Goal: Task Accomplishment & Management: Manage account settings

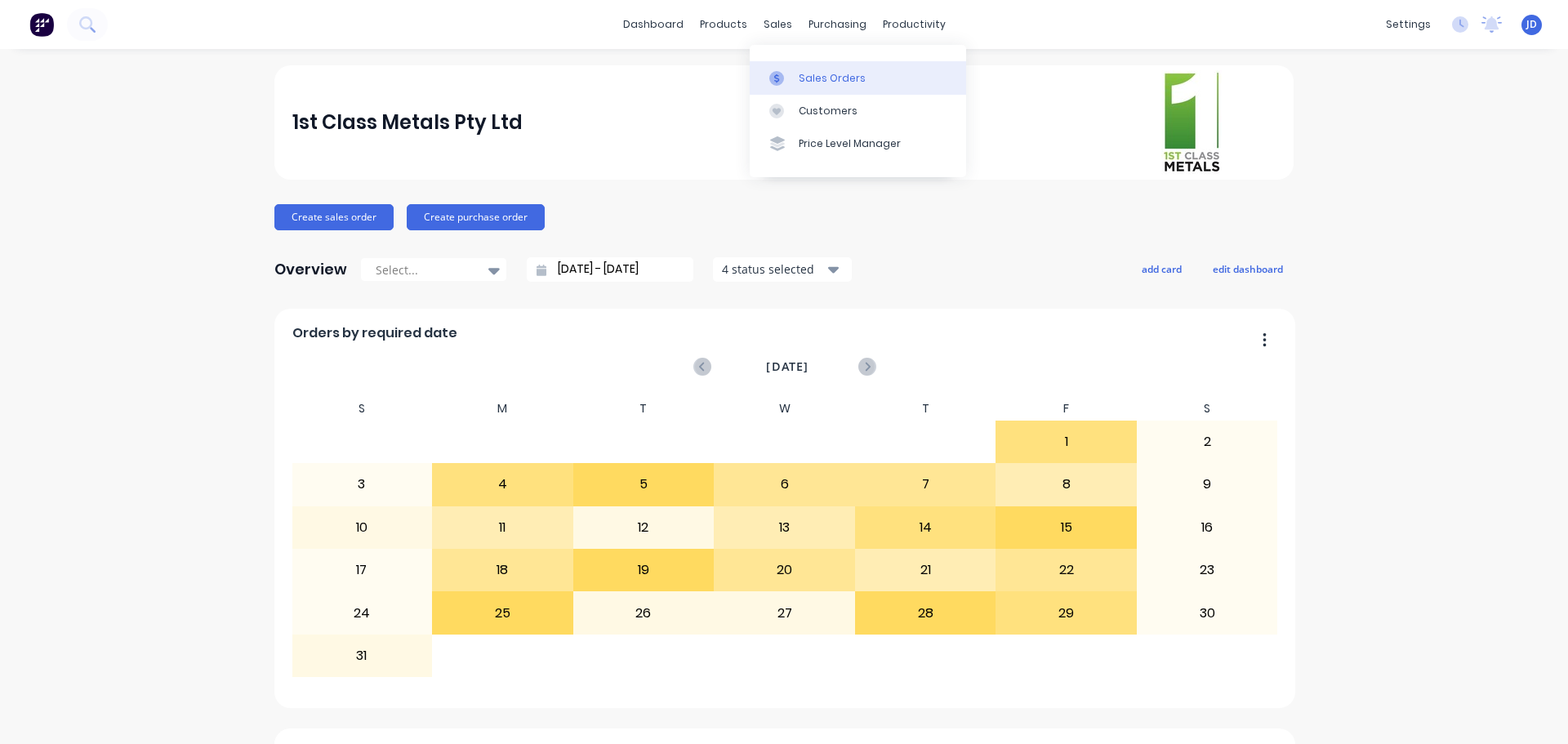
click at [790, 76] on div at bounding box center [781, 78] width 25 height 15
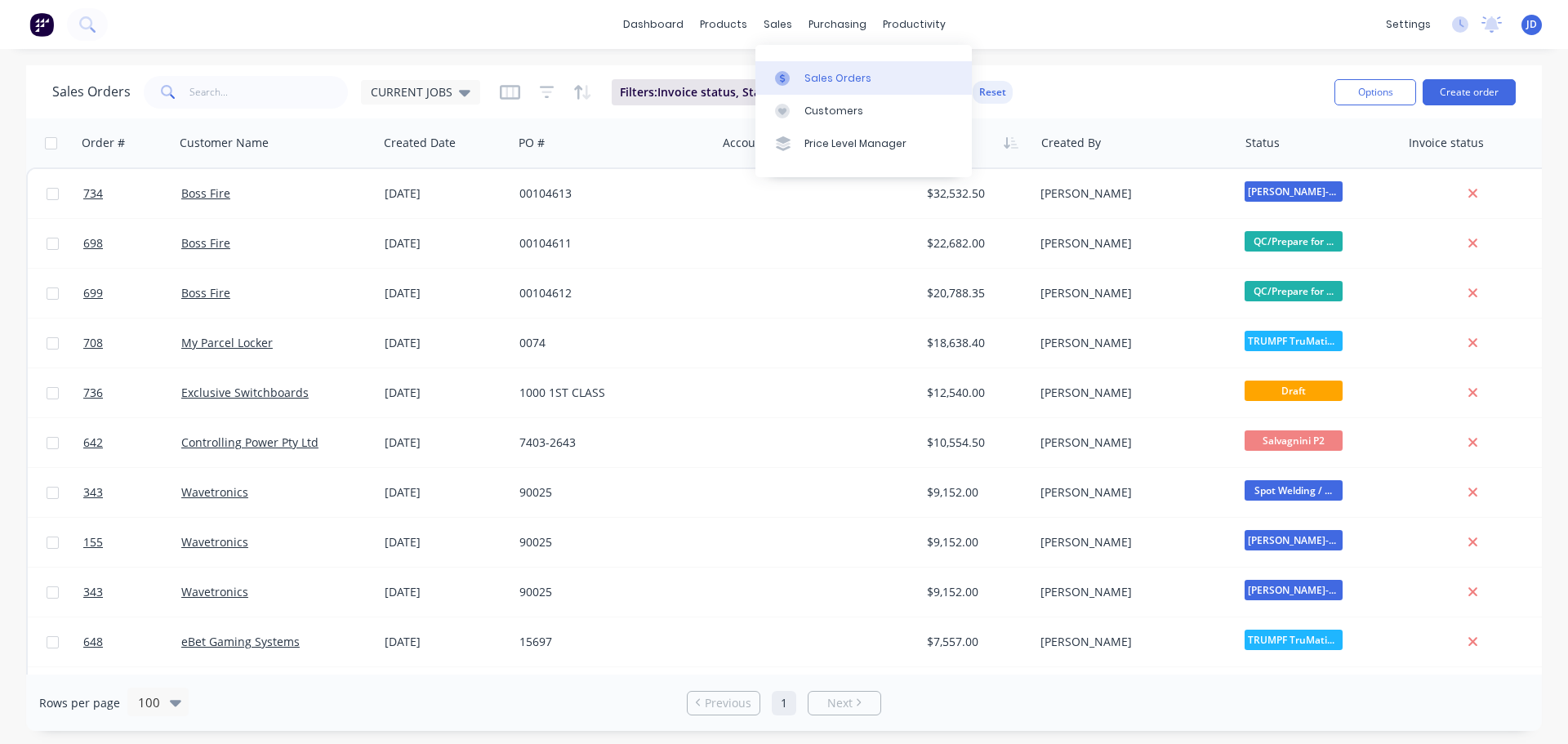
click at [832, 68] on link "Sales Orders" at bounding box center [863, 77] width 217 height 32
click at [802, 79] on link "Sales Orders" at bounding box center [863, 77] width 217 height 32
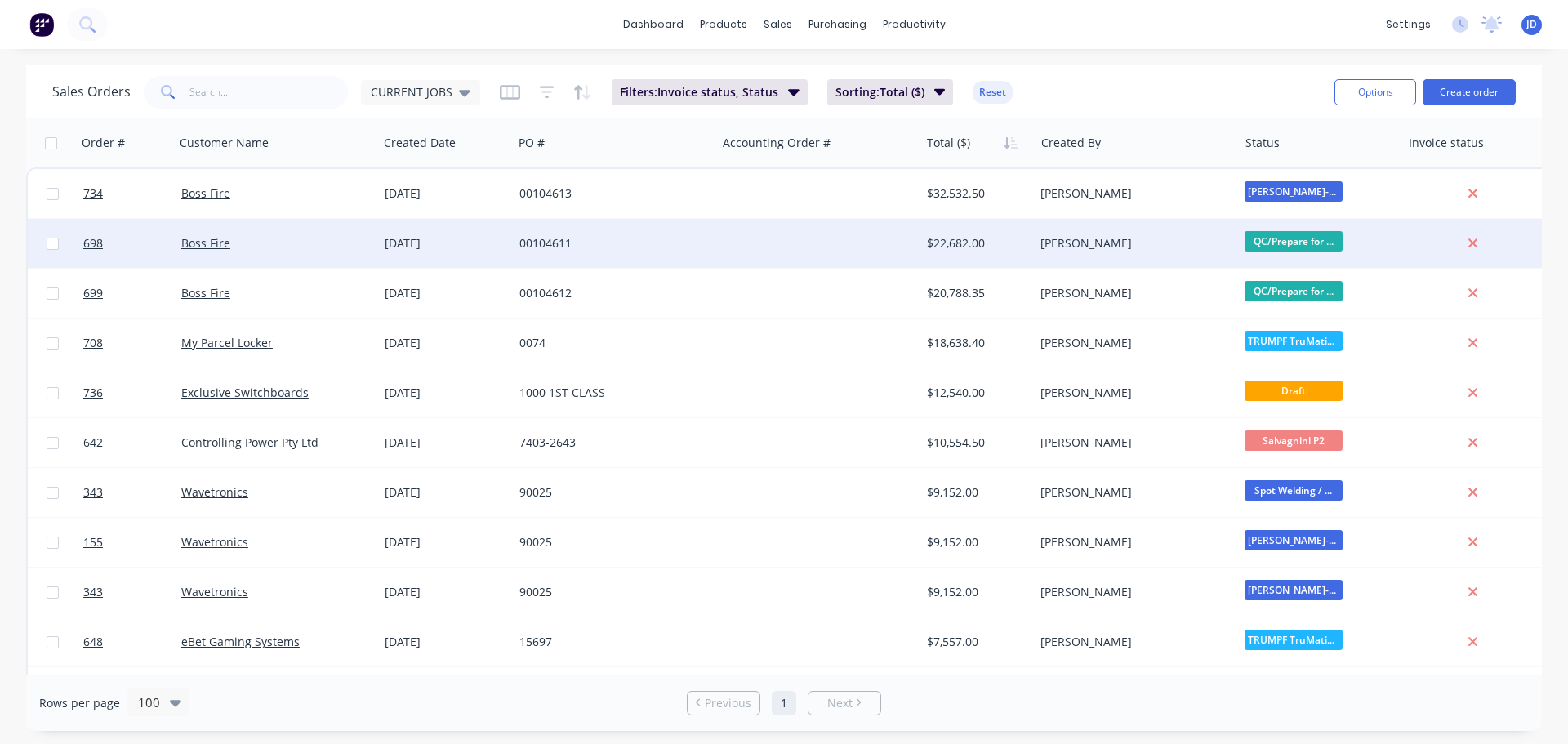
click at [638, 240] on div "00104611" at bounding box center [609, 243] width 182 height 17
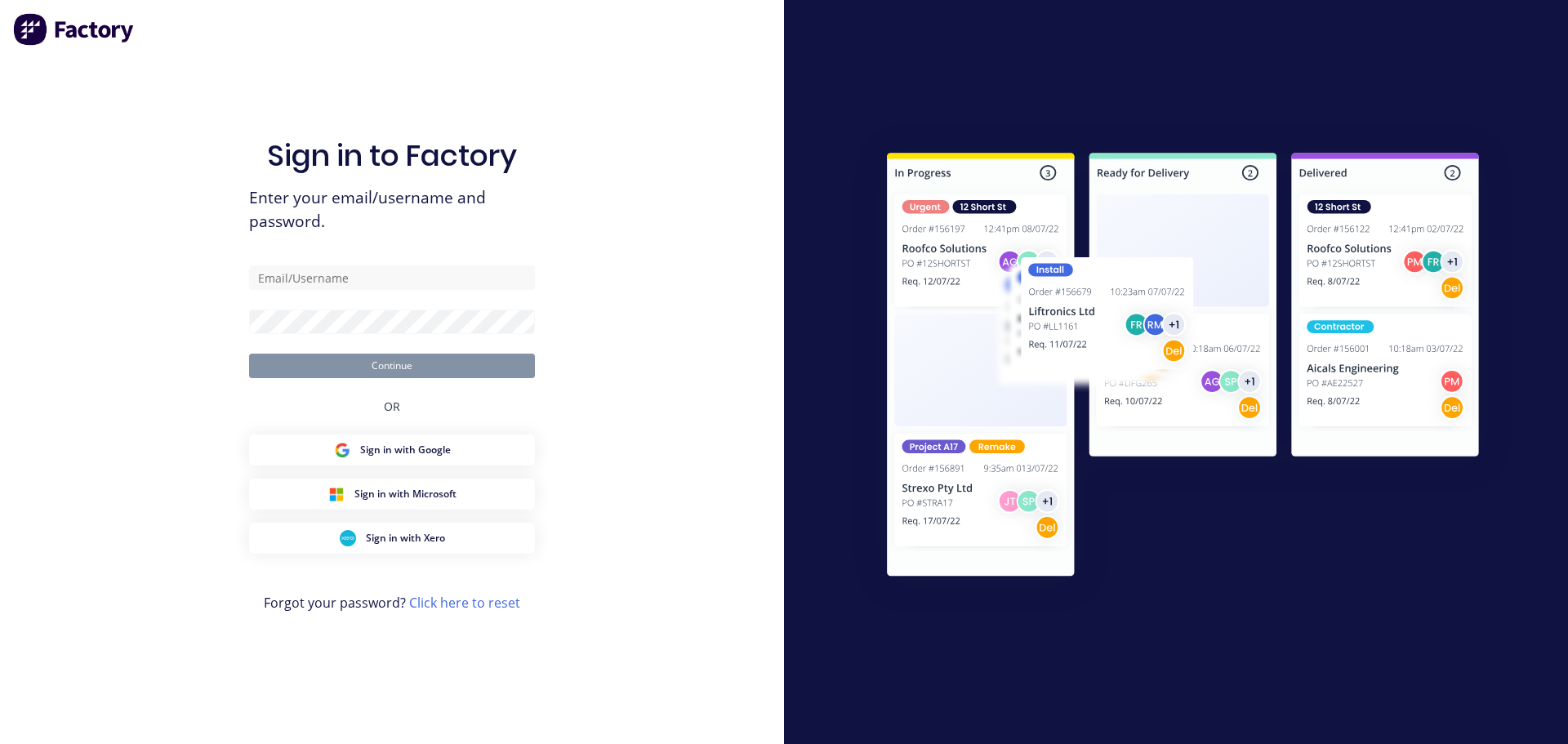
drag, startPoint x: 392, startPoint y: 246, endPoint x: 396, endPoint y: 265, distance: 19.4
click at [390, 253] on div "Sign in to Factory Enter your email/username and password. Continue OR Sign in …" at bounding box center [392, 388] width 286 height 685
click at [396, 266] on div "Sign in to Factory Enter your email/username and password. Continue OR Sign in …" at bounding box center [392, 388] width 286 height 685
click at [399, 277] on input "text" at bounding box center [392, 278] width 286 height 25
type input "[PERSON_NAME][EMAIL_ADDRESS][DOMAIN_NAME]"
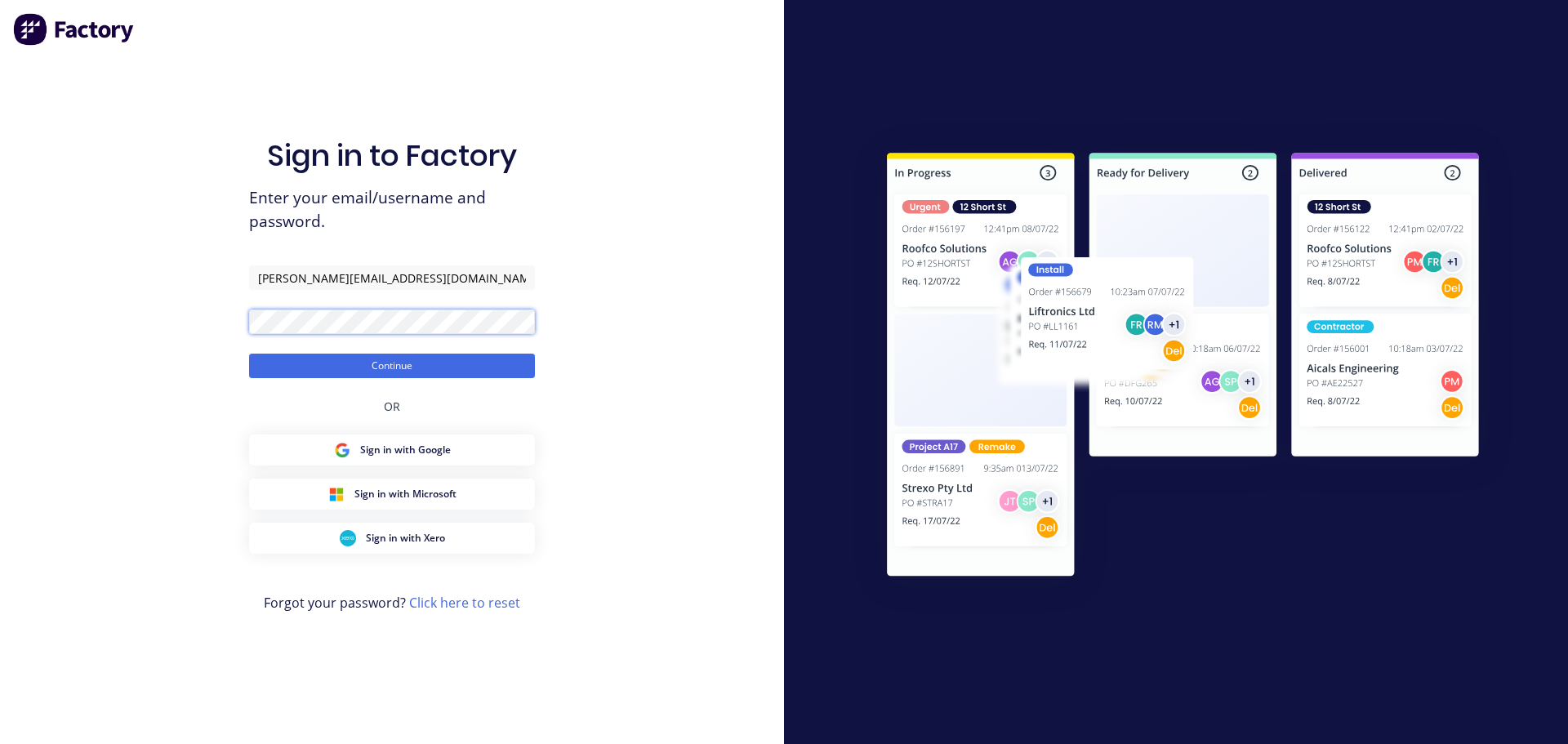
click at [249, 354] on button "Continue" at bounding box center [392, 366] width 286 height 25
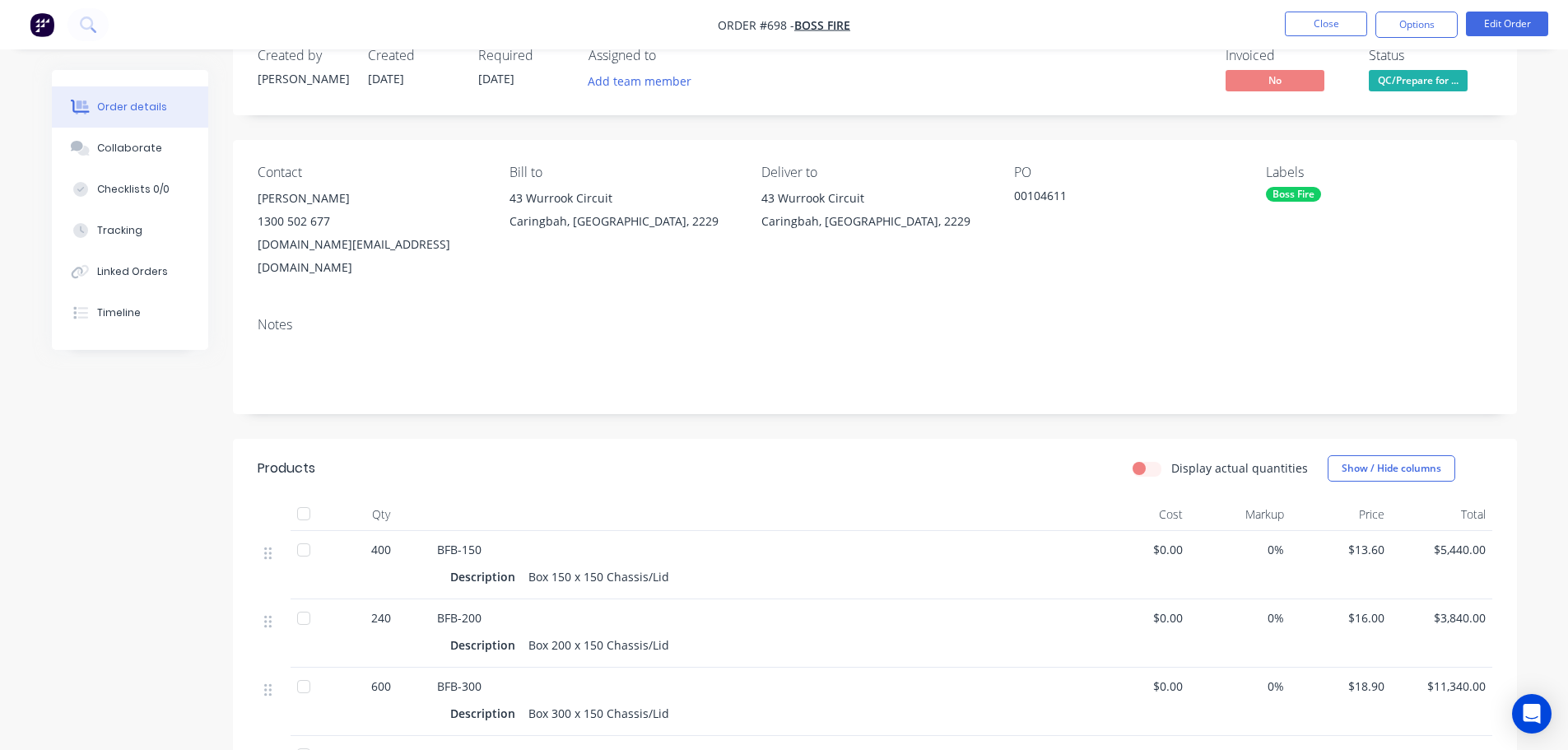
scroll to position [82, 0]
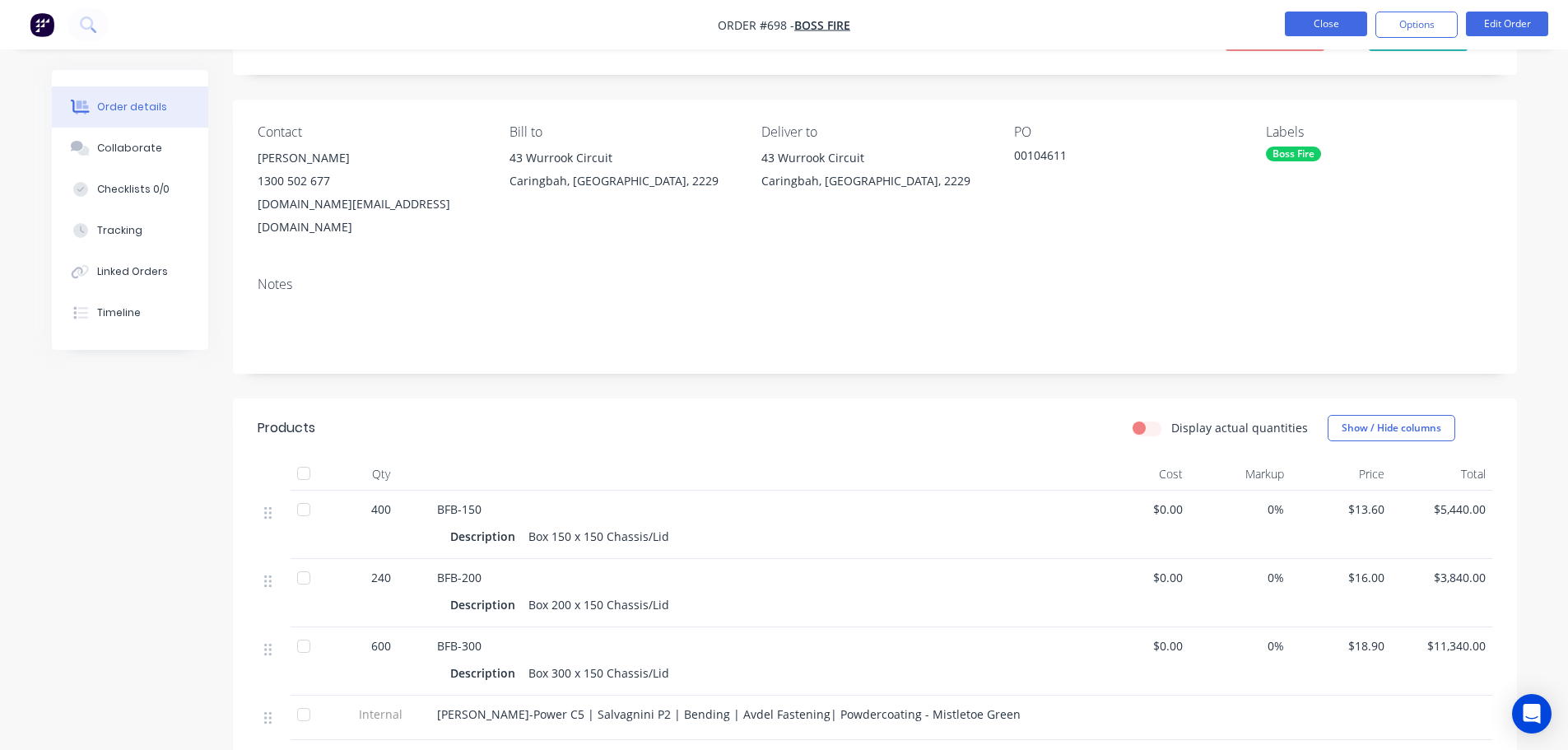
click at [1301, 29] on button "Close" at bounding box center [1325, 24] width 82 height 25
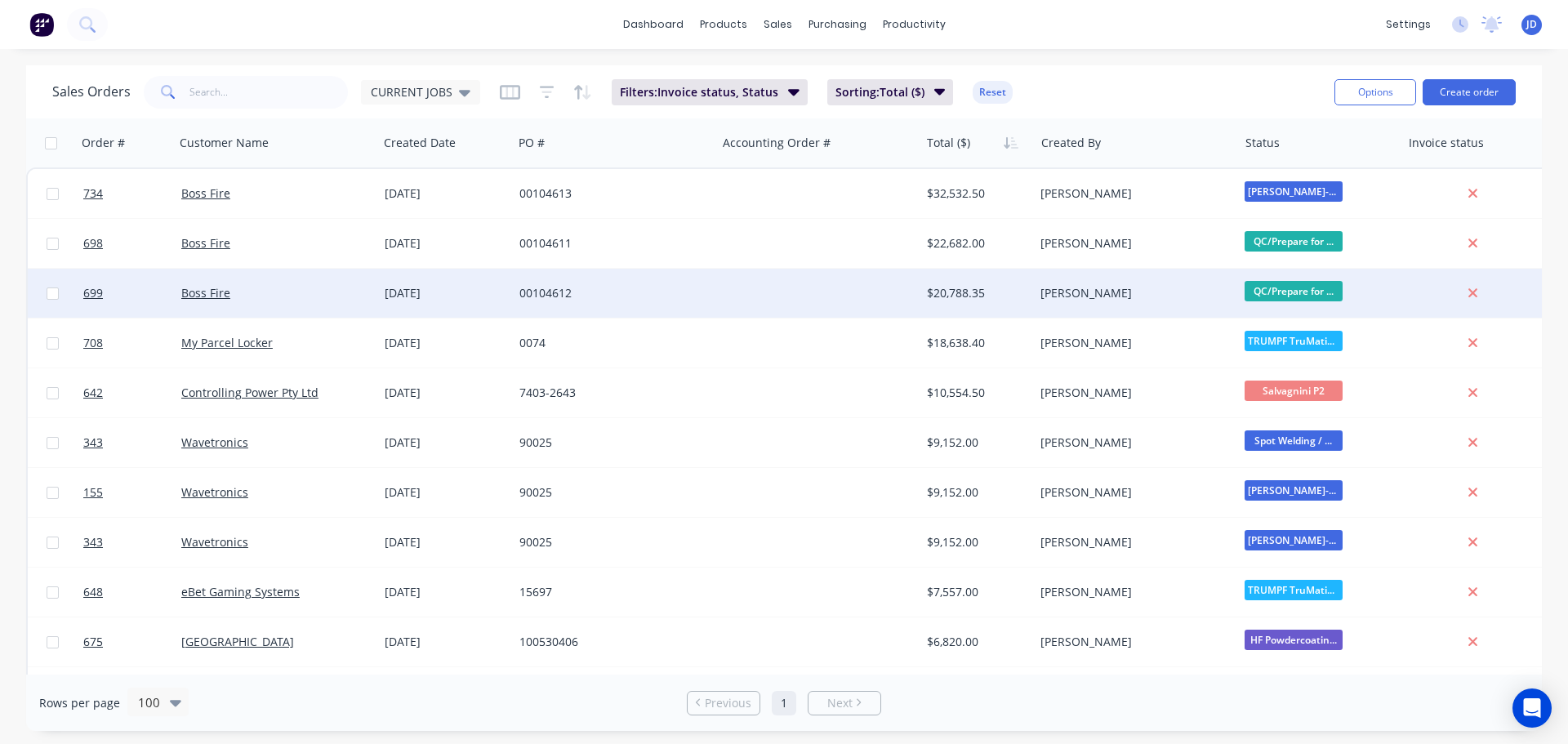
click at [681, 297] on div "00104612" at bounding box center [609, 293] width 182 height 17
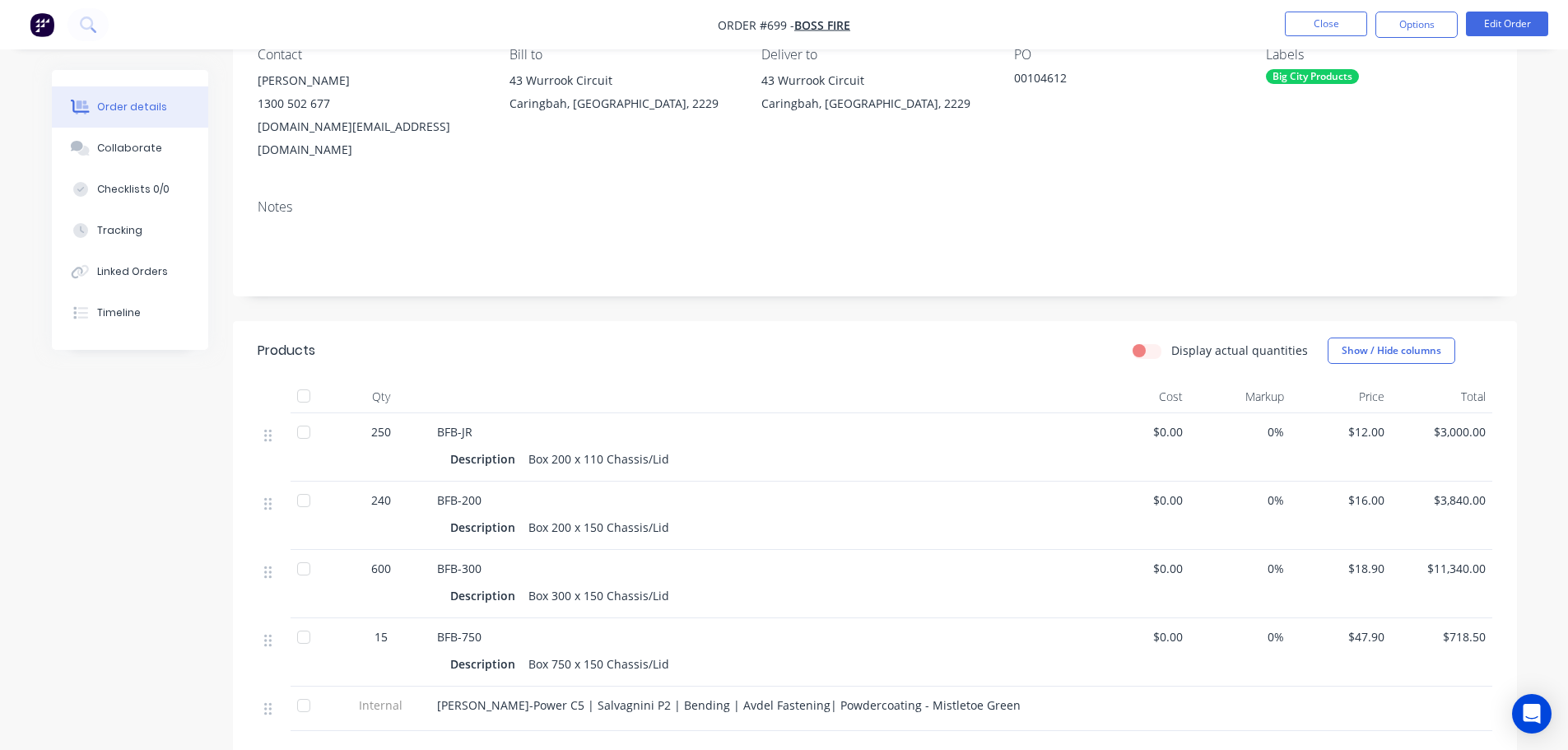
scroll to position [165, 0]
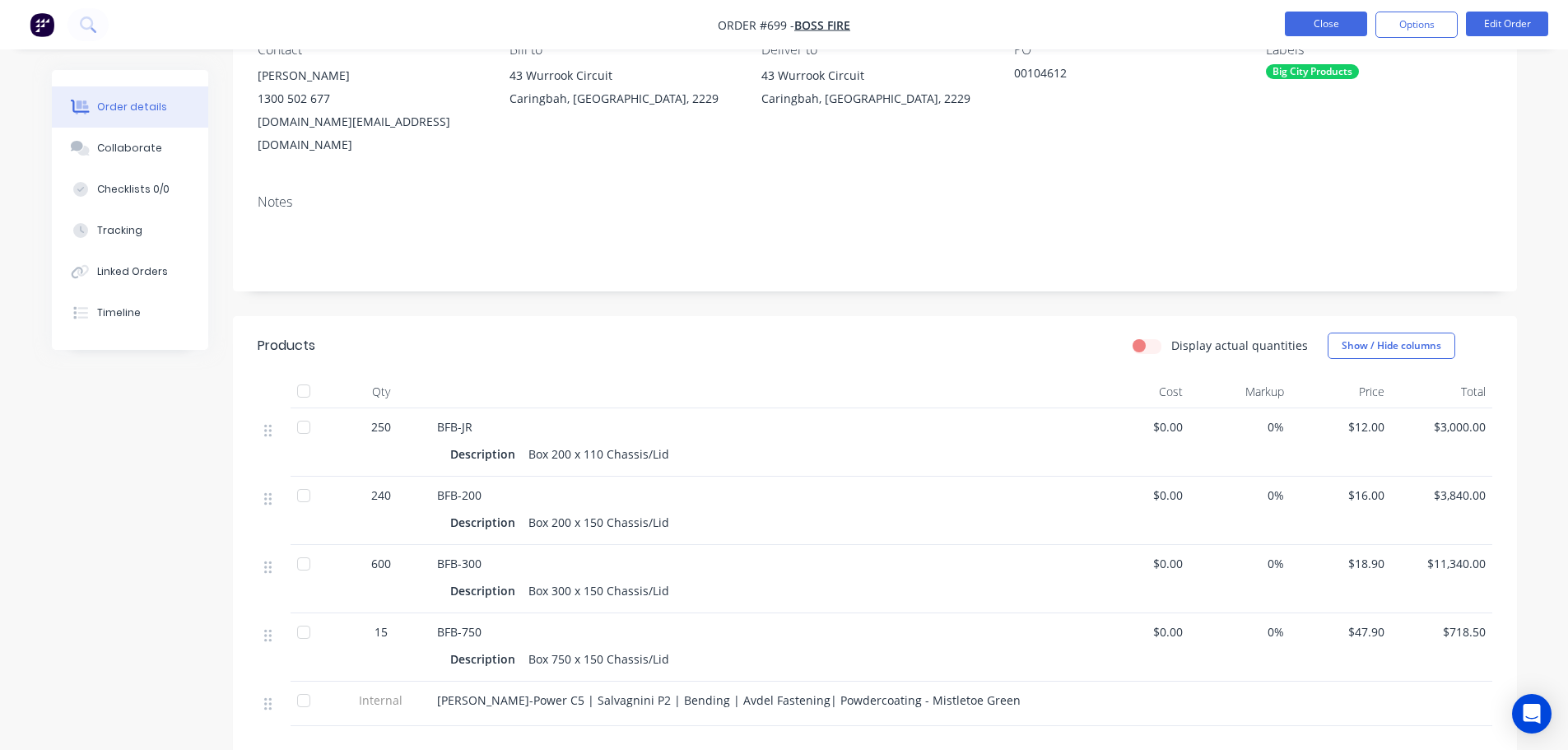
click at [1347, 14] on button "Close" at bounding box center [1325, 24] width 82 height 25
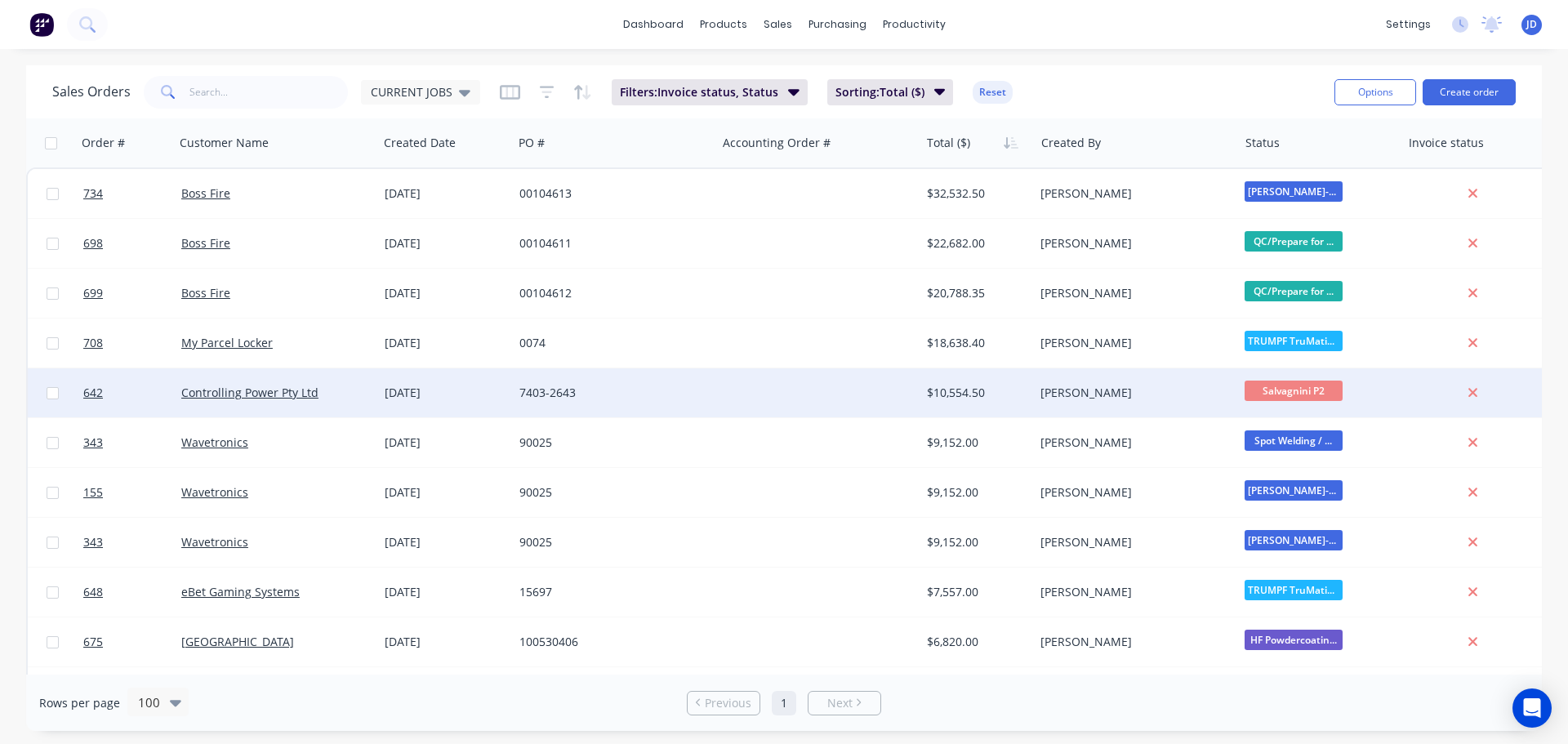
click at [1333, 387] on span "Salvagnini P2" at bounding box center [1294, 390] width 98 height 20
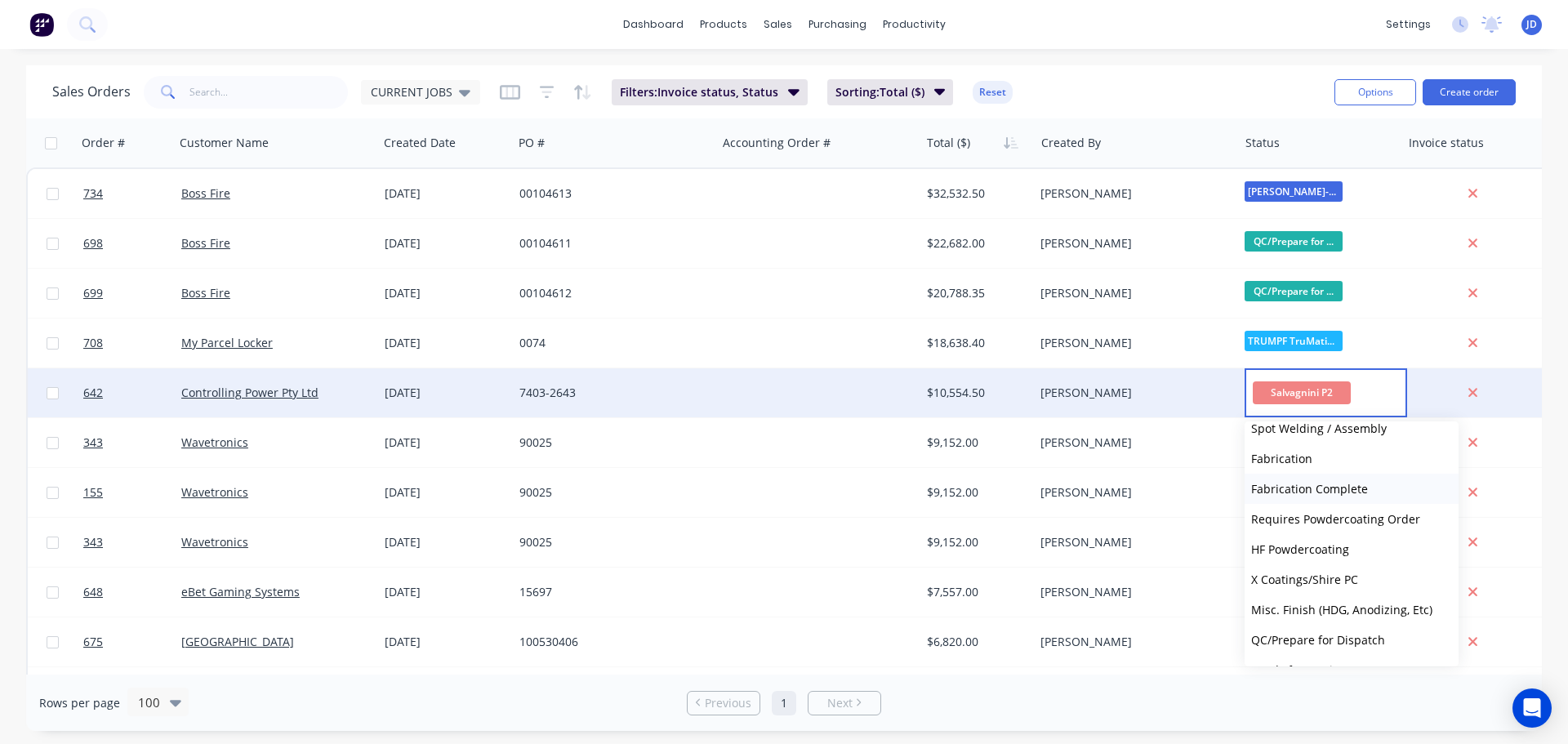
scroll to position [572, 0]
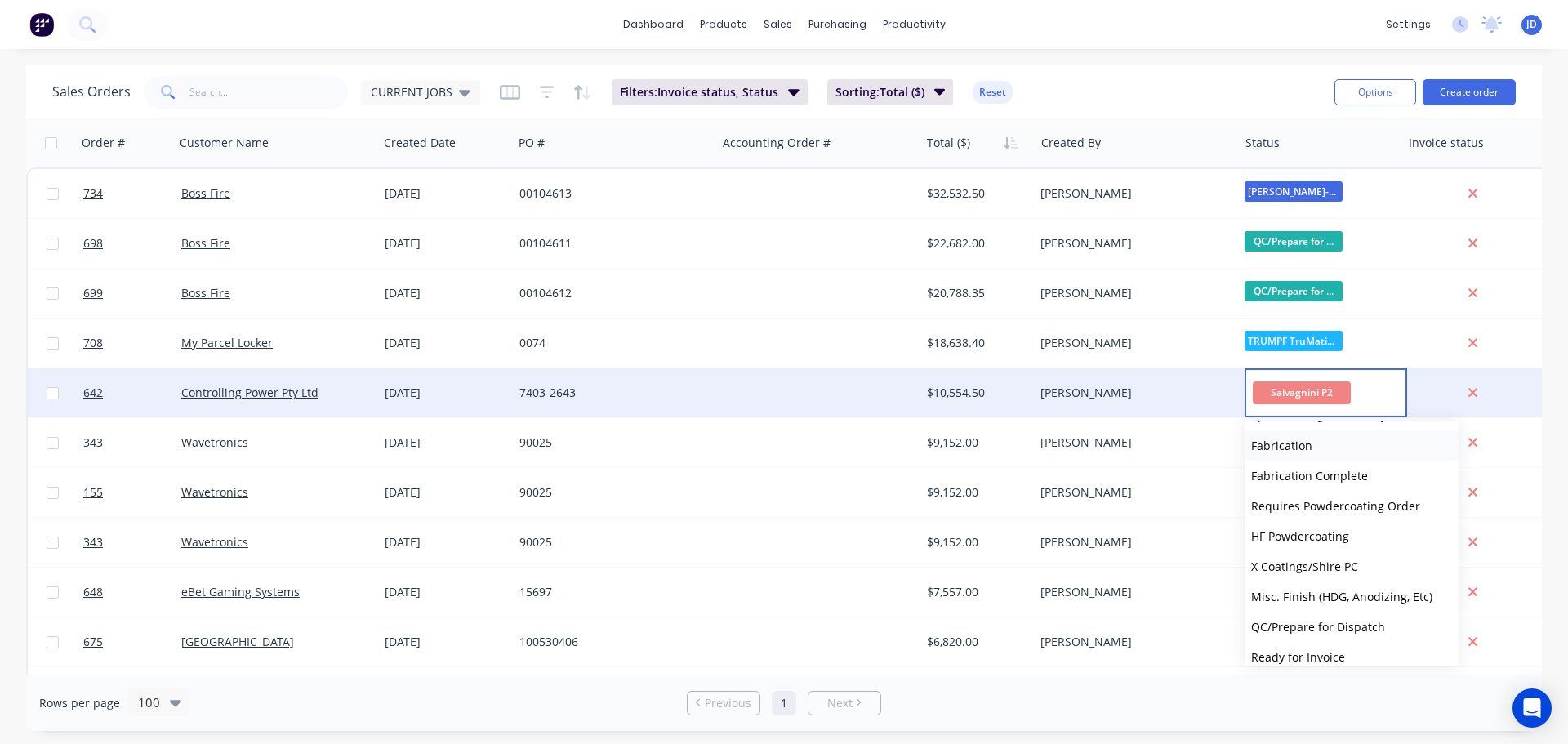
click at [1297, 436] on button "Fabrication" at bounding box center [1351, 446] width 214 height 30
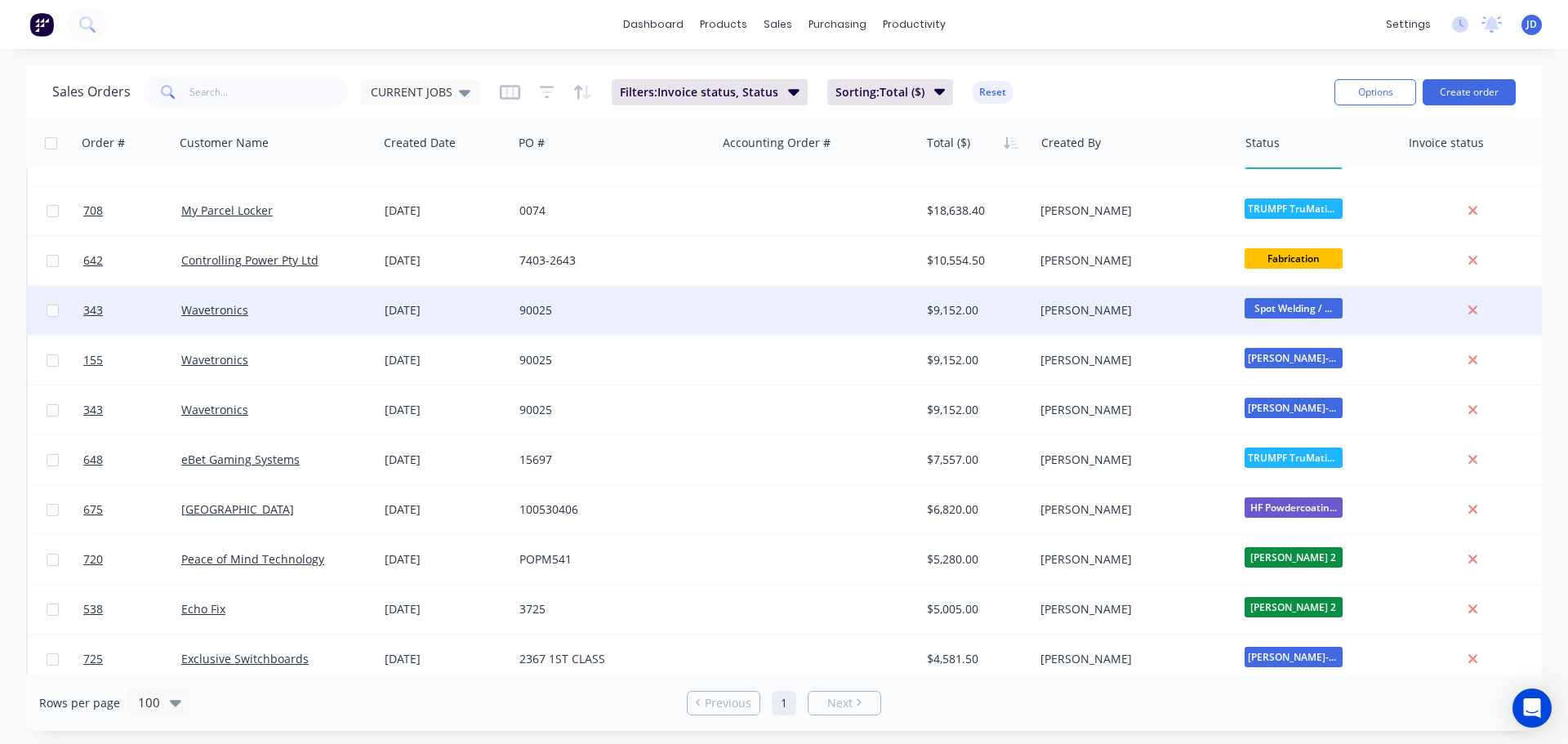
scroll to position [163, 0]
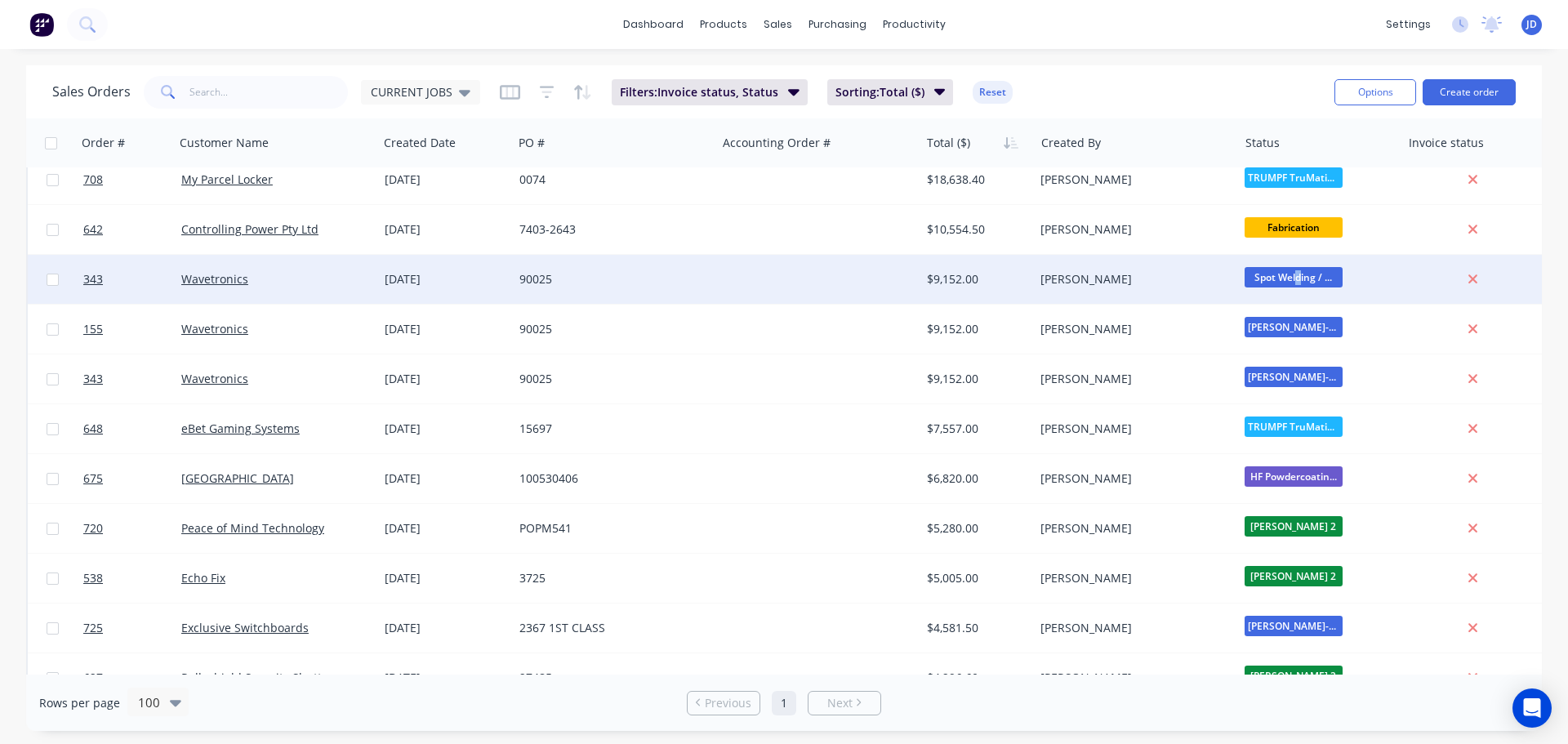
click at [1295, 277] on span "Spot Welding / ..." at bounding box center [1294, 276] width 98 height 20
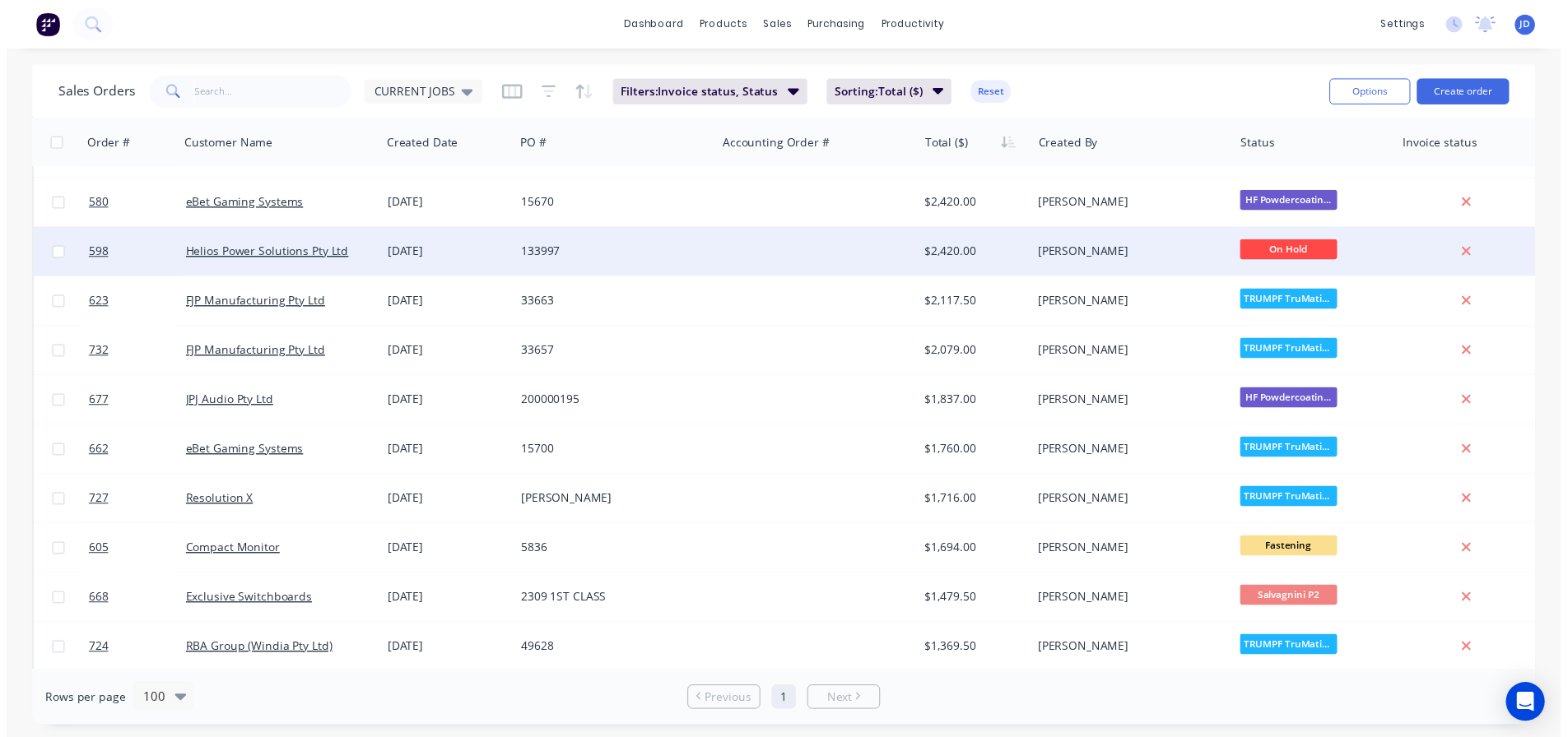
scroll to position [1152, 0]
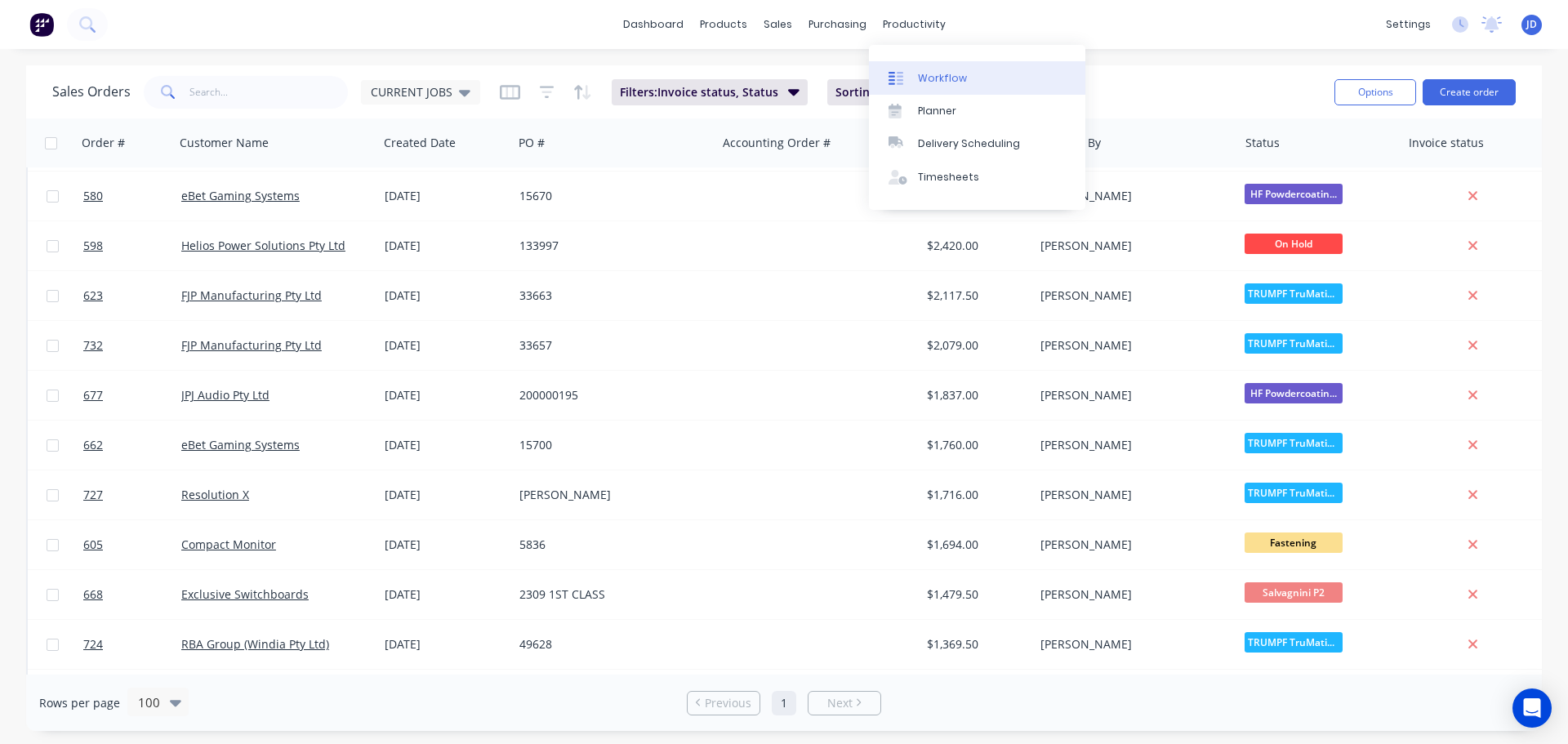
click at [918, 90] on link "Workflow" at bounding box center [977, 77] width 217 height 32
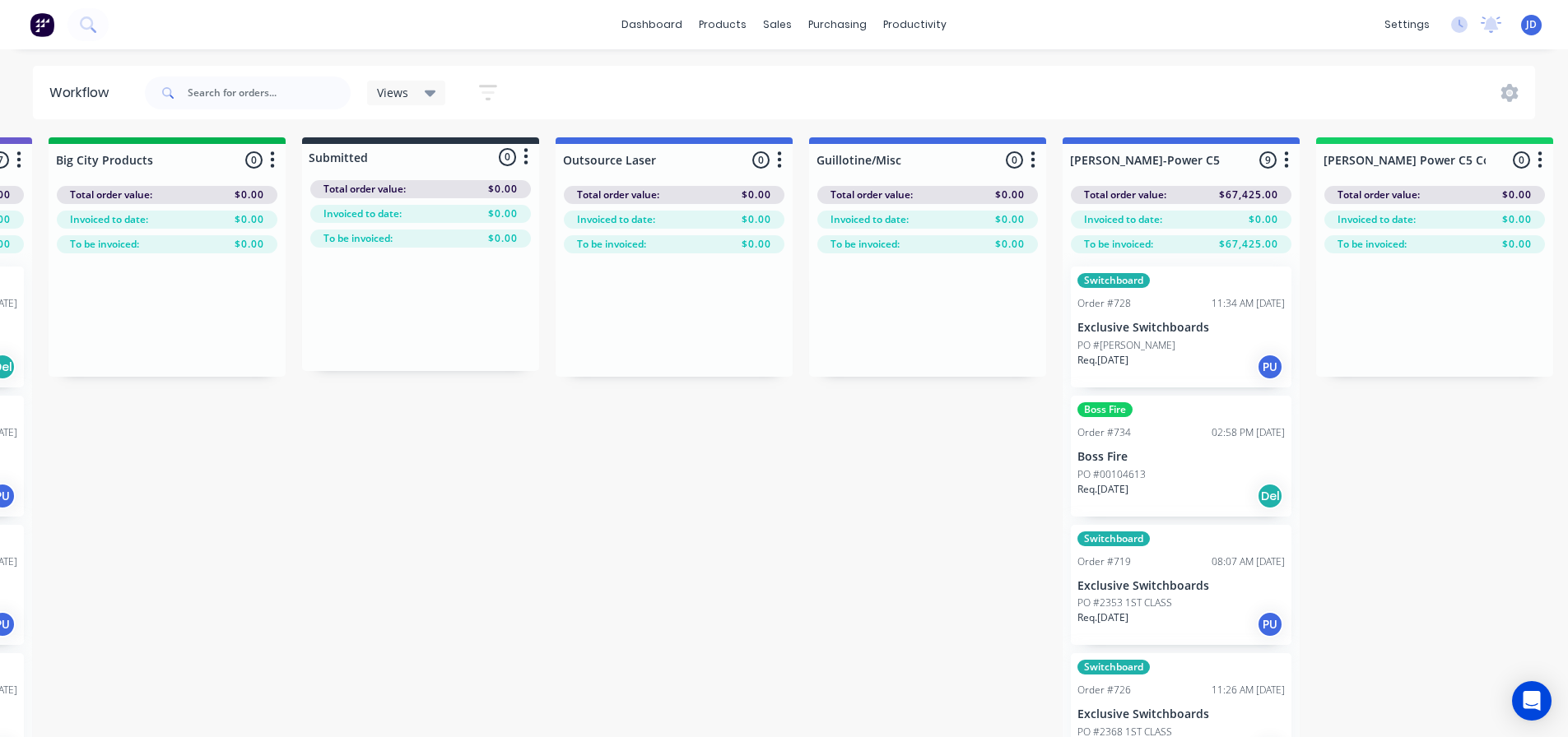
drag, startPoint x: 630, startPoint y: 461, endPoint x: 780, endPoint y: 459, distance: 150.0
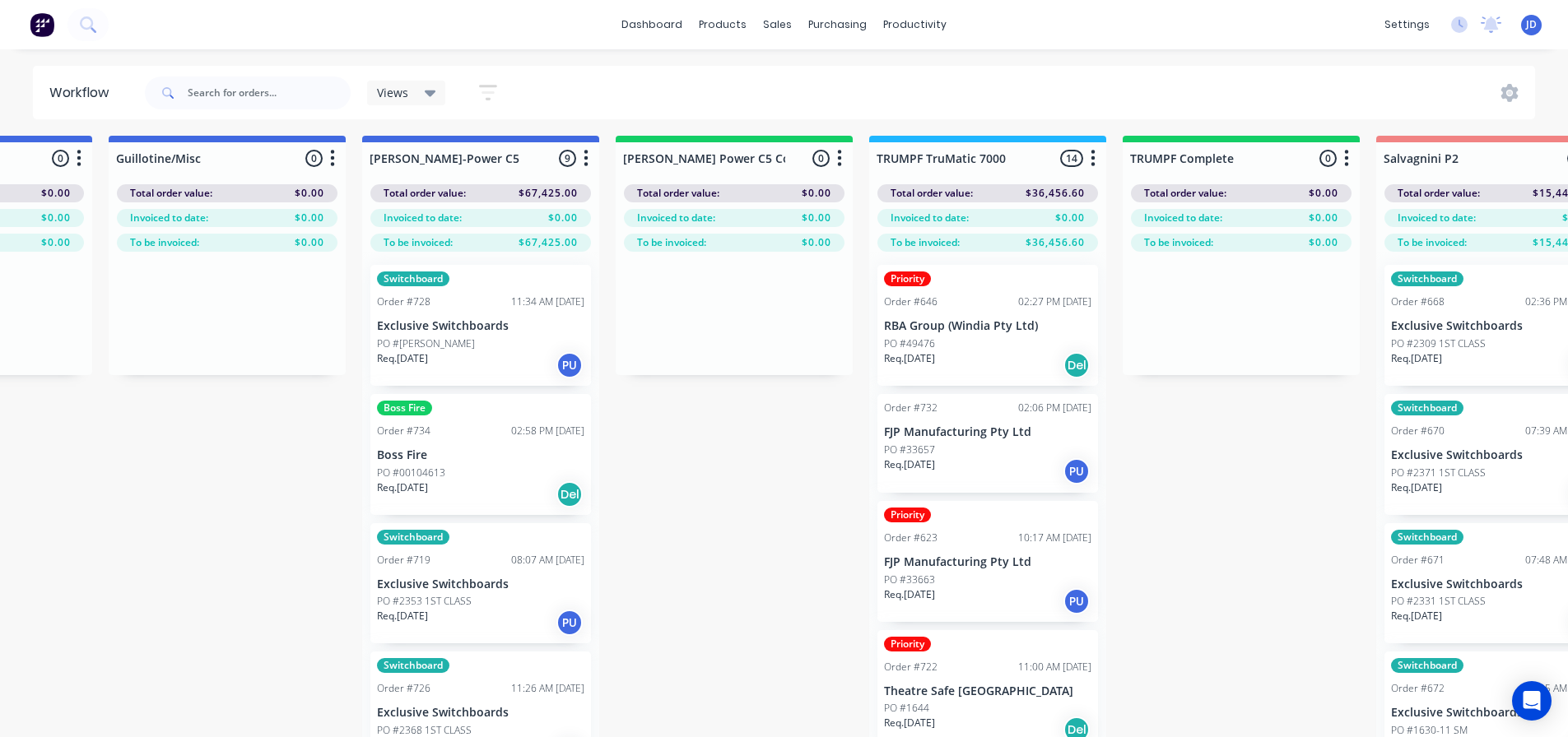
drag, startPoint x: 483, startPoint y: 468, endPoint x: 558, endPoint y: 458, distance: 75.7
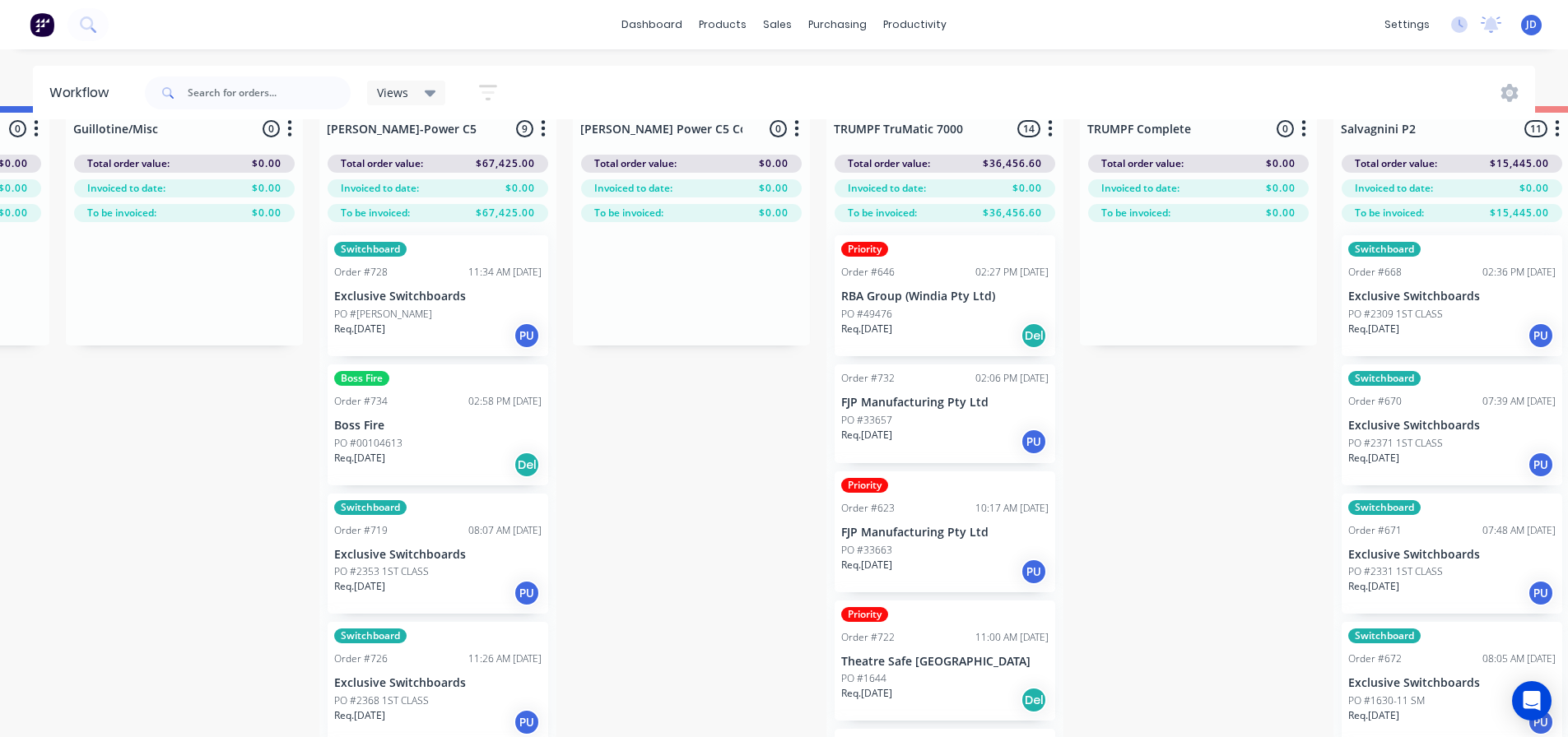
scroll to position [0, 1237]
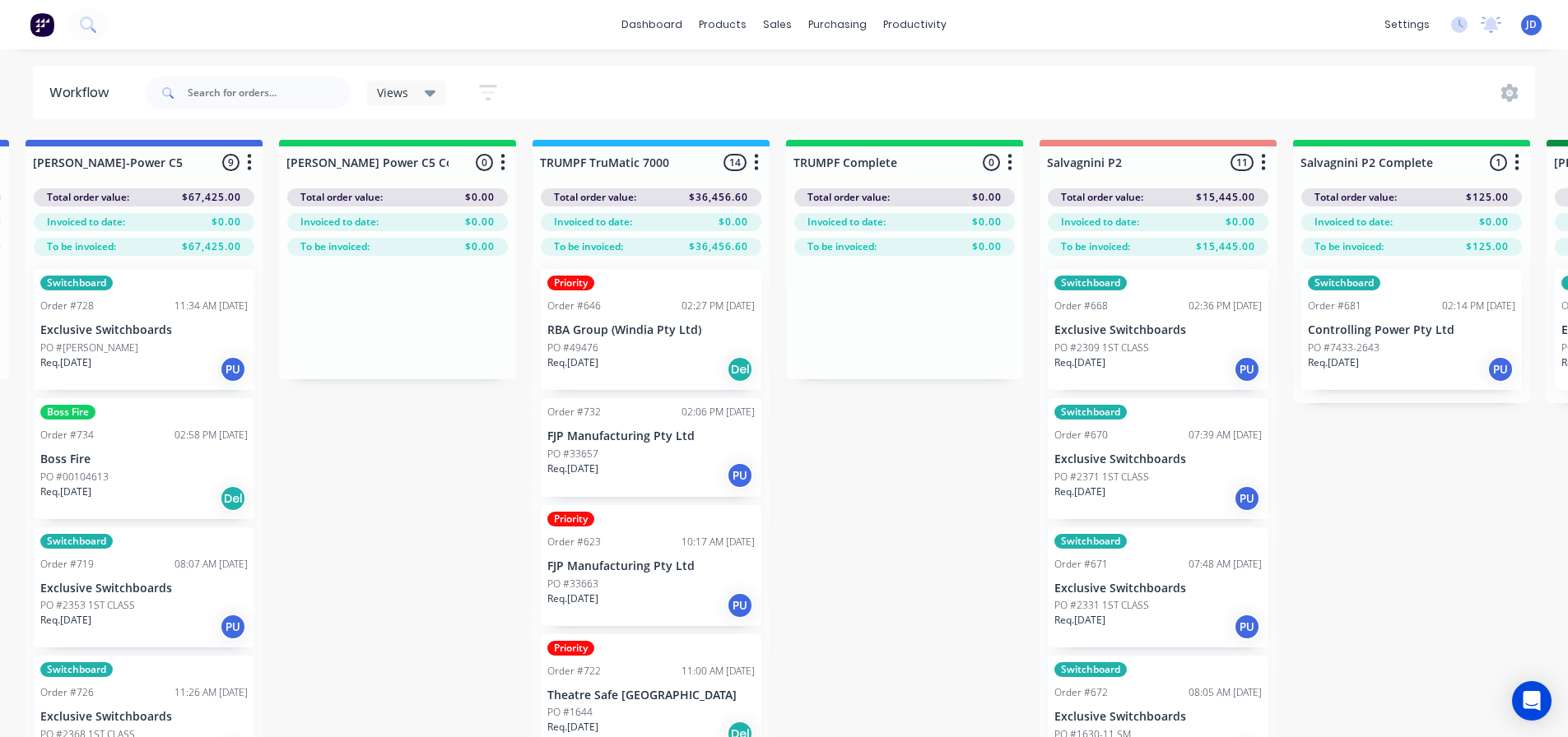
scroll to position [0, 1676]
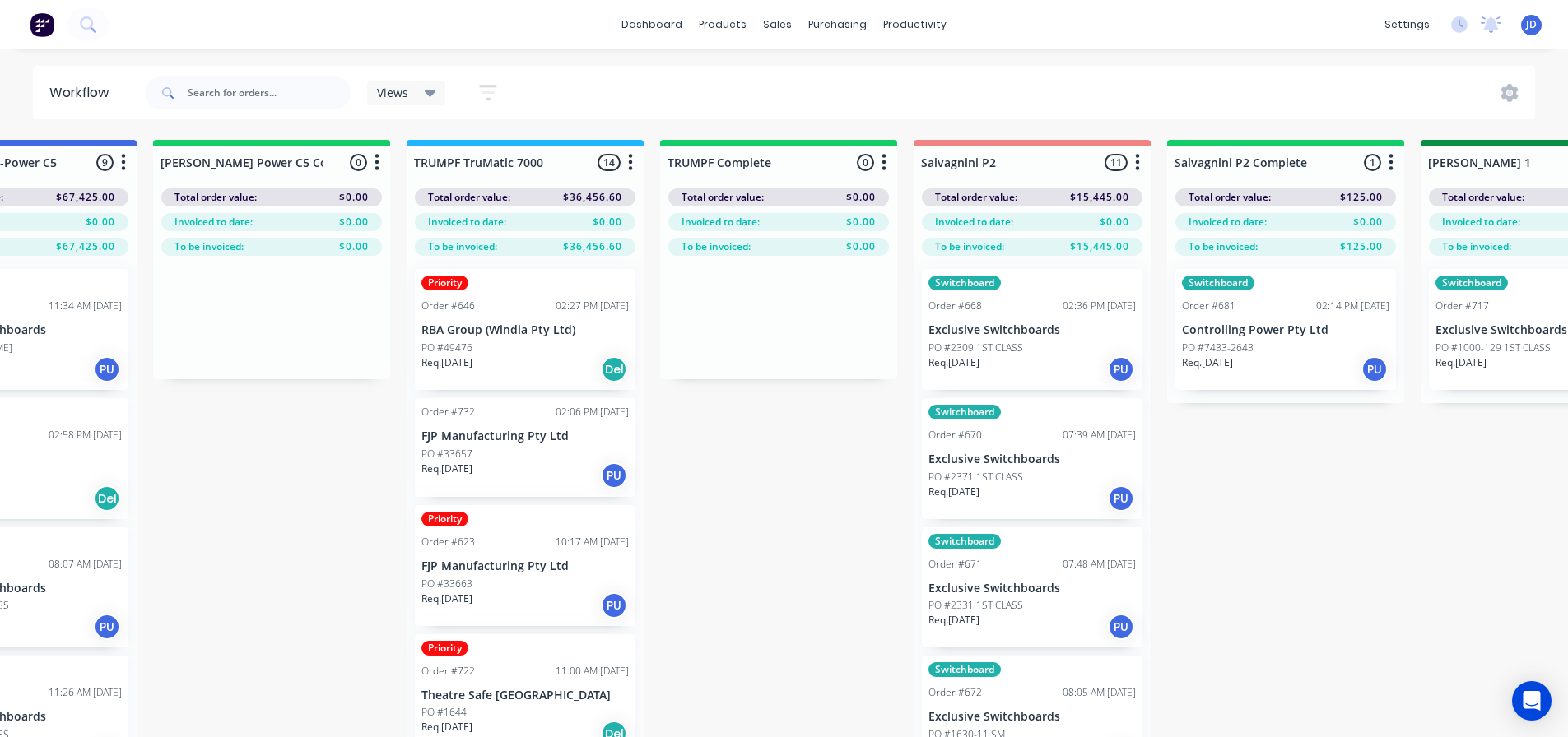
drag, startPoint x: 1173, startPoint y: 446, endPoint x: 1221, endPoint y: 402, distance: 65.1
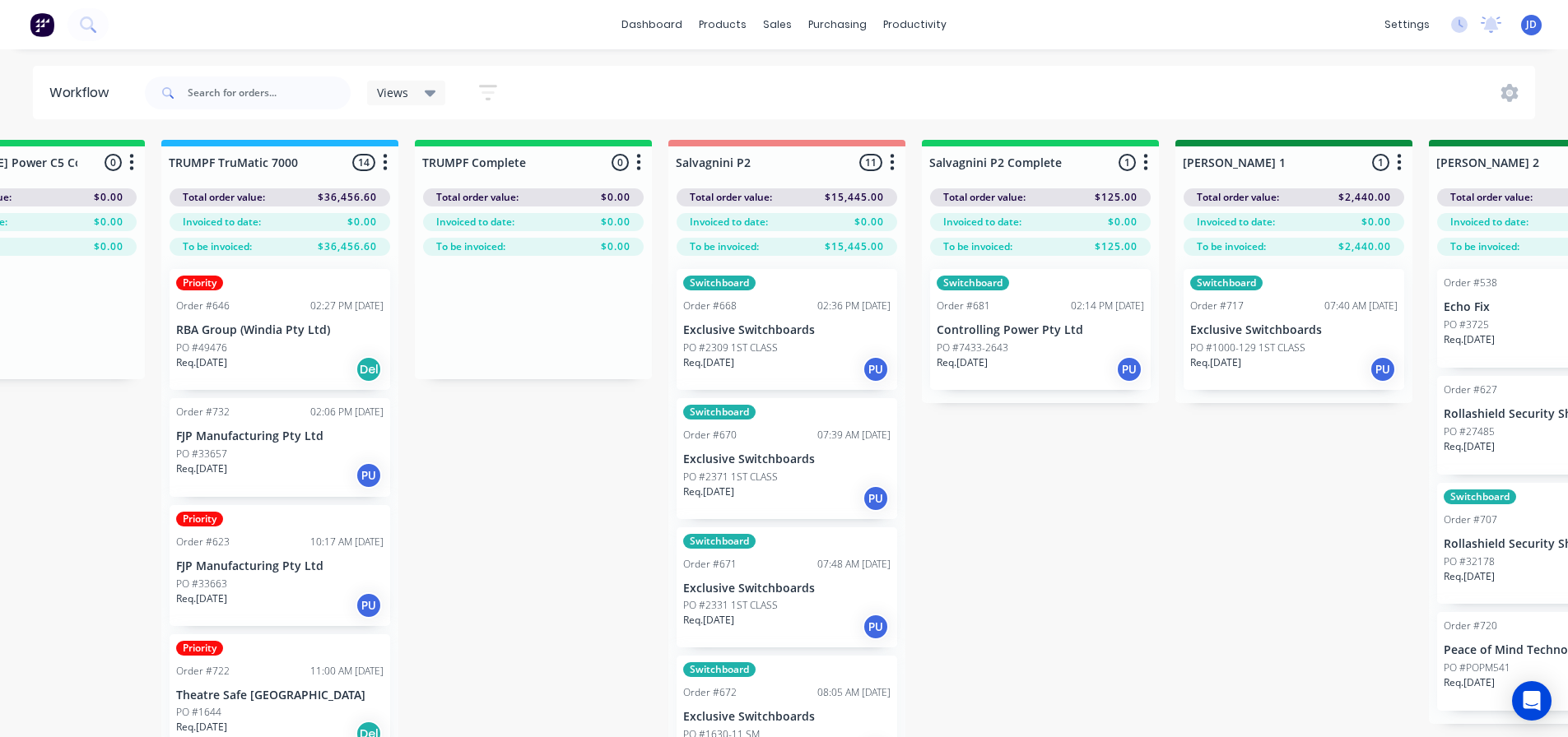
drag, startPoint x: 1239, startPoint y: 456, endPoint x: 1292, endPoint y: 456, distance: 53.0
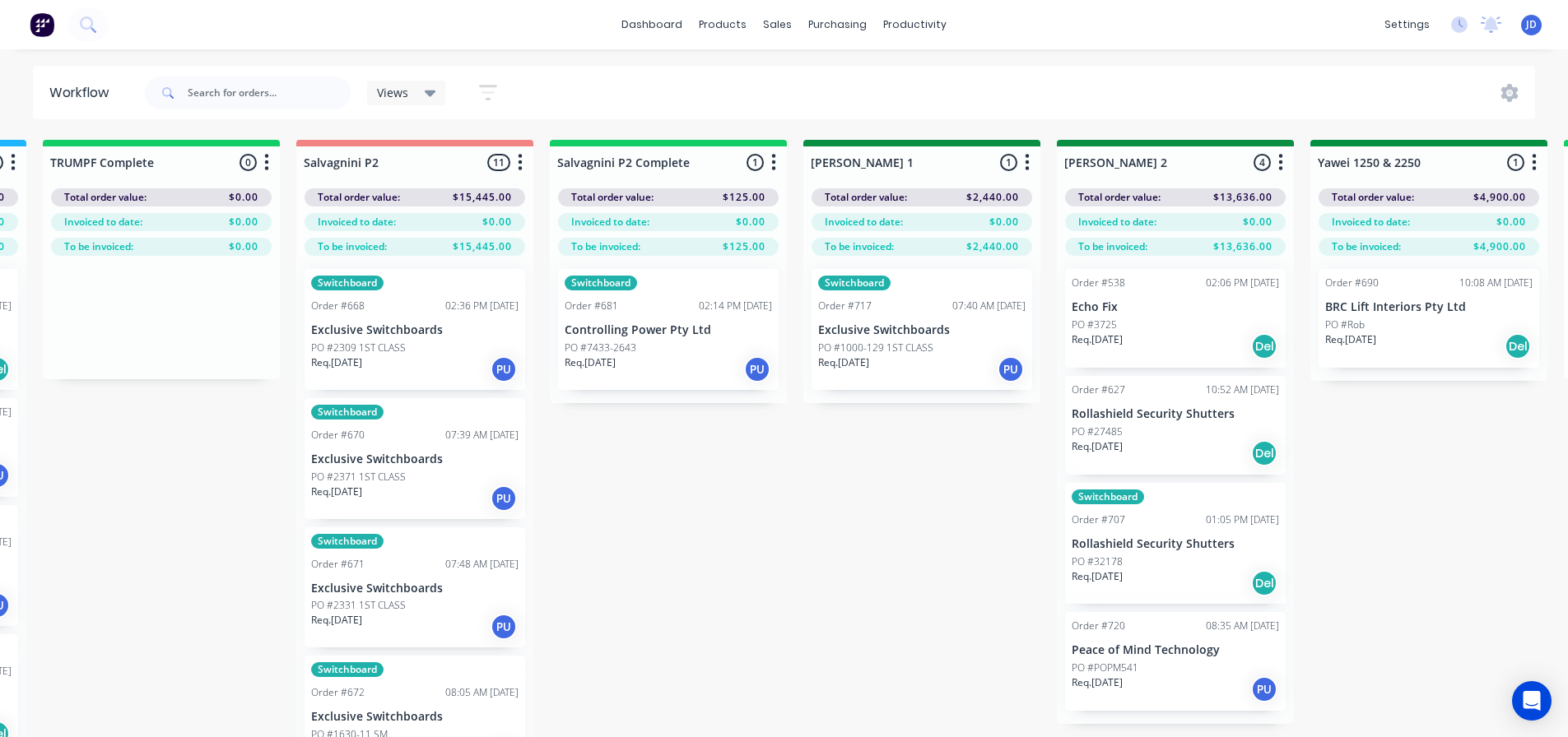
drag, startPoint x: 1068, startPoint y: 513, endPoint x: 1083, endPoint y: 509, distance: 15.5
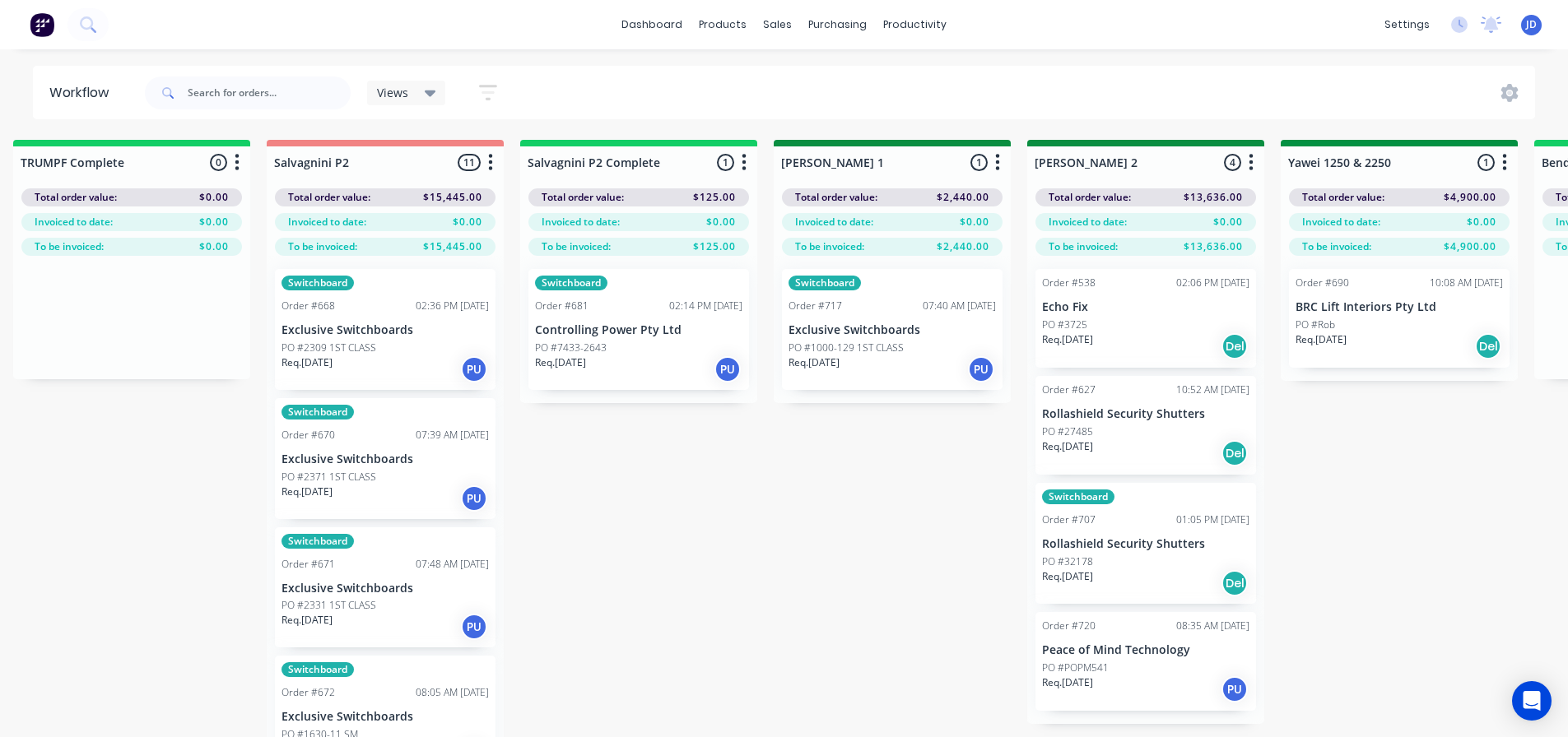
click at [601, 343] on p "PO #7433-2643" at bounding box center [570, 347] width 72 height 15
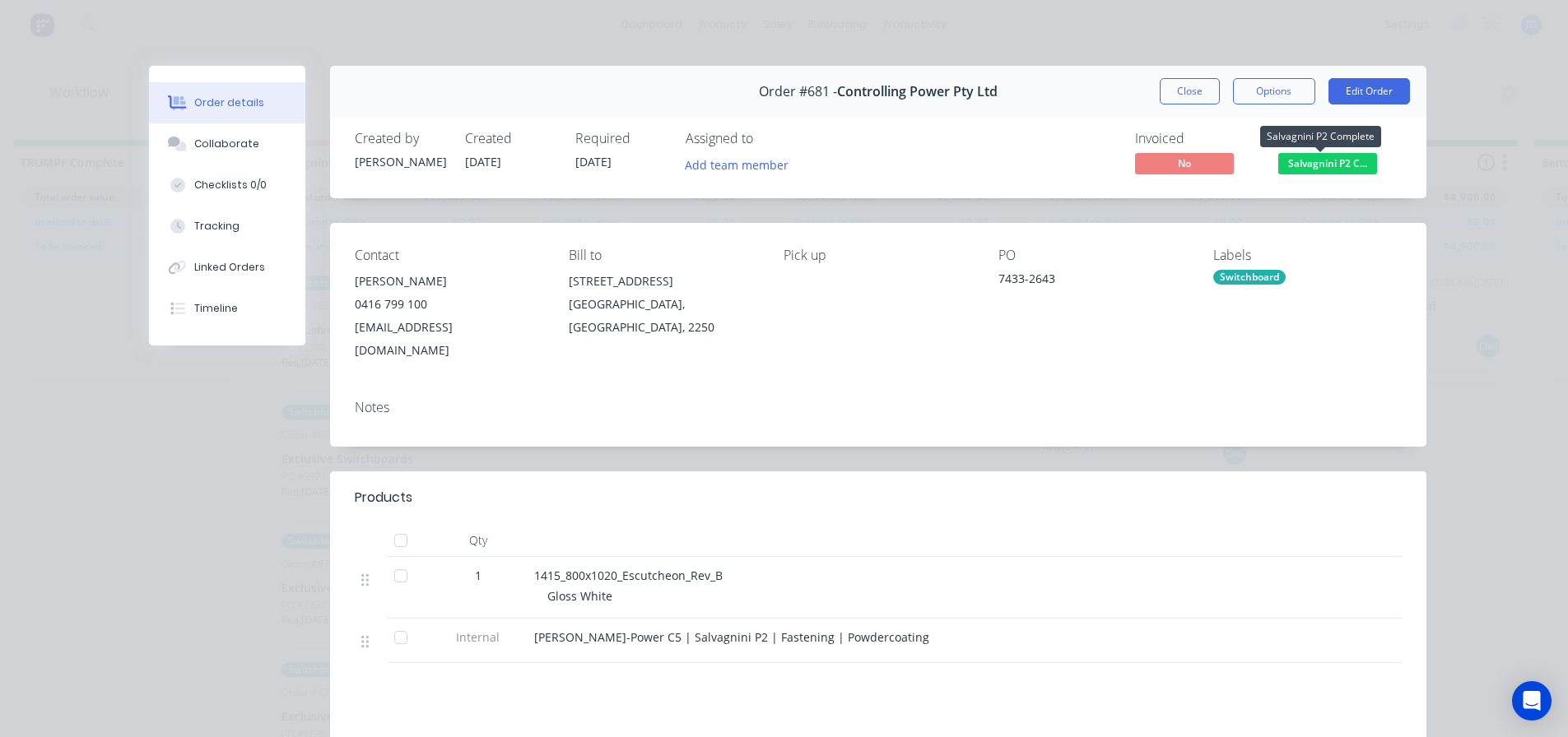
click at [1313, 157] on span "Salvagnini P2 C..." at bounding box center [1328, 163] width 99 height 20
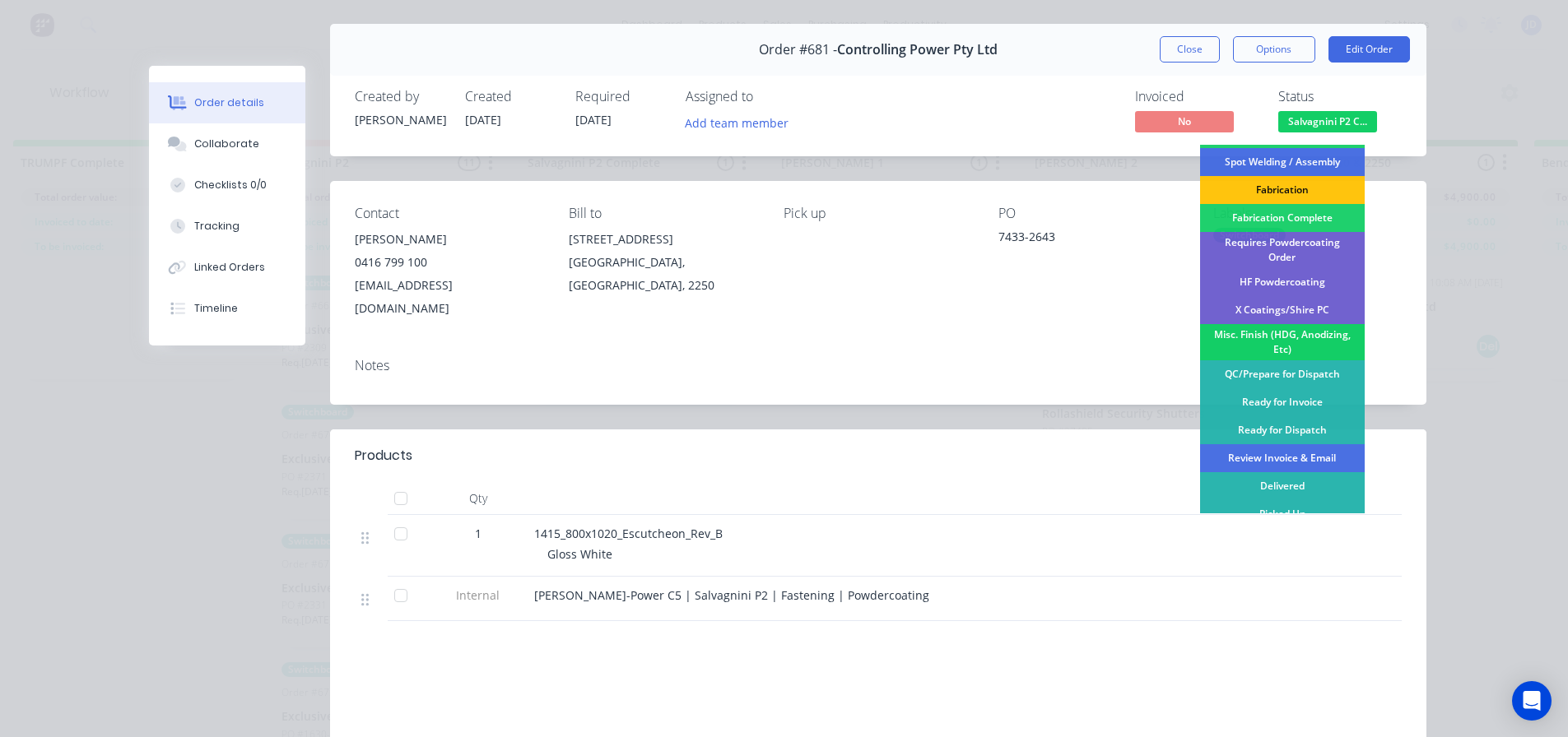
scroll to position [82, 0]
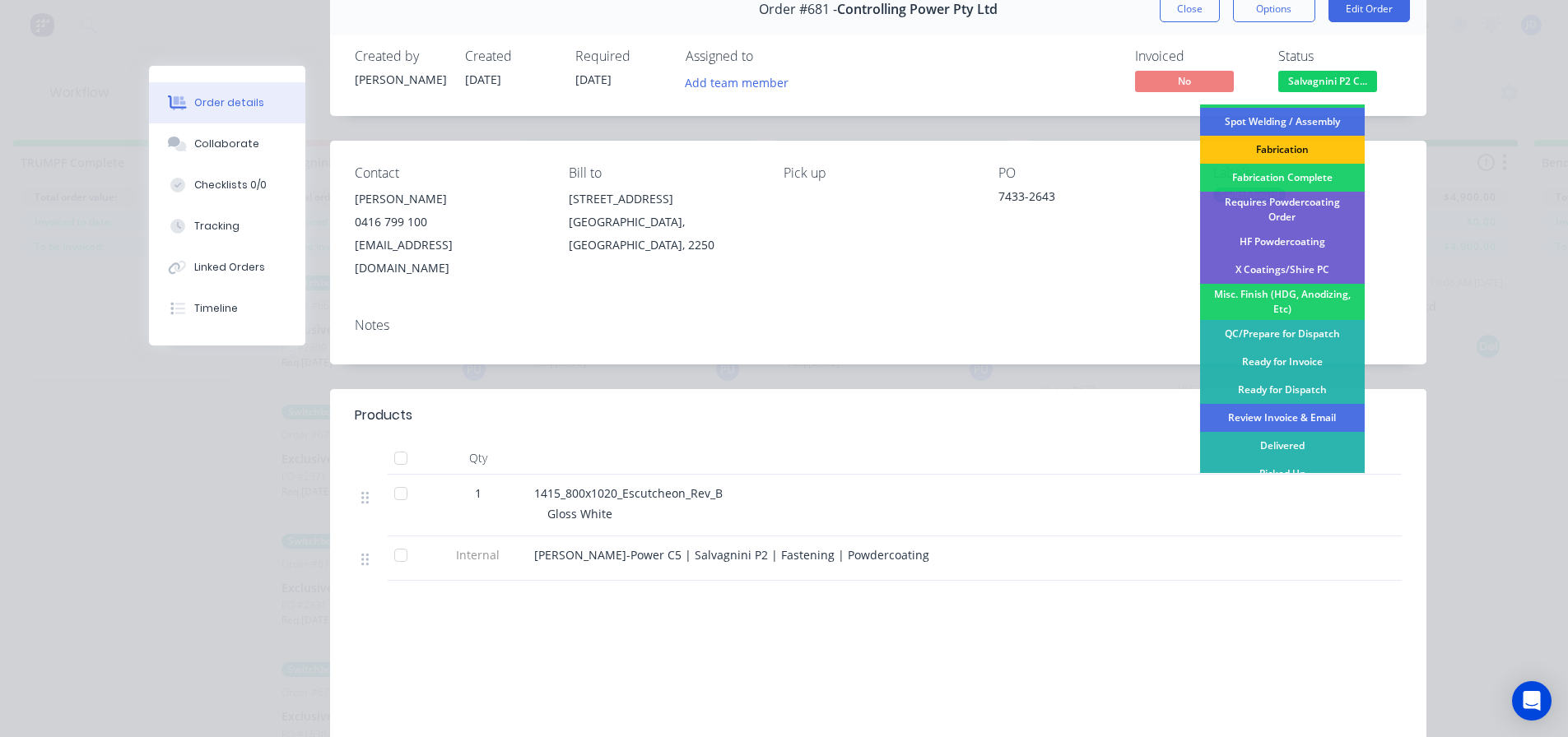
click at [1312, 211] on div "Requires Powdercoating Order" at bounding box center [1283, 209] width 164 height 36
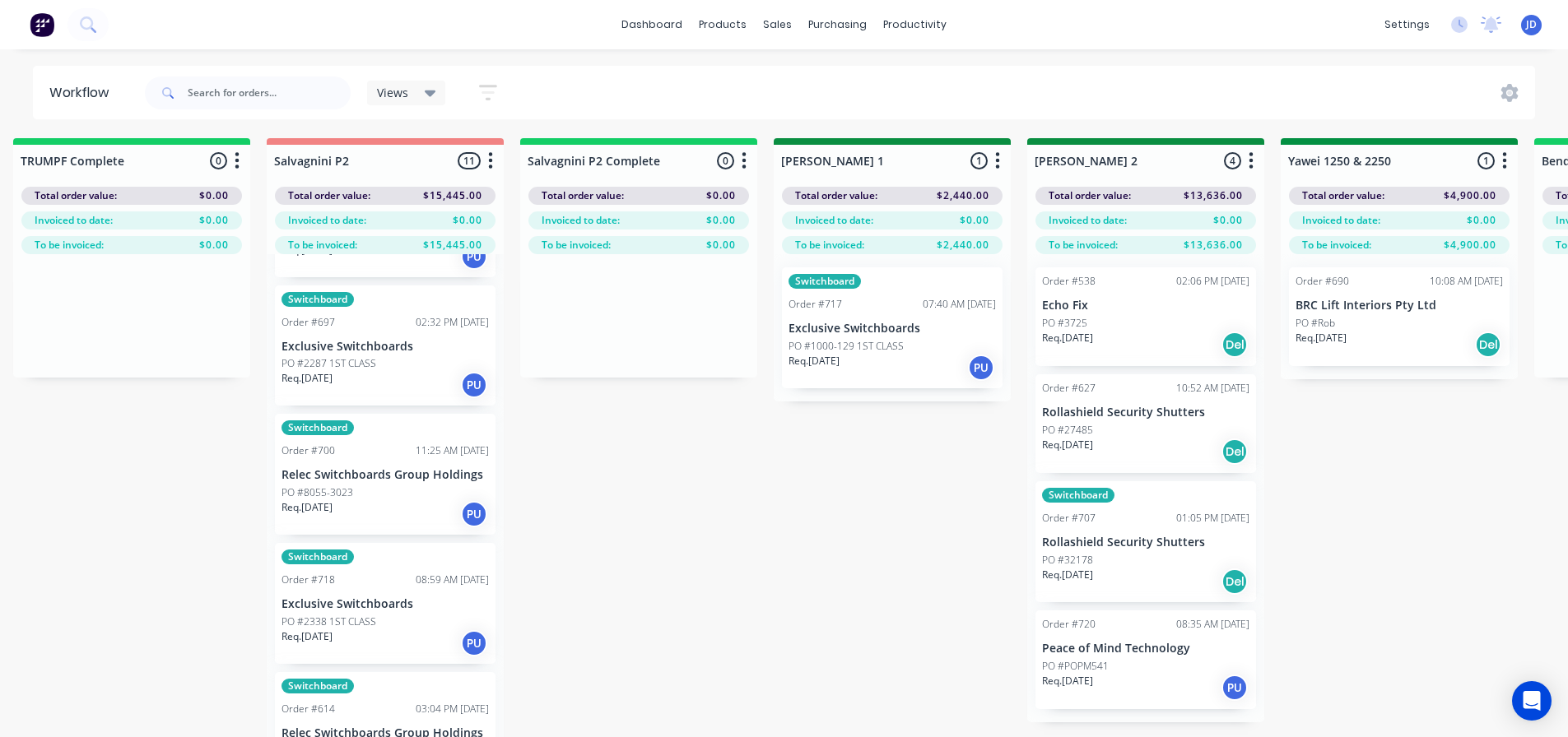
scroll to position [0, 2303]
click at [1126, 414] on p "Rollashield Security Shutters" at bounding box center [1146, 414] width 208 height 14
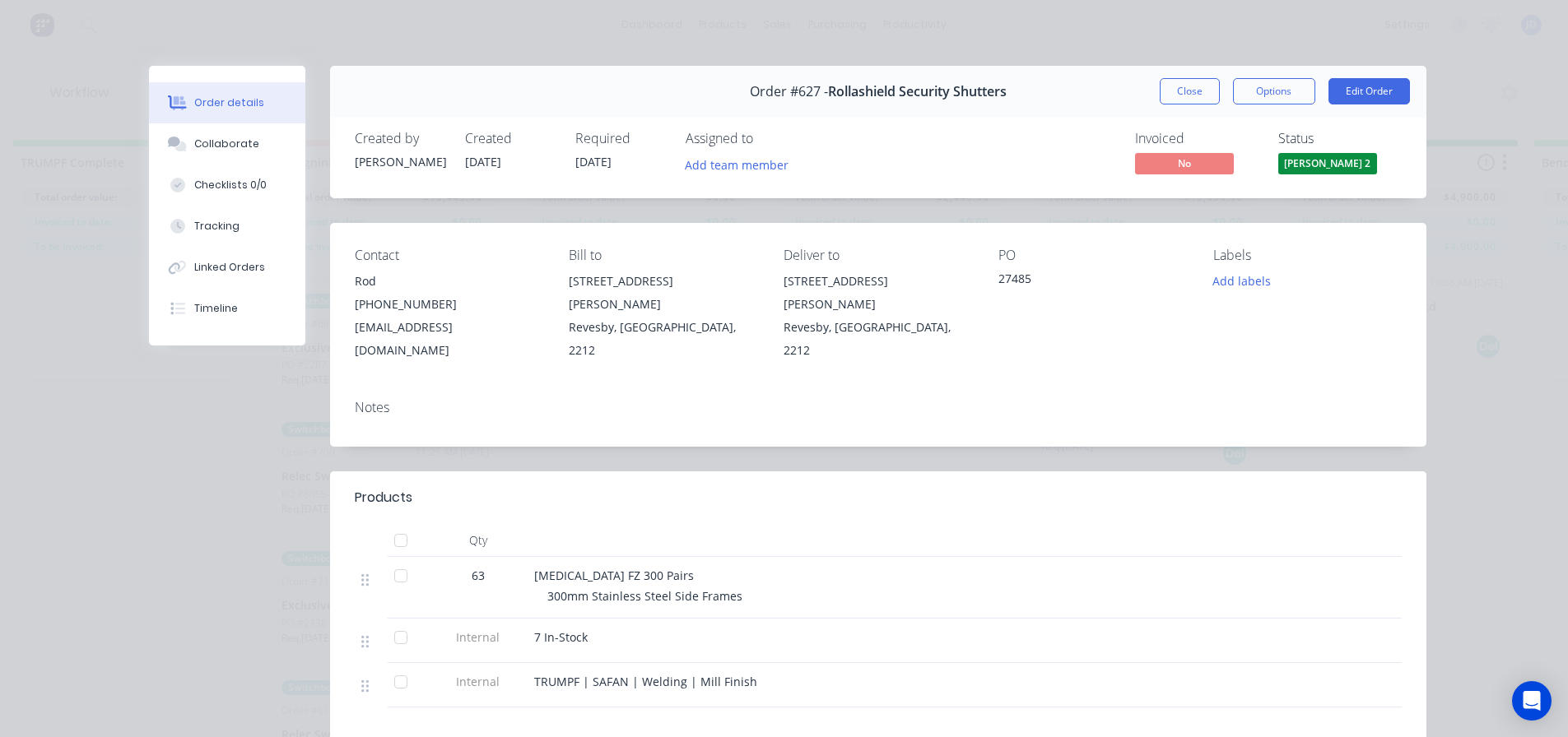
click at [1190, 105] on div "Order #627 - Rollashield Security Shutters Close Options Edit Order" at bounding box center [878, 91] width 1096 height 52
click at [1191, 95] on button "Close" at bounding box center [1190, 91] width 60 height 27
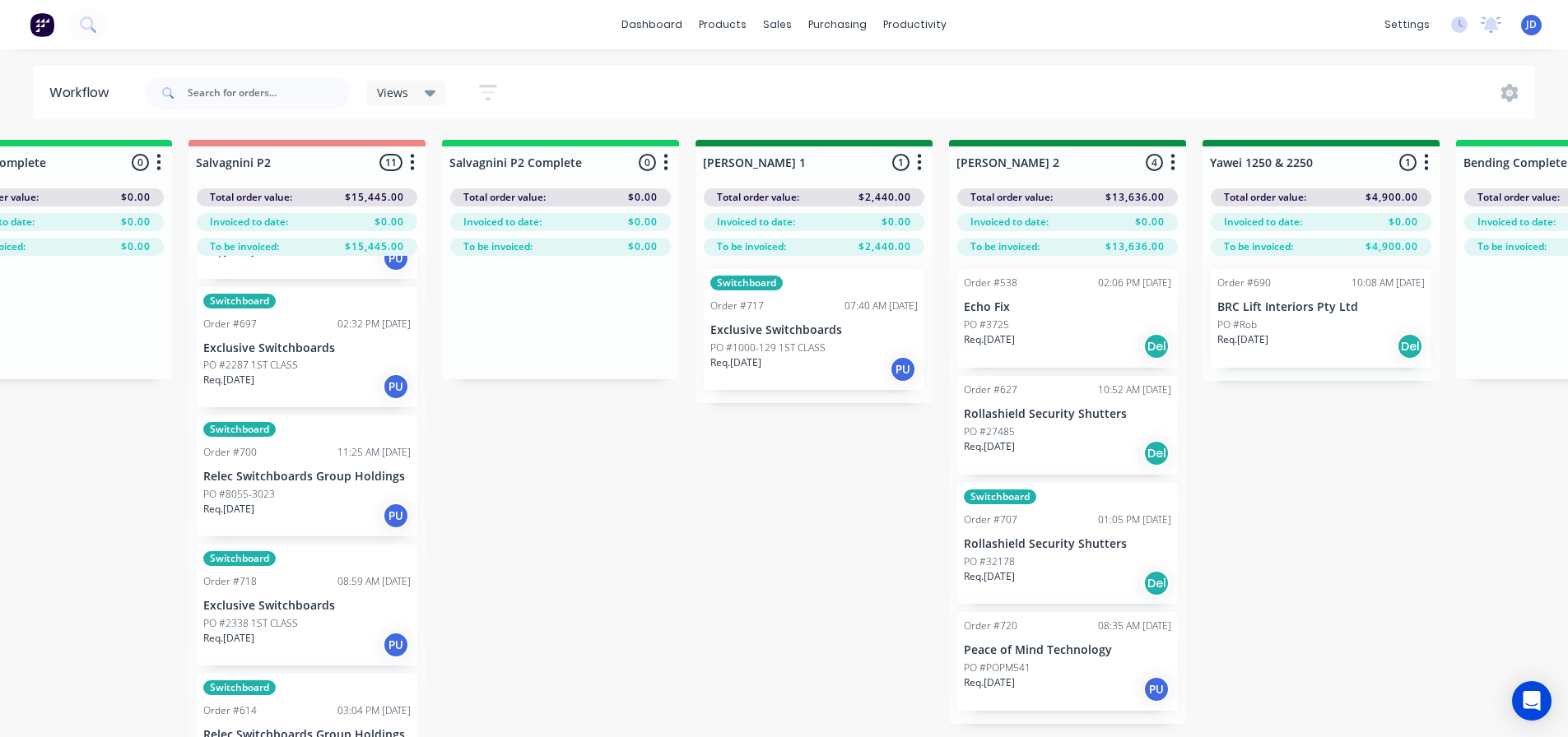
scroll to position [0, 2625]
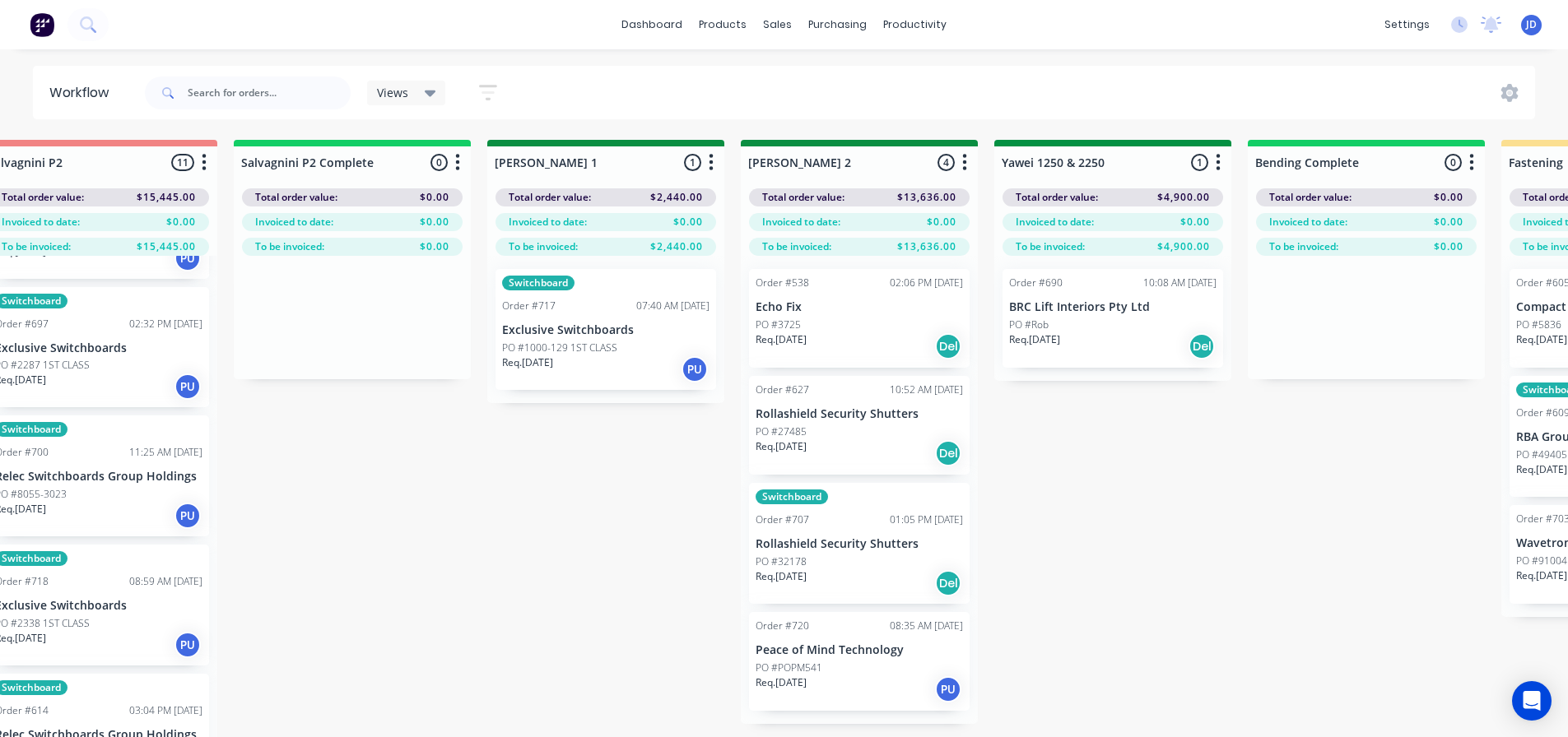
drag, startPoint x: 1297, startPoint y: 483, endPoint x: 1357, endPoint y: 463, distance: 63.2
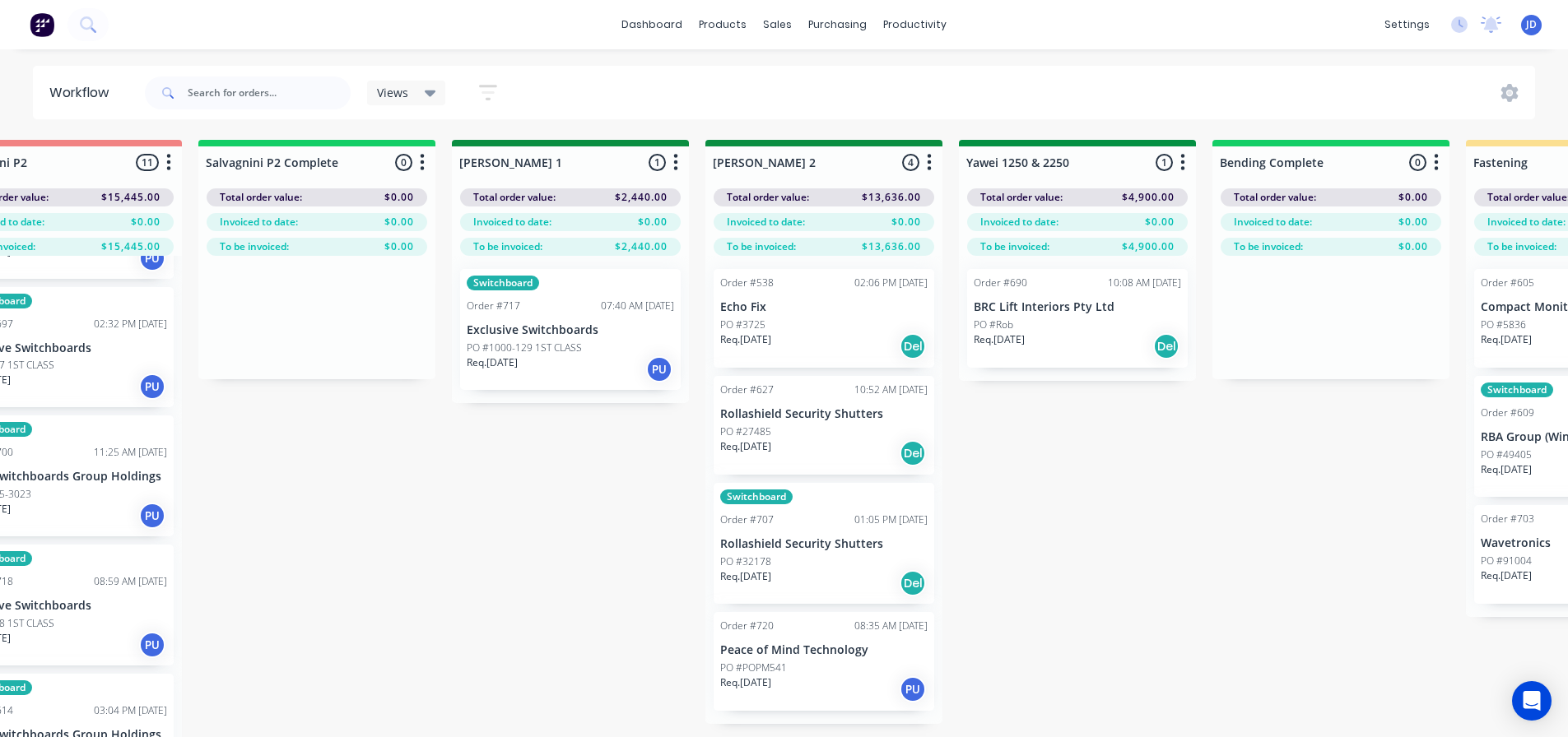
click at [704, 436] on div "On Hold 1 Status colour #FF4949 hex #FF4949 Save Cancel Notifications Email SMS…" at bounding box center [1122, 467] width 7518 height 656
click at [811, 427] on div "PO #27485" at bounding box center [824, 431] width 208 height 15
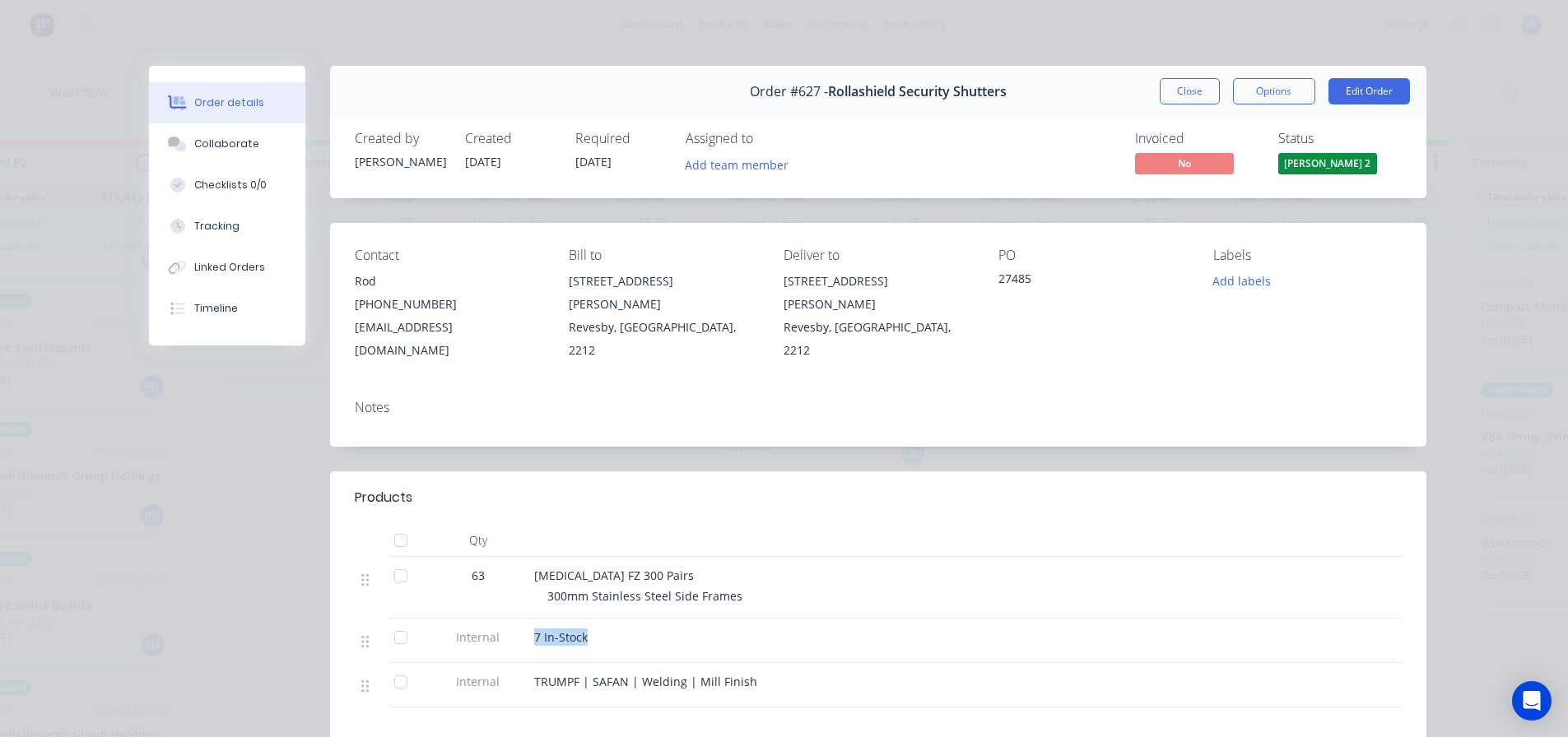
drag, startPoint x: 520, startPoint y: 620, endPoint x: 508, endPoint y: 619, distance: 12.0
click at [508, 619] on div "Internal 7 In-Stock" at bounding box center [878, 641] width 1047 height 44
click at [669, 628] on div "7 In-Stock" at bounding box center [856, 637] width 645 height 18
drag, startPoint x: 603, startPoint y: 615, endPoint x: 503, endPoint y: 619, distance: 100.1
click at [503, 619] on div "Internal 7 In-Stock" at bounding box center [878, 641] width 1047 height 44
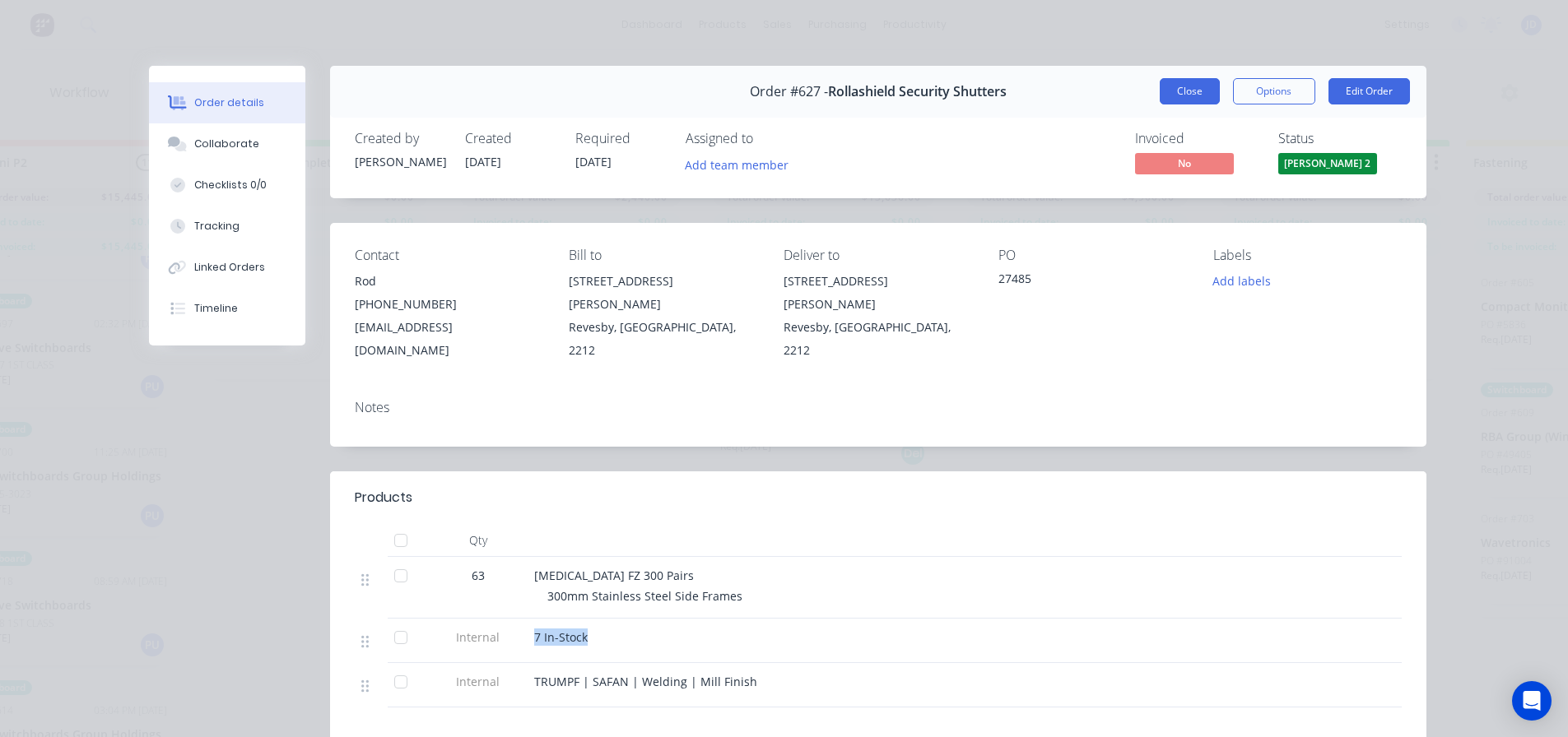
click at [1184, 98] on button "Close" at bounding box center [1190, 91] width 60 height 27
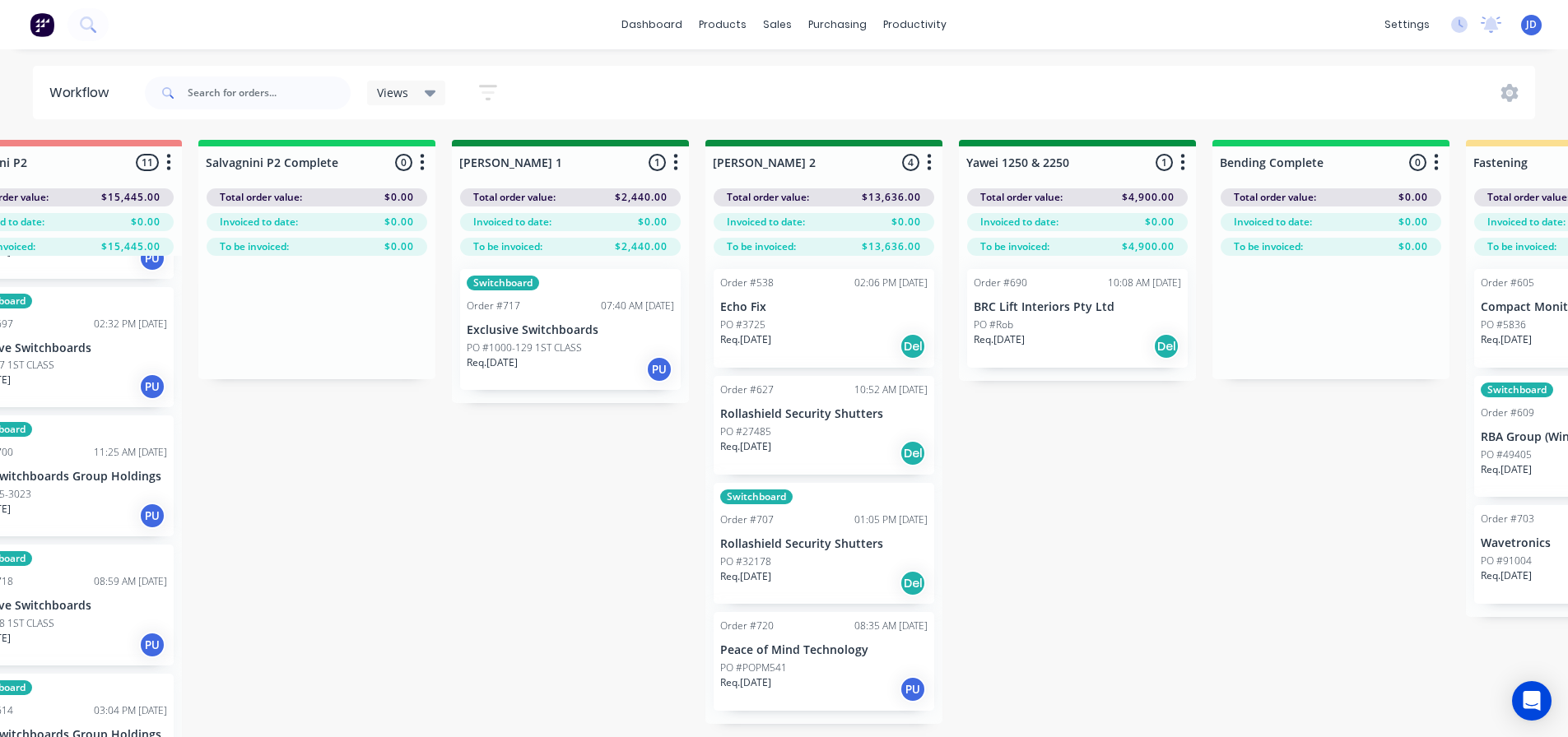
click at [1082, 474] on div "On Hold 1 Status colour #FF4949 hex #FF4949 Save Cancel Notifications Email SMS…" at bounding box center [1122, 467] width 7518 height 656
click at [1080, 473] on div "On Hold 1 Status colour #FF4949 hex #FF4949 Save Cancel Notifications Email SMS…" at bounding box center [1122, 467] width 7518 height 656
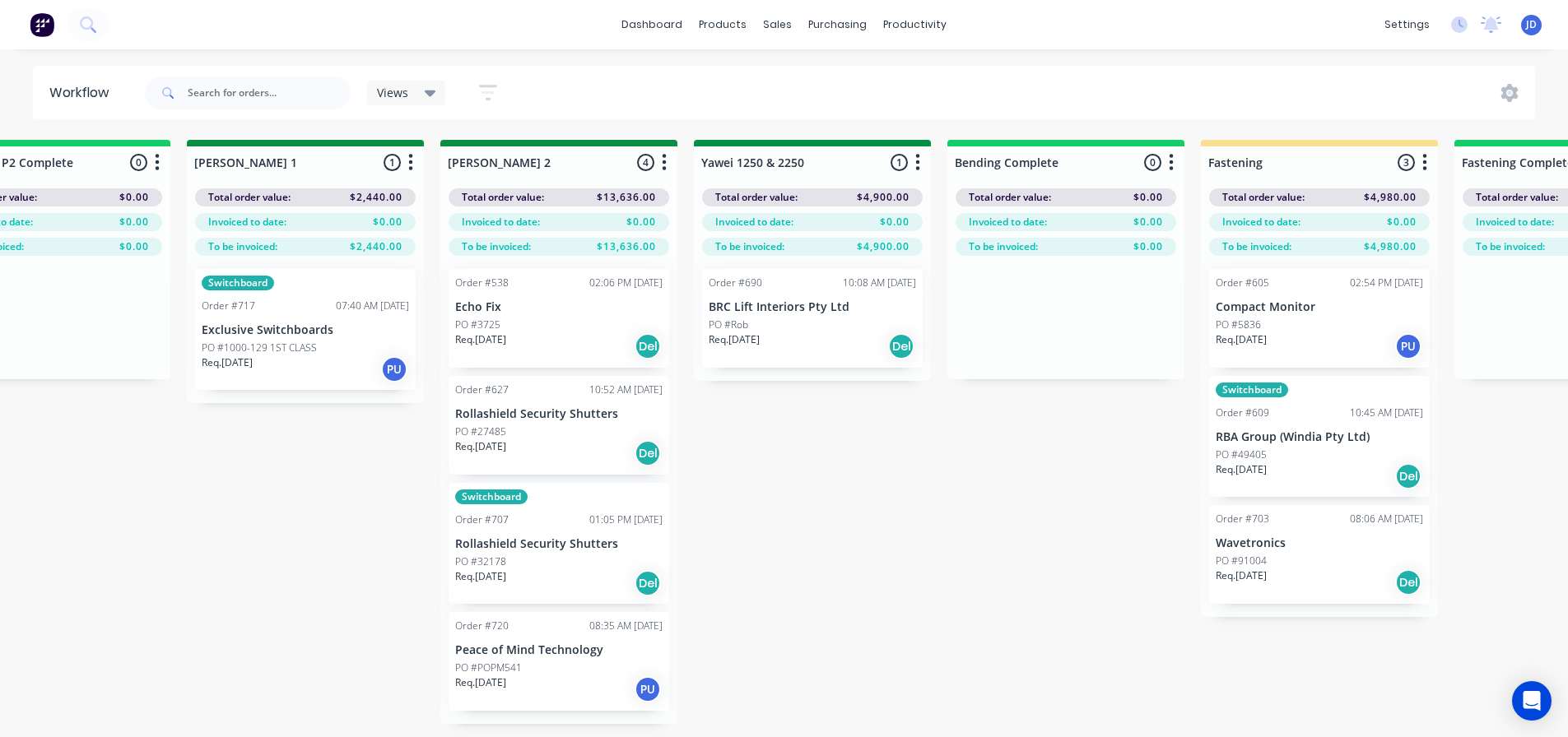
drag, startPoint x: 1104, startPoint y: 444, endPoint x: 1214, endPoint y: 414, distance: 114.0
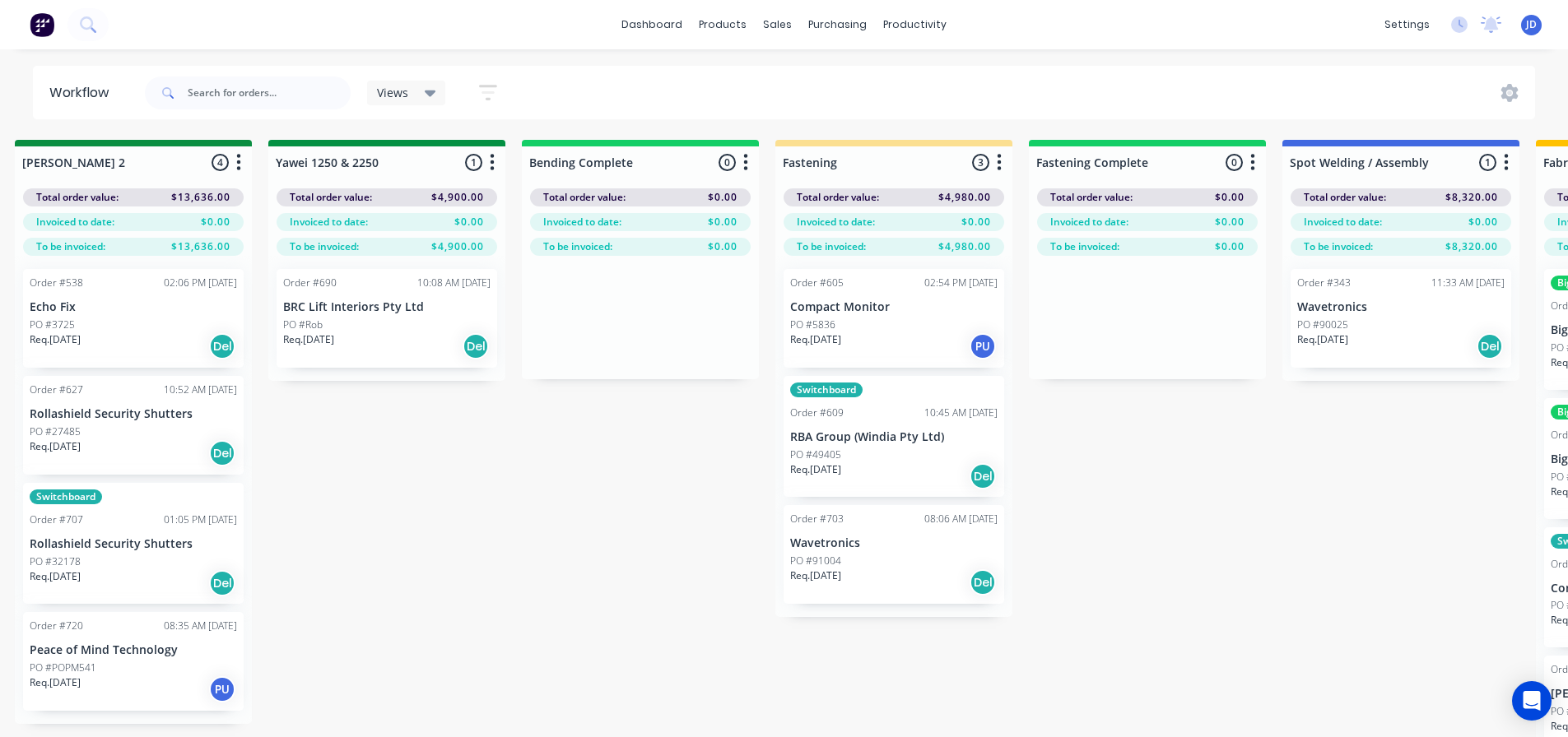
drag, startPoint x: 970, startPoint y: 430, endPoint x: 1108, endPoint y: 424, distance: 138.1
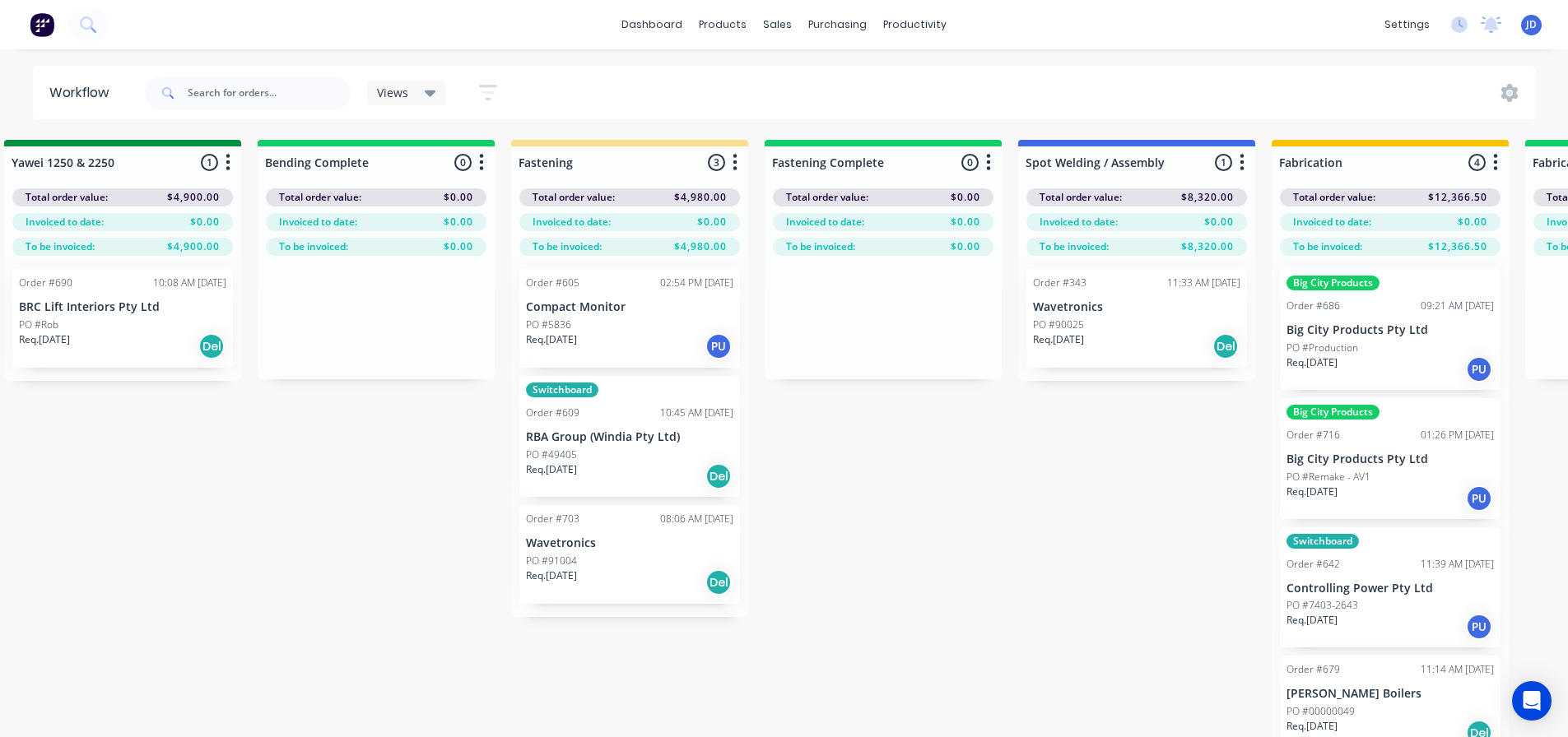
scroll to position [0, 3843]
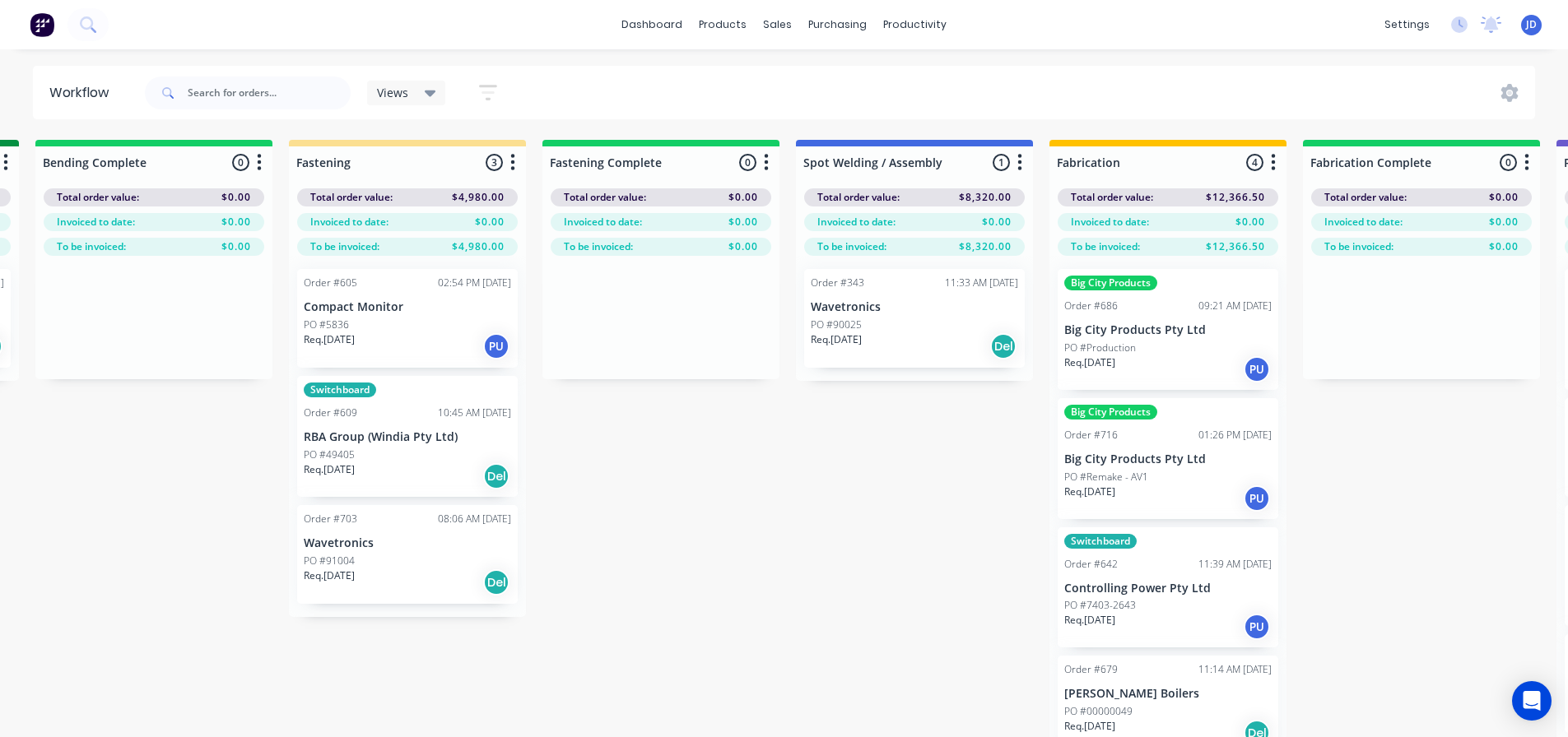
drag, startPoint x: 408, startPoint y: 406, endPoint x: 514, endPoint y: 414, distance: 106.3
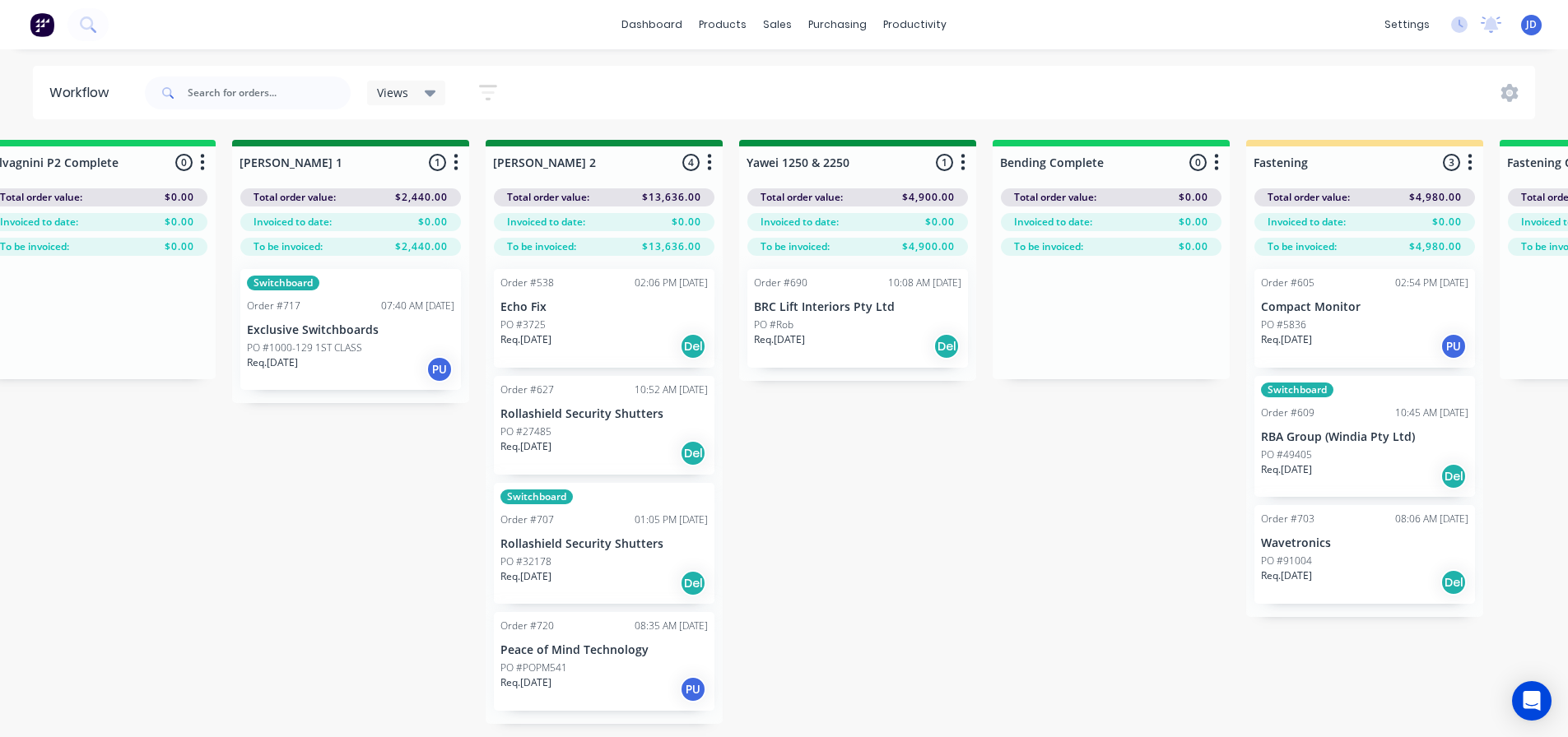
scroll to position [0, 2050]
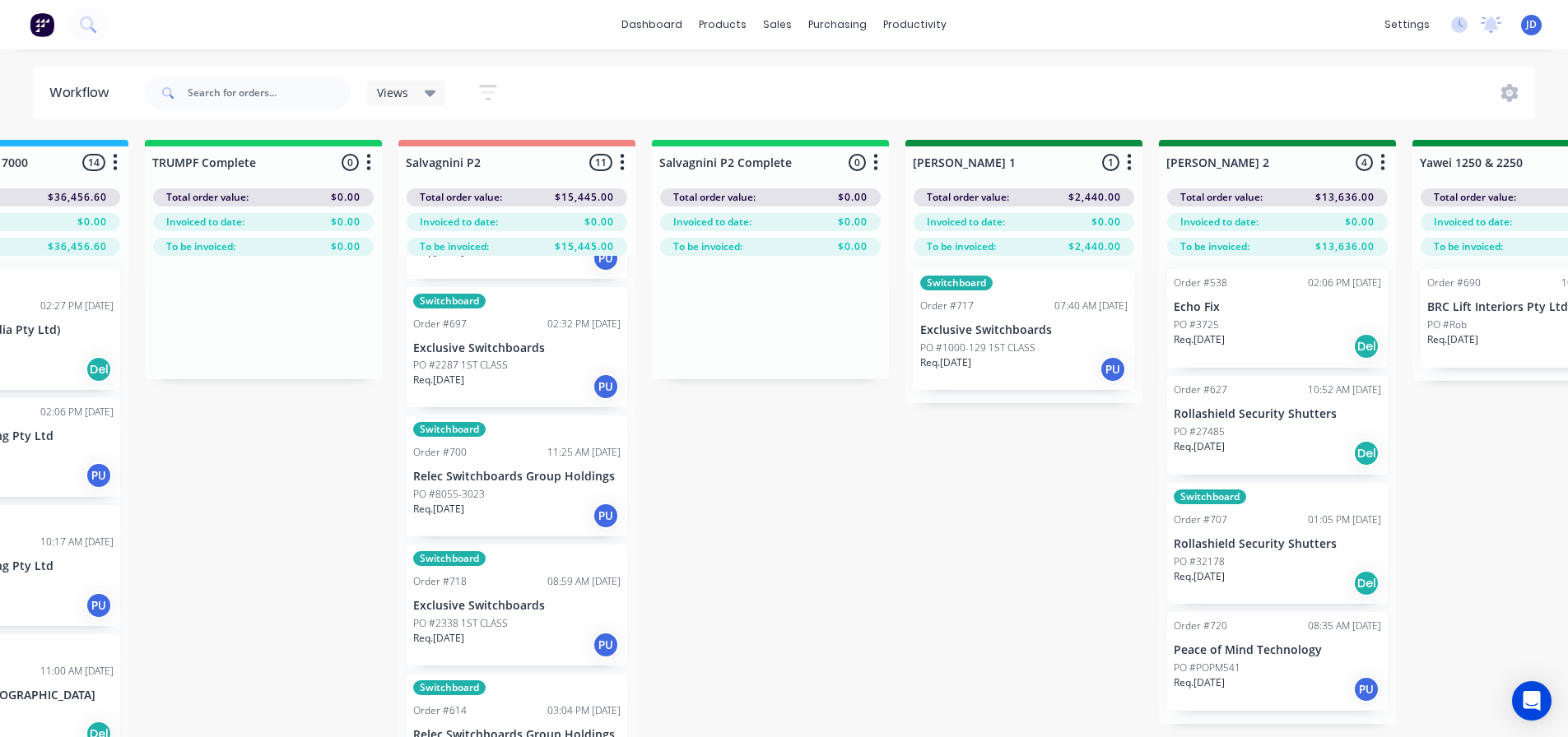
drag, startPoint x: 621, startPoint y: 391, endPoint x: 496, endPoint y: 371, distance: 126.6
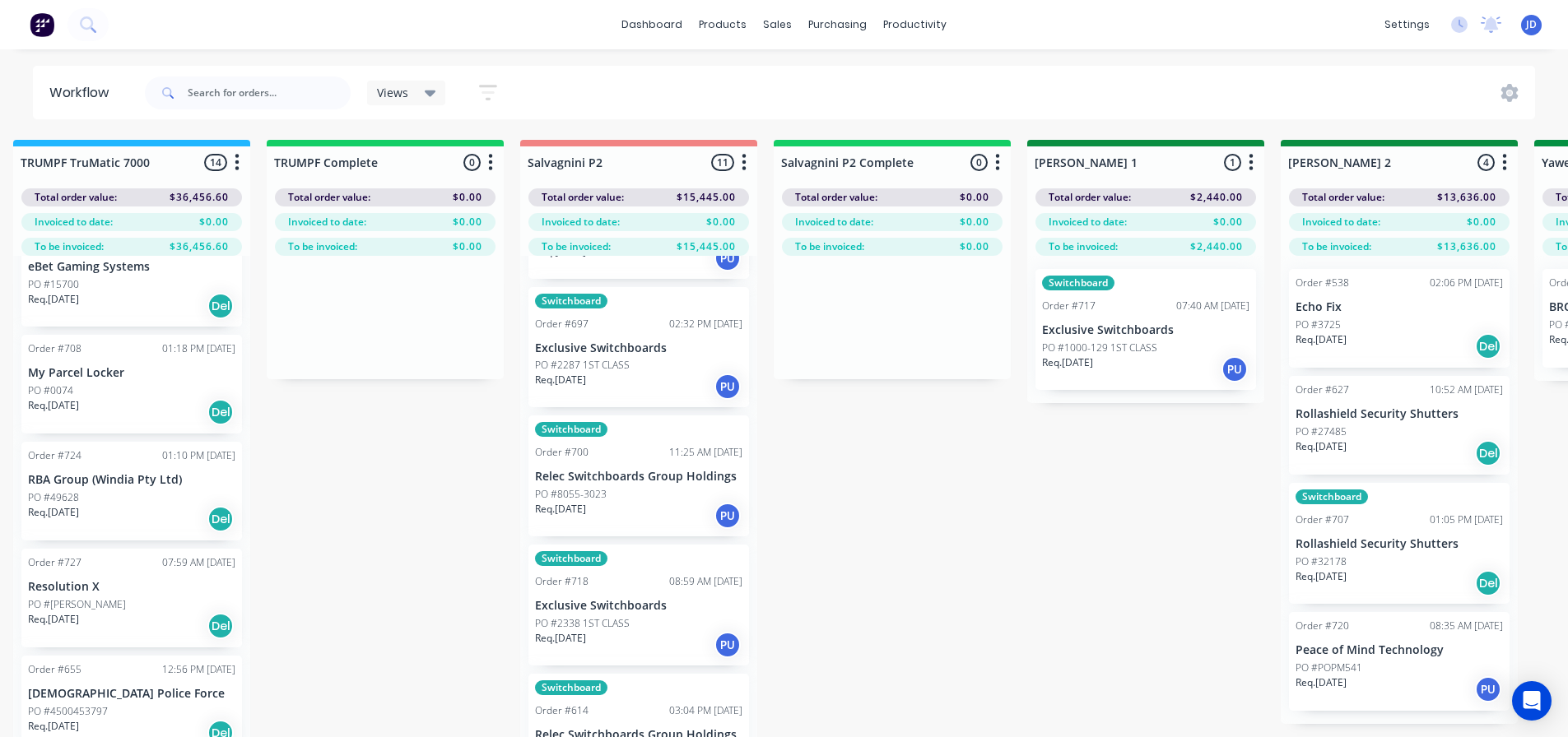
scroll to position [1130, 0]
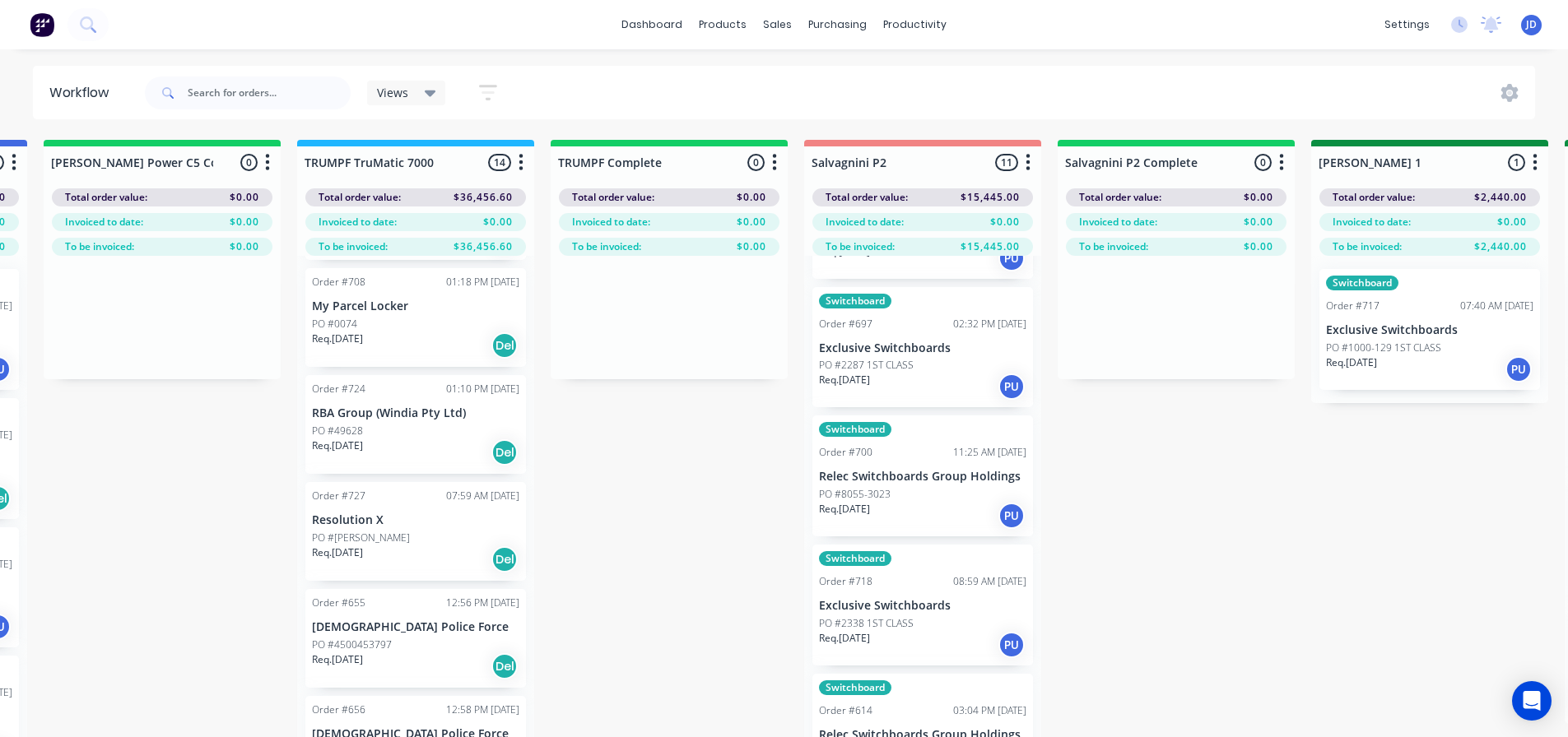
drag, startPoint x: 333, startPoint y: 529, endPoint x: 201, endPoint y: 488, distance: 138.2
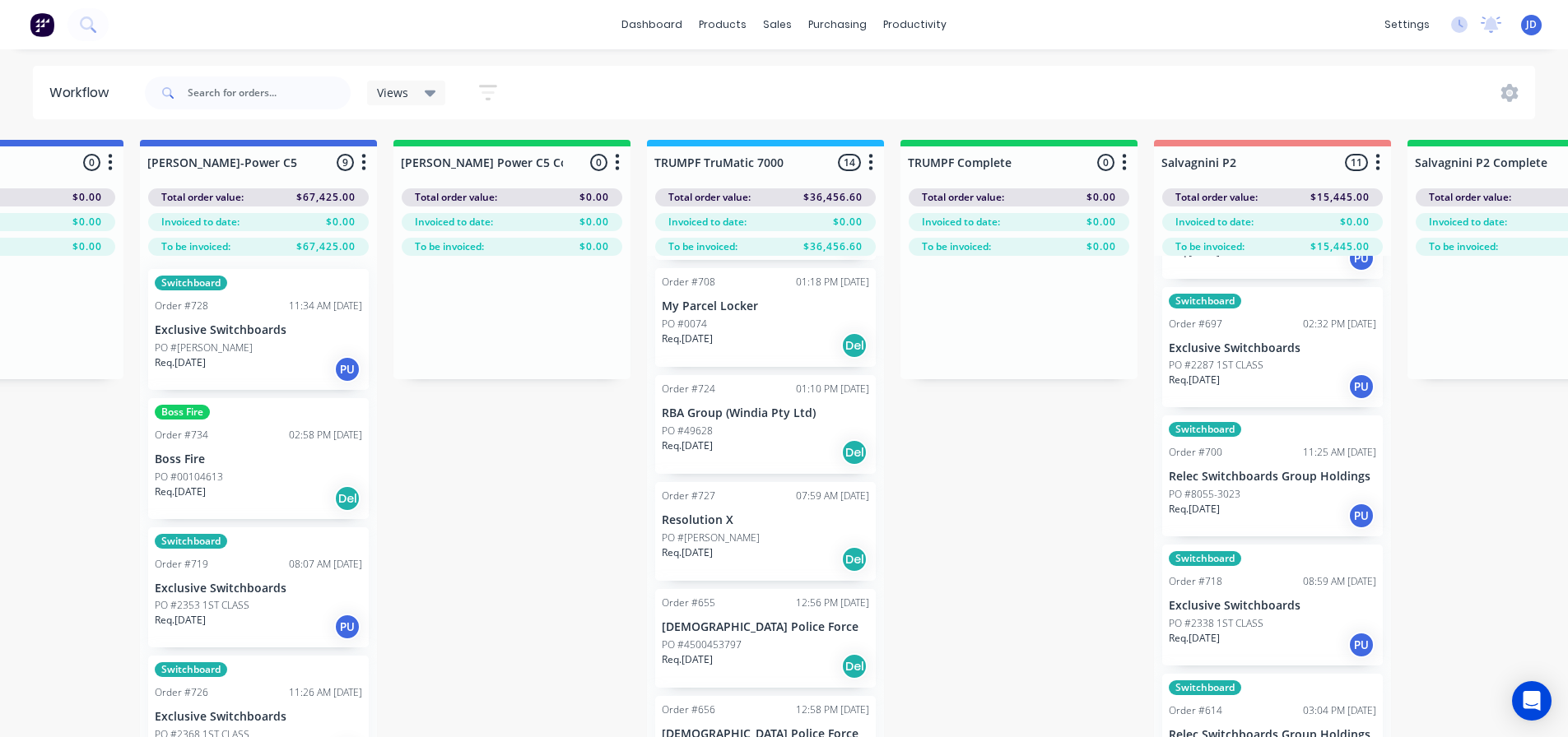
drag, startPoint x: 291, startPoint y: 524, endPoint x: 185, endPoint y: 490, distance: 111.3
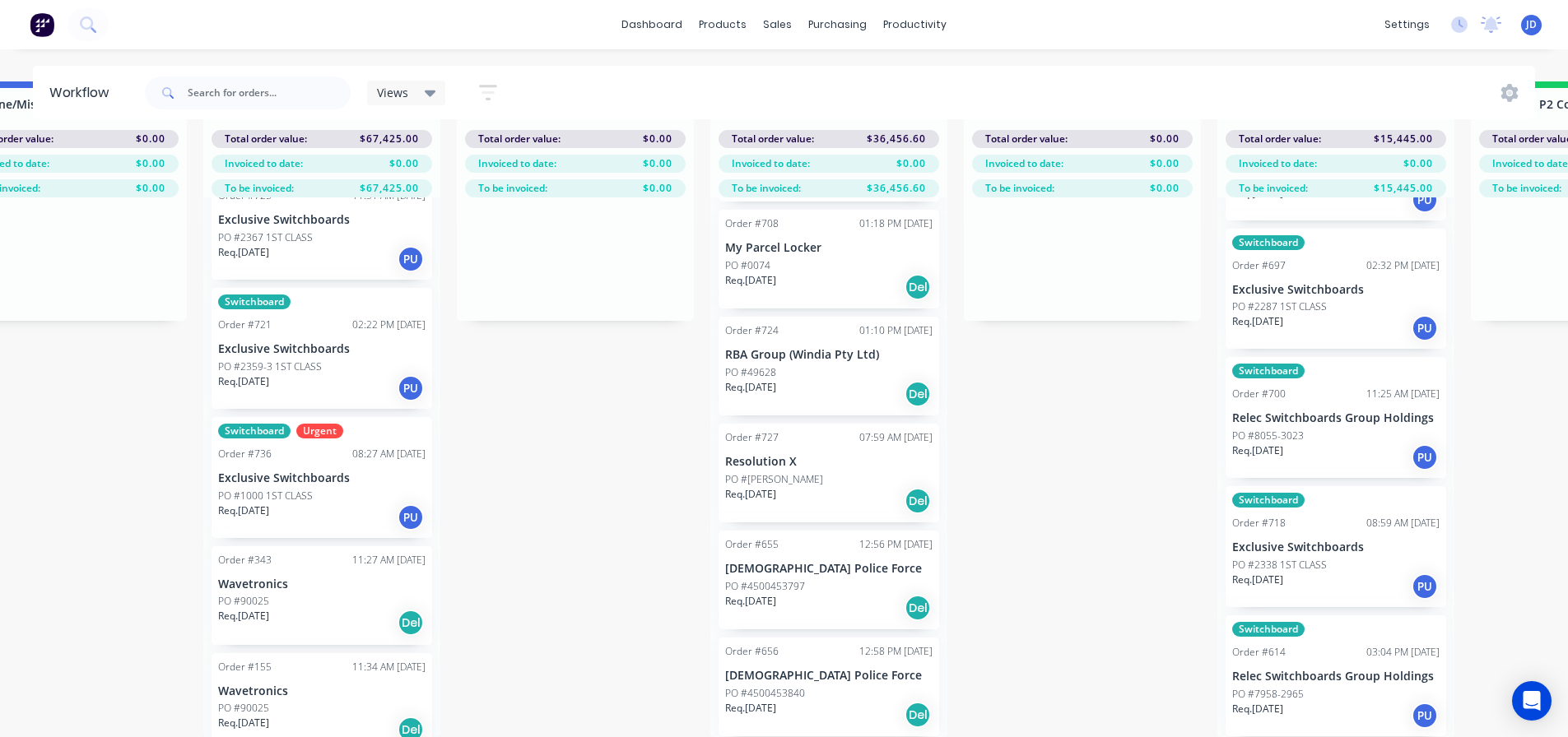
scroll to position [583, 0]
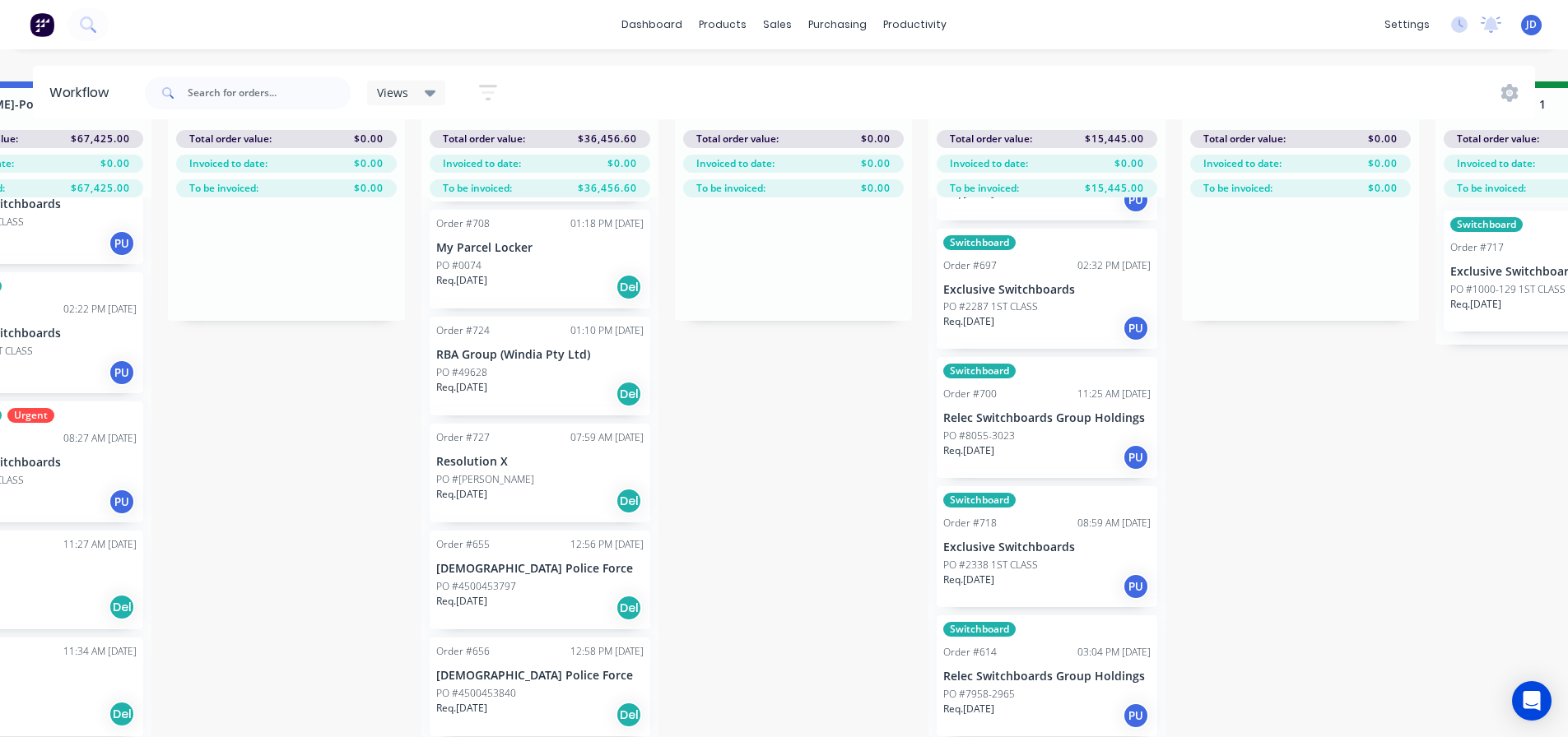
drag, startPoint x: 666, startPoint y: 487, endPoint x: 793, endPoint y: 463, distance: 129.2
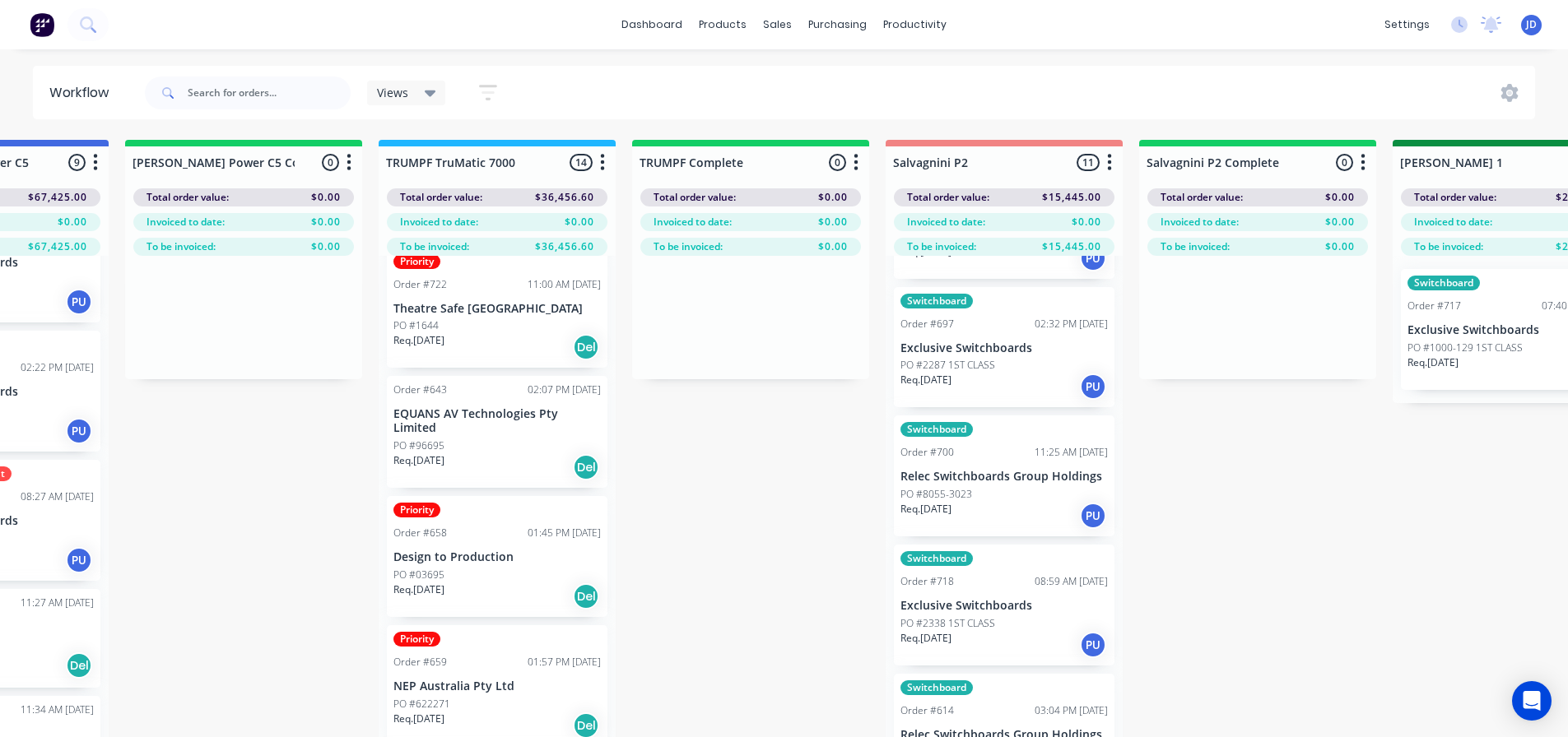
scroll to position [412, 0]
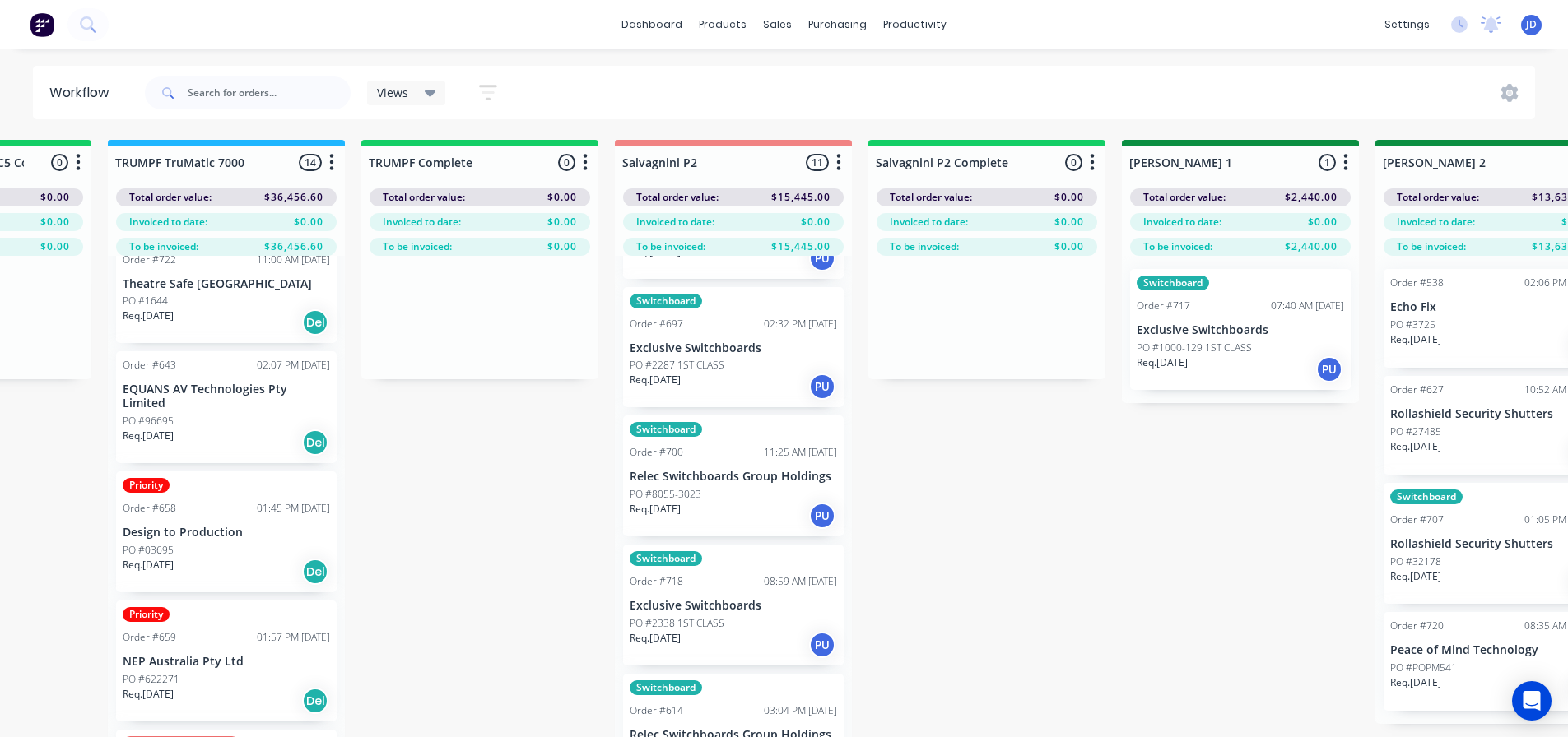
drag, startPoint x: 819, startPoint y: 487, endPoint x: 844, endPoint y: 478, distance: 26.6
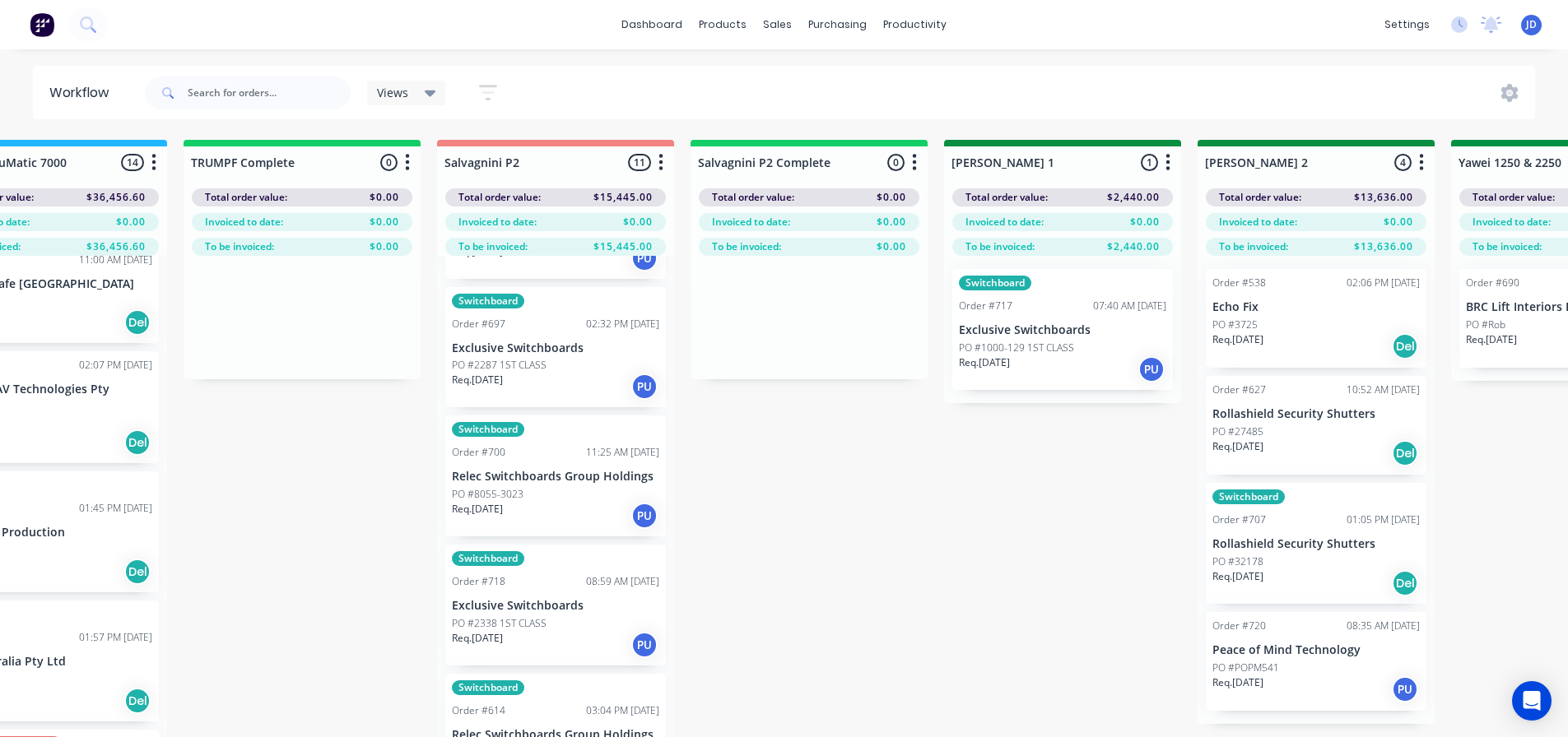
drag, startPoint x: 939, startPoint y: 467, endPoint x: 996, endPoint y: 460, distance: 57.4
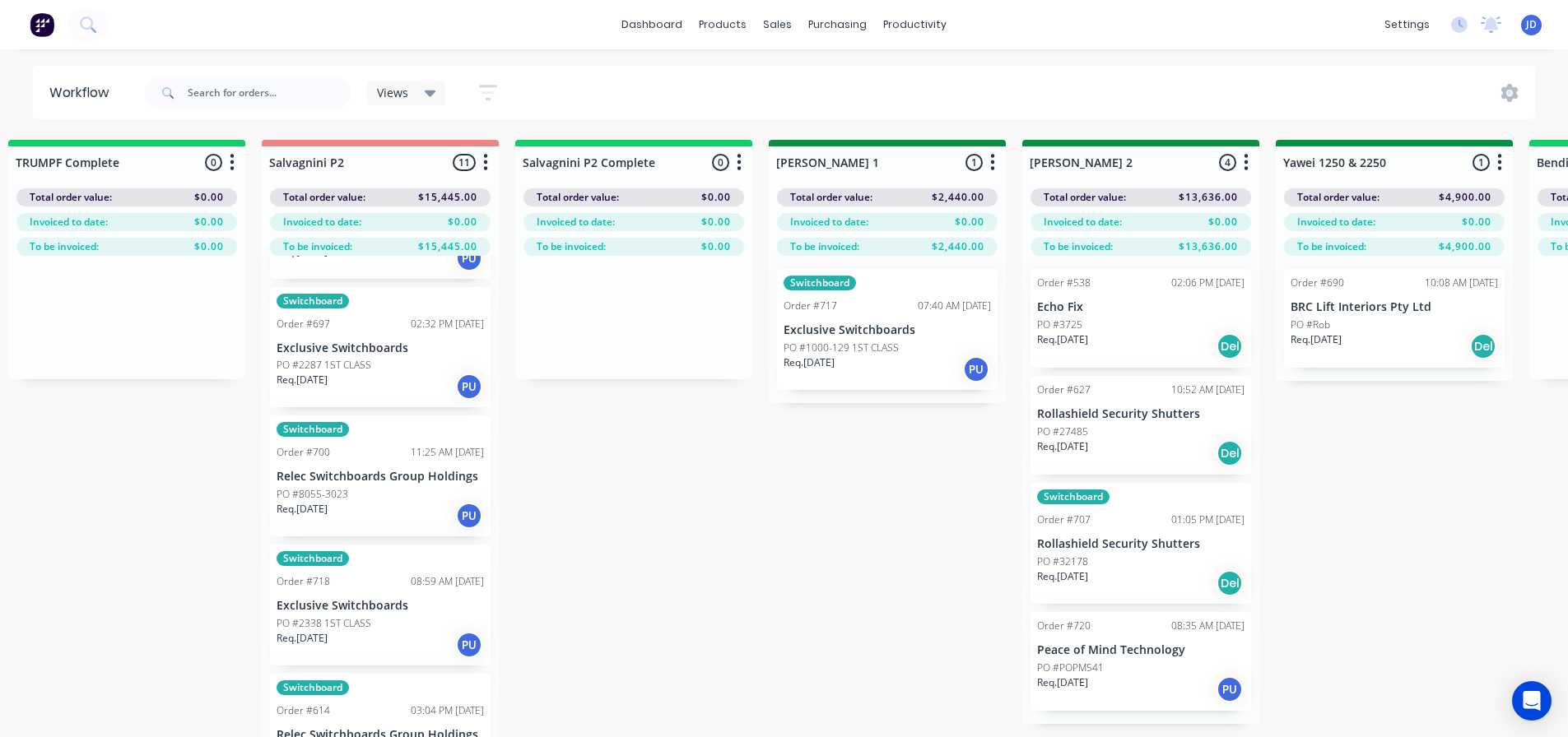
scroll to position [0, 2462]
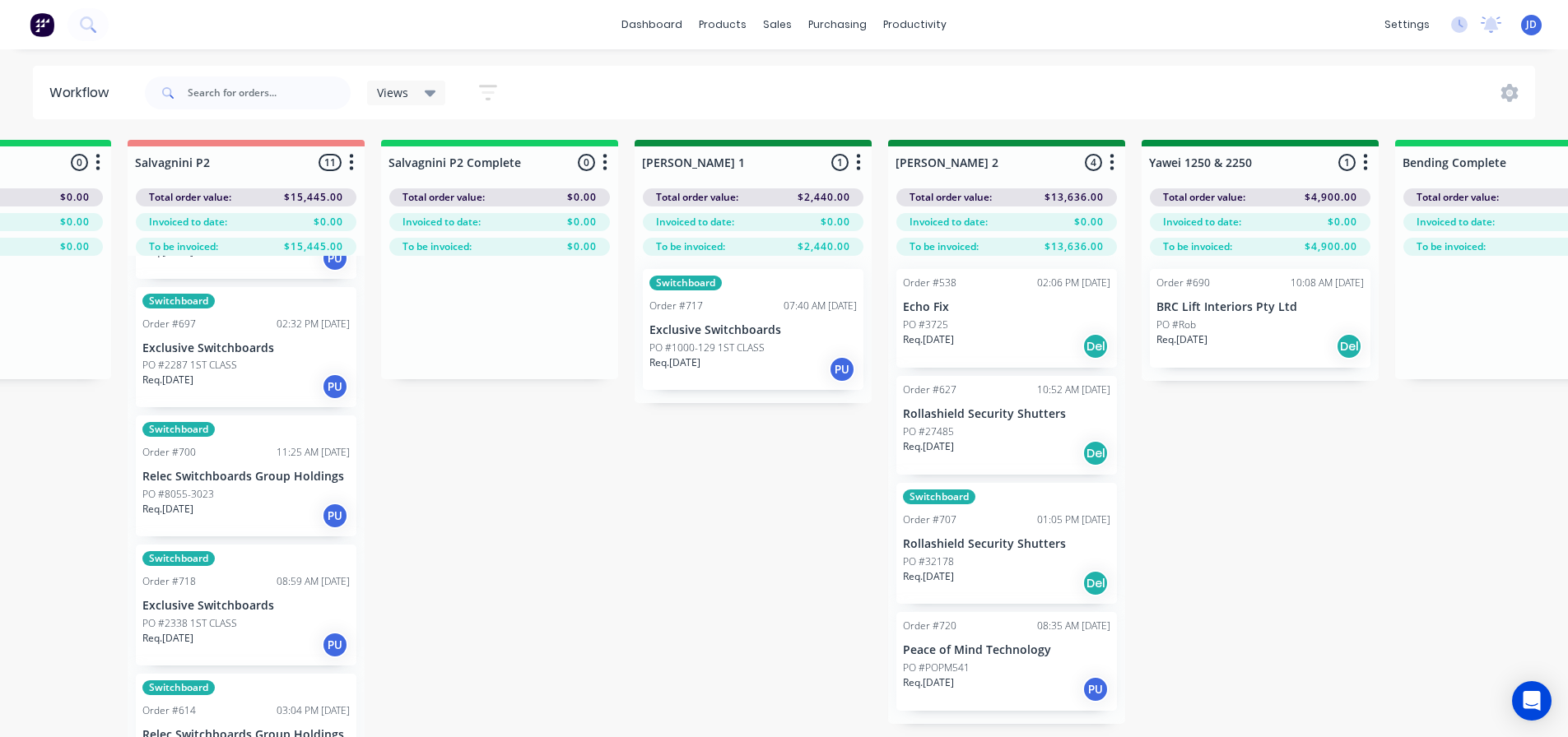
drag, startPoint x: 1057, startPoint y: 424, endPoint x: 1158, endPoint y: 371, distance: 114.1
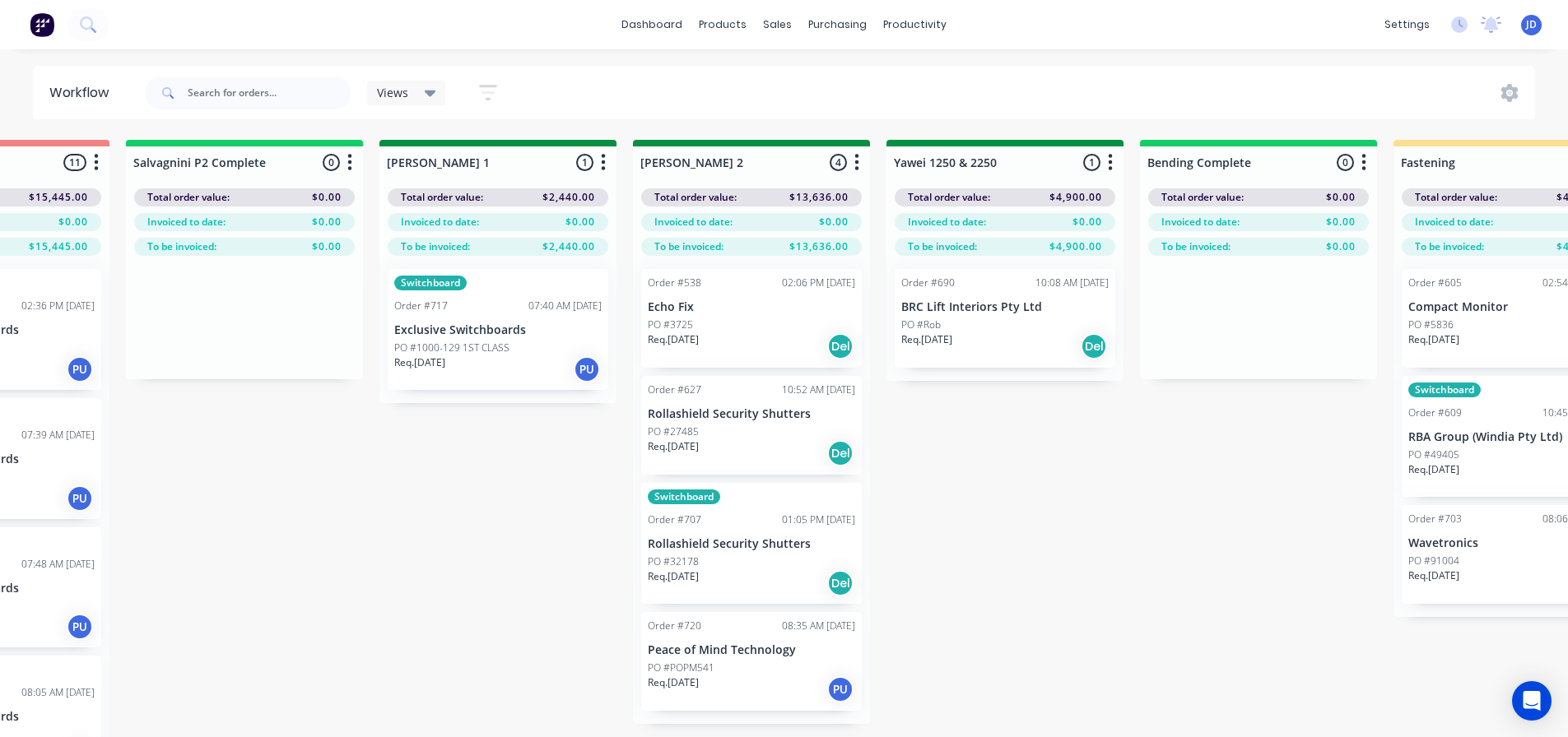
scroll to position [0, 2834]
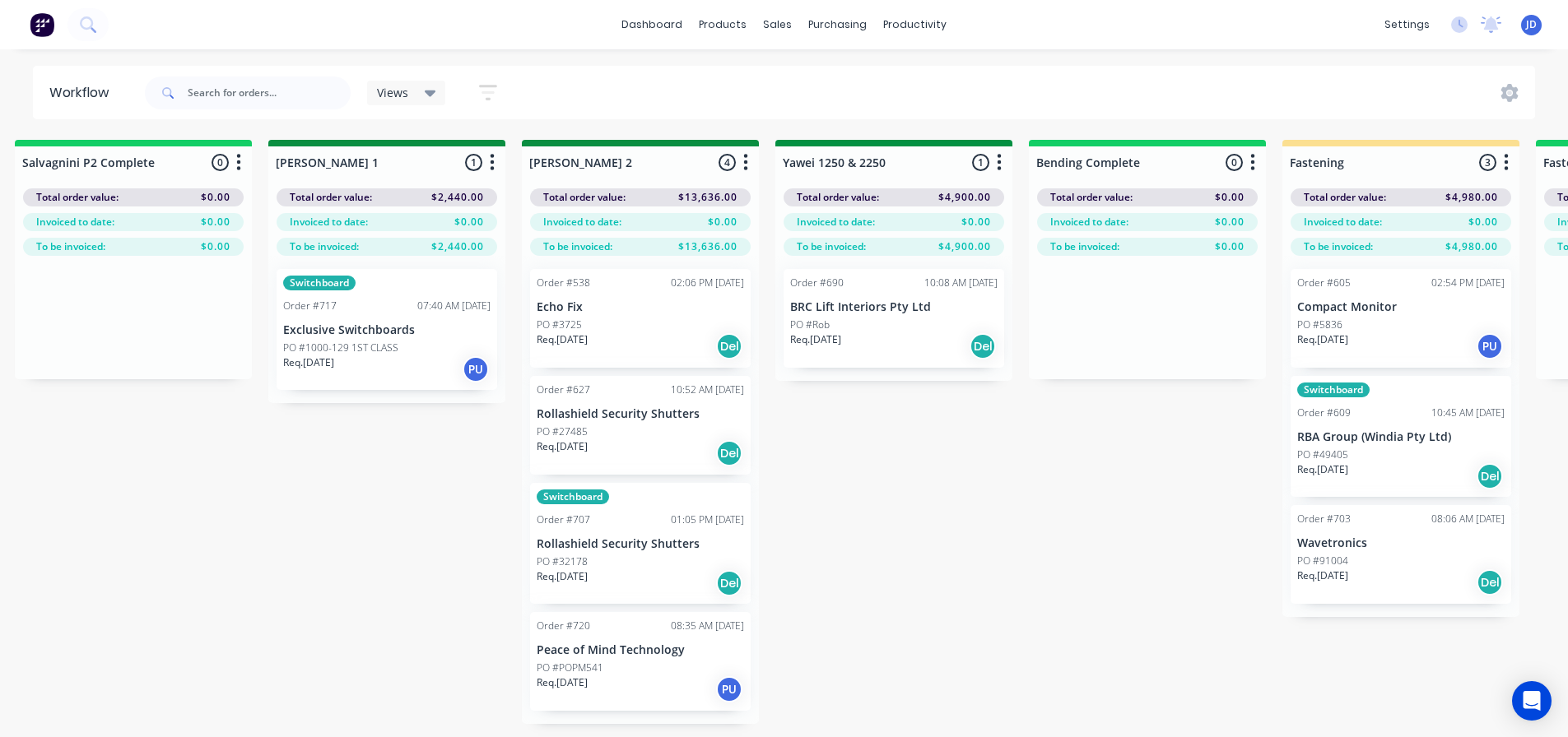
drag, startPoint x: 737, startPoint y: 521, endPoint x: 829, endPoint y: 497, distance: 95.1
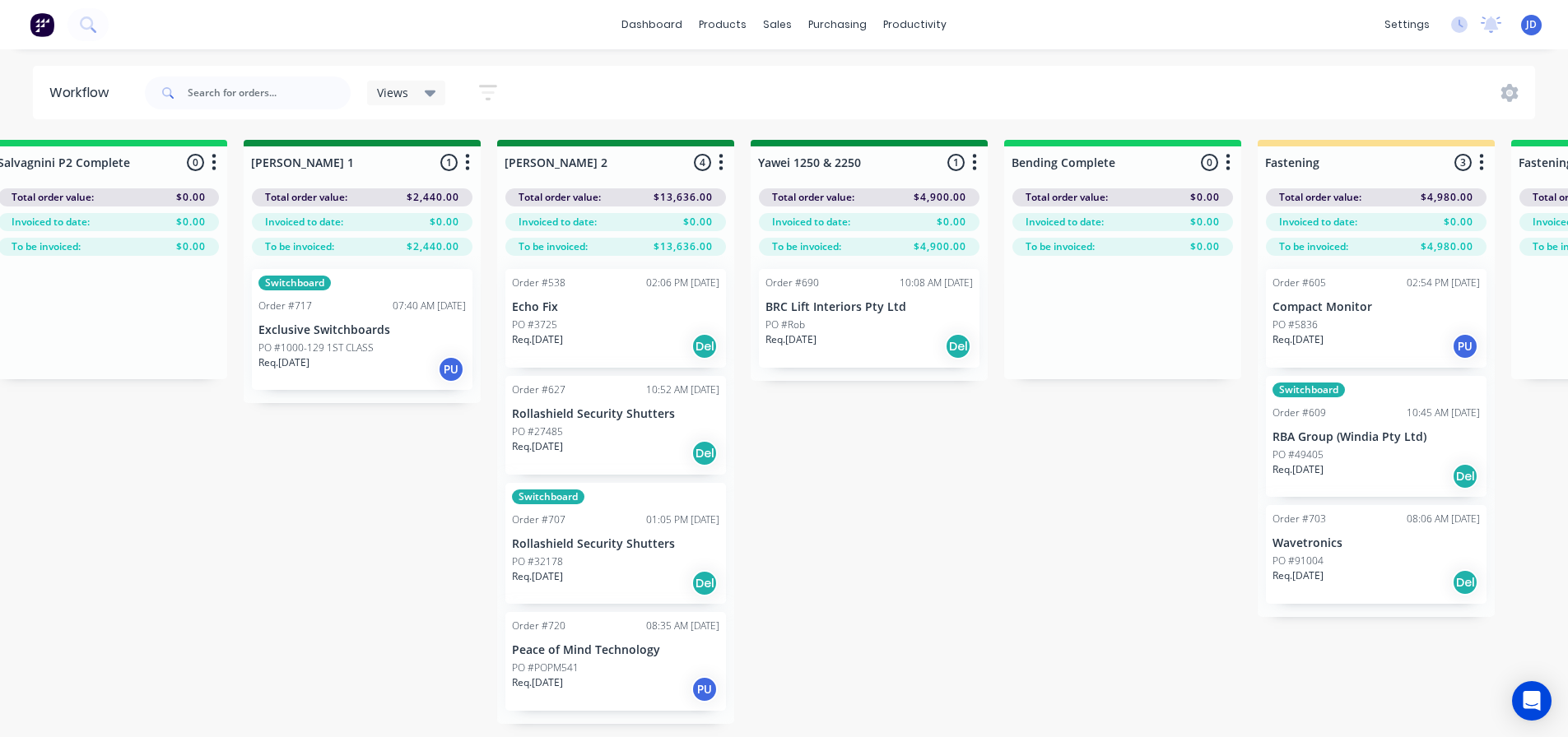
click at [804, 469] on div "On Hold 1 Status colour #FF4949 hex #FF4949 Save Cancel Notifications Email SMS…" at bounding box center [913, 467] width 7518 height 656
click at [369, 329] on p "Exclusive Switchboards" at bounding box center [362, 331] width 208 height 14
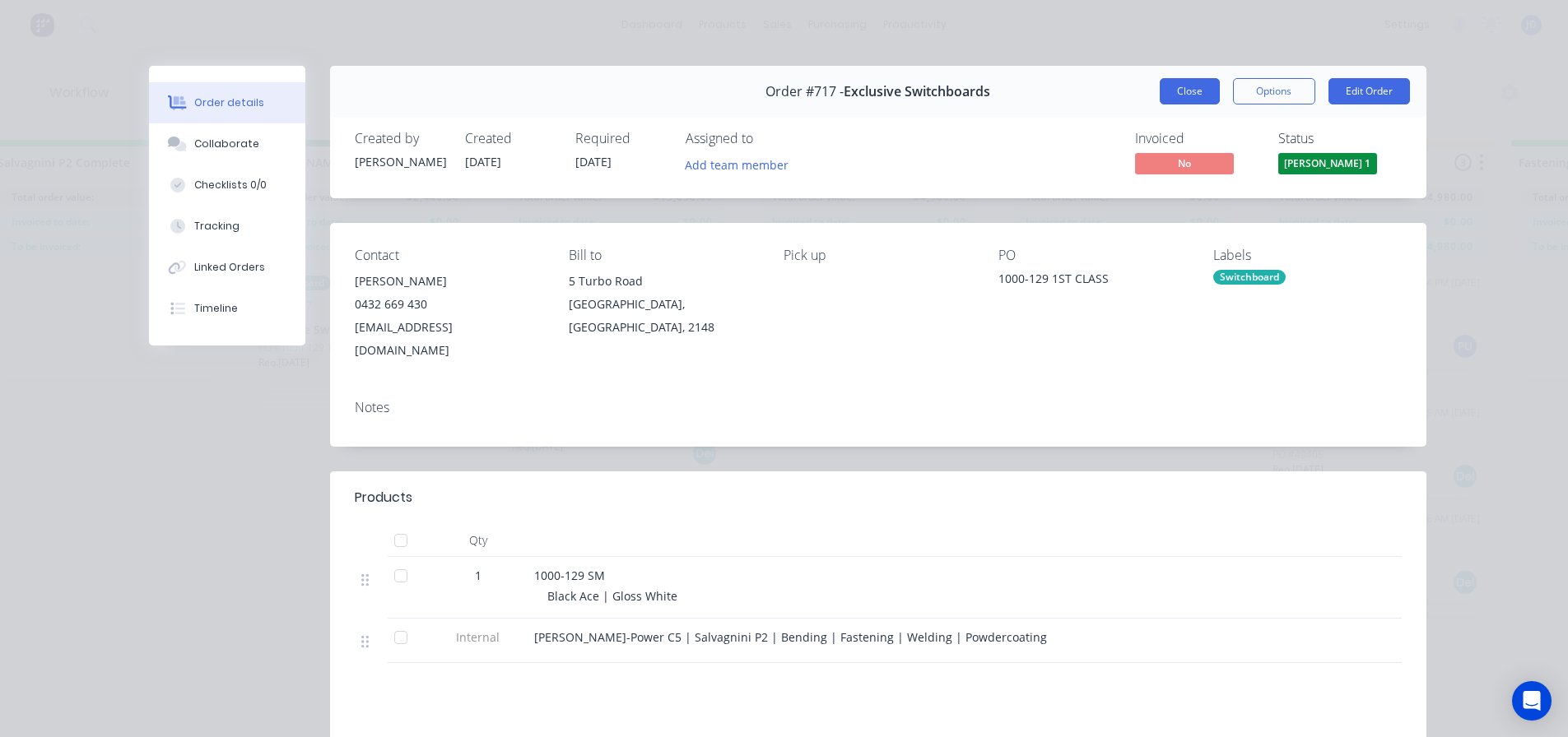
drag, startPoint x: 1196, startPoint y: 77, endPoint x: 1191, endPoint y: 89, distance: 13.0
click at [1194, 78] on div "Order #717 - Exclusive Switchboards Close Options Edit Order" at bounding box center [878, 91] width 1096 height 52
click at [1189, 94] on button "Close" at bounding box center [1190, 91] width 60 height 27
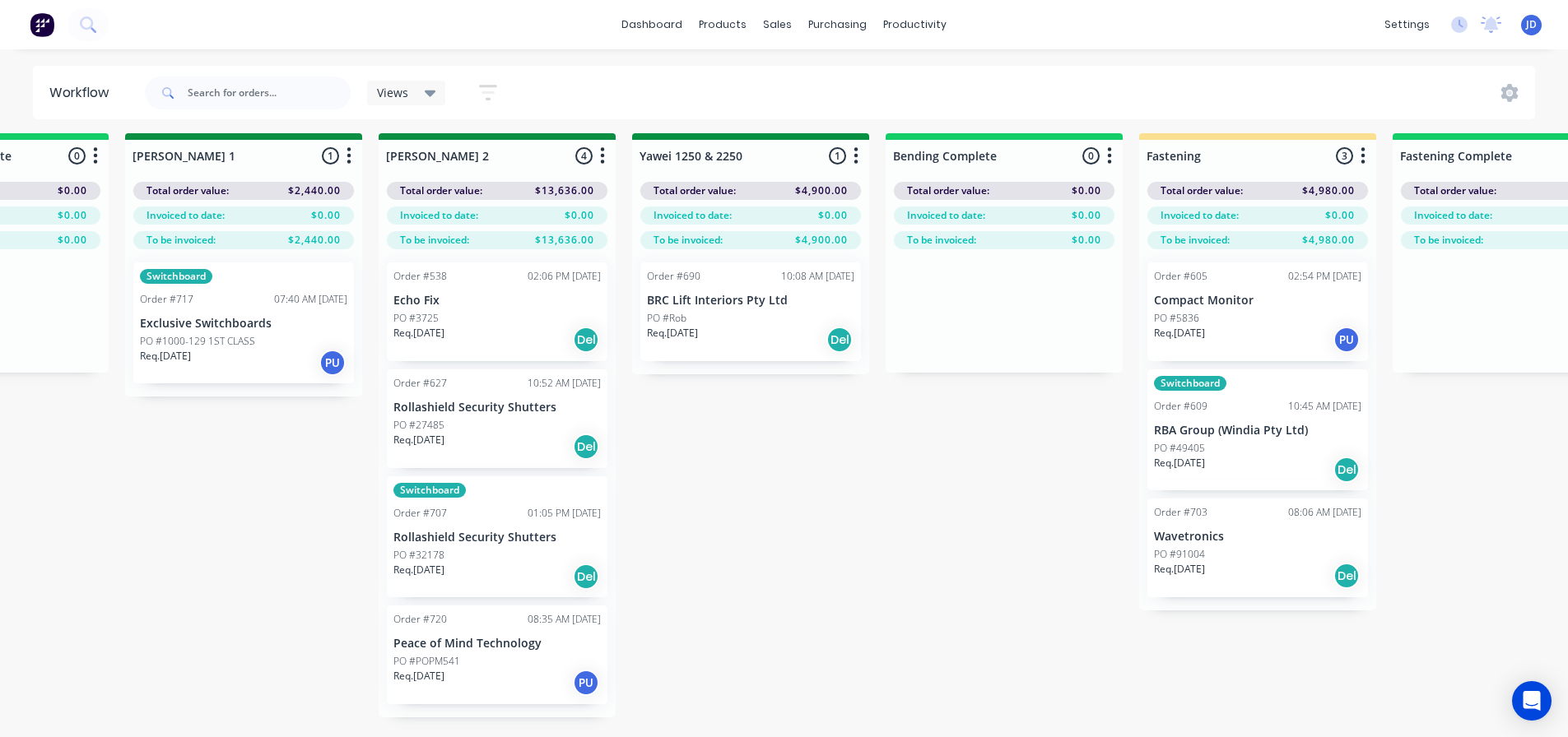
scroll to position [6, 3051]
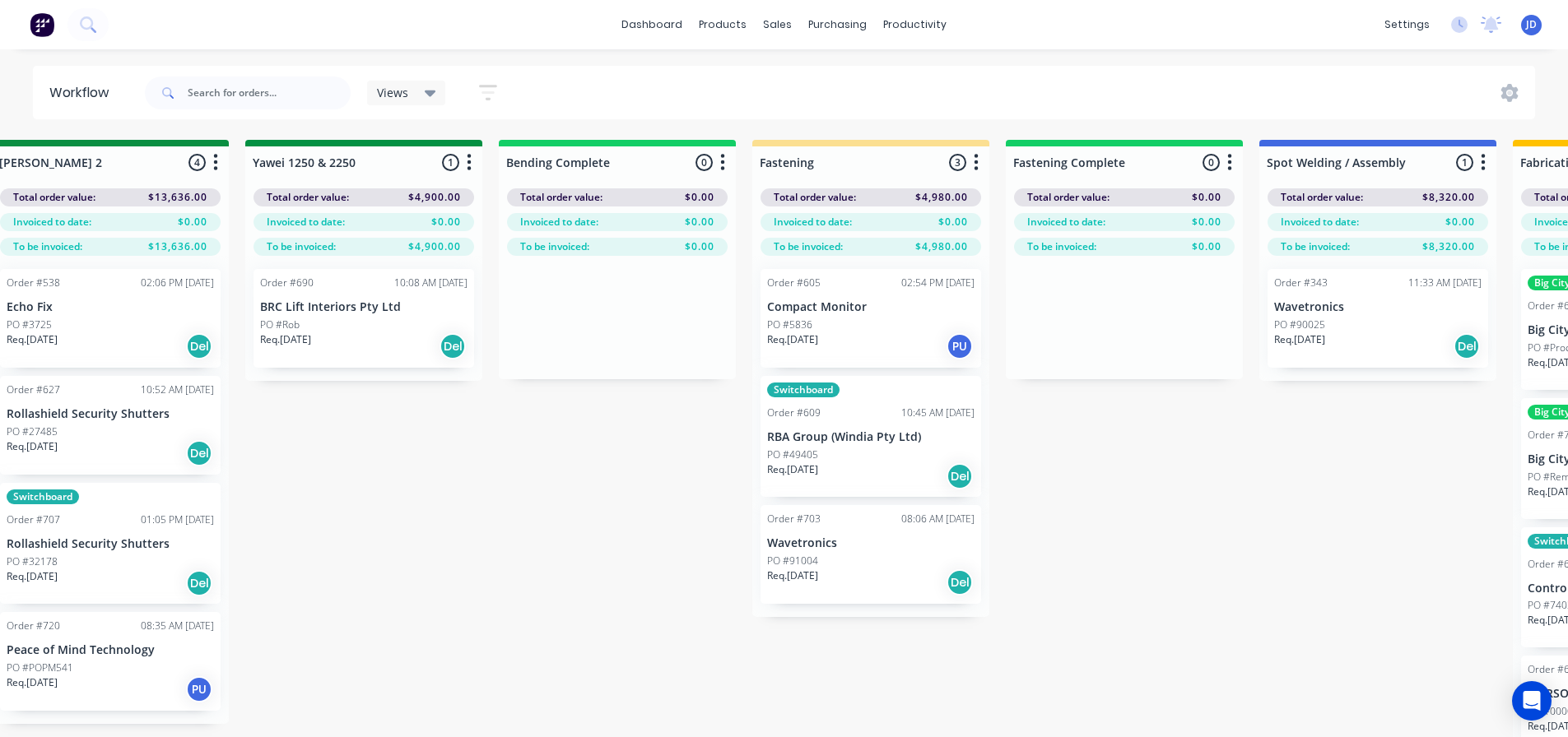
drag, startPoint x: 1199, startPoint y: 503, endPoint x: 1280, endPoint y: 313, distance: 206.5
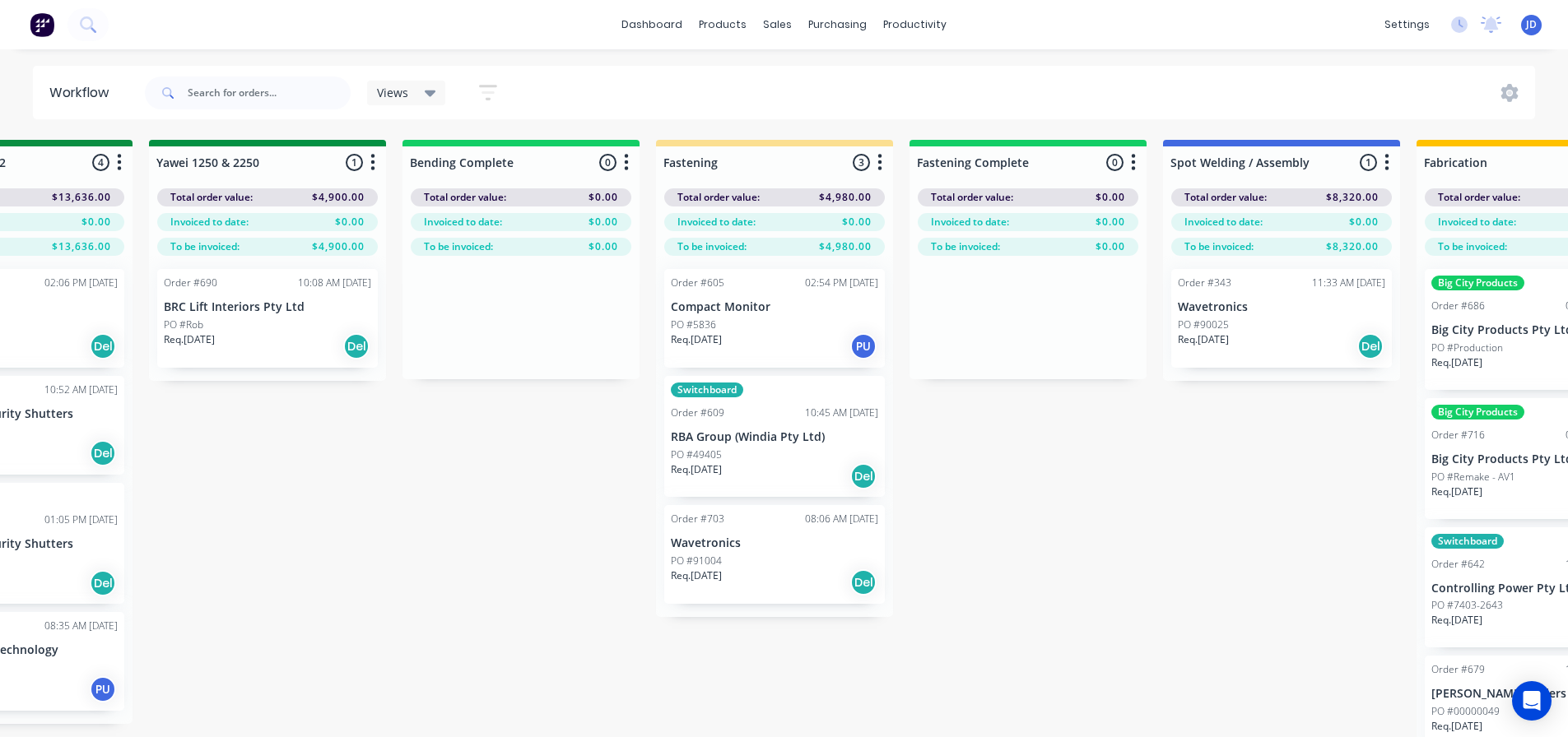
scroll to position [0, 3500]
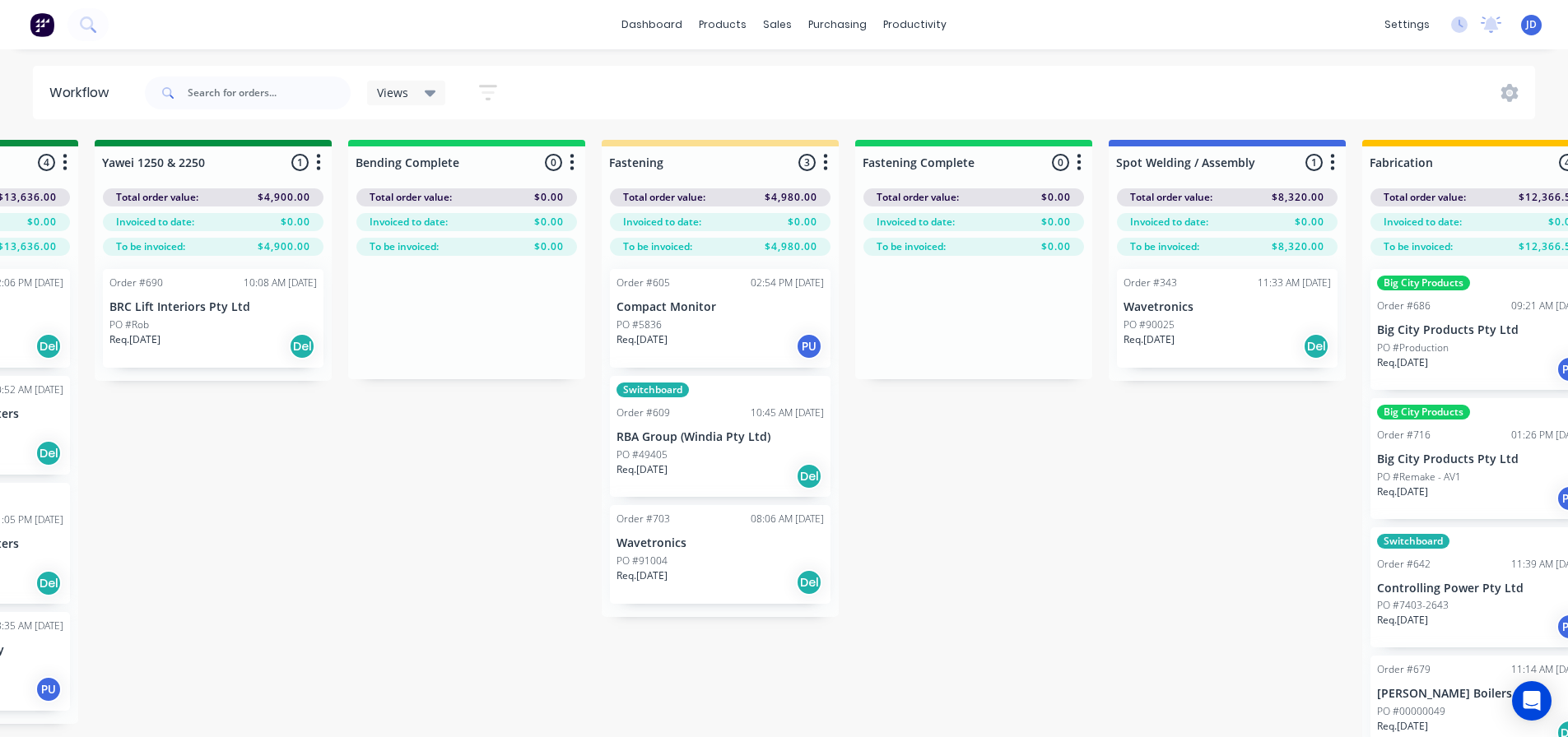
drag, startPoint x: 1058, startPoint y: 531, endPoint x: 1058, endPoint y: 471, distance: 60.0
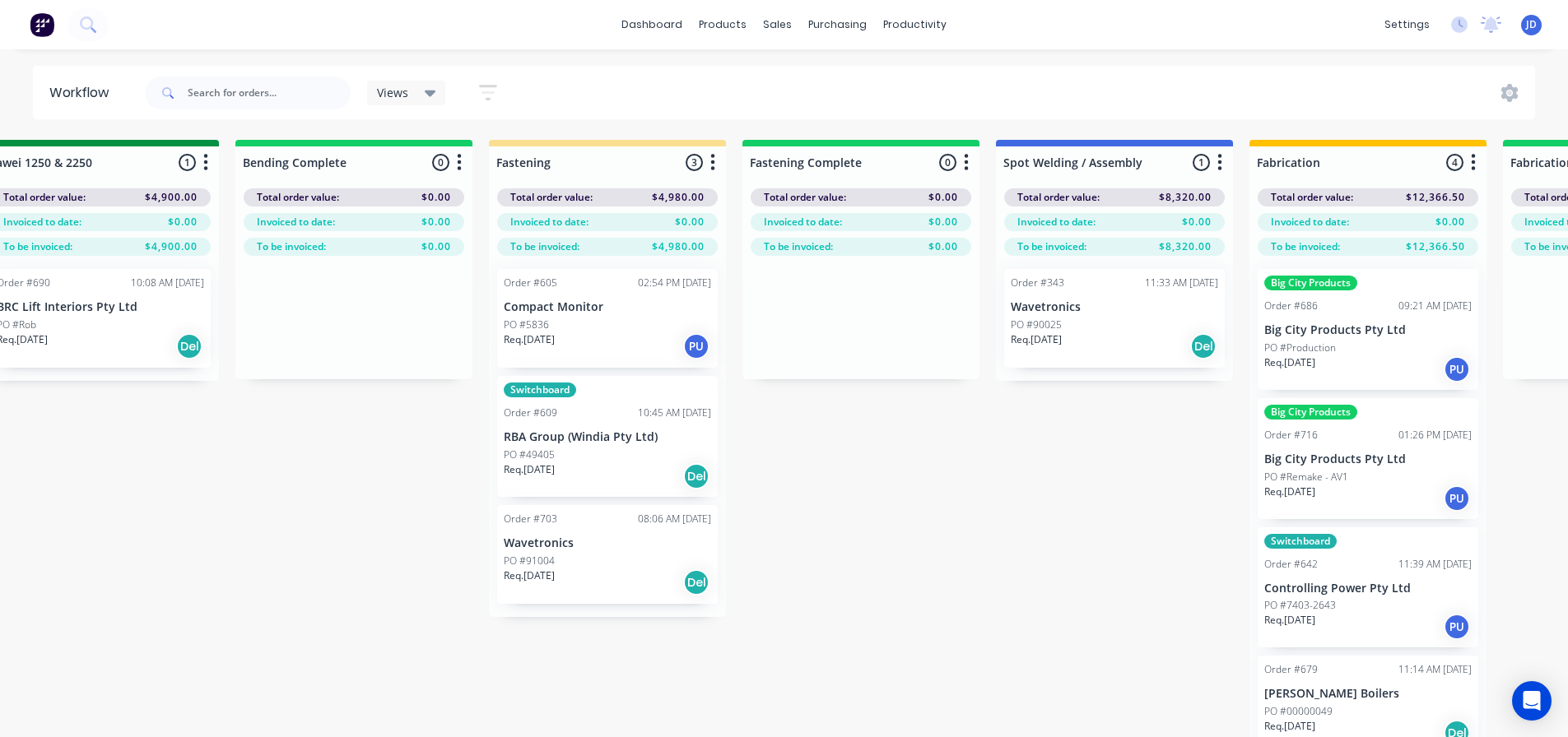
scroll to position [0, 3614]
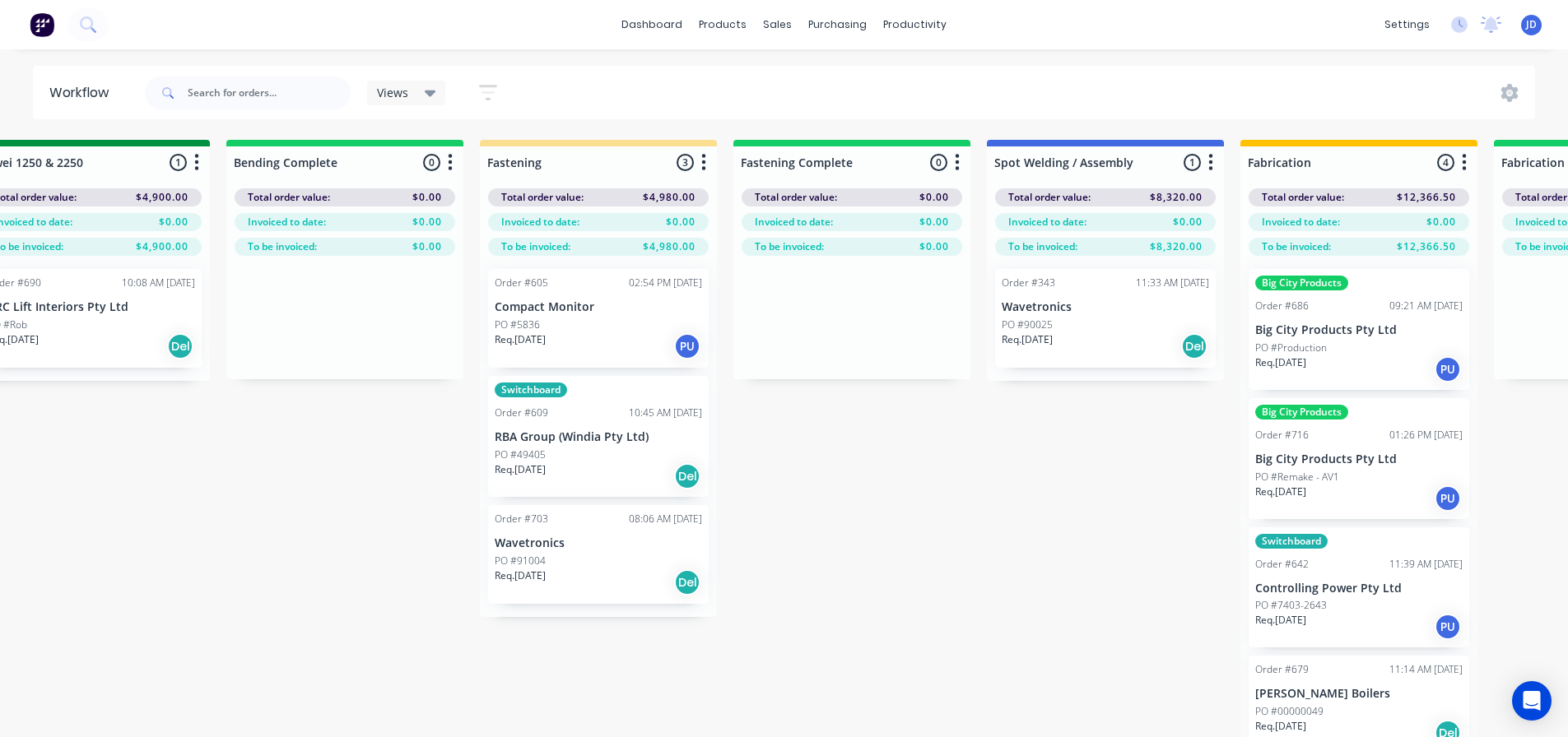
drag, startPoint x: 1038, startPoint y: 520, endPoint x: 1051, endPoint y: 452, distance: 69.2
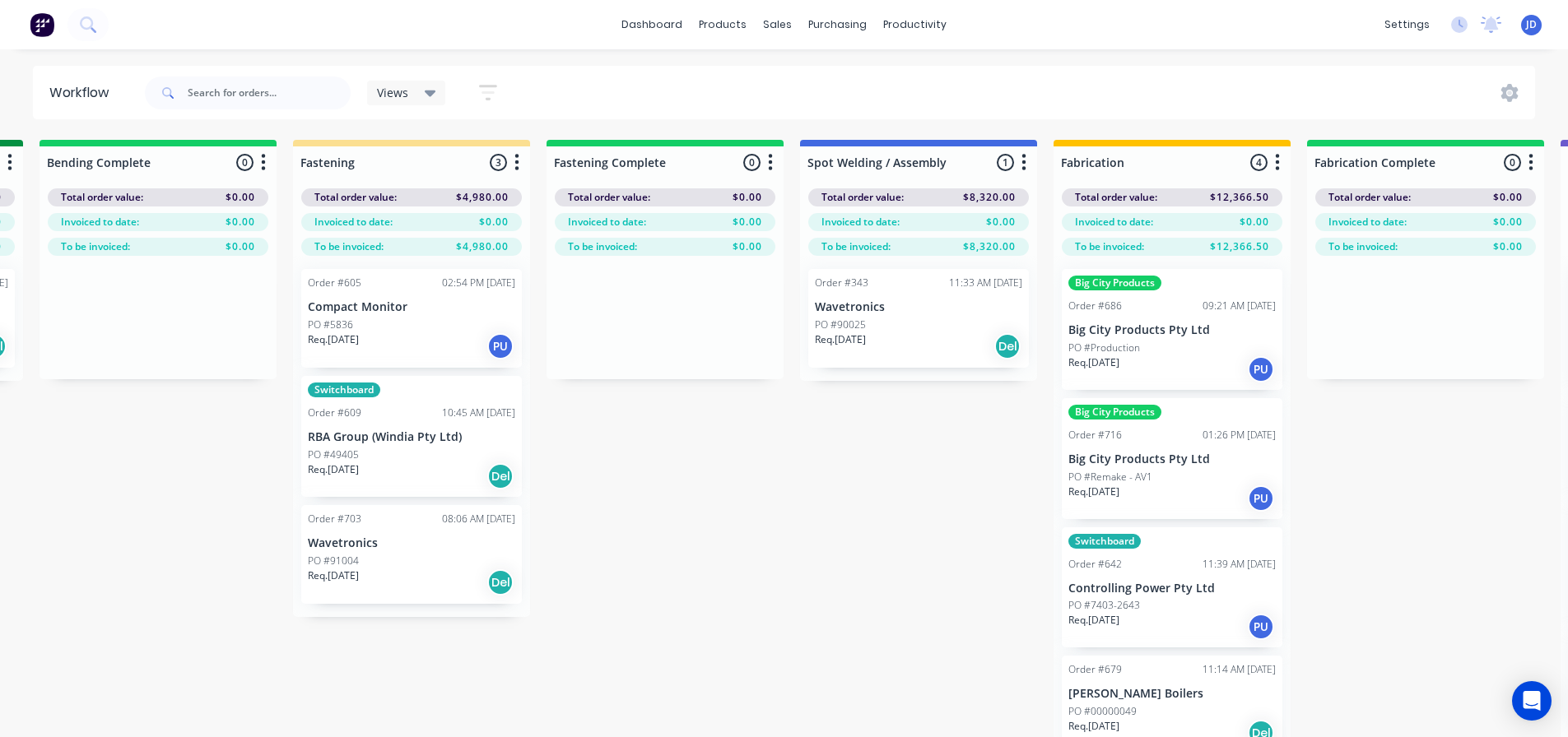
drag, startPoint x: 900, startPoint y: 417, endPoint x: 929, endPoint y: 412, distance: 29.4
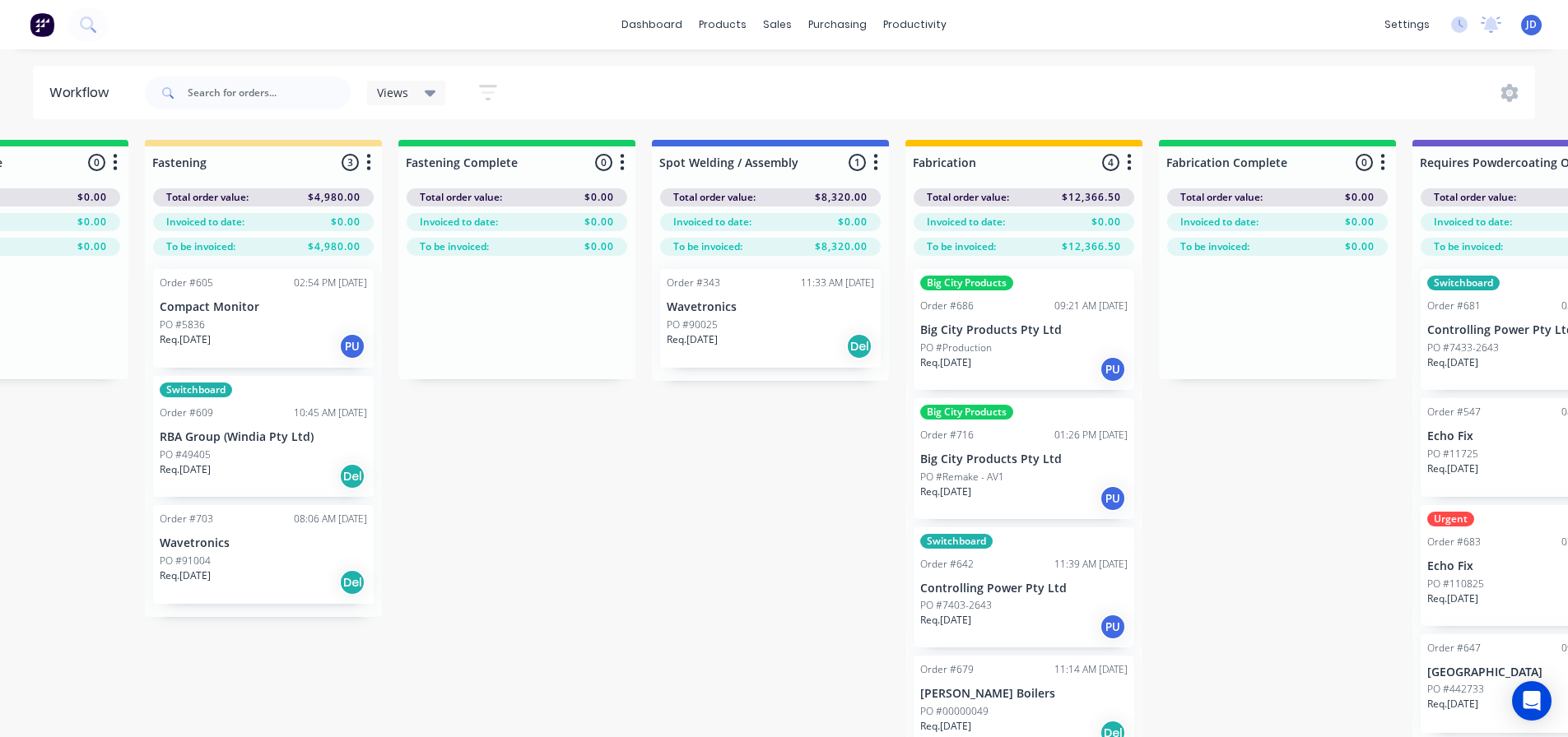
drag, startPoint x: 690, startPoint y: 520, endPoint x: 762, endPoint y: 483, distance: 81.0
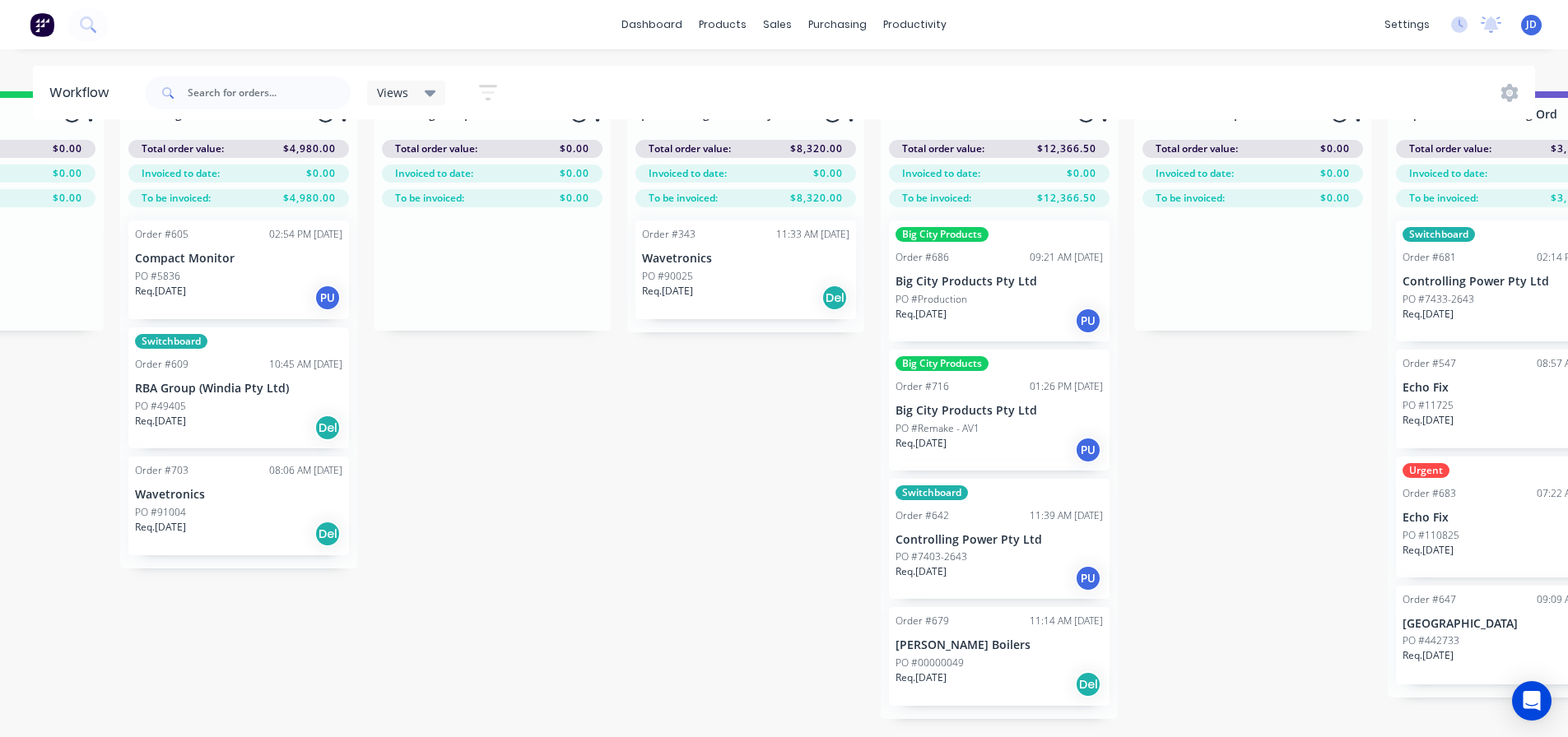
scroll to position [9, 4000]
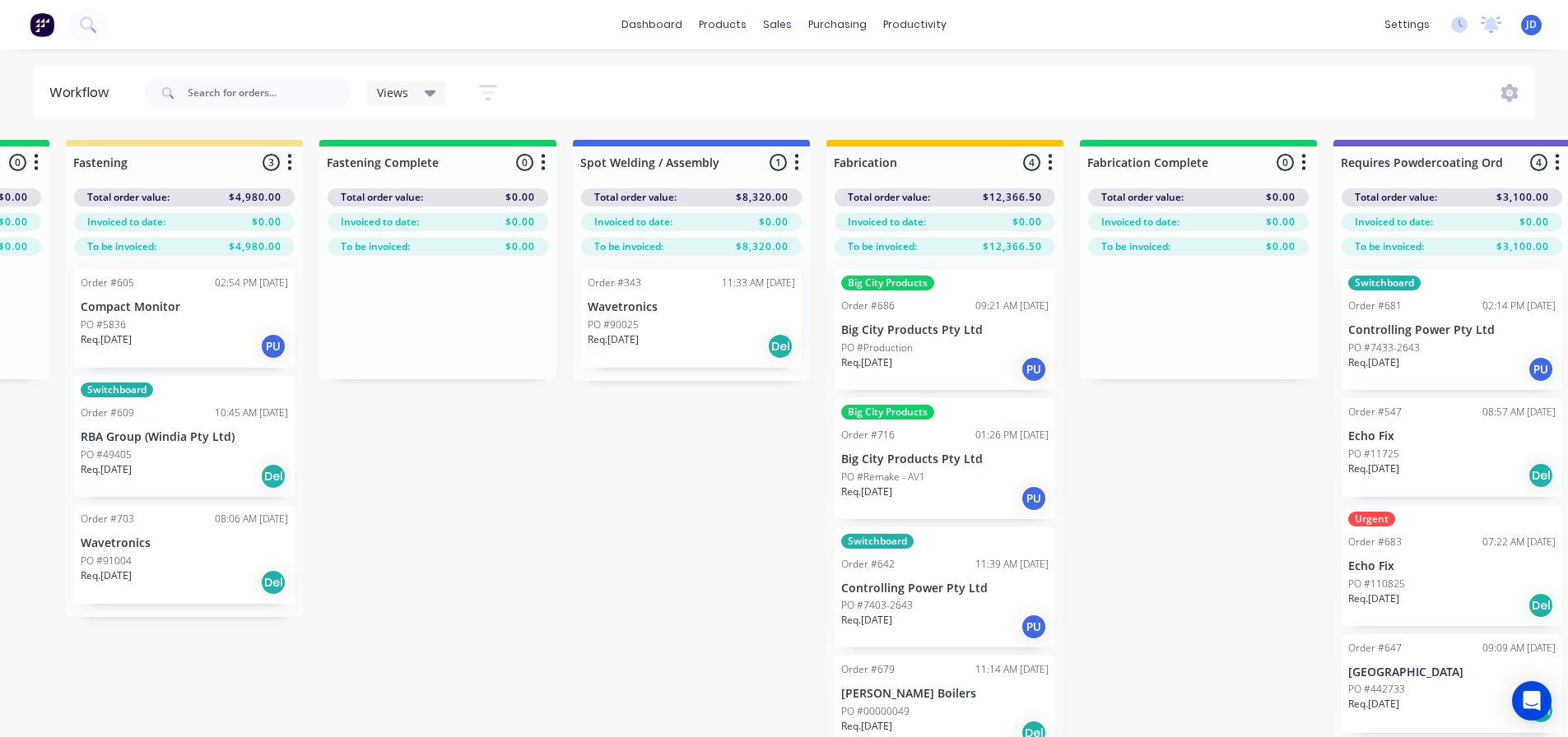
drag, startPoint x: 1231, startPoint y: 677, endPoint x: 1274, endPoint y: 610, distance: 79.6
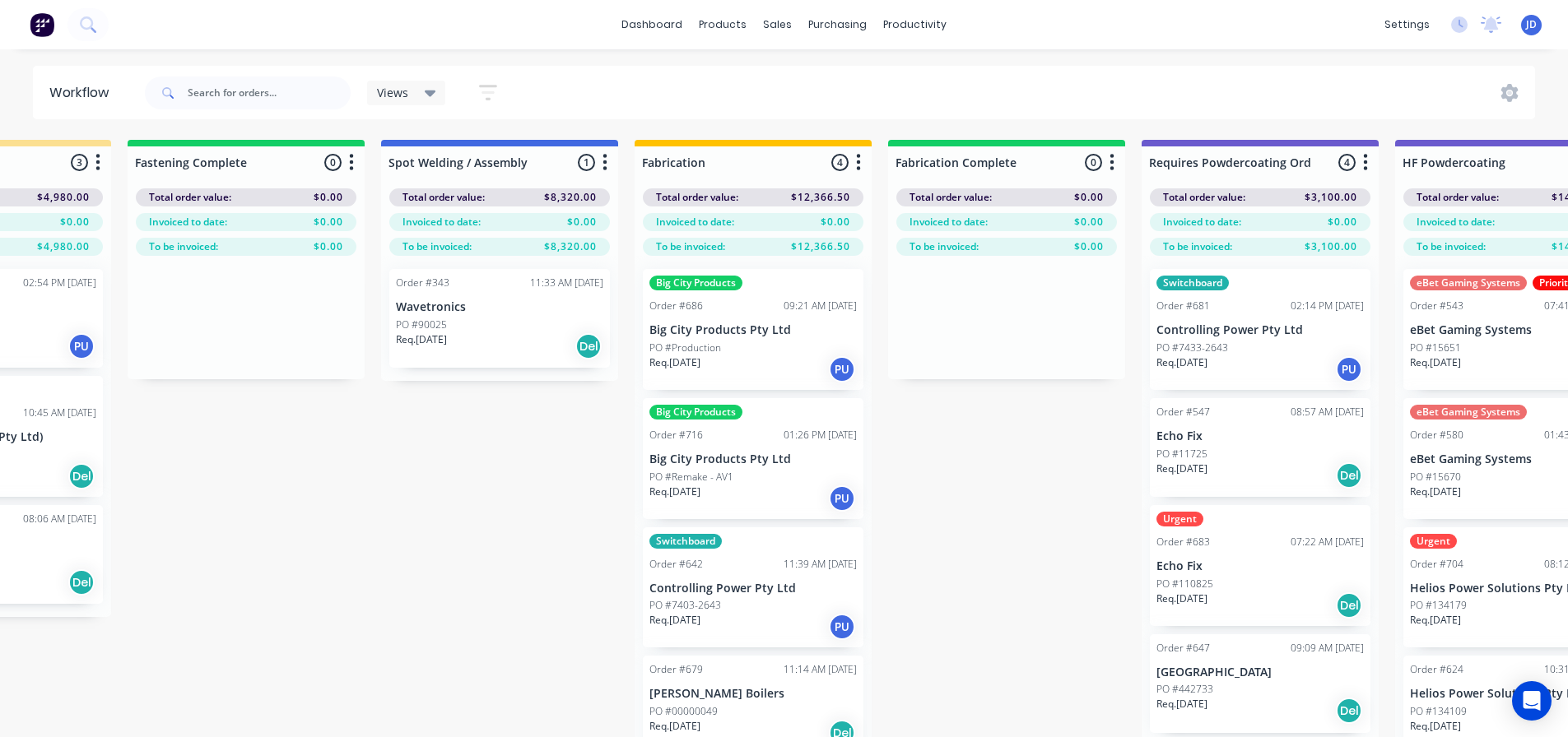
drag, startPoint x: 1152, startPoint y: 577, endPoint x: 1201, endPoint y: 543, distance: 59.6
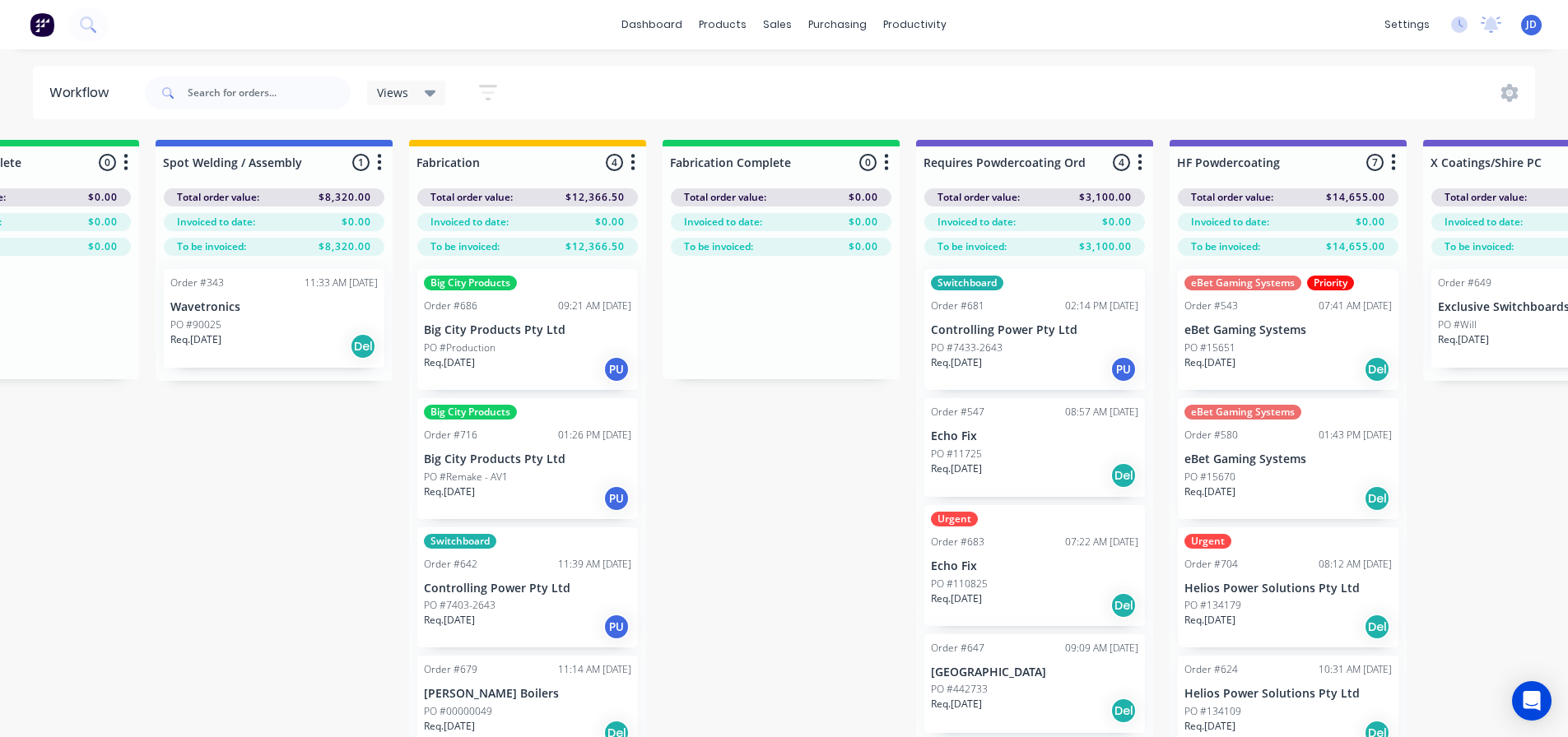
drag, startPoint x: 949, startPoint y: 585, endPoint x: 989, endPoint y: 553, distance: 51.2
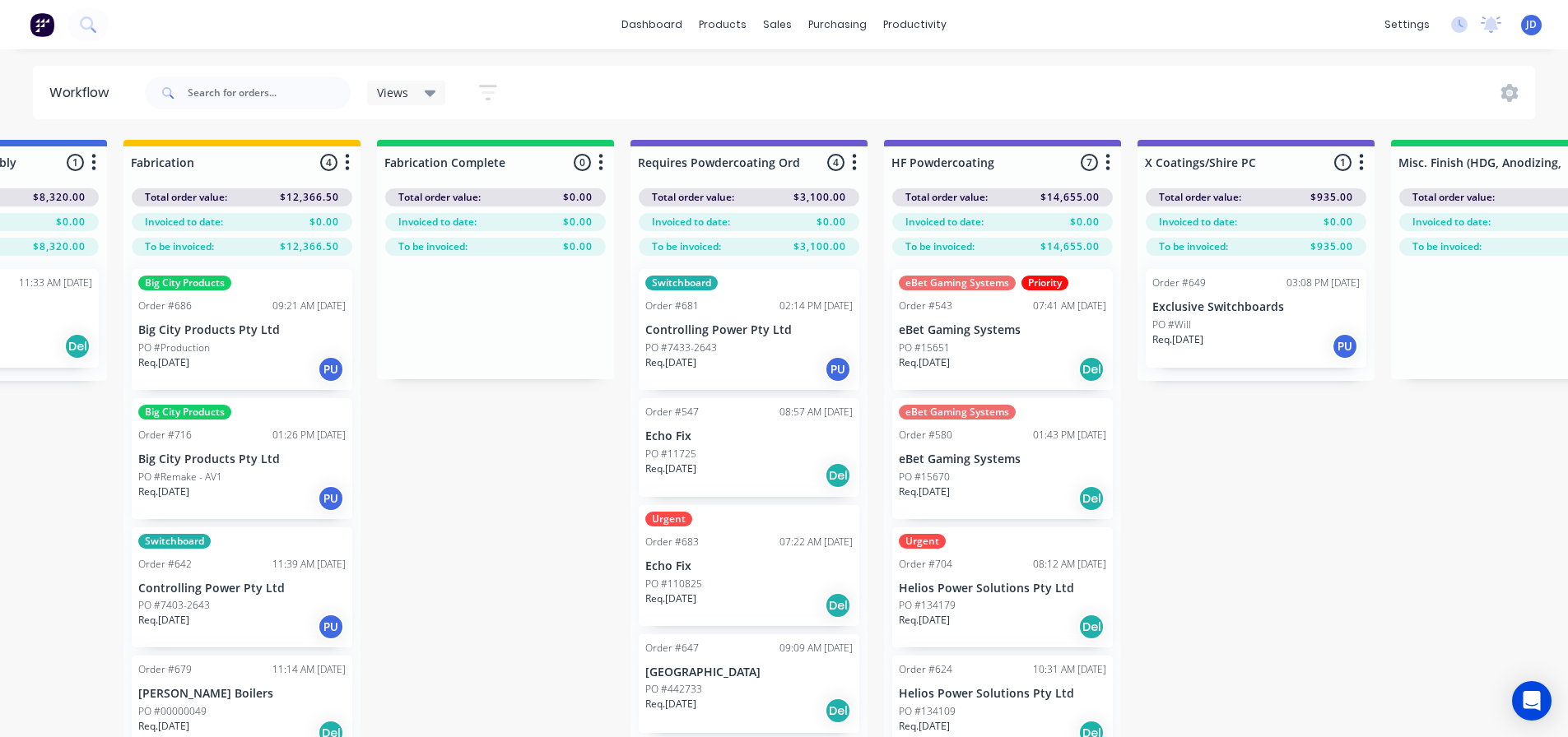
scroll to position [0, 5002]
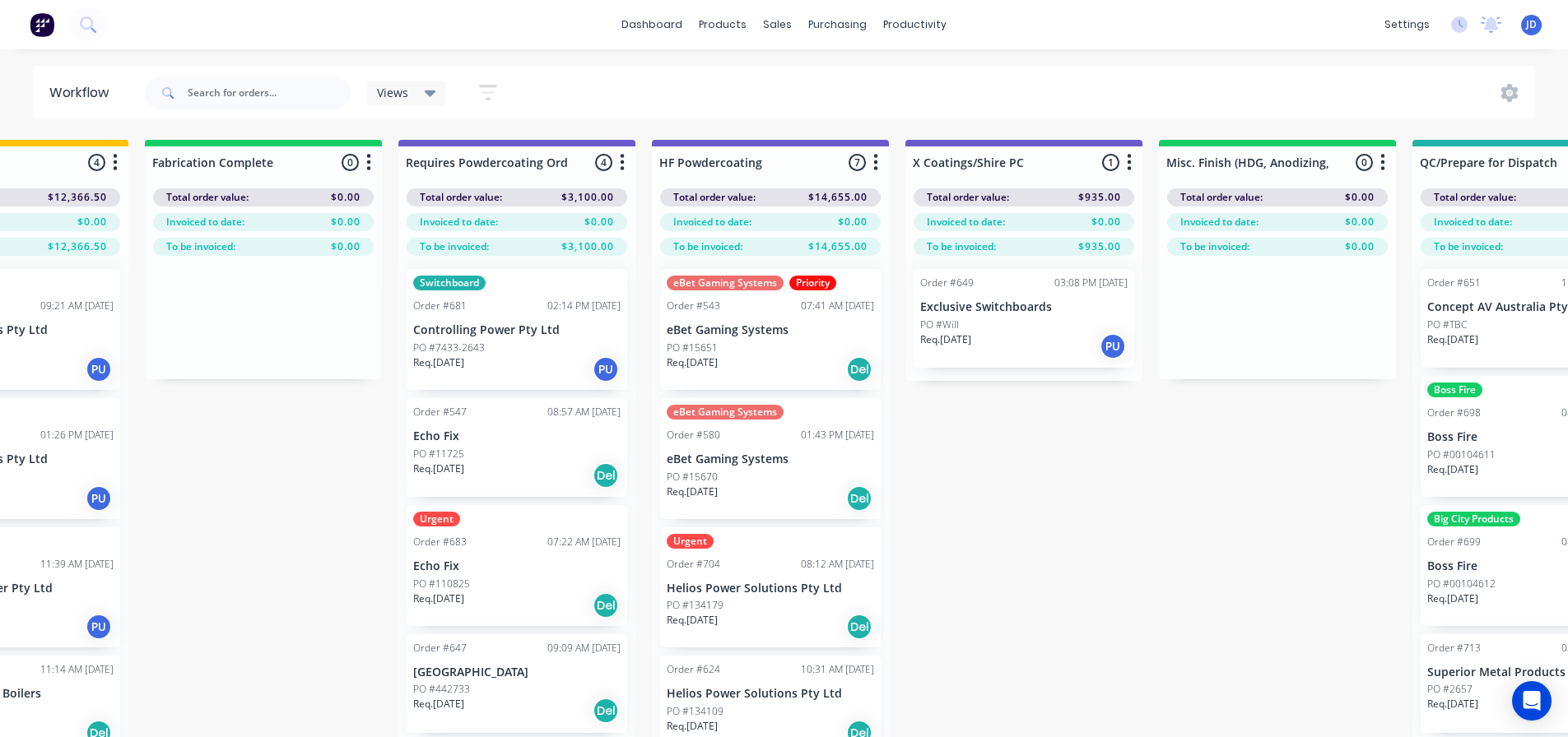
drag, startPoint x: 801, startPoint y: 567, endPoint x: 925, endPoint y: 513, distance: 135.2
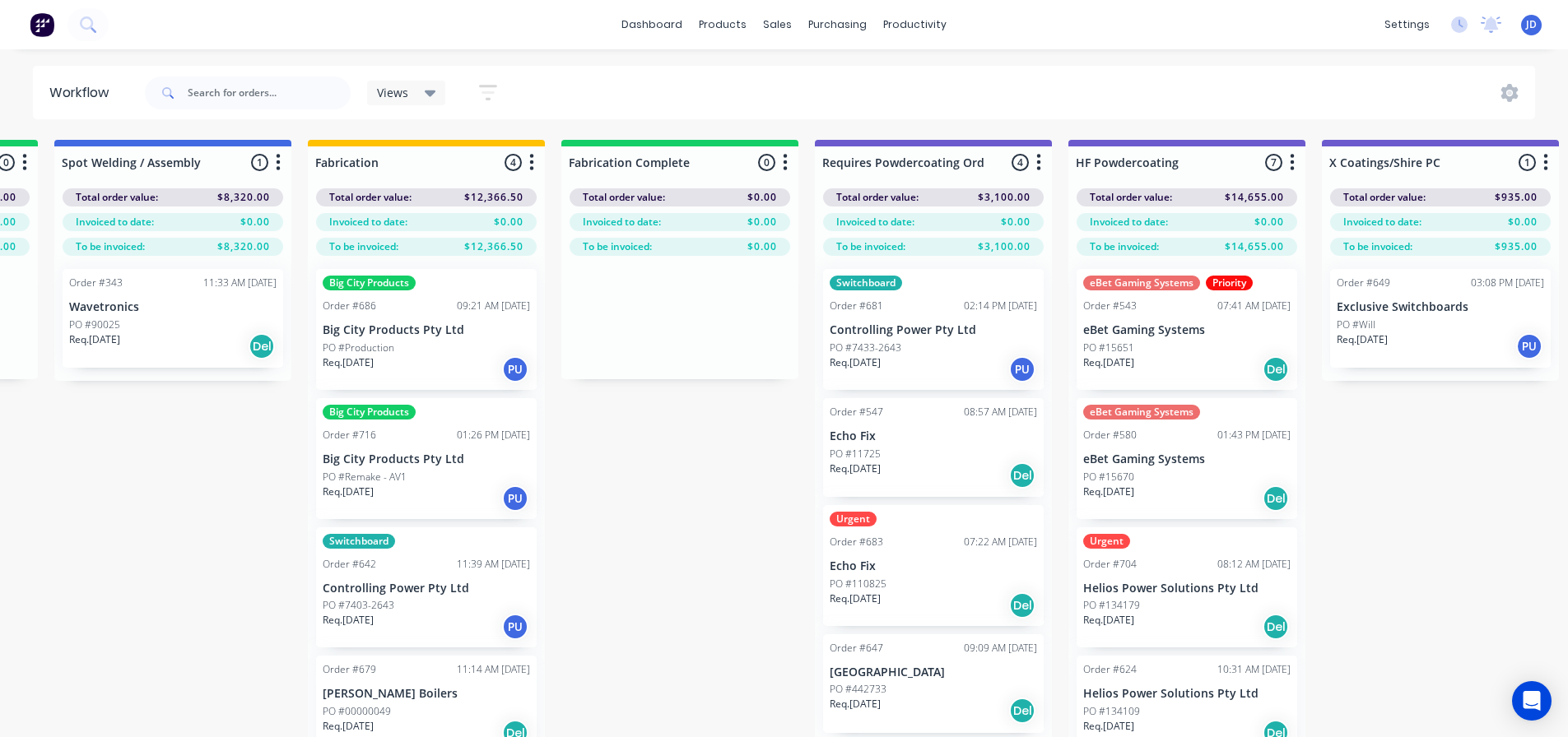
scroll to position [0, 4173]
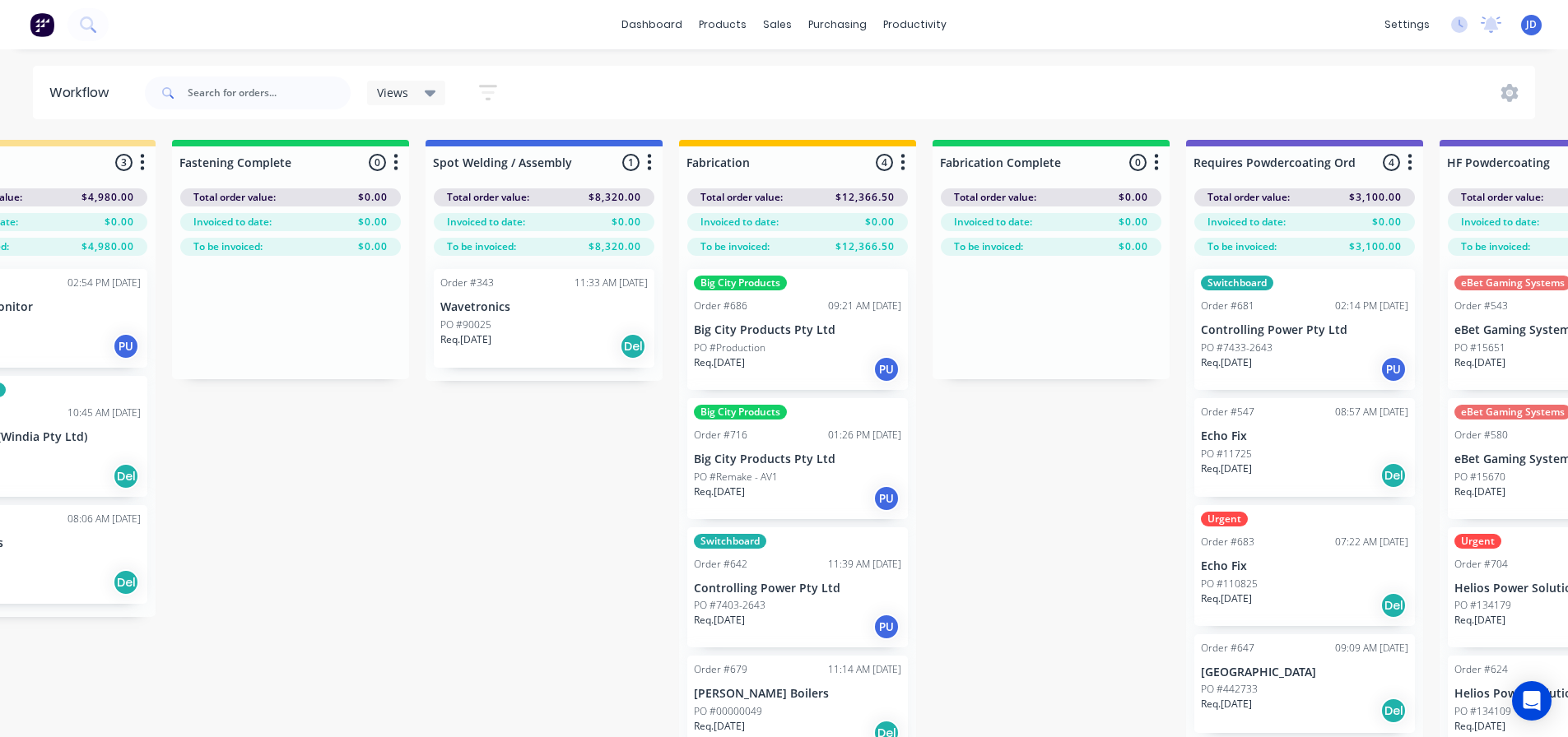
drag, startPoint x: 822, startPoint y: 544, endPoint x: 808, endPoint y: 543, distance: 14.0
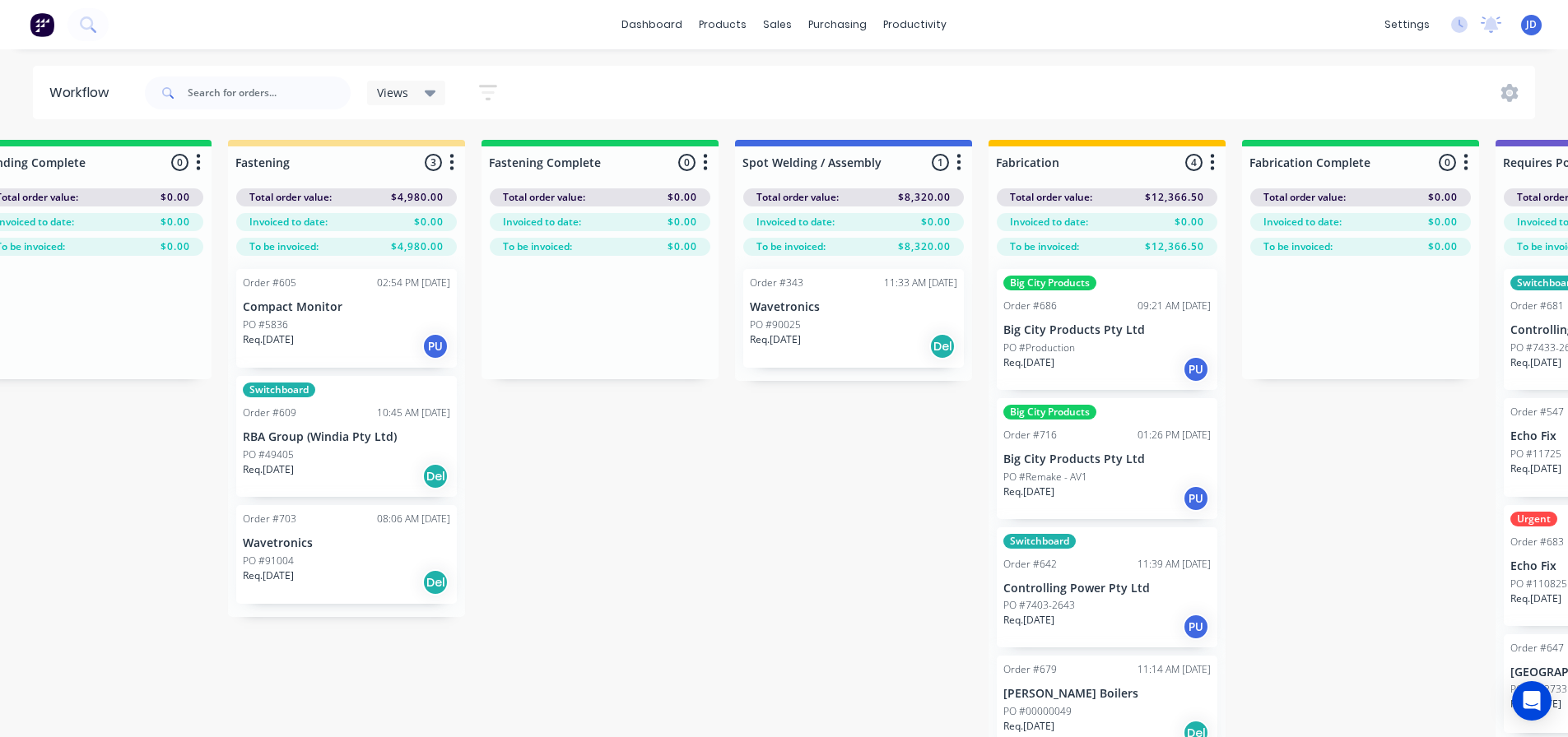
scroll to position [0, 3726]
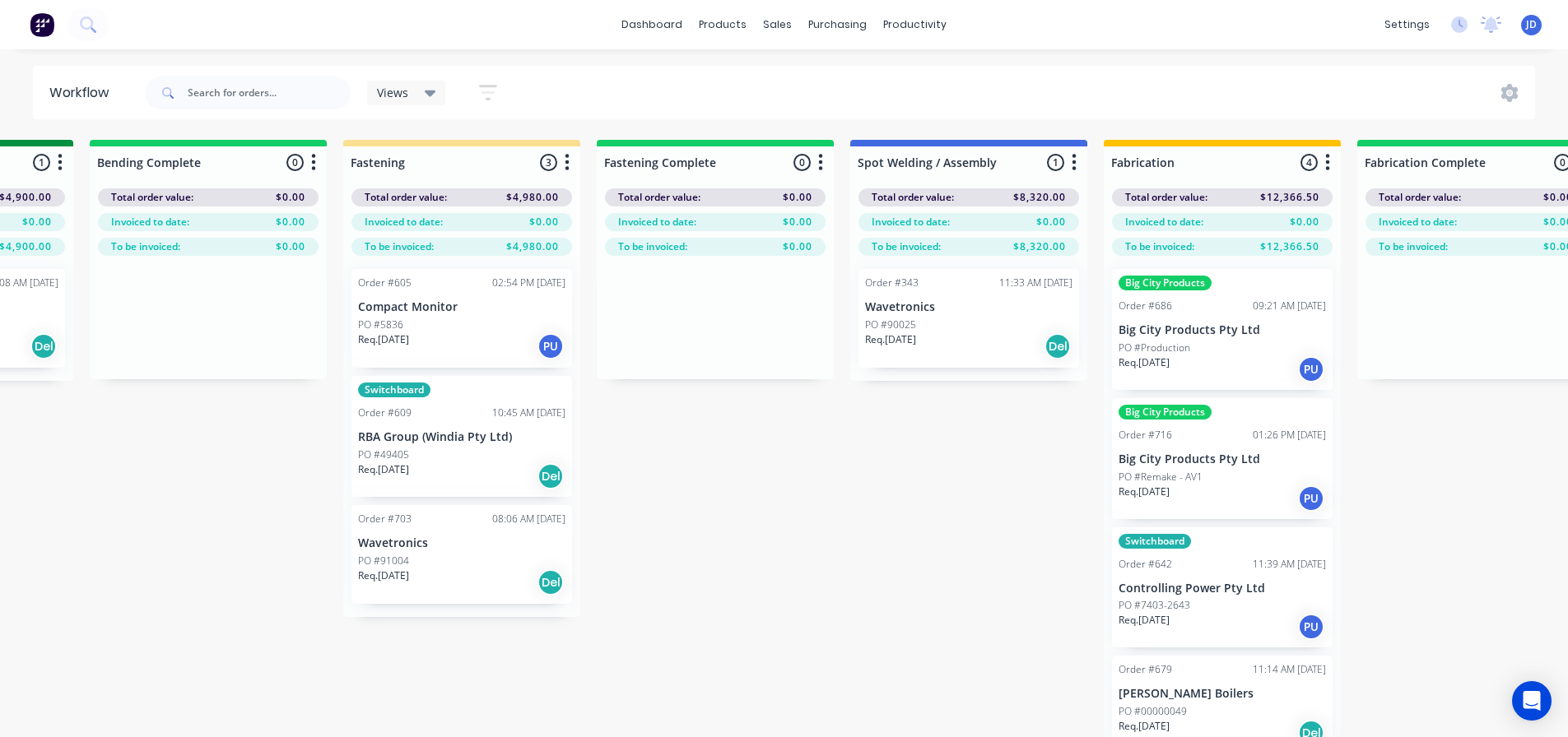
drag, startPoint x: 615, startPoint y: 550, endPoint x: 529, endPoint y: 472, distance: 116.1
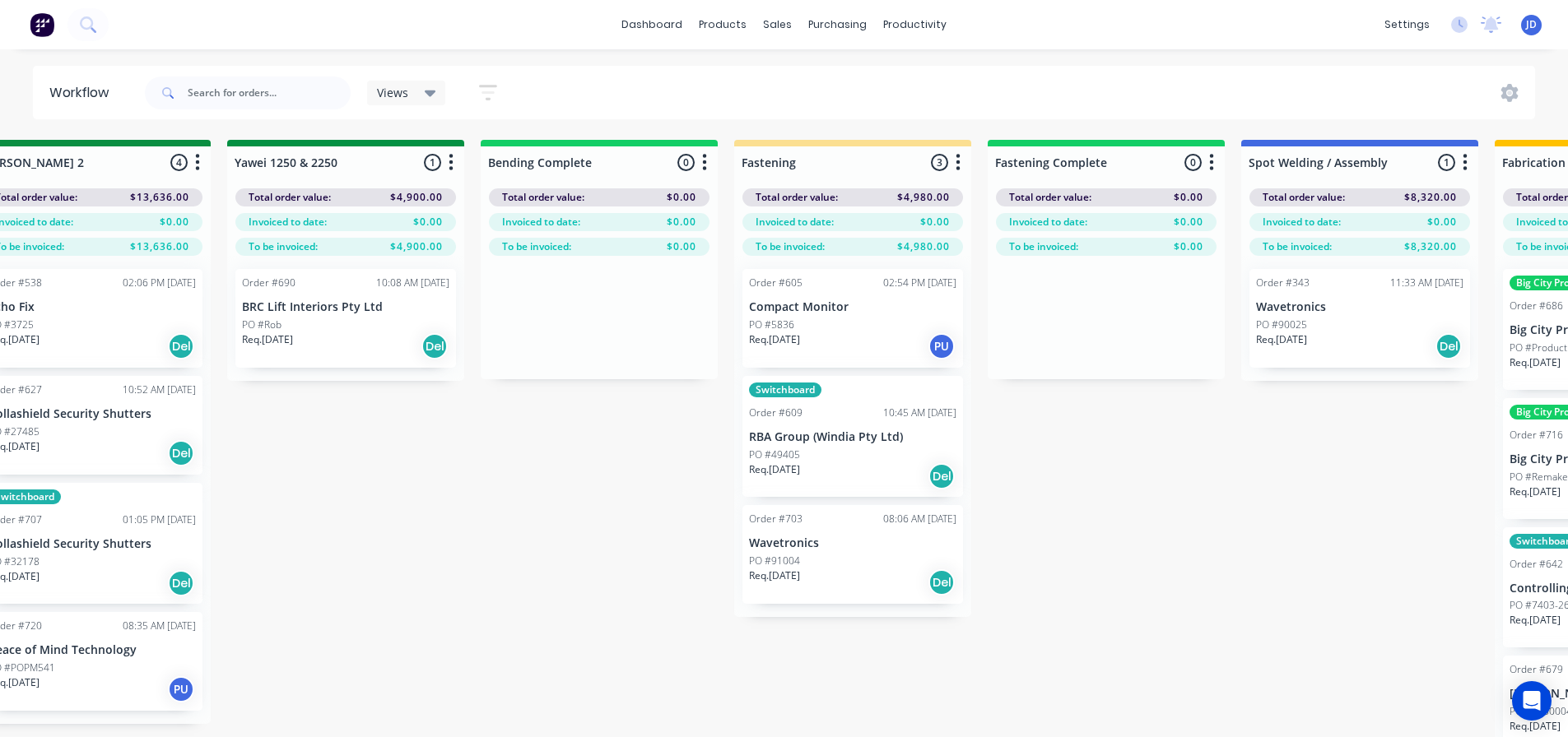
drag, startPoint x: 814, startPoint y: 539, endPoint x: 649, endPoint y: 455, distance: 185.2
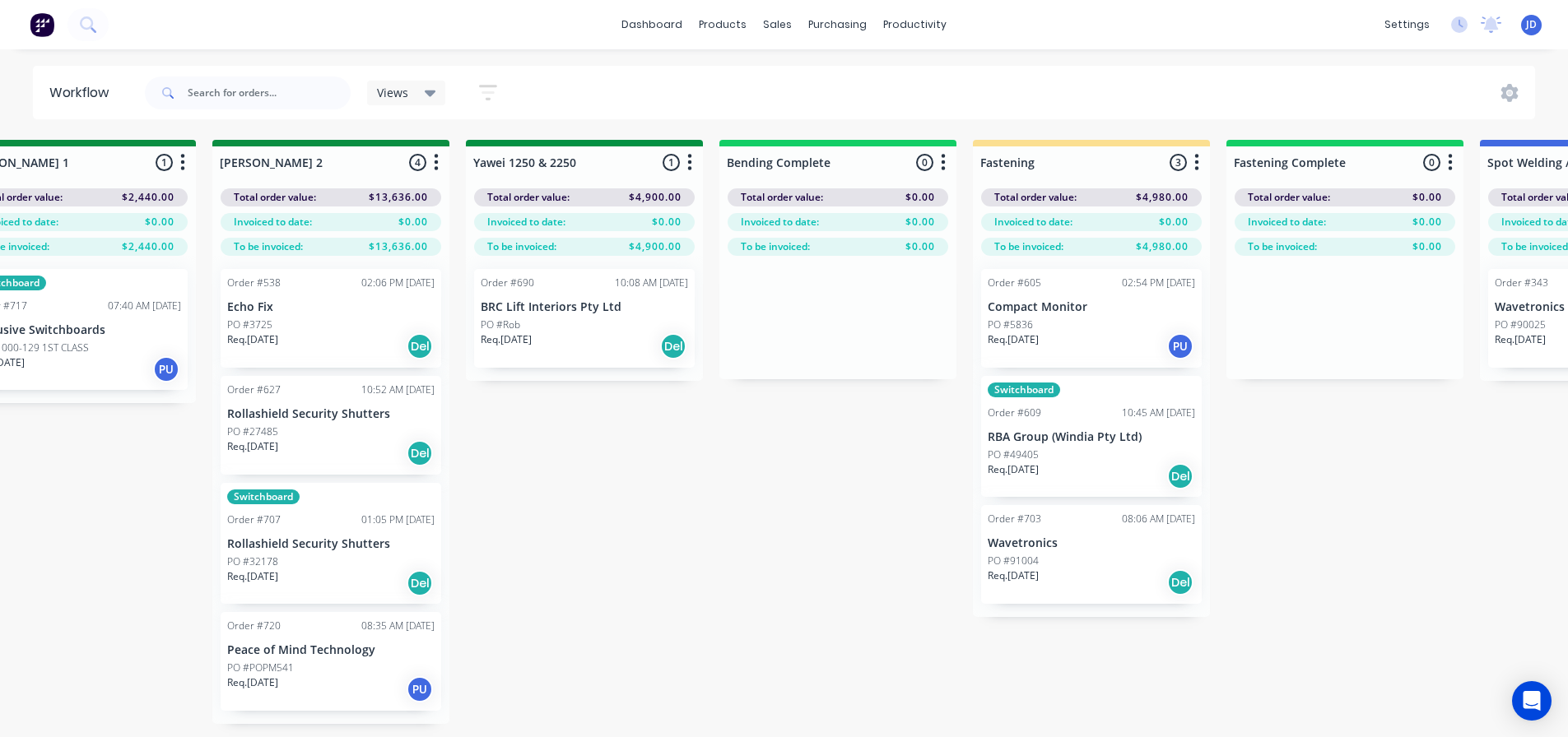
scroll to position [0, 3071]
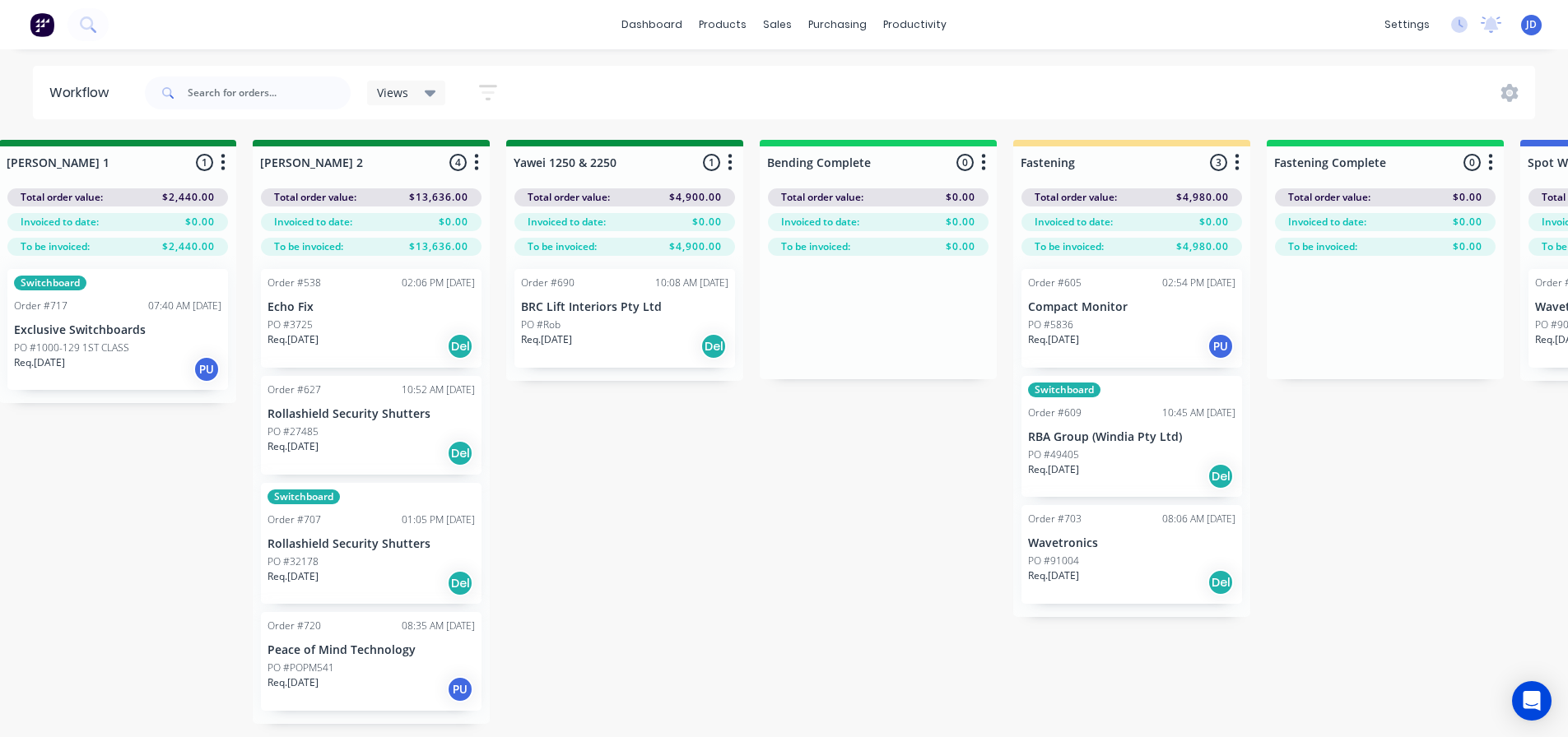
drag, startPoint x: 587, startPoint y: 464, endPoint x: 556, endPoint y: 450, distance: 34.0
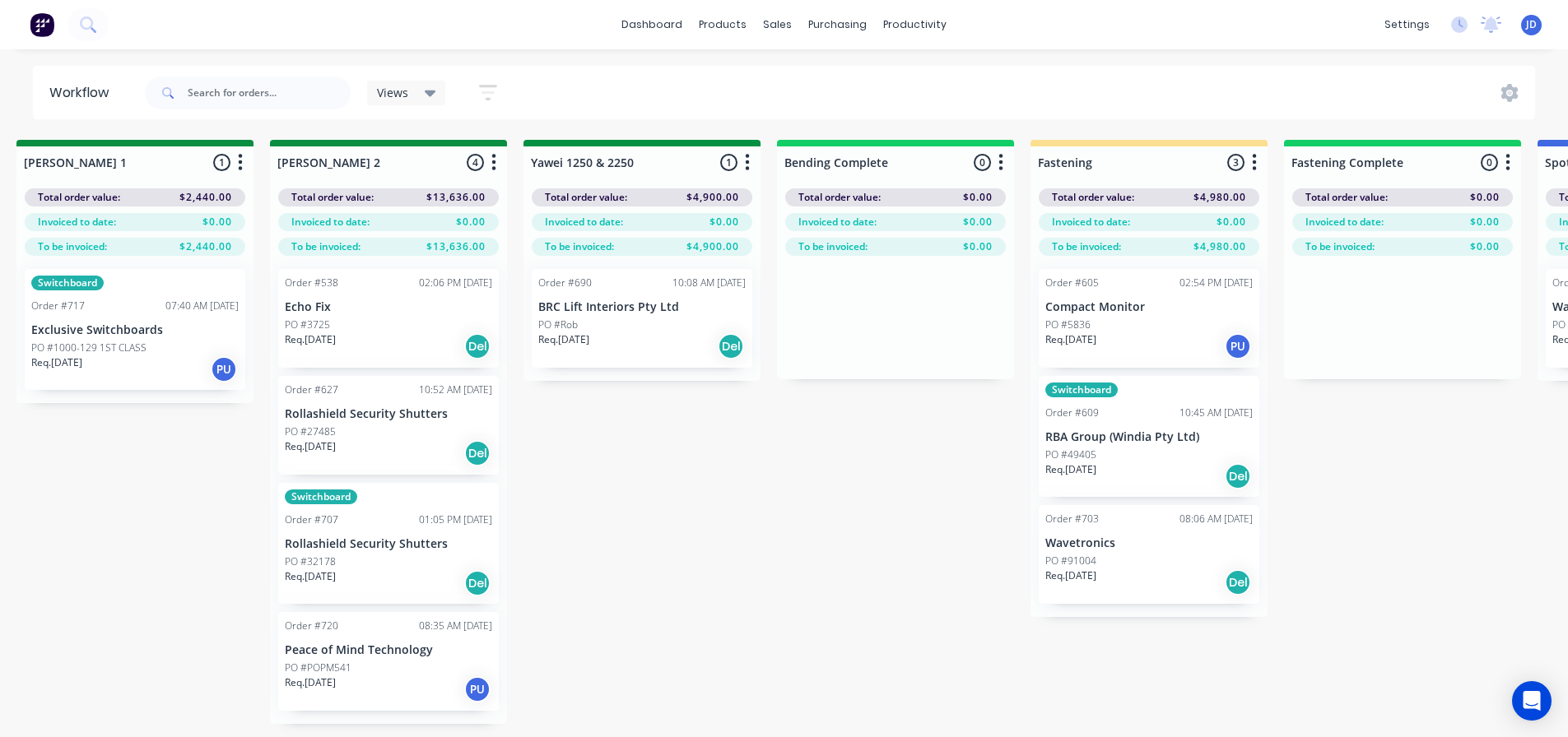
drag, startPoint x: 783, startPoint y: 604, endPoint x: 663, endPoint y: 502, distance: 157.5
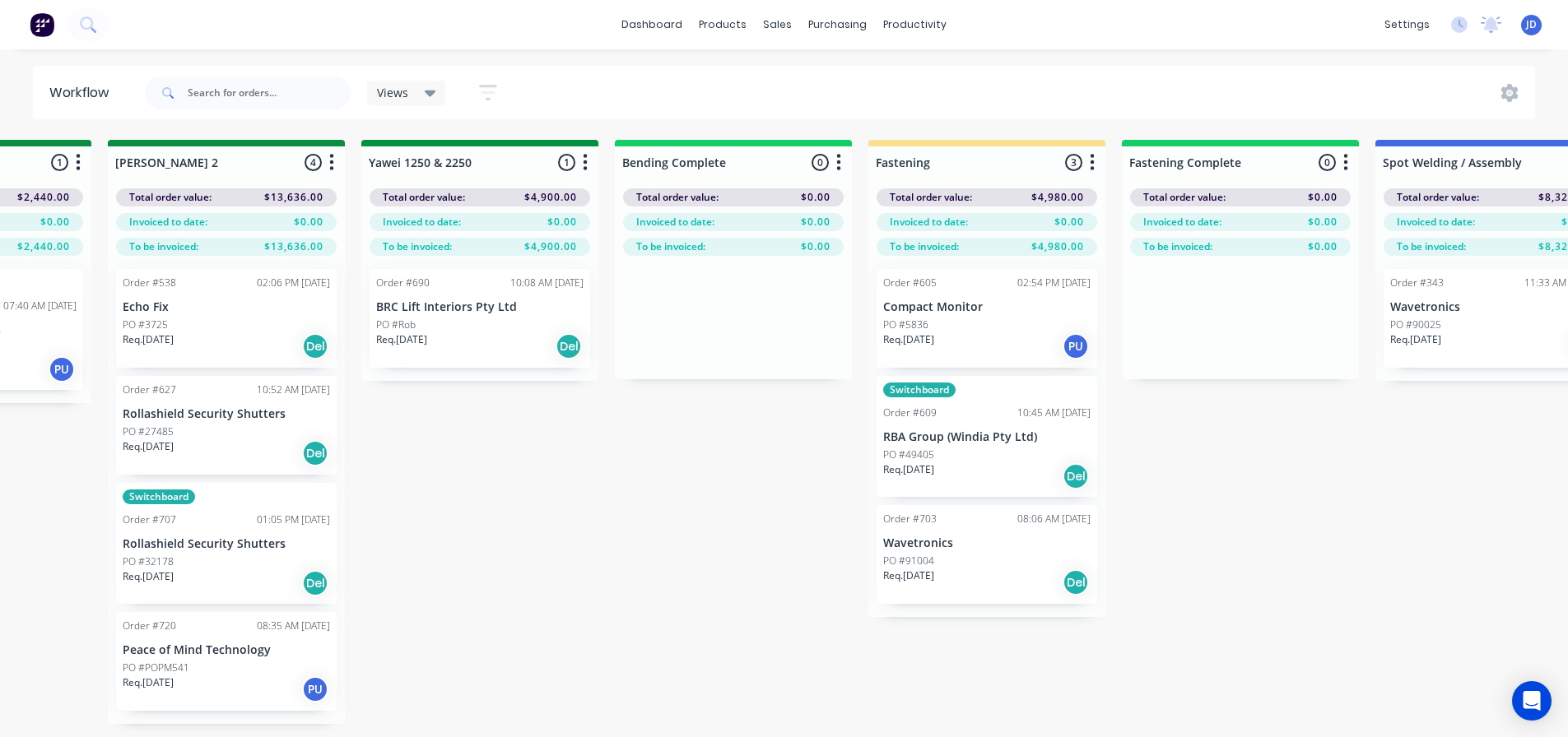
drag, startPoint x: 811, startPoint y: 531, endPoint x: 885, endPoint y: 511, distance: 76.7
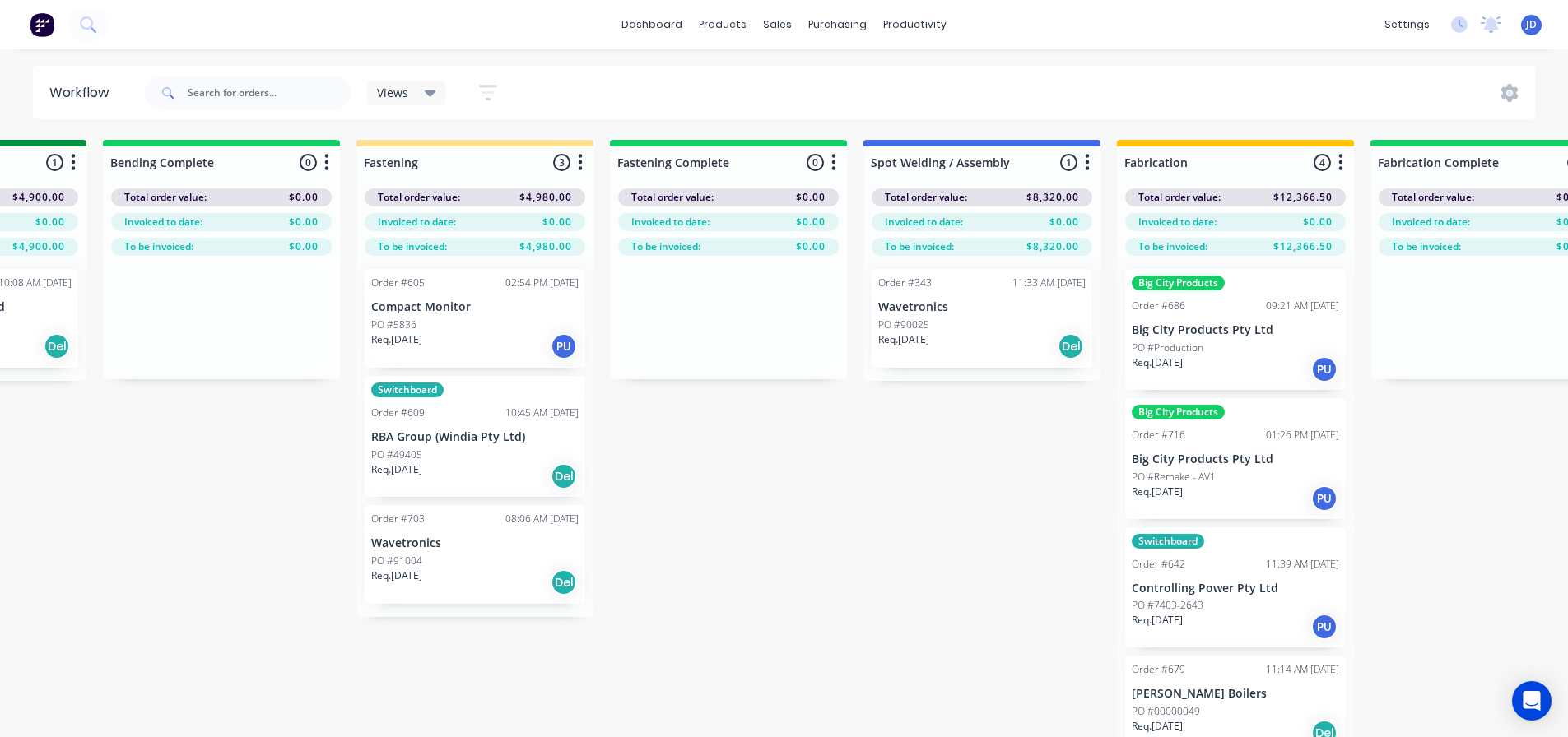
drag, startPoint x: 818, startPoint y: 555, endPoint x: 829, endPoint y: 542, distance: 17.0
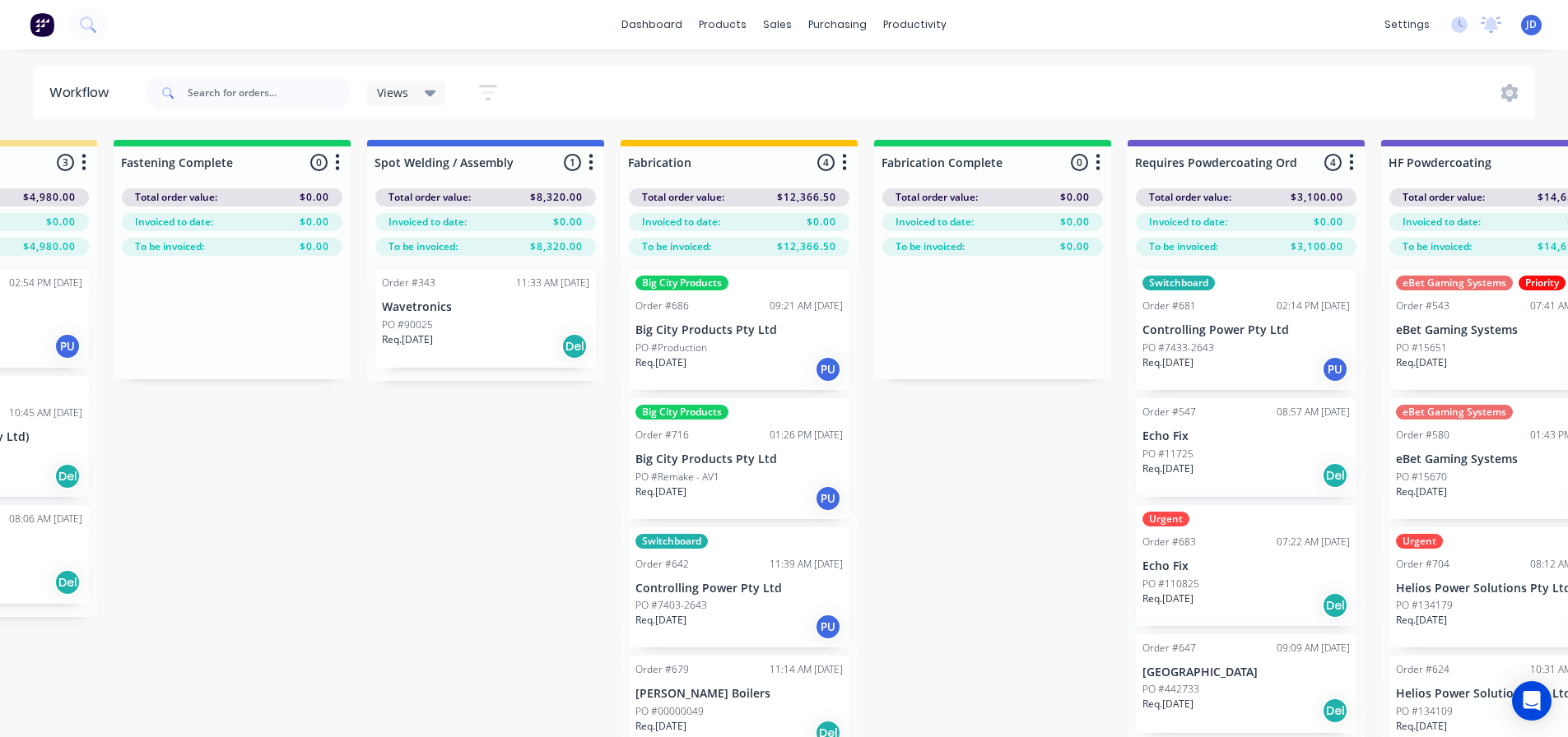
drag, startPoint x: 779, startPoint y: 547, endPoint x: 892, endPoint y: 532, distance: 114.0
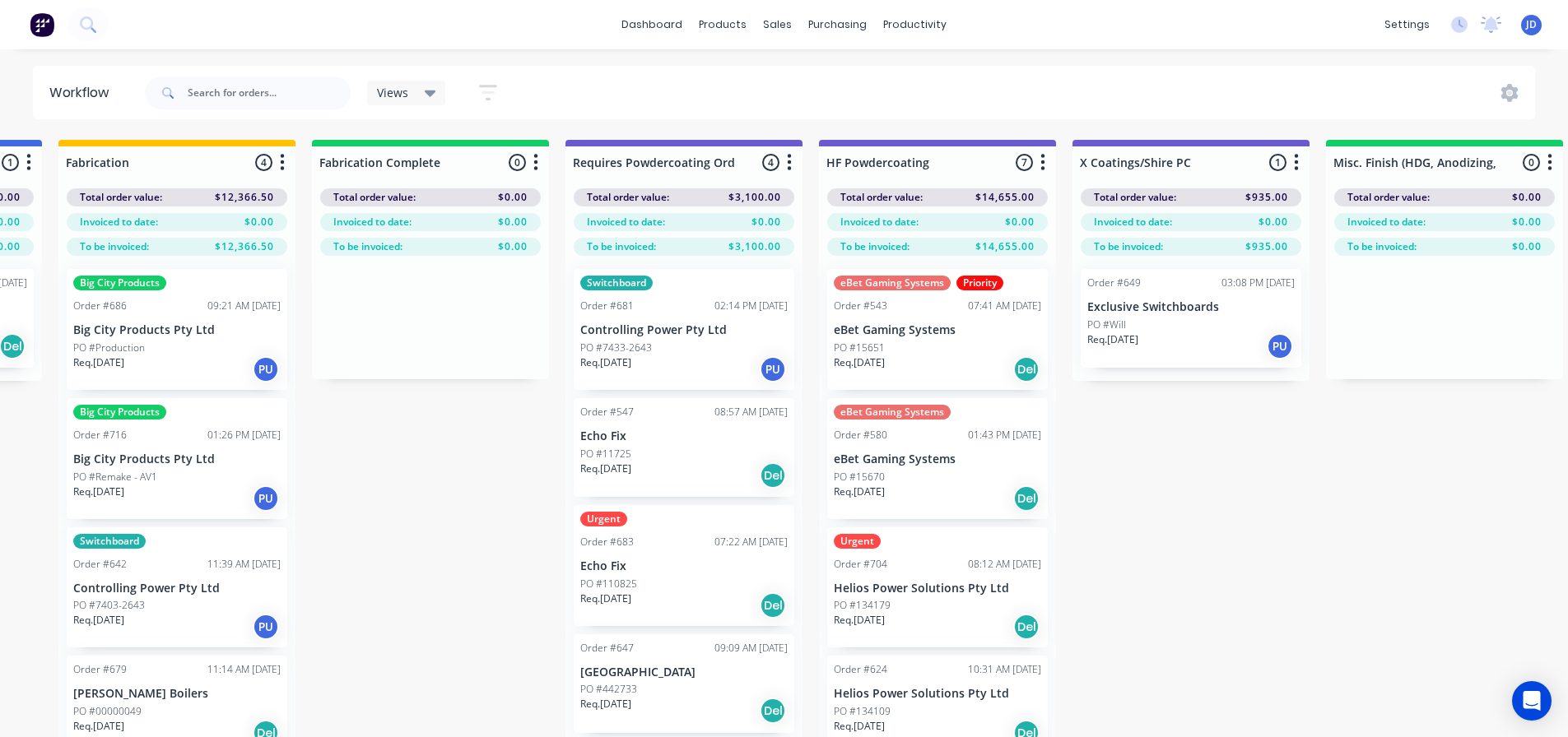
scroll to position [0, 6055]
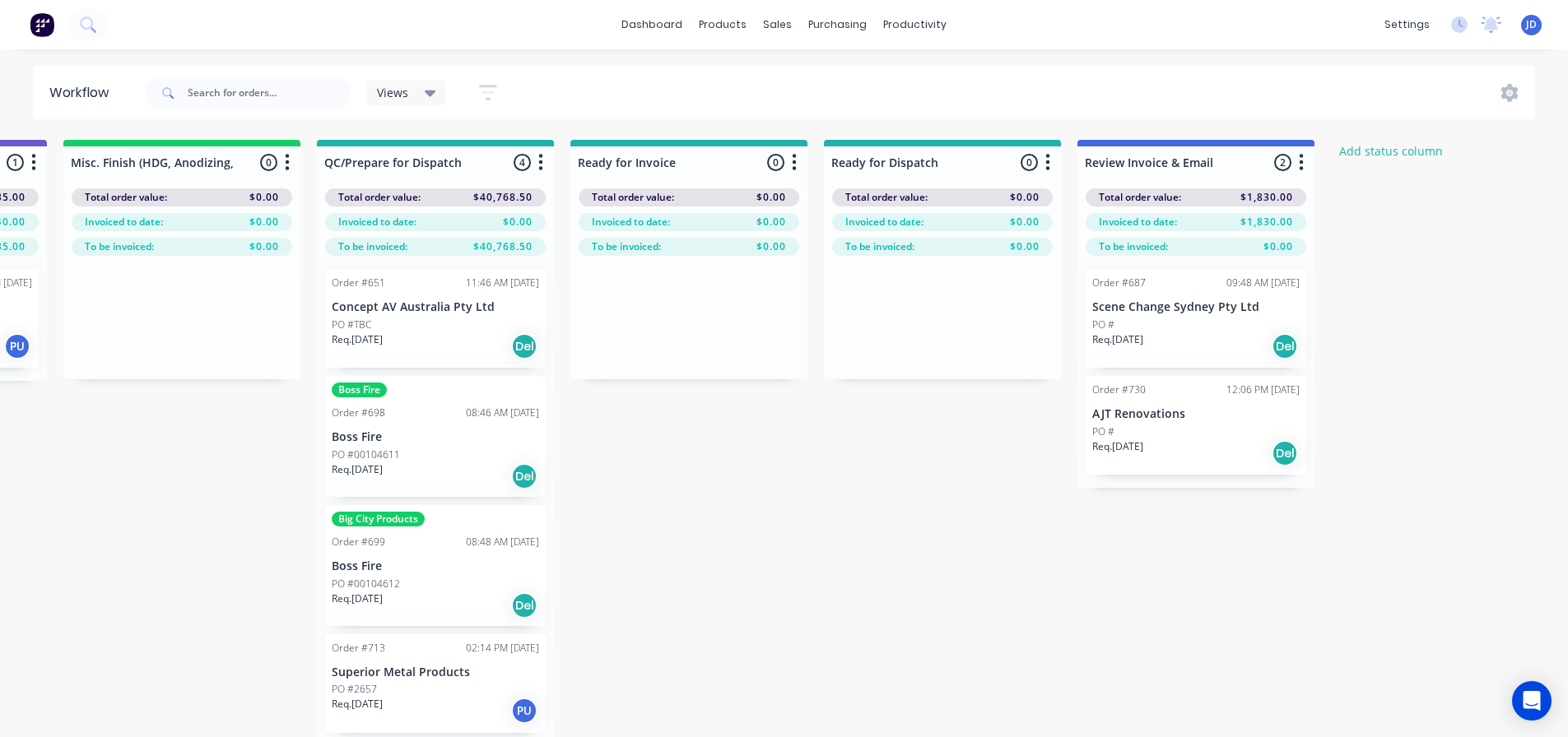
drag, startPoint x: 948, startPoint y: 573, endPoint x: 1178, endPoint y: 487, distance: 245.6
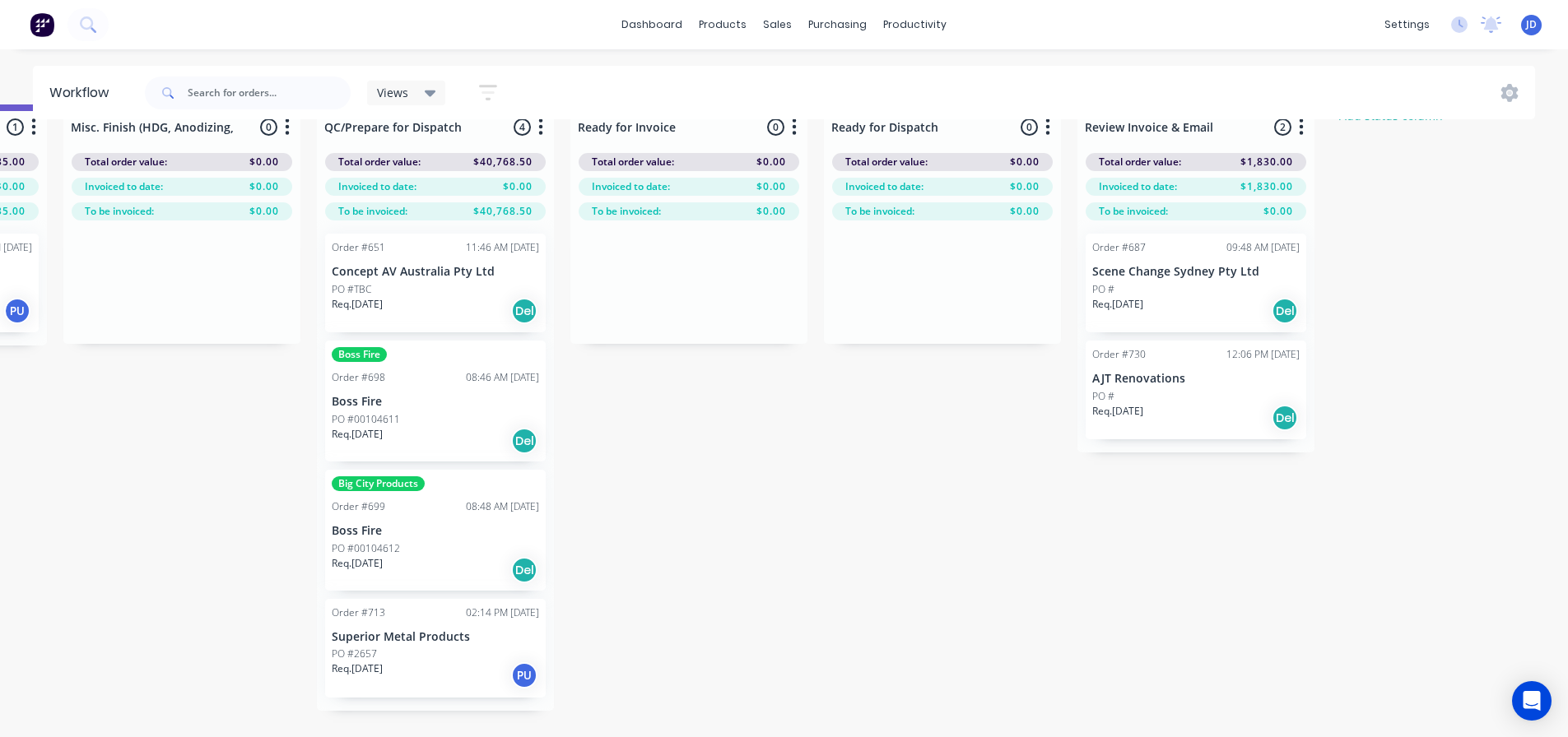
scroll to position [9, 6055]
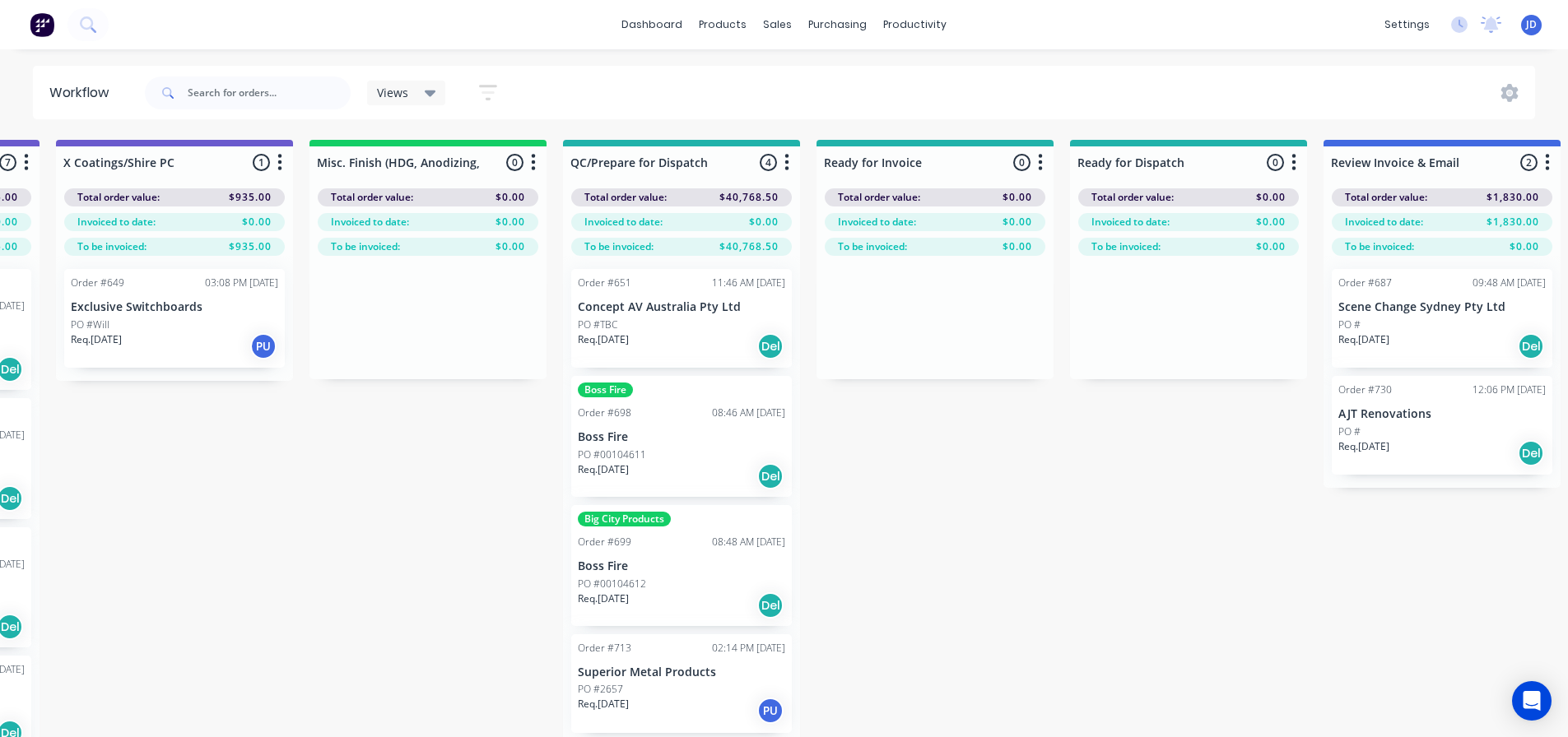
drag, startPoint x: 728, startPoint y: 602, endPoint x: 683, endPoint y: 579, distance: 50.5
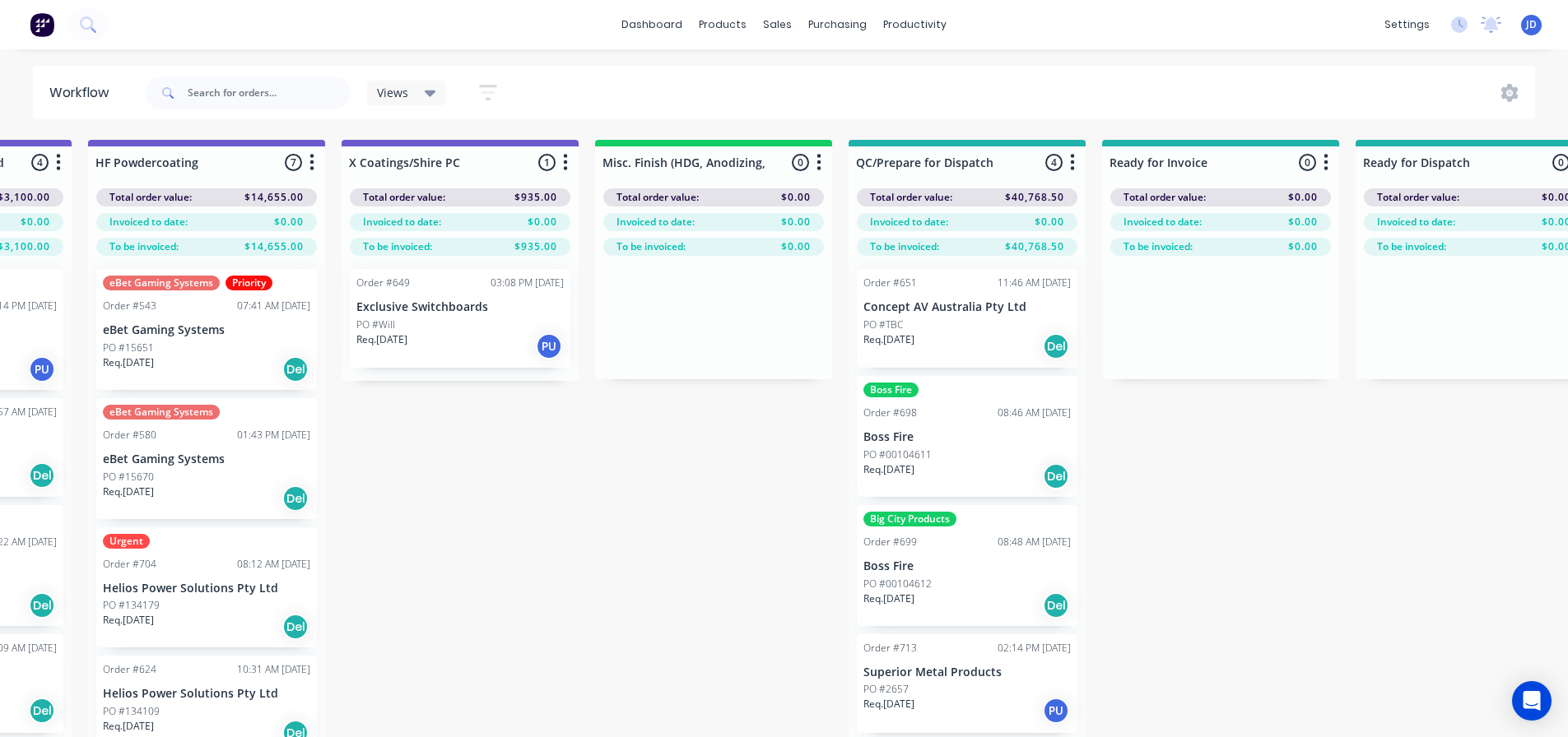
scroll to position [0, 4877]
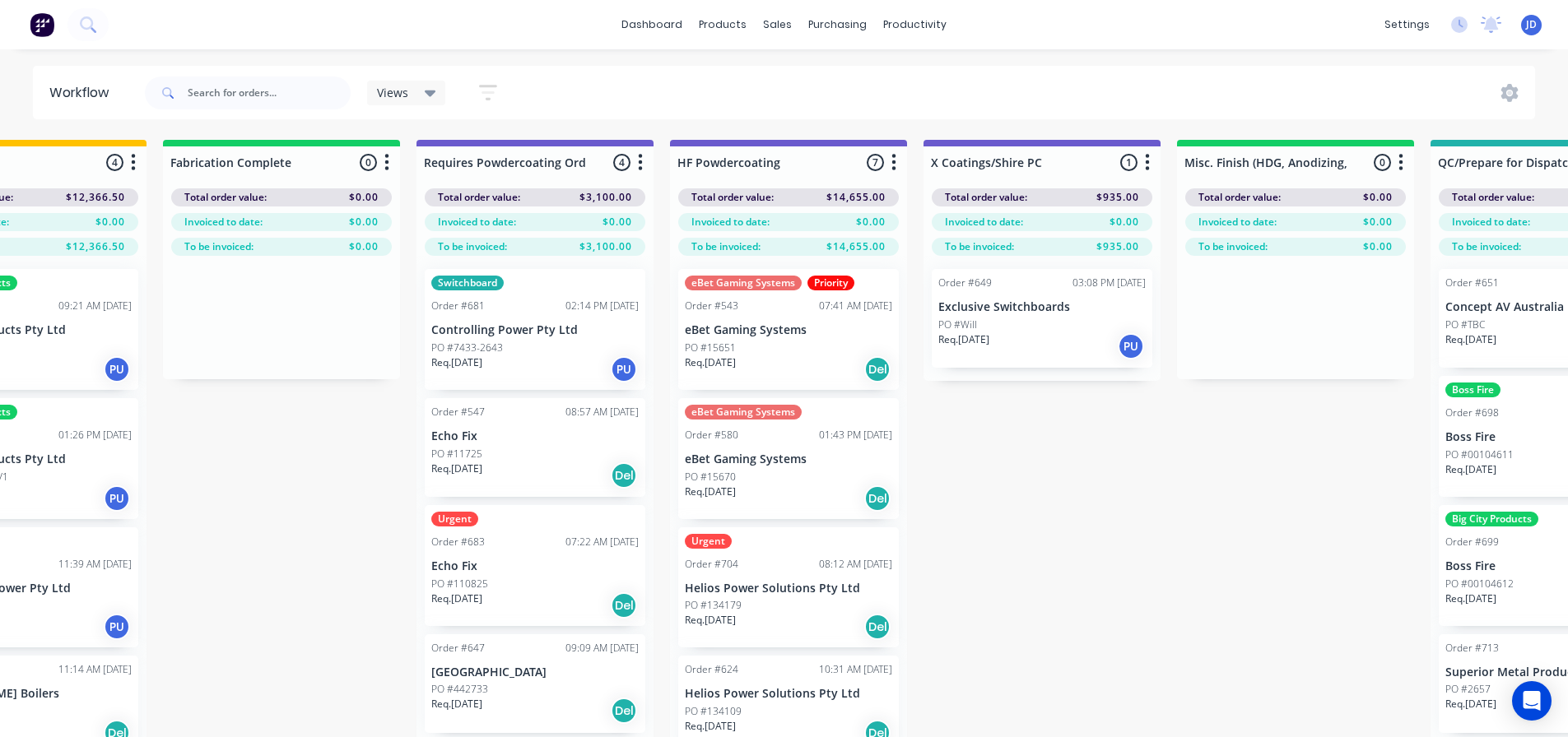
drag, startPoint x: 520, startPoint y: 605, endPoint x: 509, endPoint y: 589, distance: 19.4
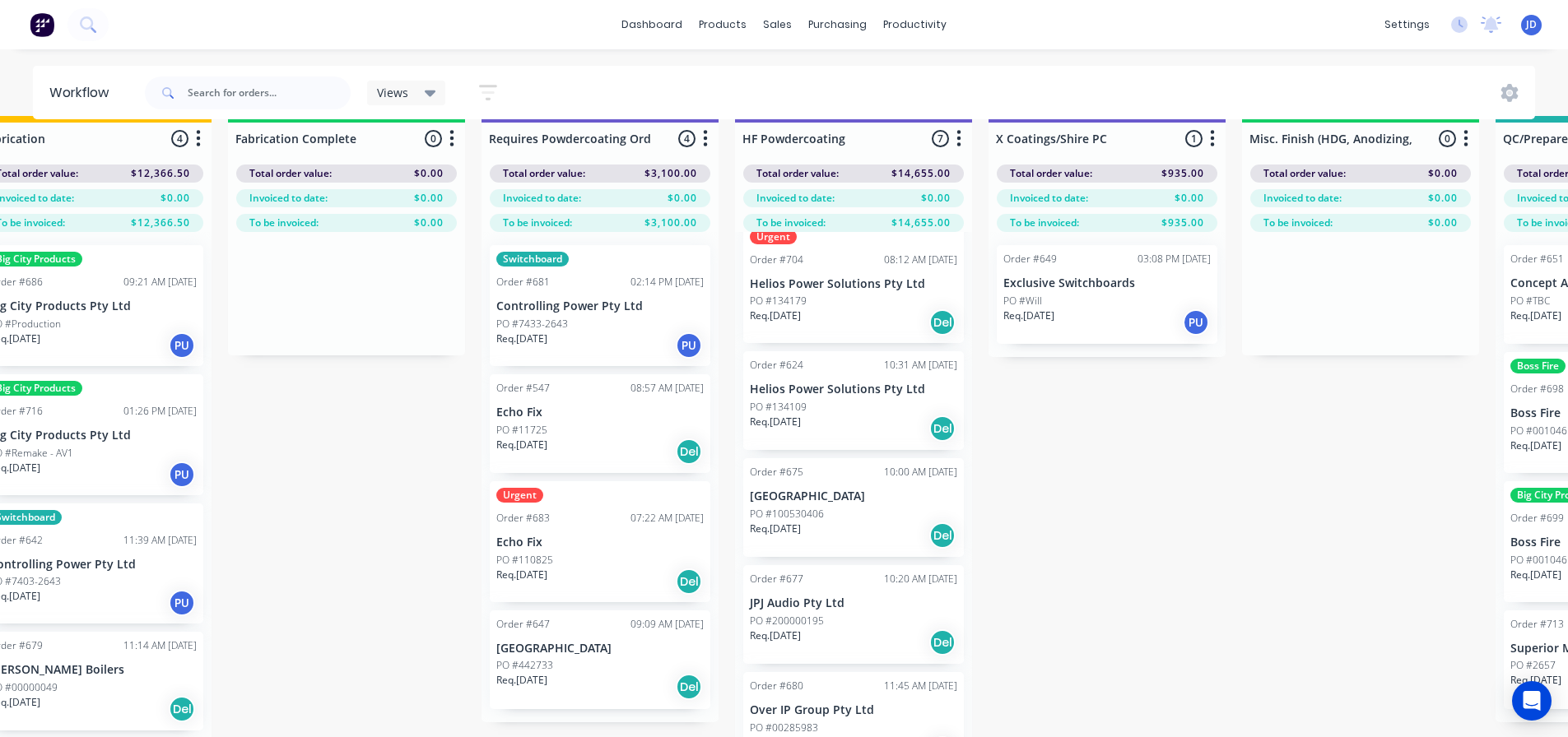
scroll to position [71, 4877]
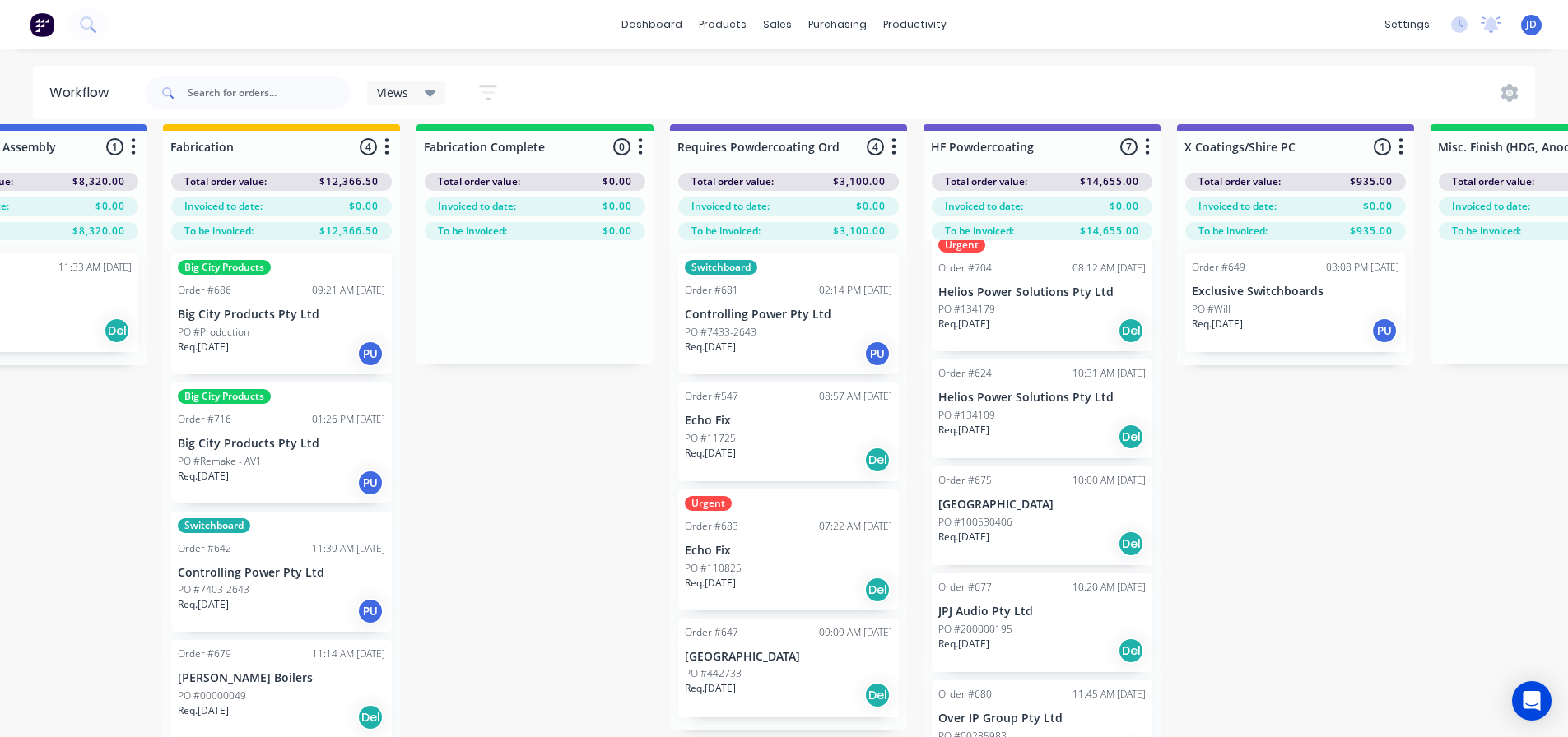
drag, startPoint x: 472, startPoint y: 714, endPoint x: 417, endPoint y: 680, distance: 64.7
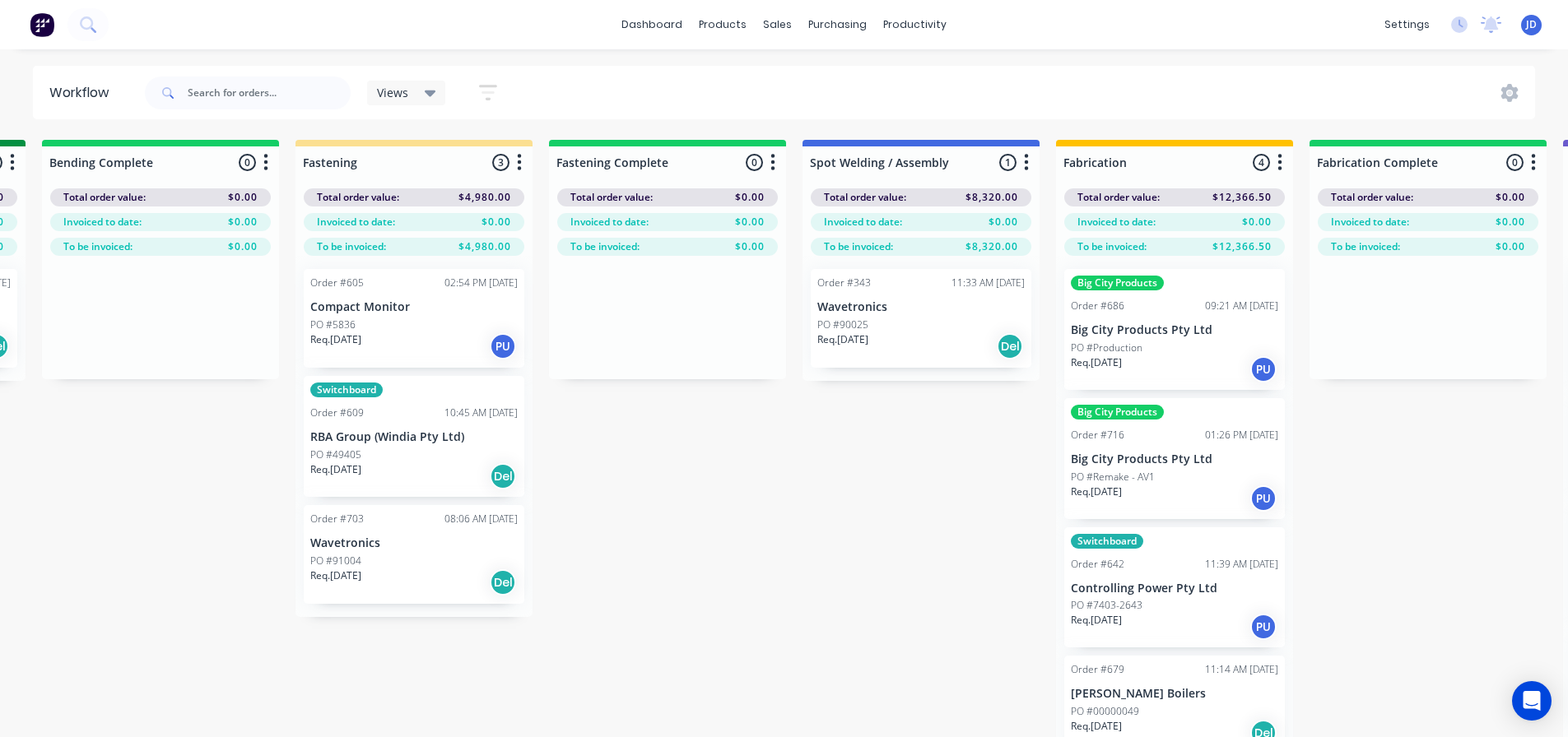
scroll to position [0, 3684]
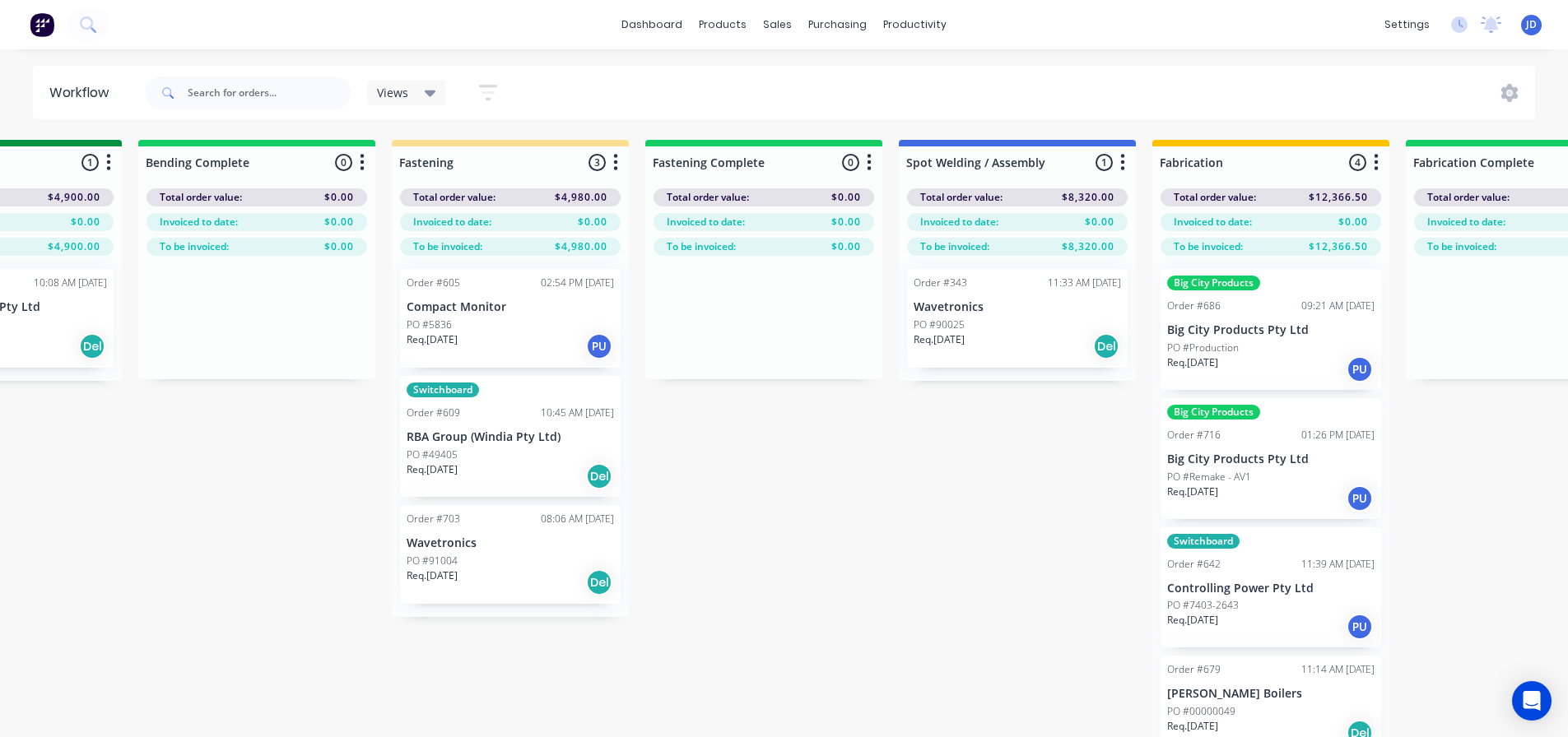
drag, startPoint x: 628, startPoint y: 680, endPoint x: 522, endPoint y: 628, distance: 118.1
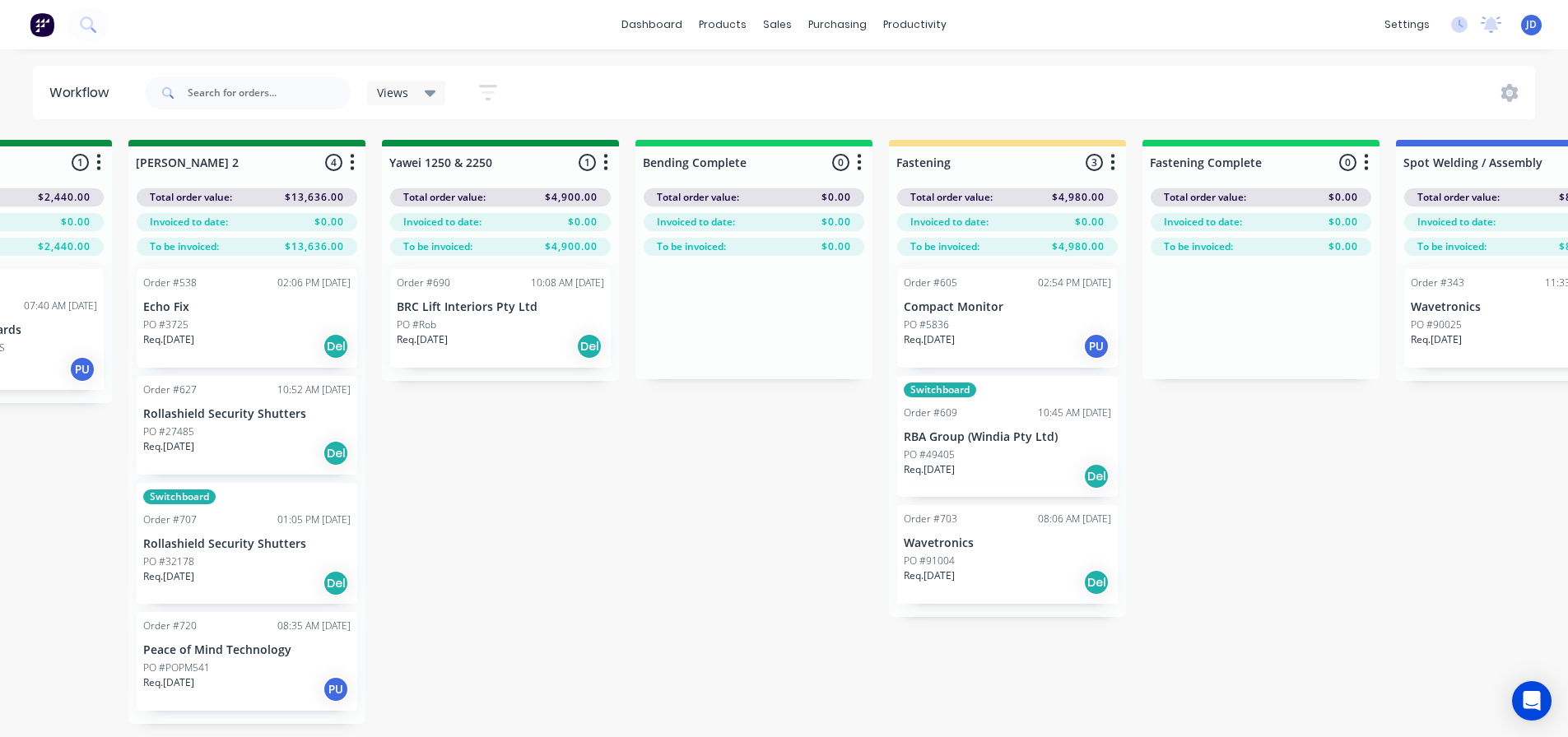
drag, startPoint x: 1115, startPoint y: 644, endPoint x: 982, endPoint y: 617, distance: 135.7
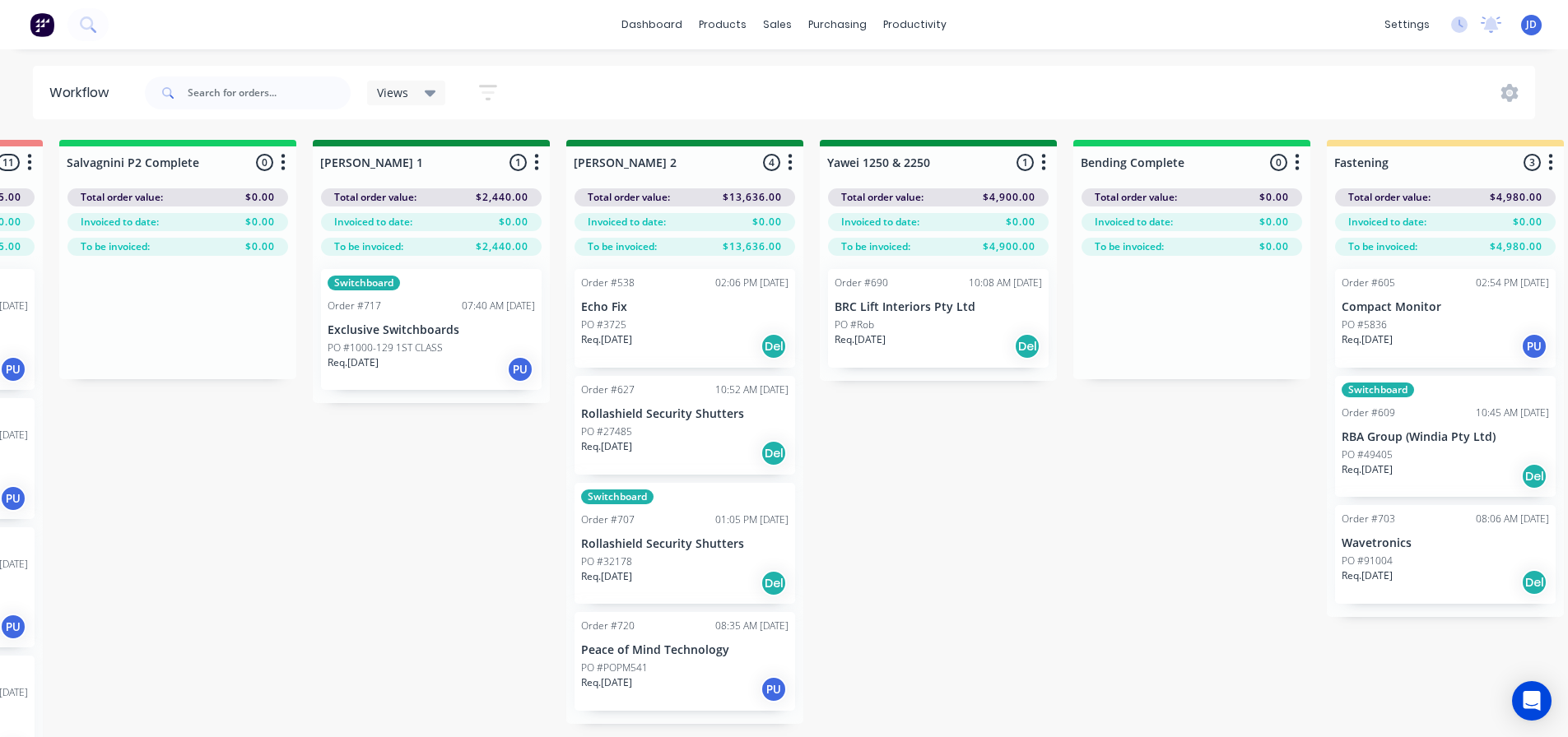
scroll to position [0, 2557]
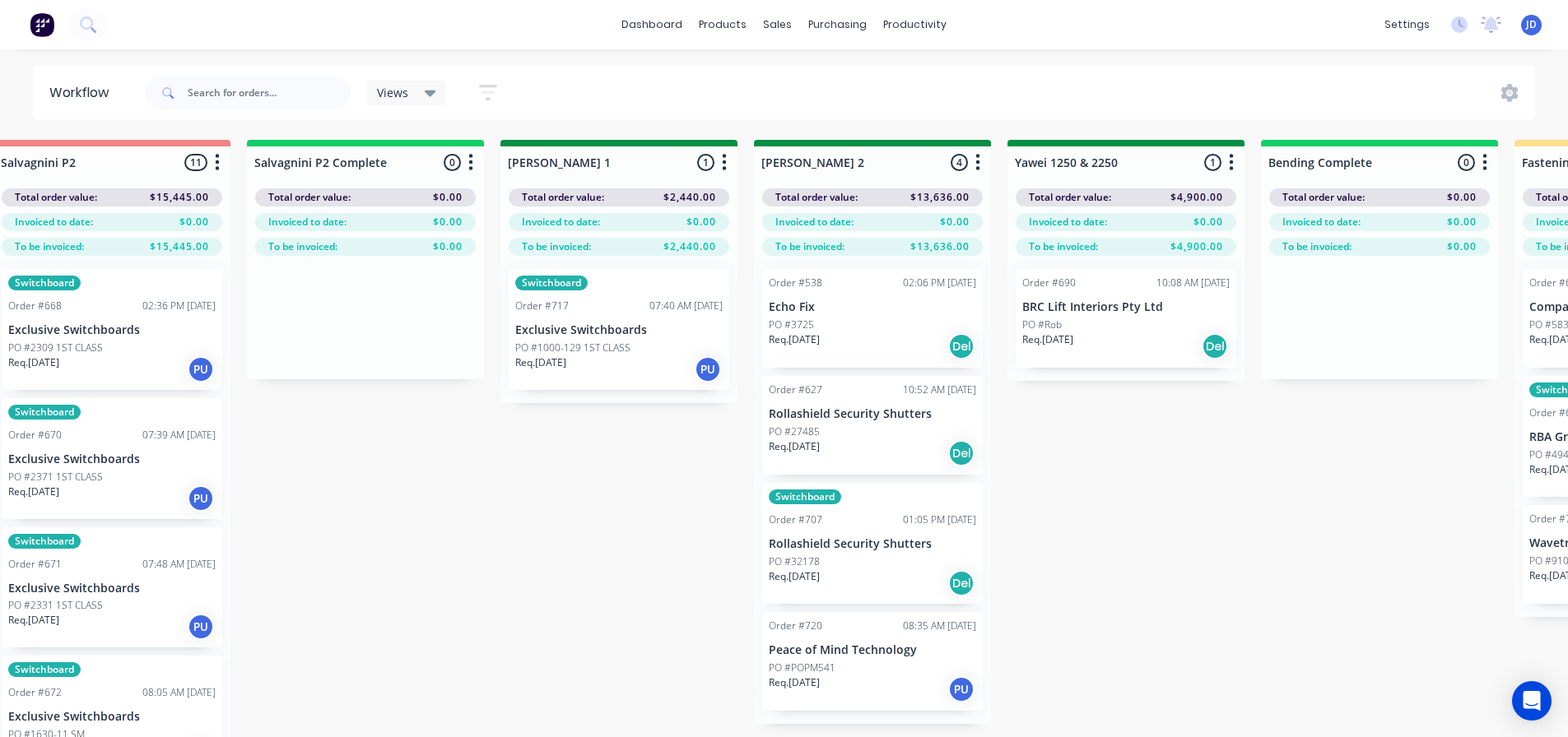
drag, startPoint x: 787, startPoint y: 657, endPoint x: 658, endPoint y: 598, distance: 141.9
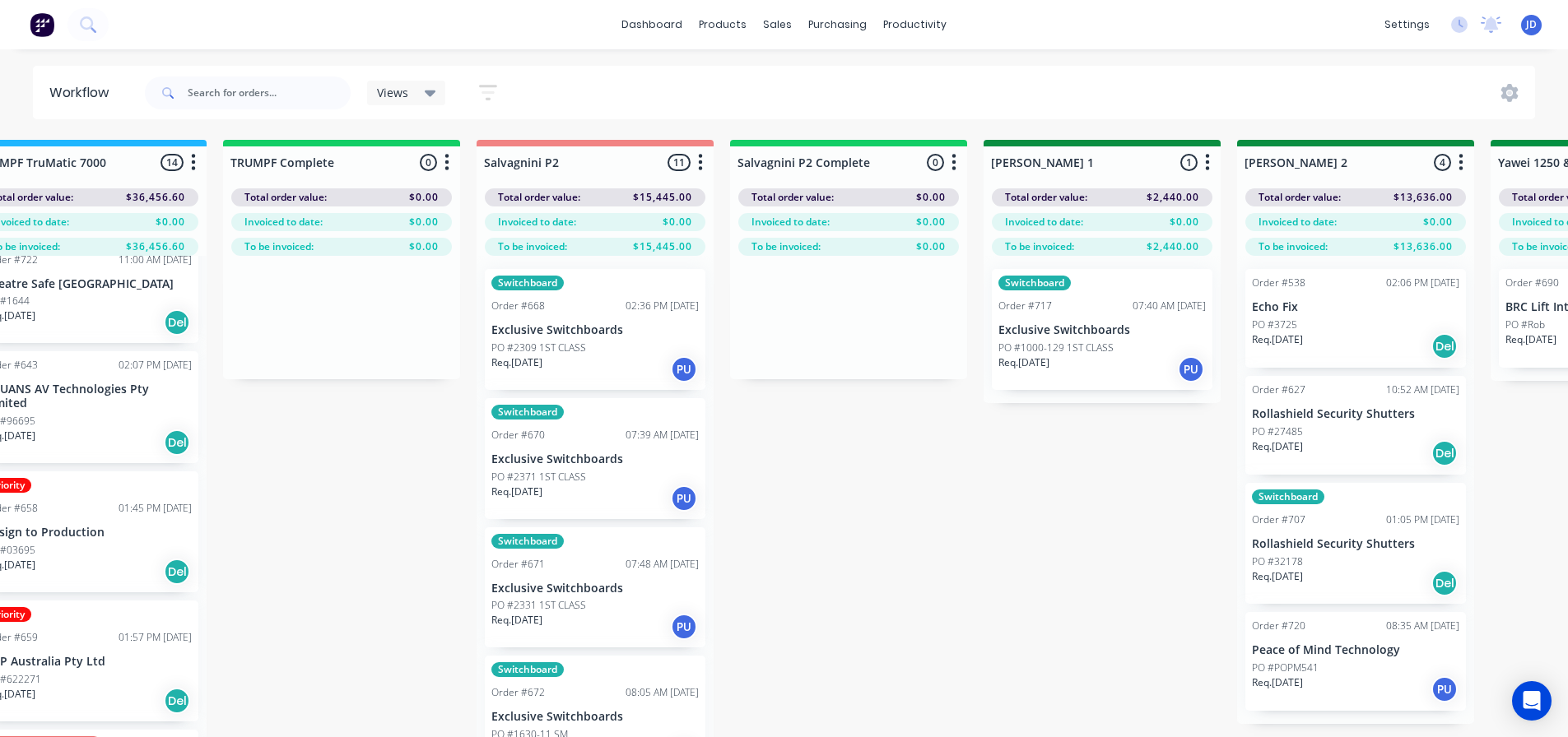
drag, startPoint x: 716, startPoint y: 583, endPoint x: 547, endPoint y: 526, distance: 178.4
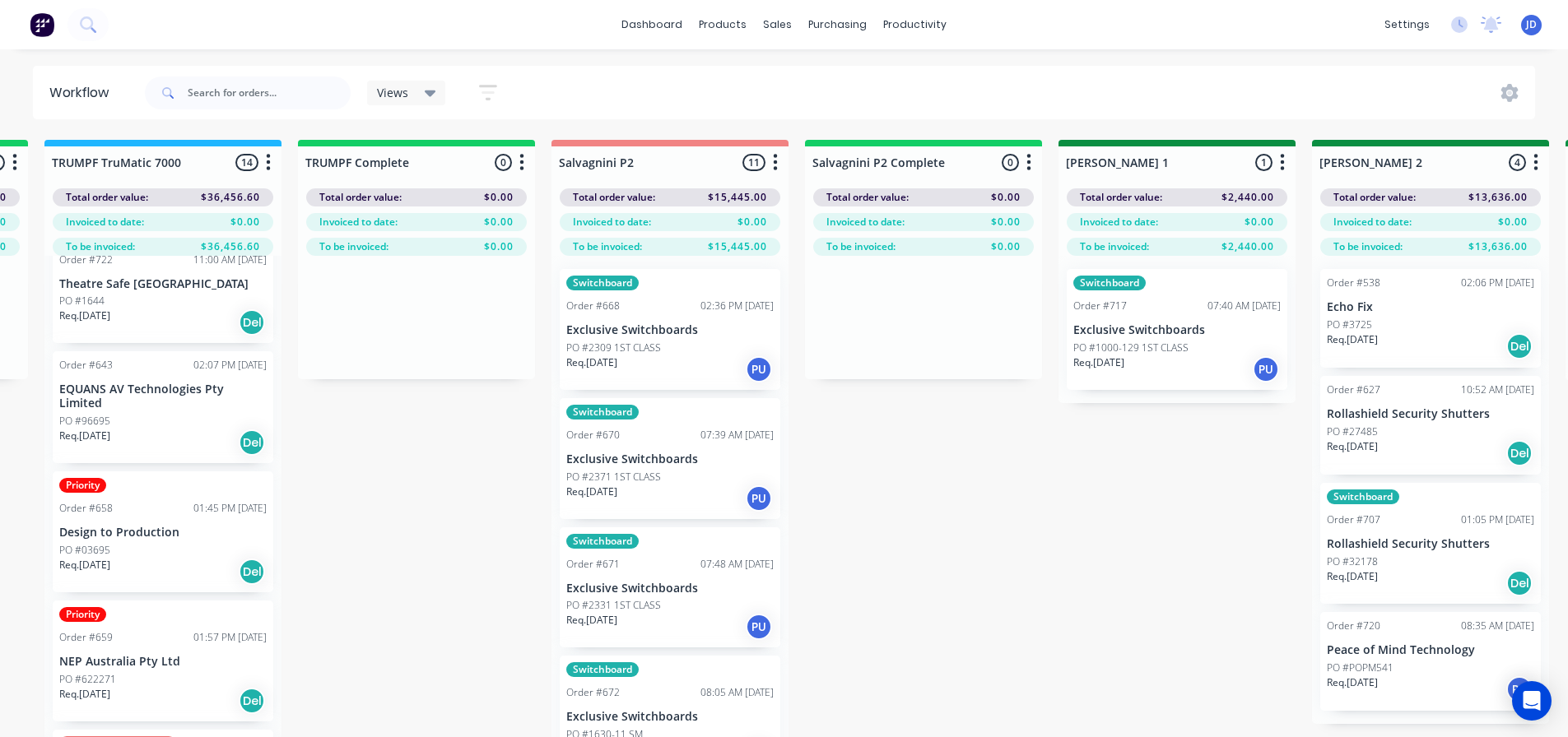
drag, startPoint x: 811, startPoint y: 549, endPoint x: 717, endPoint y: 528, distance: 96.3
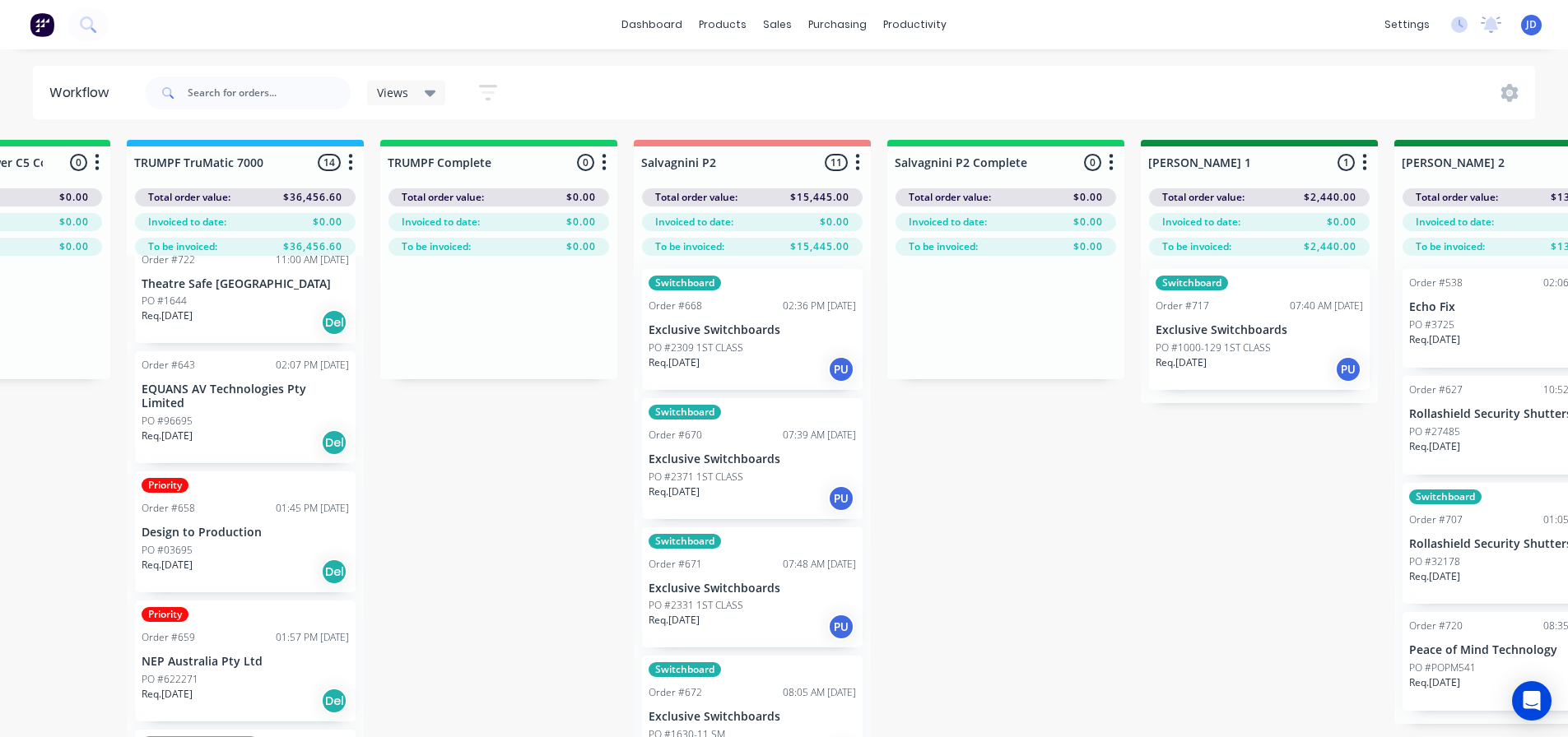
scroll to position [0, 1925]
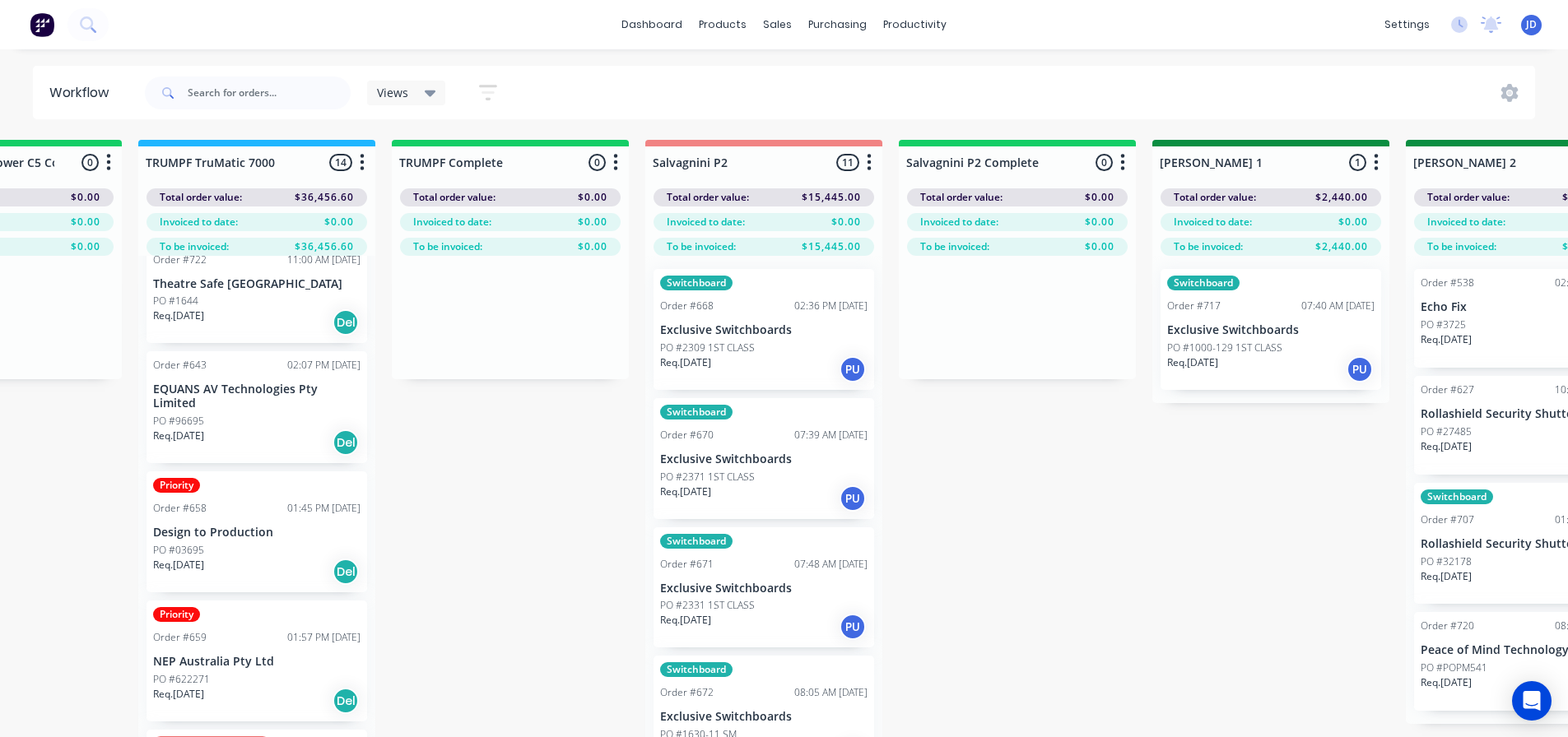
drag, startPoint x: 1036, startPoint y: 674, endPoint x: 1000, endPoint y: 667, distance: 36.7
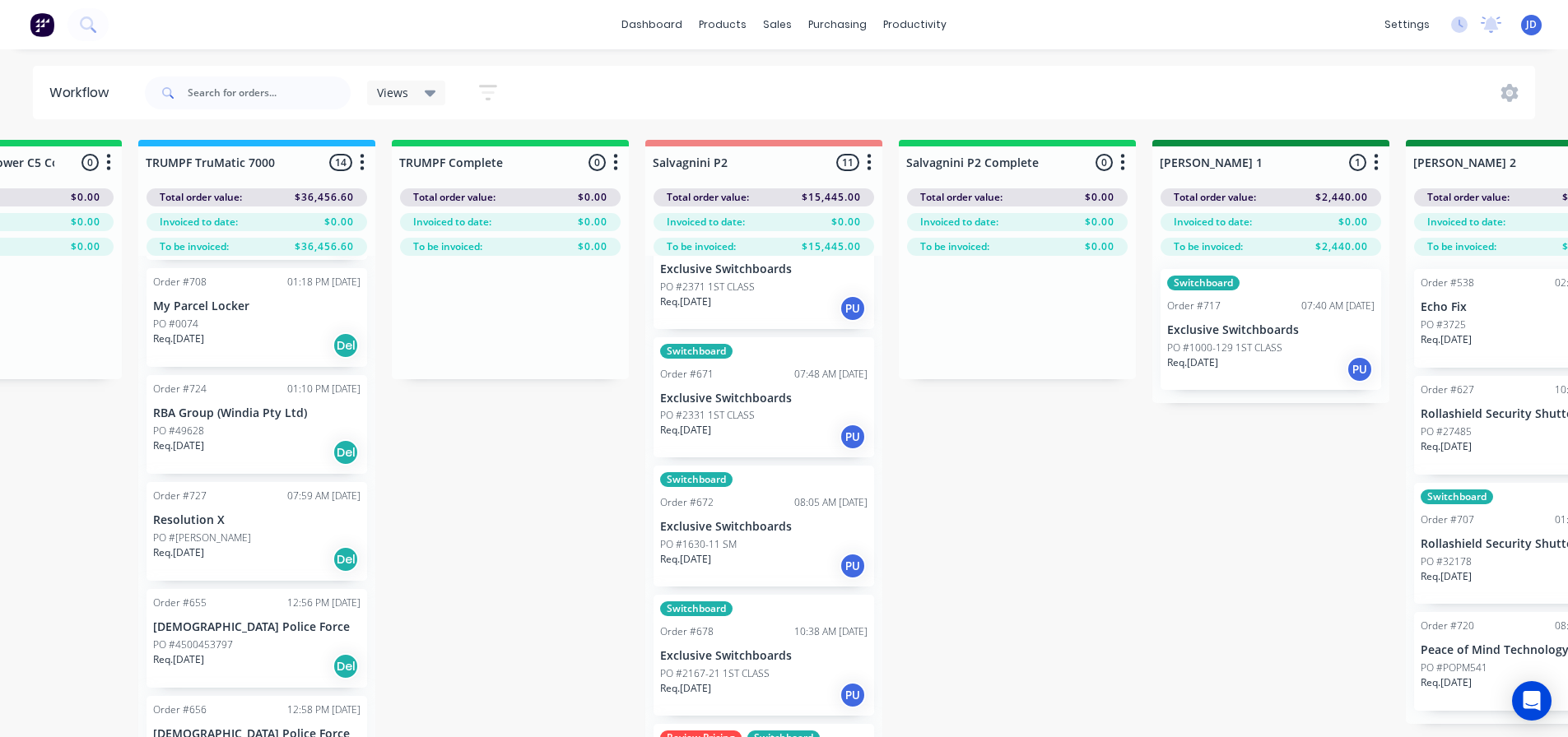
scroll to position [0, 0]
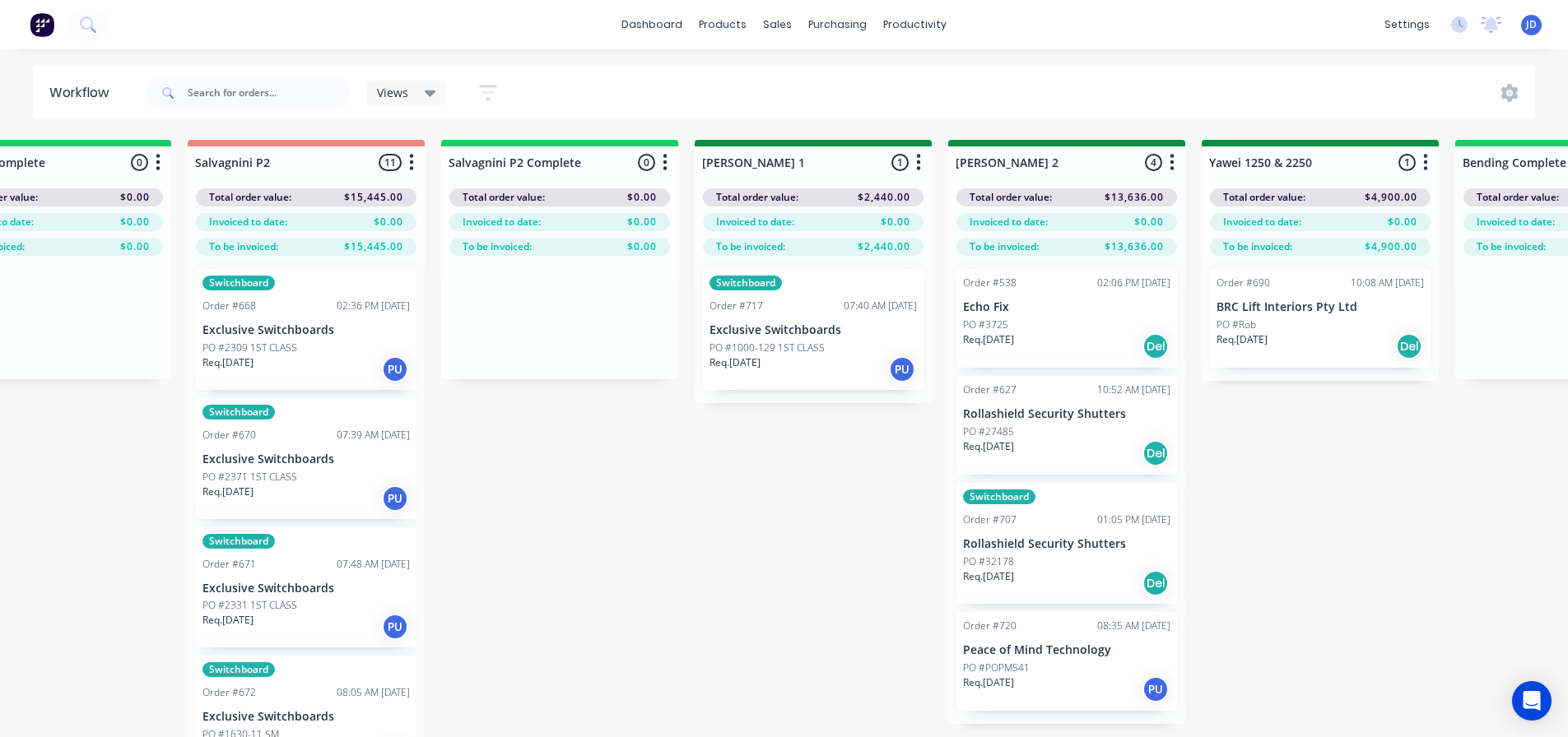
drag, startPoint x: 938, startPoint y: 473, endPoint x: 992, endPoint y: 444, distance: 61.3
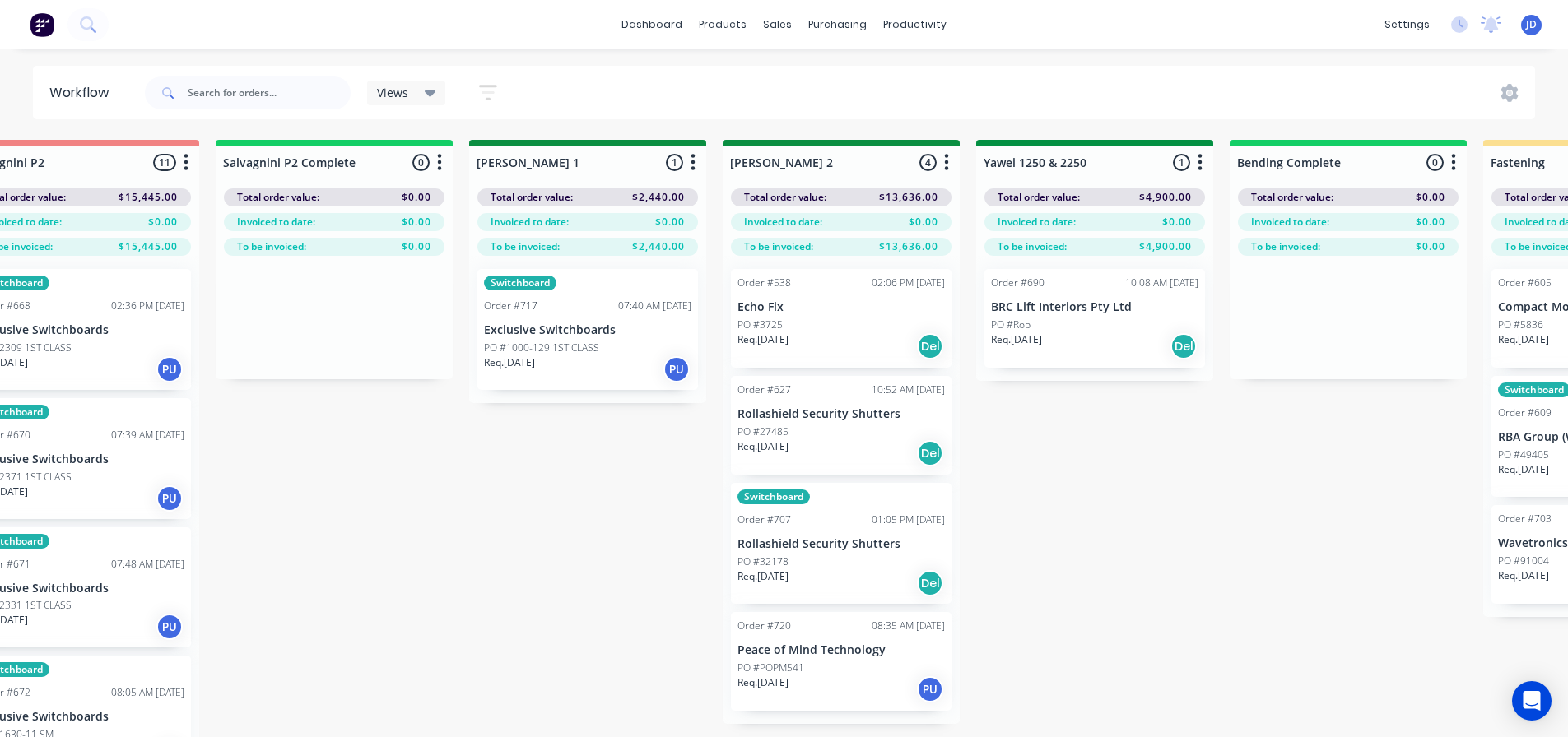
drag, startPoint x: 1351, startPoint y: 545, endPoint x: 1439, endPoint y: 504, distance: 97.1
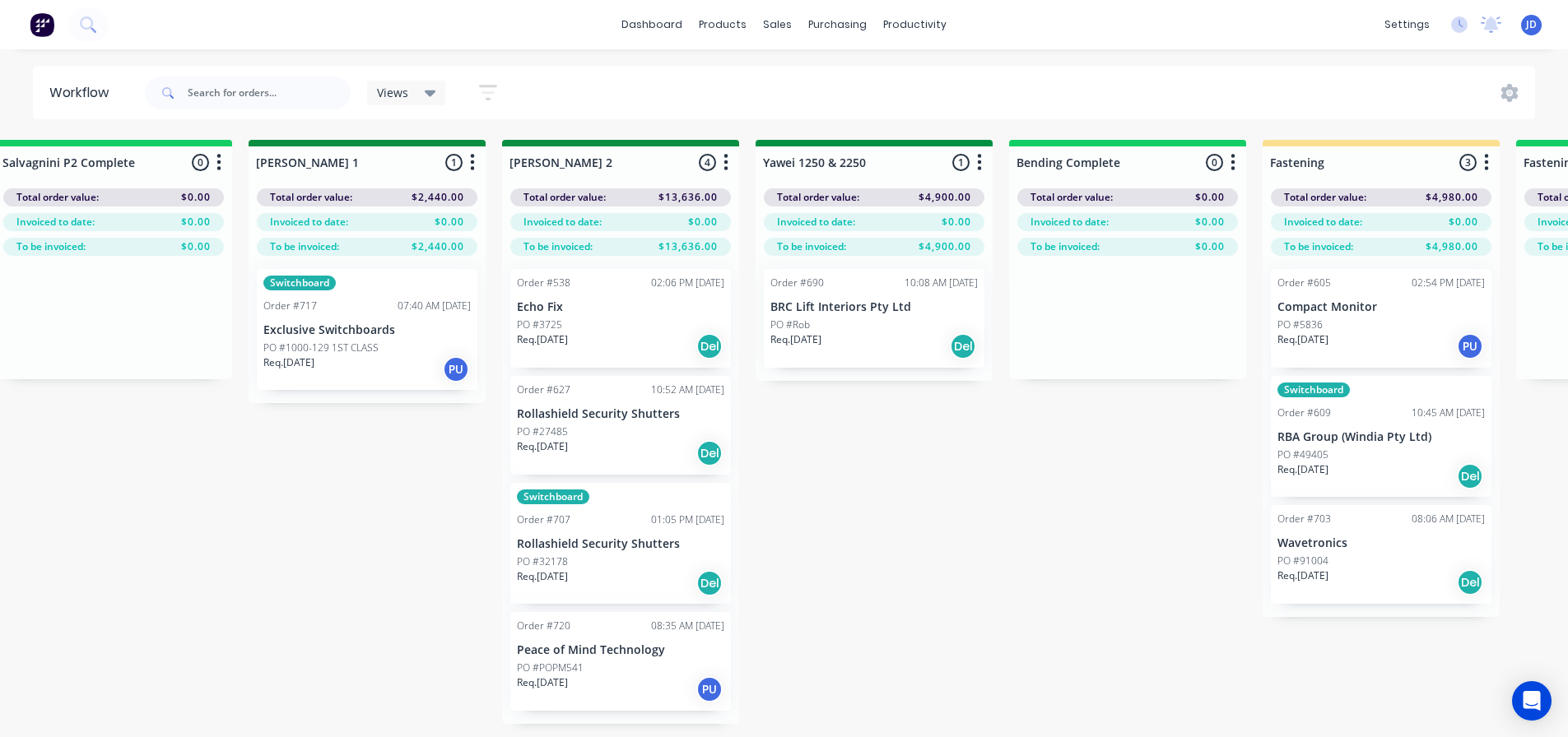
scroll to position [0, 2877]
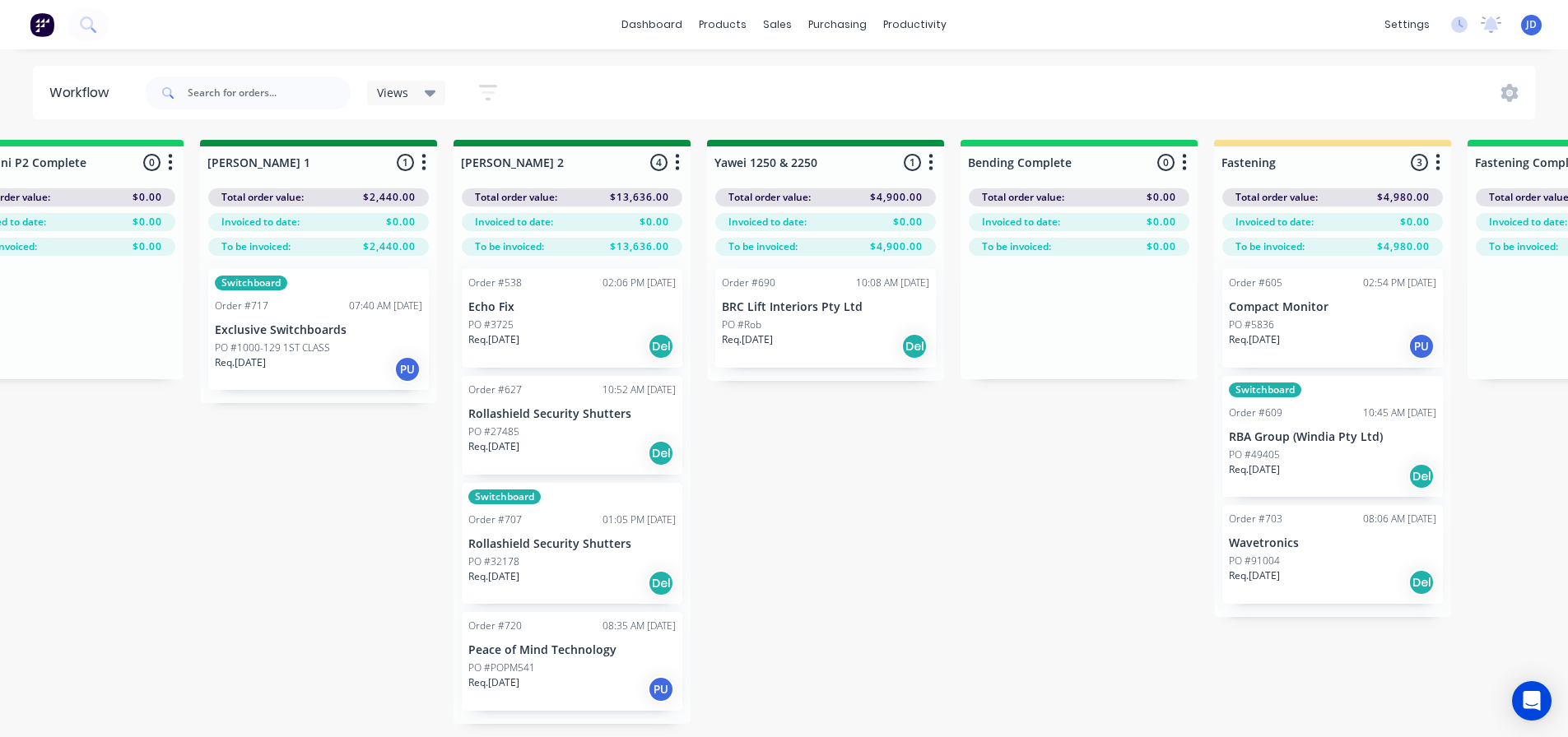
click at [1304, 446] on div "Switchboard Order #609 10:45 AM [DATE] RBA Group (Windia Pty Ltd) PO #49405 Req…" at bounding box center [1333, 437] width 221 height 121
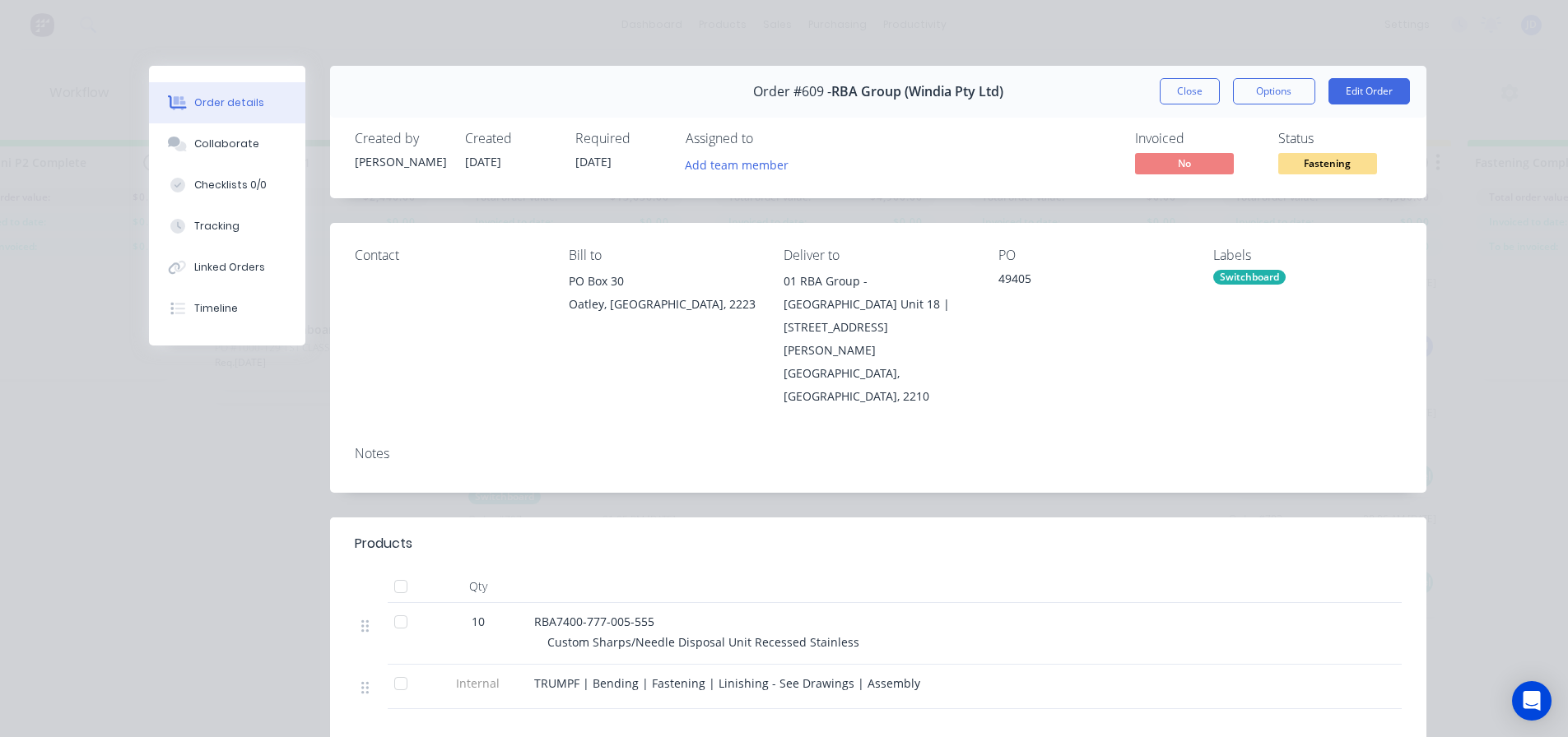
click at [1175, 99] on button "Close" at bounding box center [1190, 91] width 60 height 27
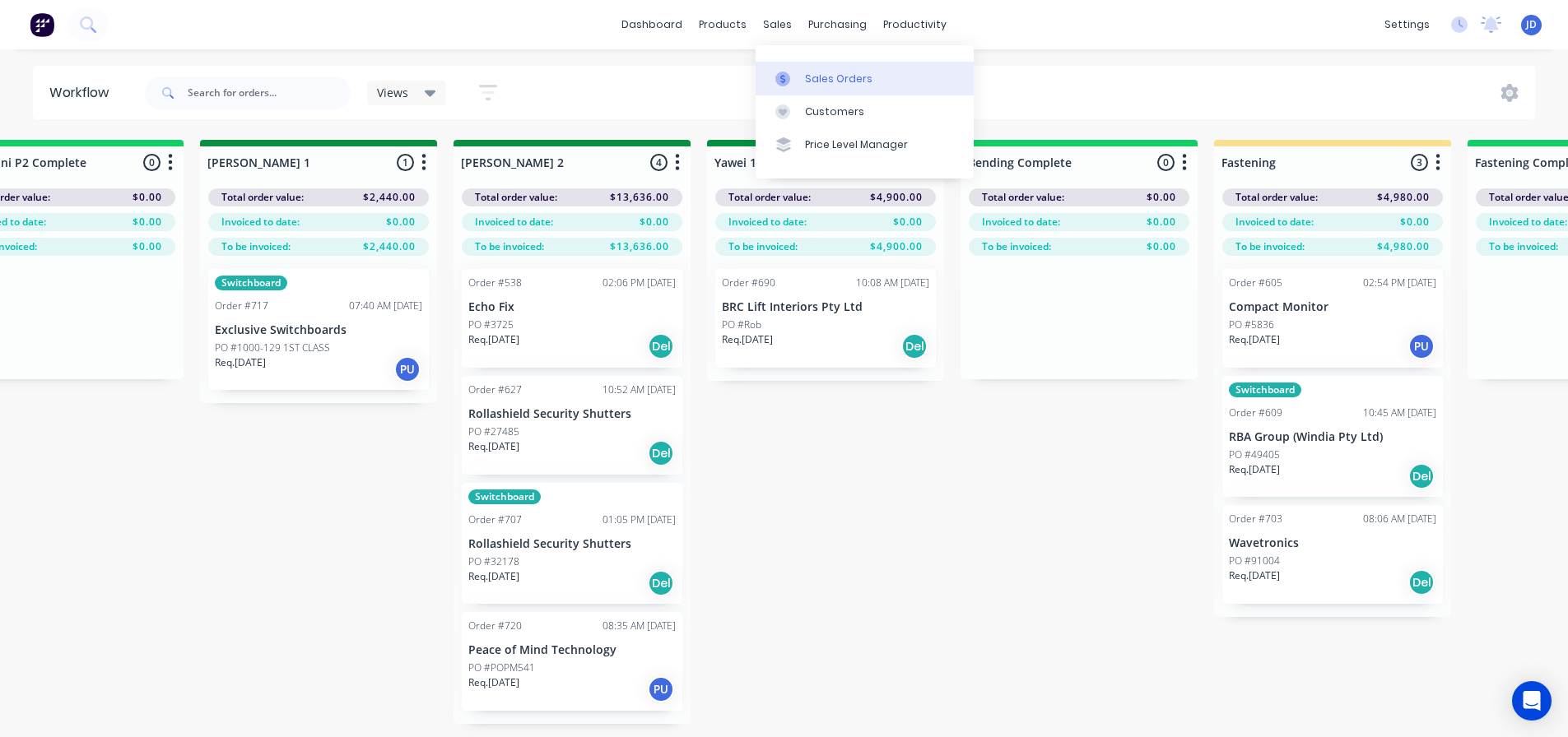
click at [797, 74] on div at bounding box center [788, 79] width 25 height 15
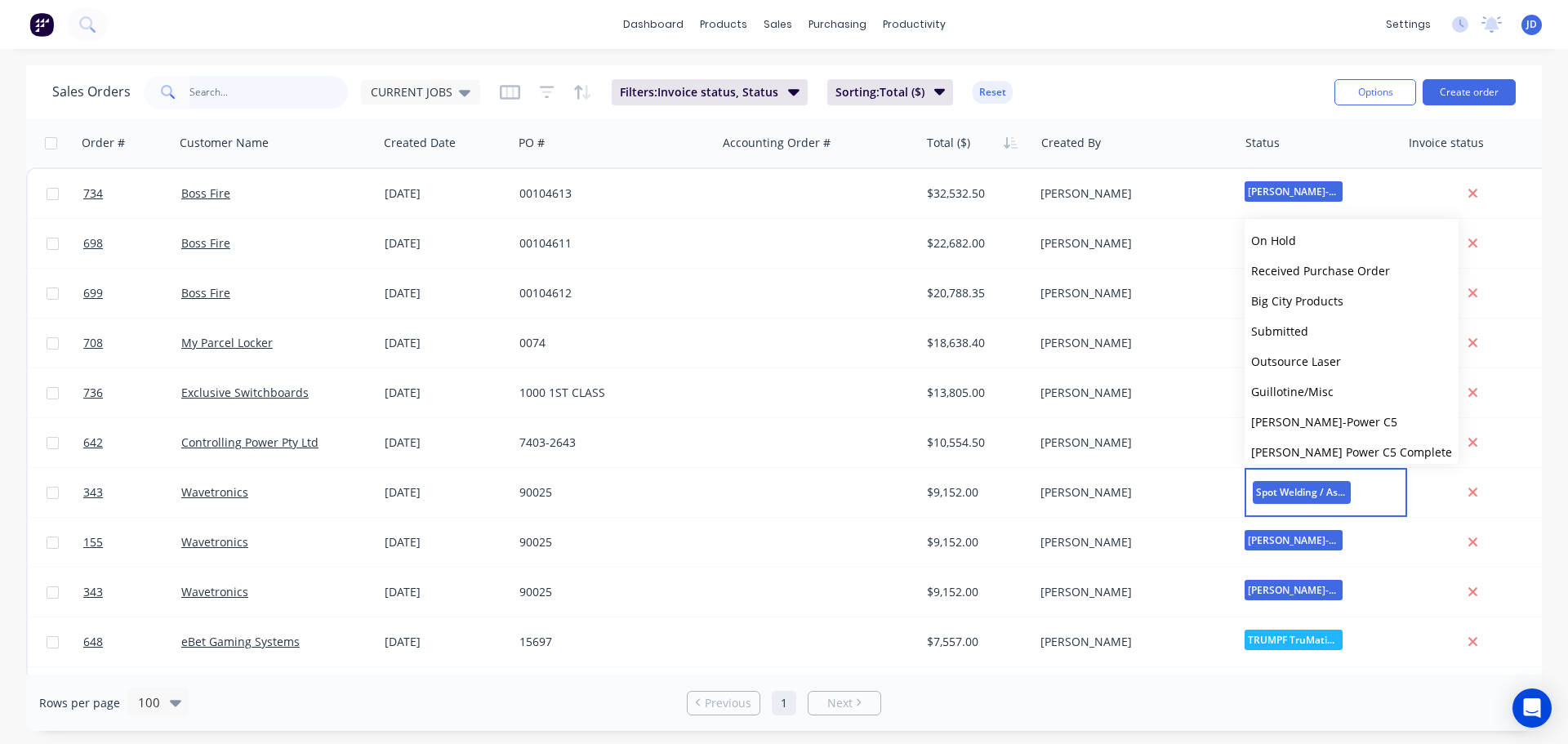
click at [278, 98] on input "text" at bounding box center [269, 92] width 160 height 32
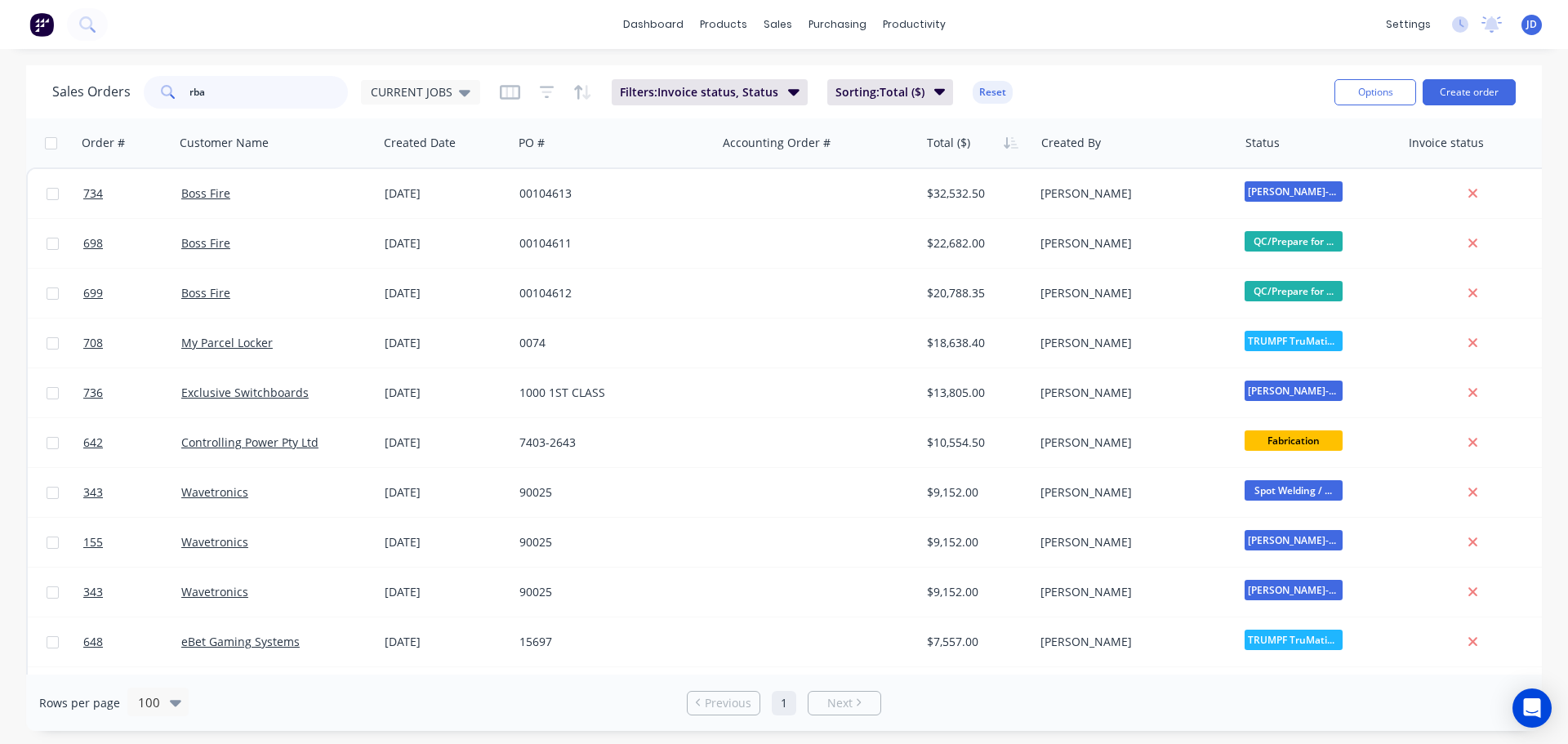
type input "rba"
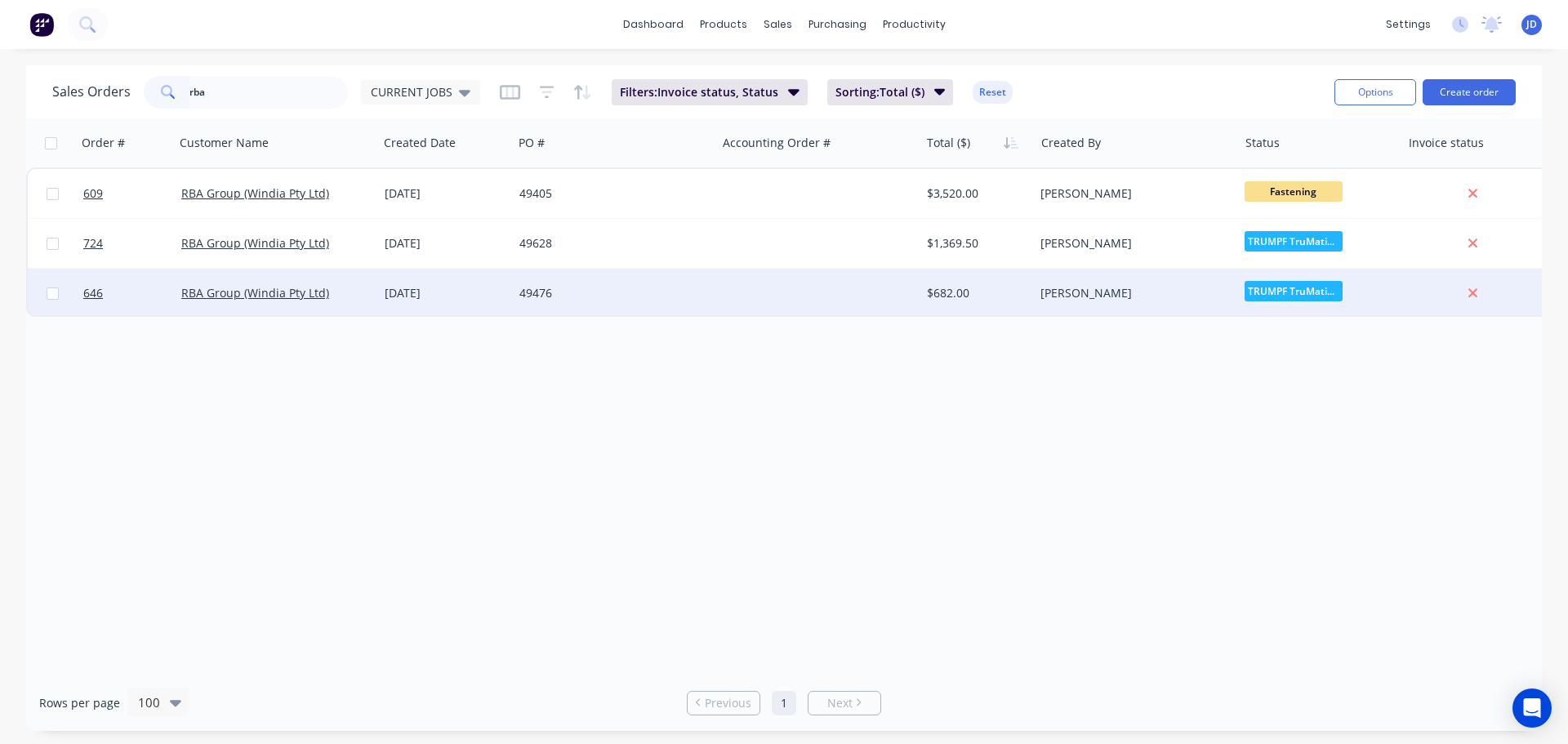
click at [622, 304] on div "49476" at bounding box center [615, 293] width 203 height 49
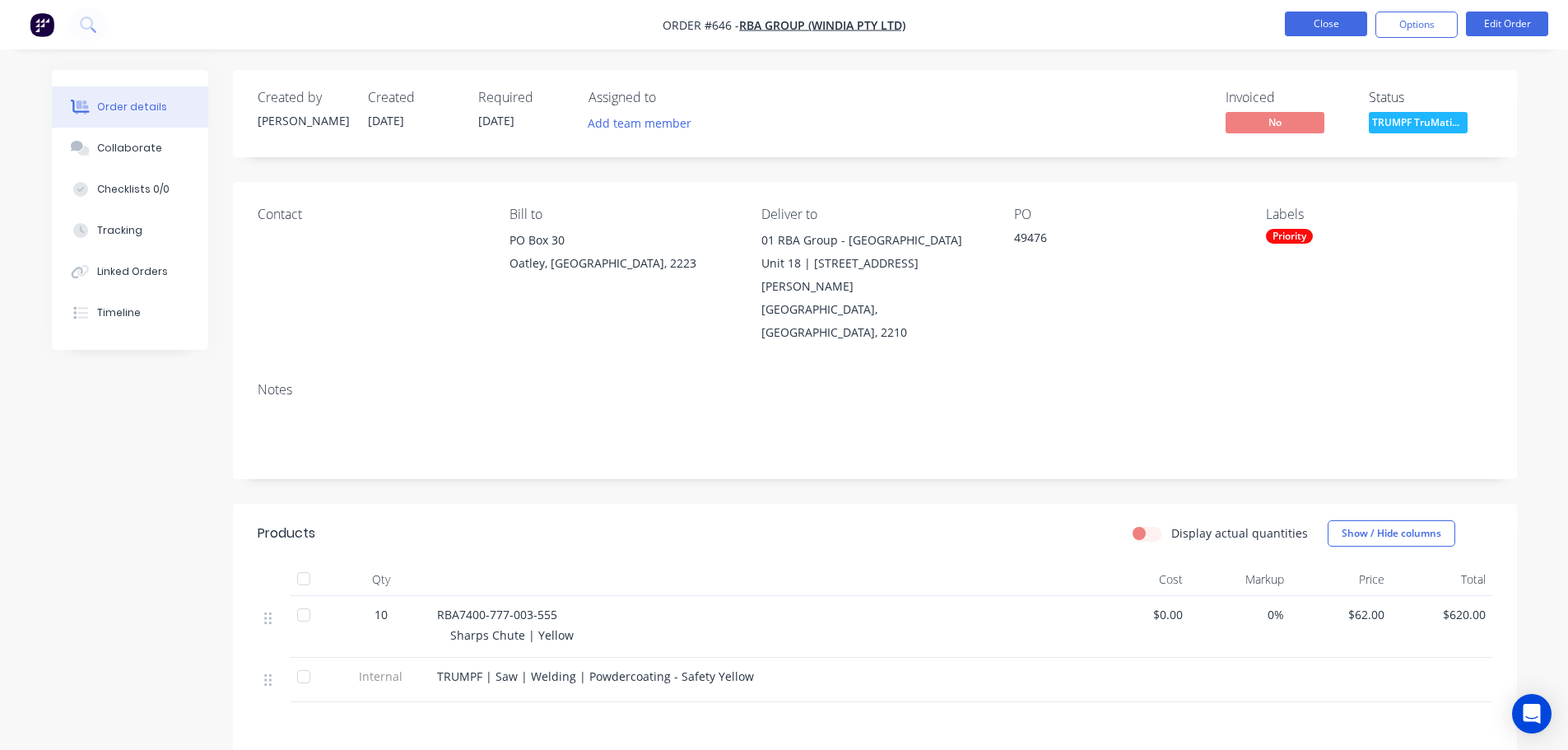
click at [1287, 27] on button "Close" at bounding box center [1325, 24] width 82 height 25
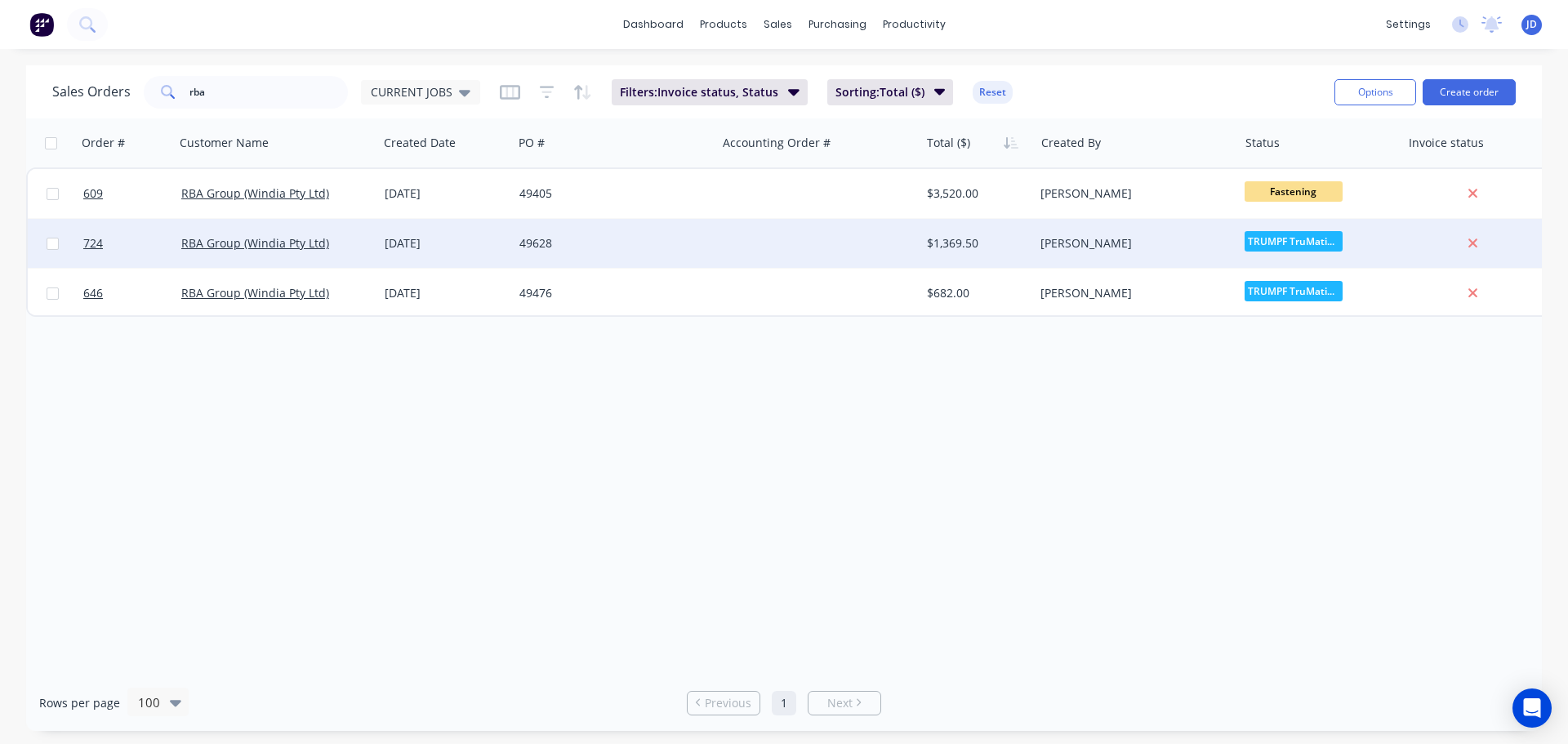
click at [557, 234] on div "49628" at bounding box center [615, 244] width 203 height 49
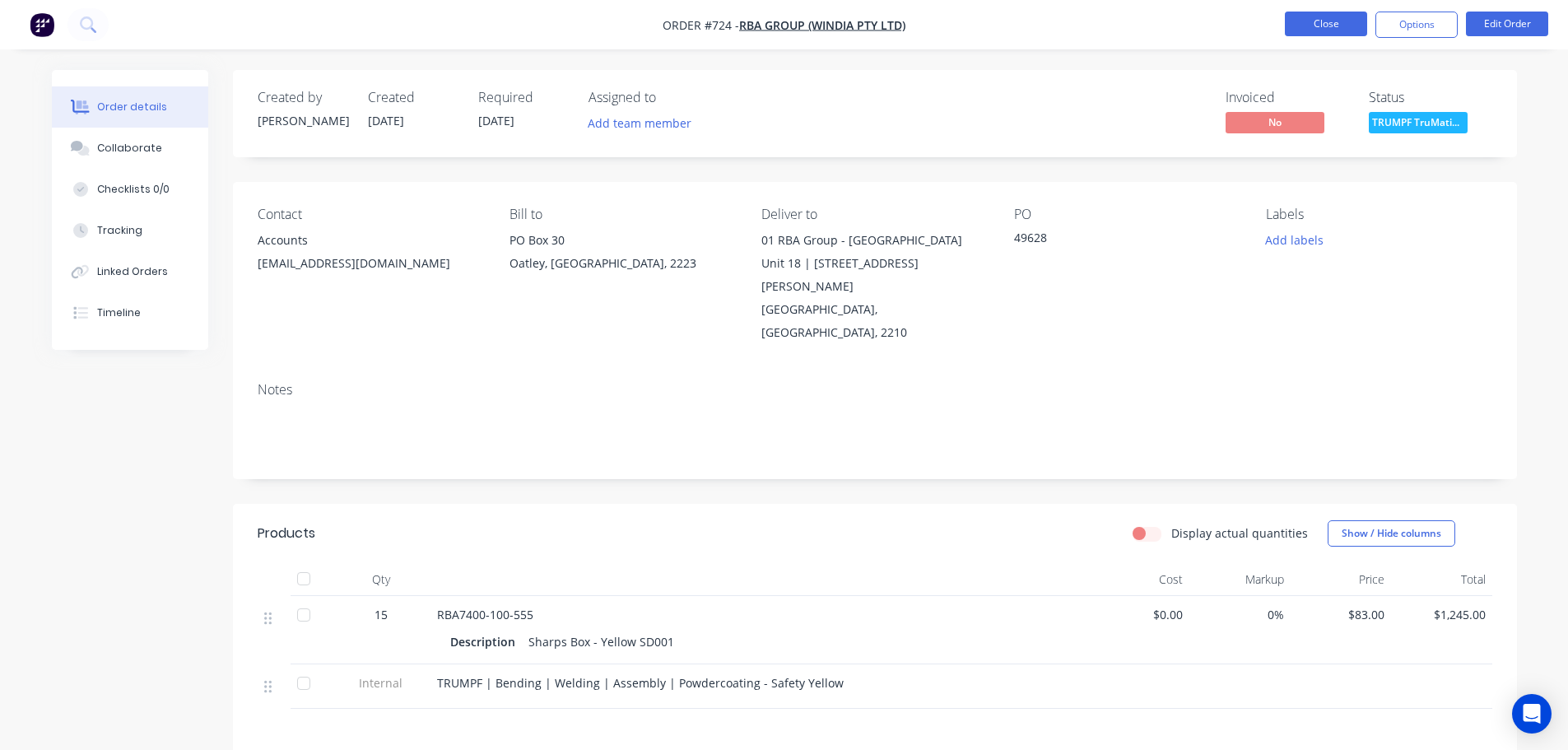
click at [1322, 23] on button "Close" at bounding box center [1325, 24] width 82 height 25
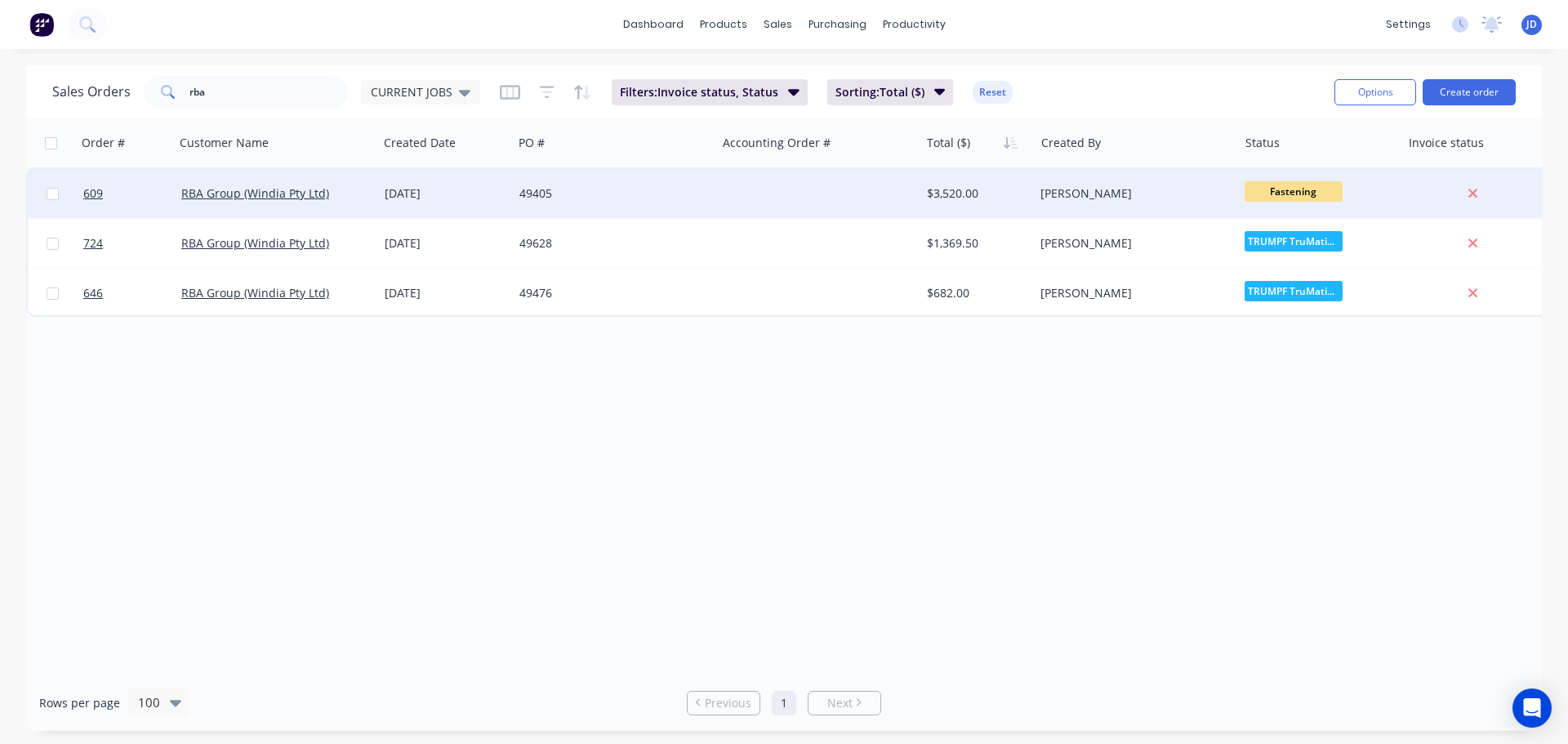
click at [669, 208] on div "49405" at bounding box center [615, 194] width 203 height 49
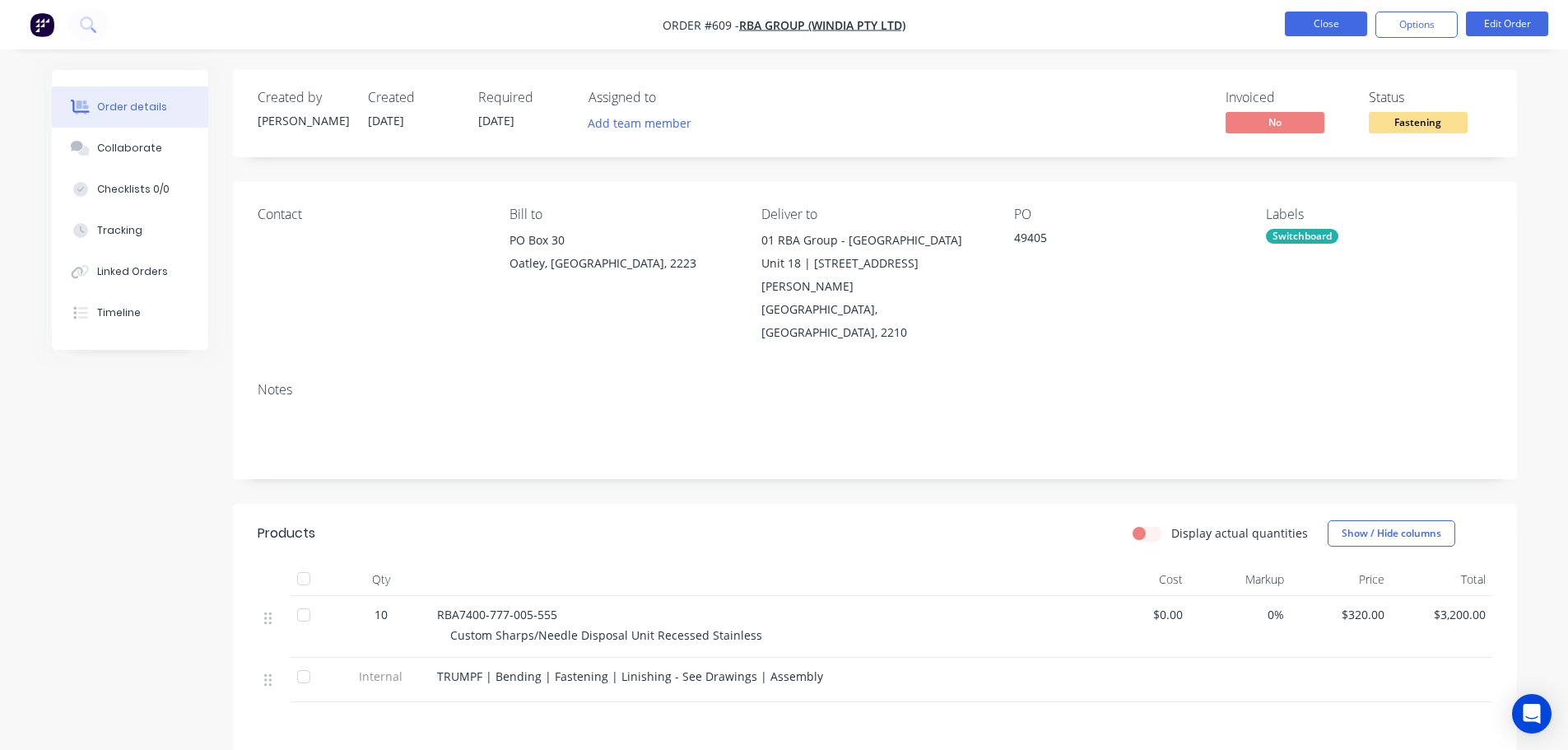
click at [1324, 27] on button "Close" at bounding box center [1325, 24] width 82 height 25
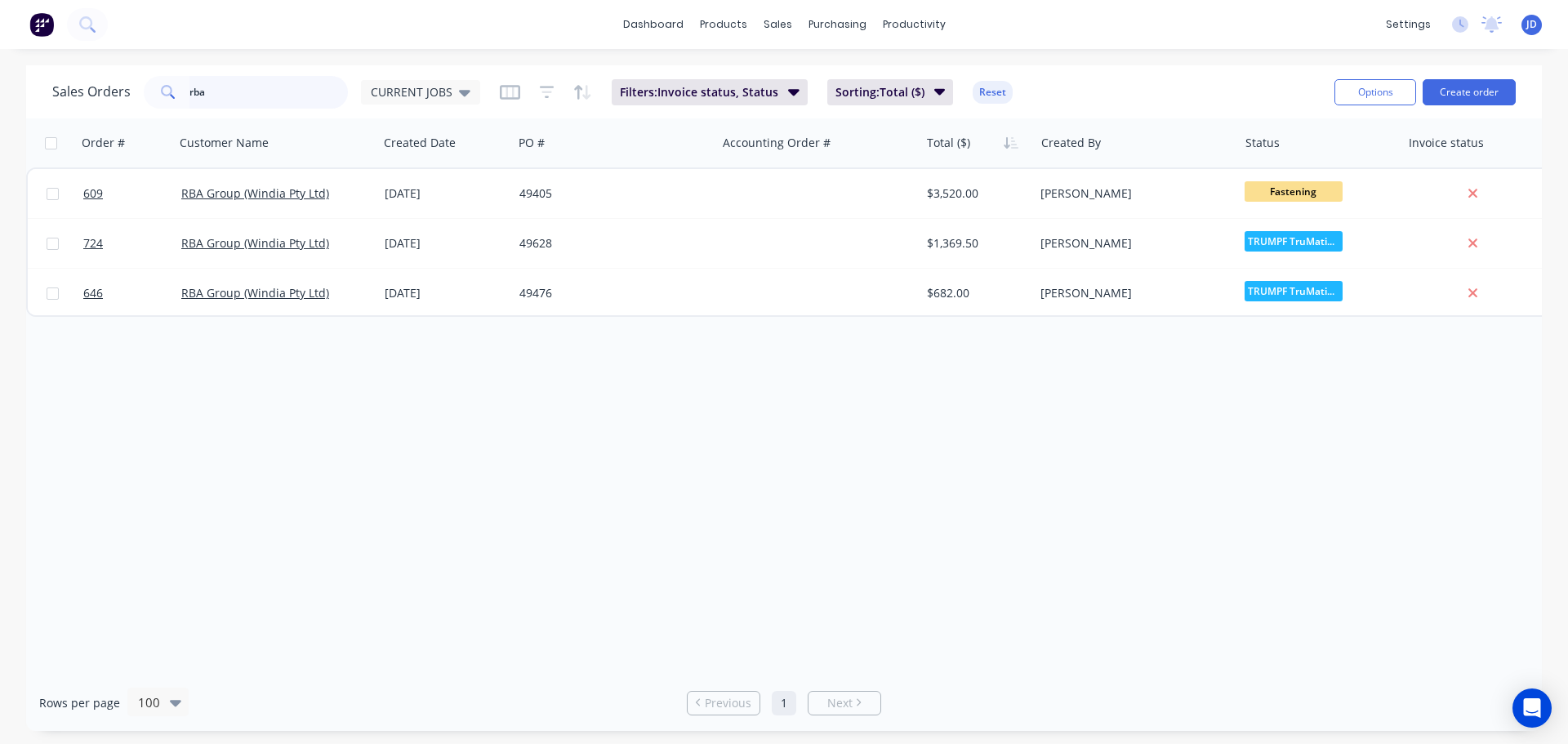
drag, startPoint x: 264, startPoint y: 101, endPoint x: 41, endPoint y: 2, distance: 244.0
click at [113, 61] on div "dashboard products sales purchasing productivity dashboard products Product Cat…" at bounding box center [784, 372] width 1568 height 744
type input "boss"
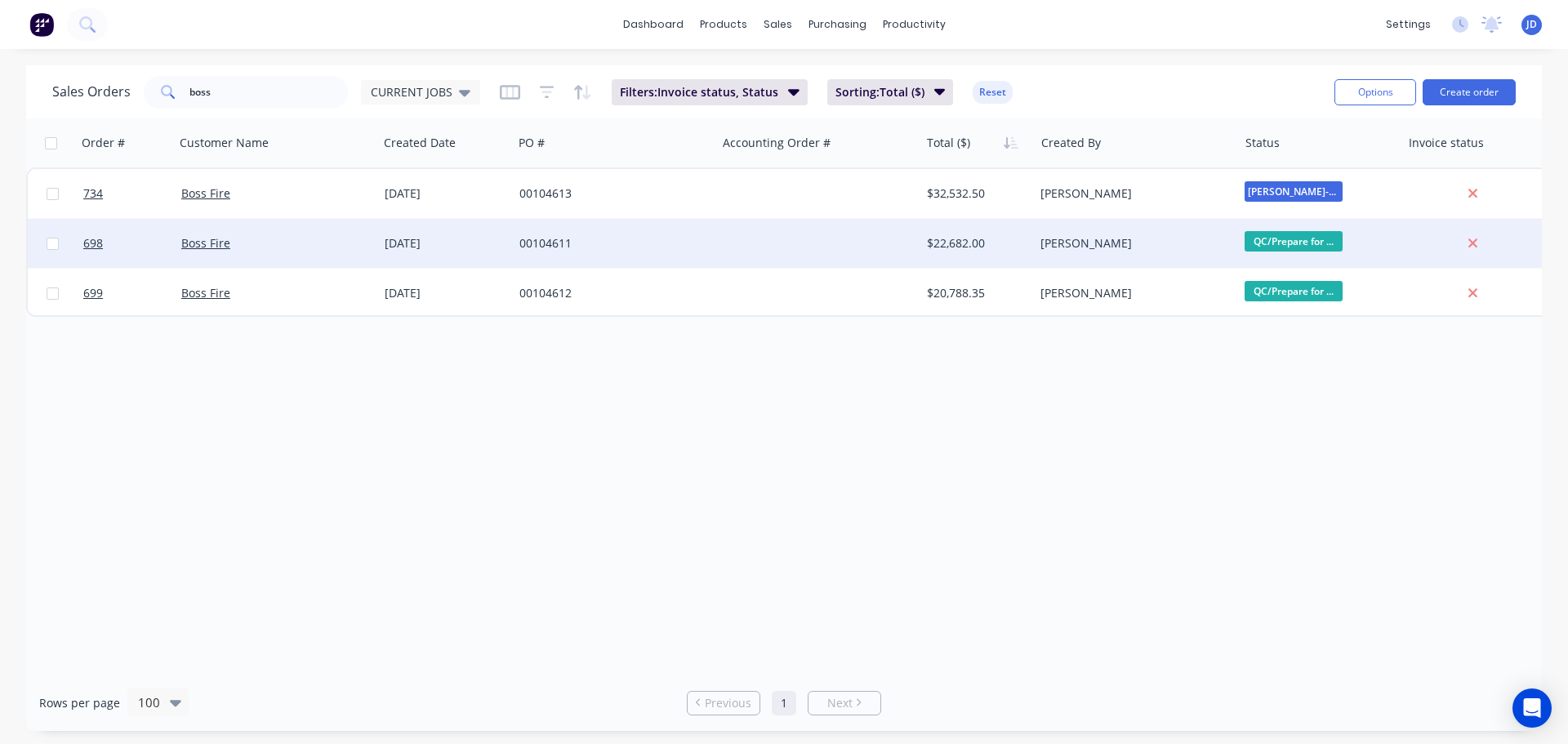
click at [340, 252] on div "Boss Fire" at bounding box center [276, 244] width 203 height 49
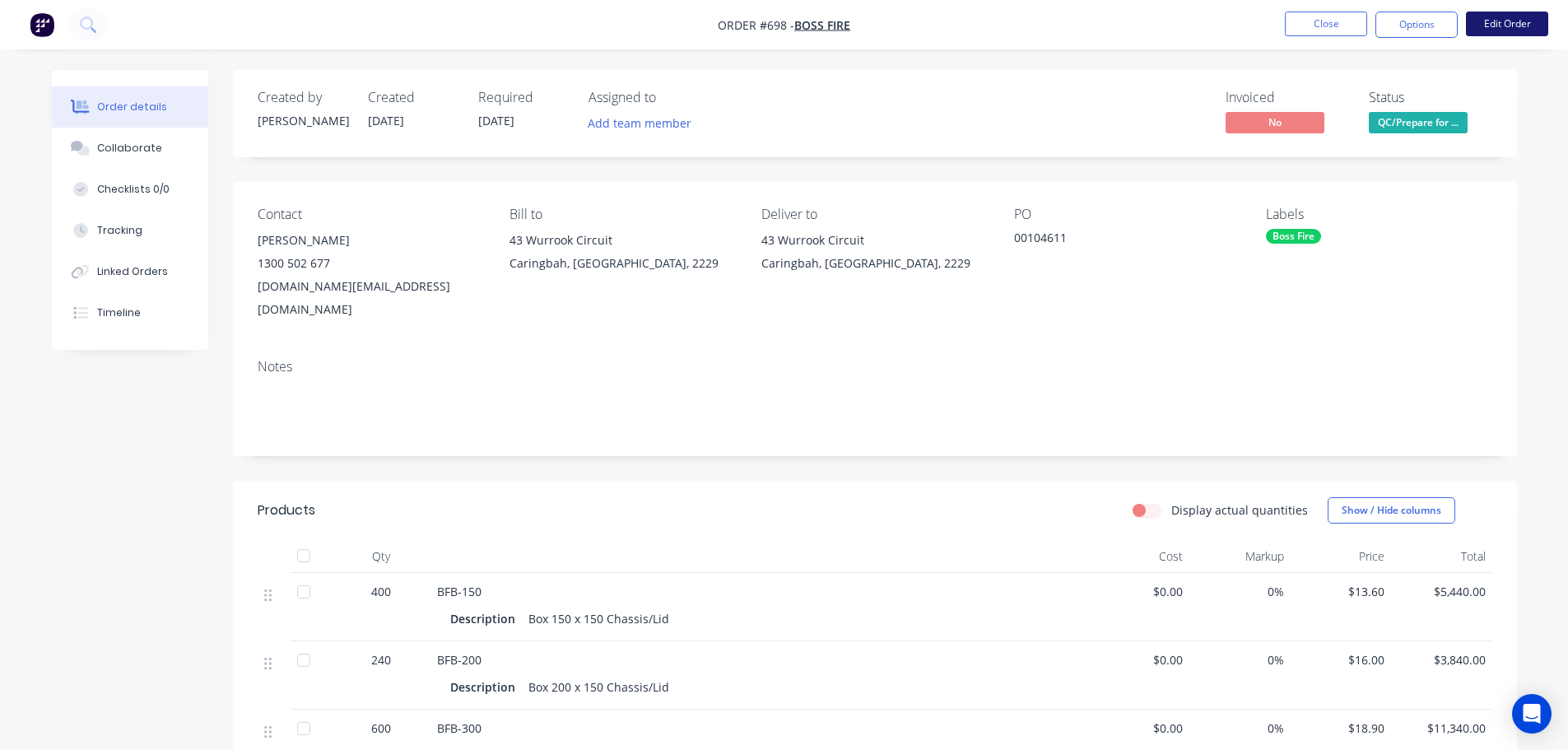
click at [1526, 22] on button "Edit Order" at bounding box center [1506, 24] width 82 height 25
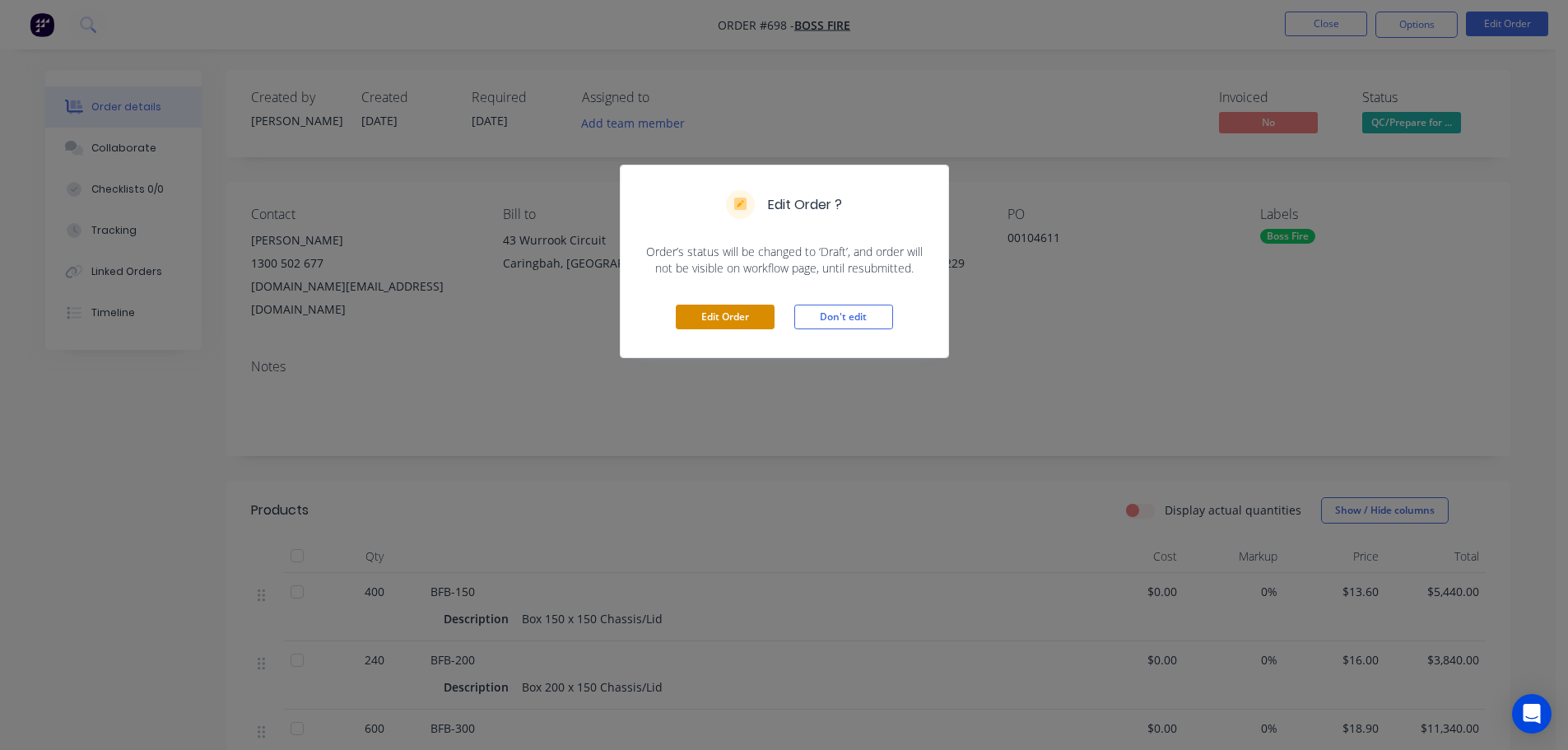
click at [751, 320] on button "Edit Order" at bounding box center [725, 318] width 99 height 25
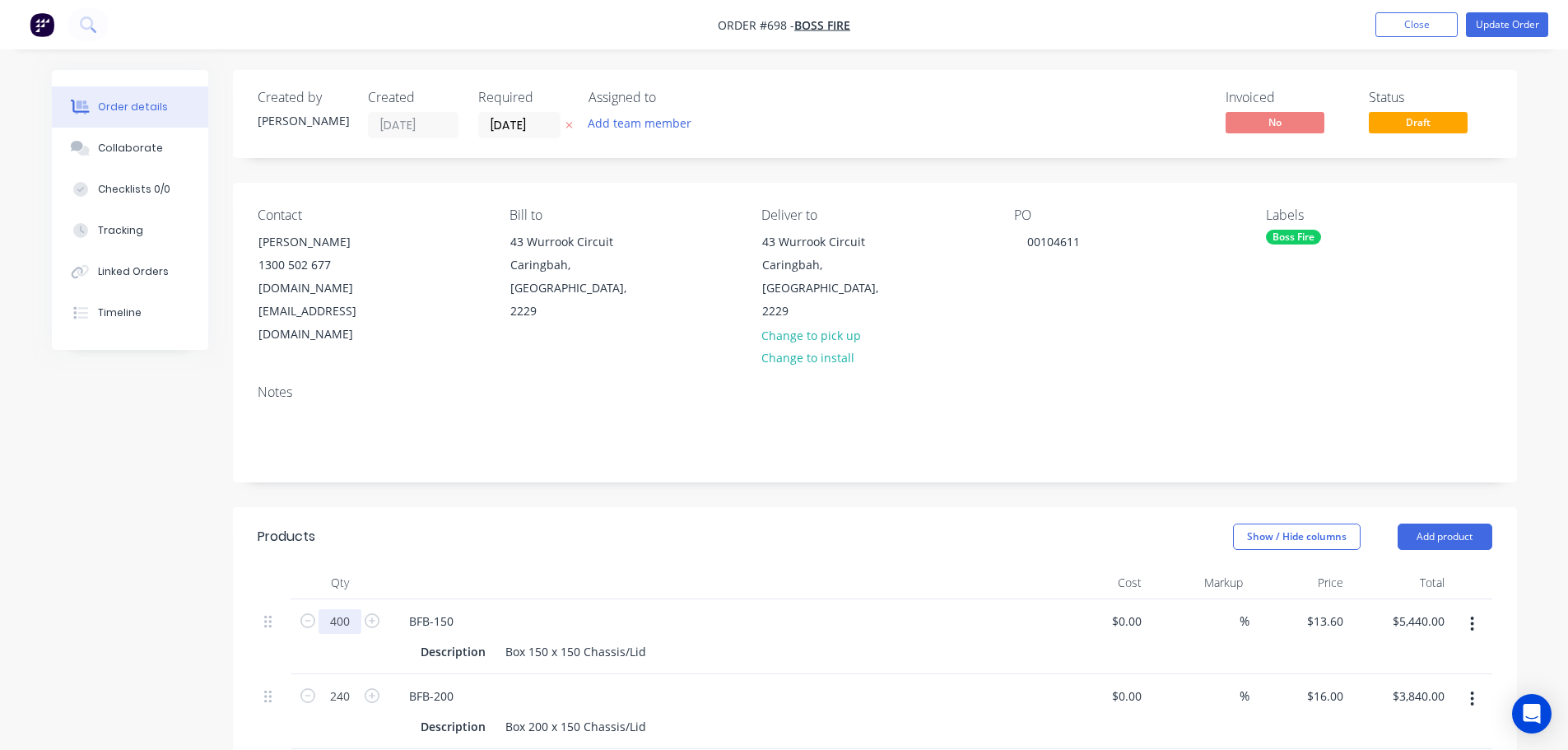
click at [350, 609] on input "400" at bounding box center [339, 622] width 42 height 25
type input "412"
type input "$5,603.20"
click at [1499, 30] on button "Update Order" at bounding box center [1506, 25] width 82 height 25
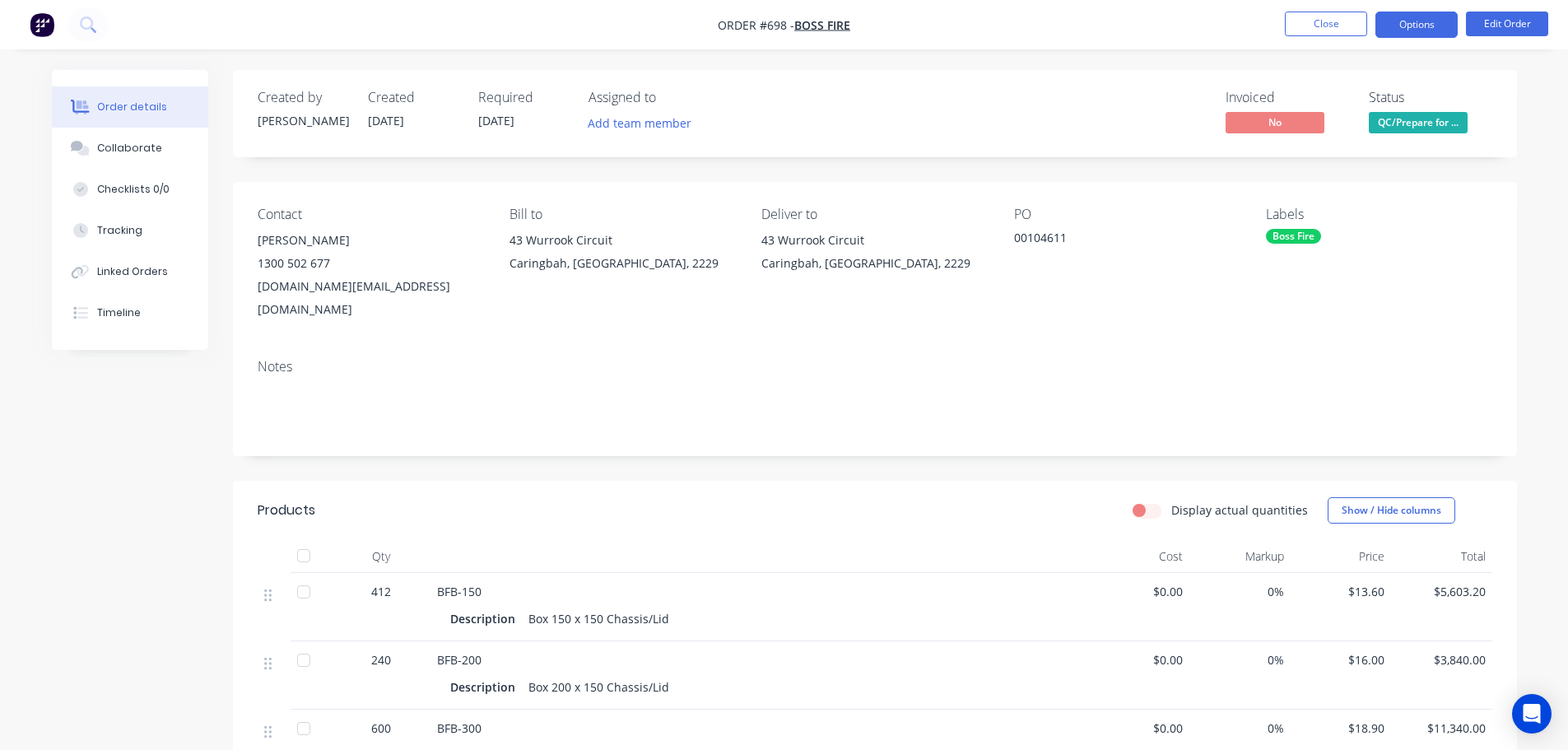
click at [1432, 18] on button "Options" at bounding box center [1416, 25] width 82 height 27
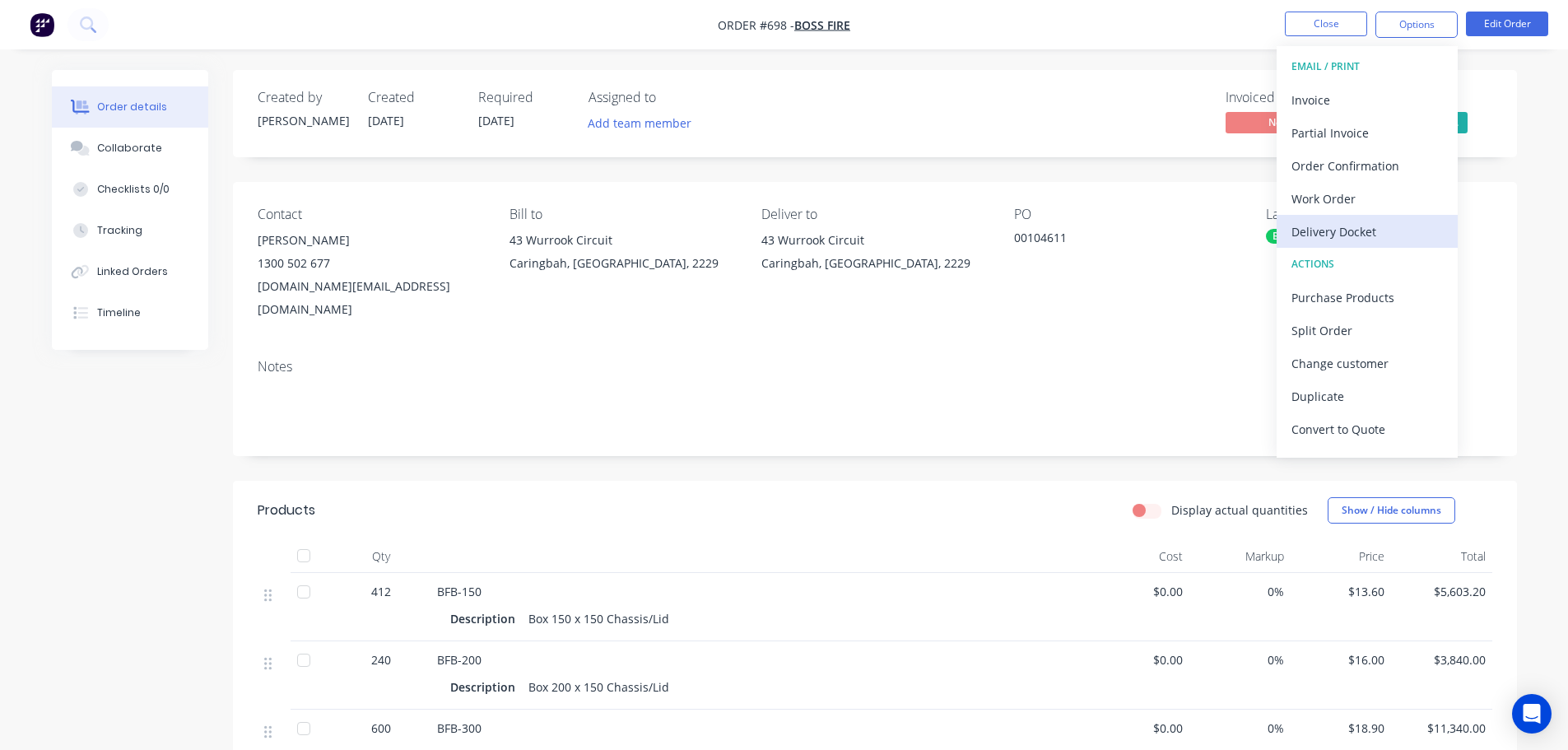
click at [1370, 222] on div "Delivery Docket" at bounding box center [1366, 232] width 151 height 24
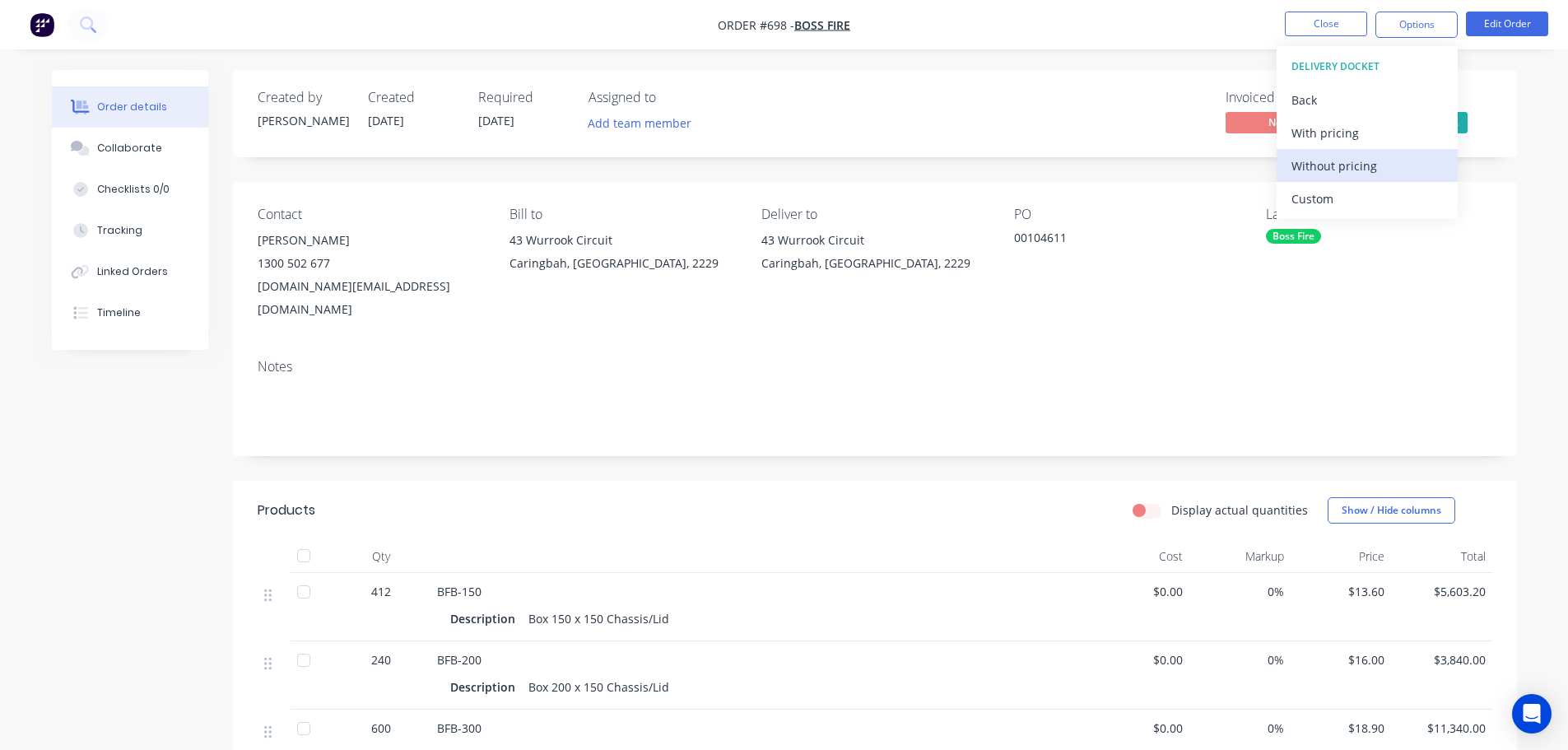
click at [1374, 182] on button "Custom" at bounding box center [1366, 198] width 181 height 33
click at [1338, 23] on button "Close" at bounding box center [1325, 24] width 82 height 25
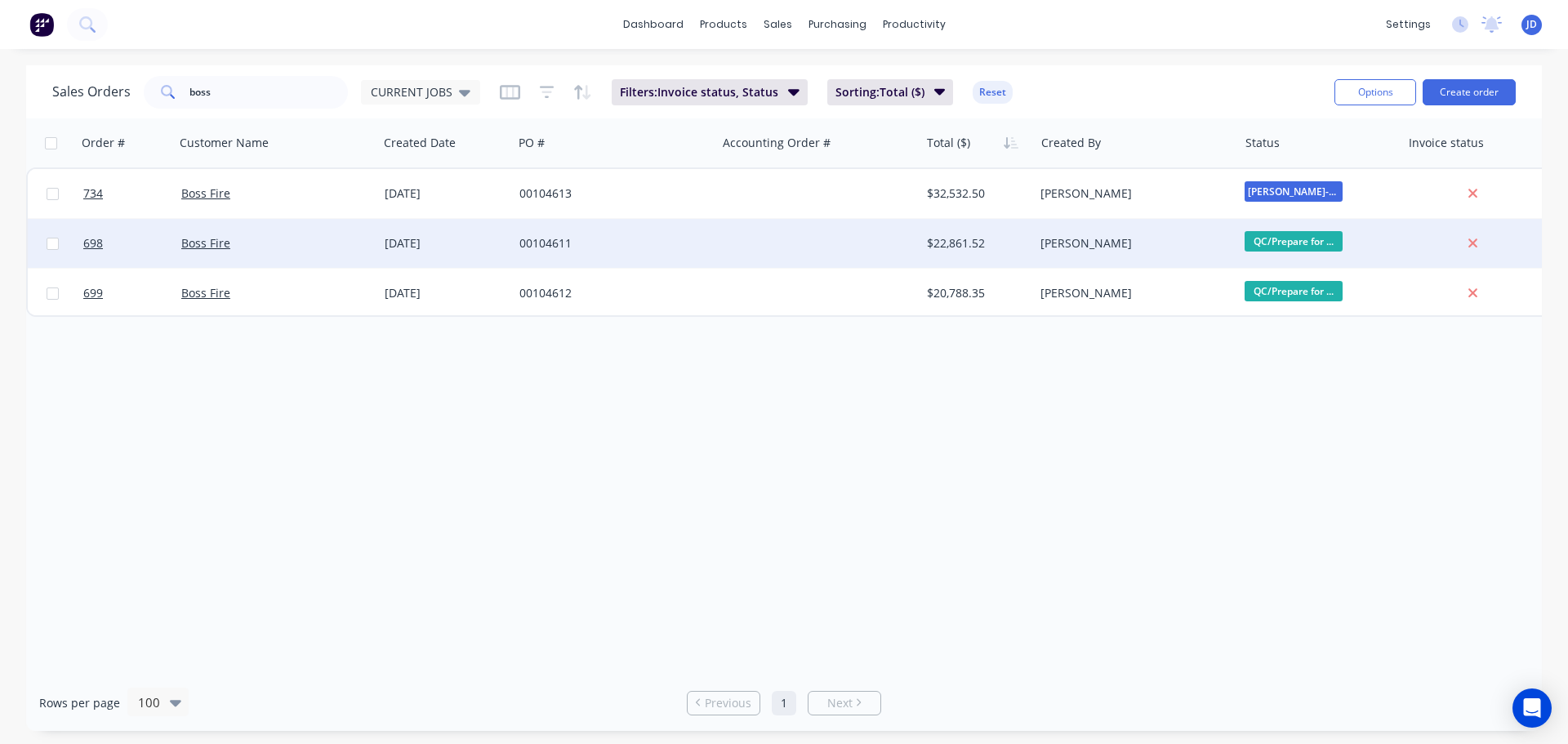
click at [645, 254] on div "00104611" at bounding box center [615, 244] width 203 height 49
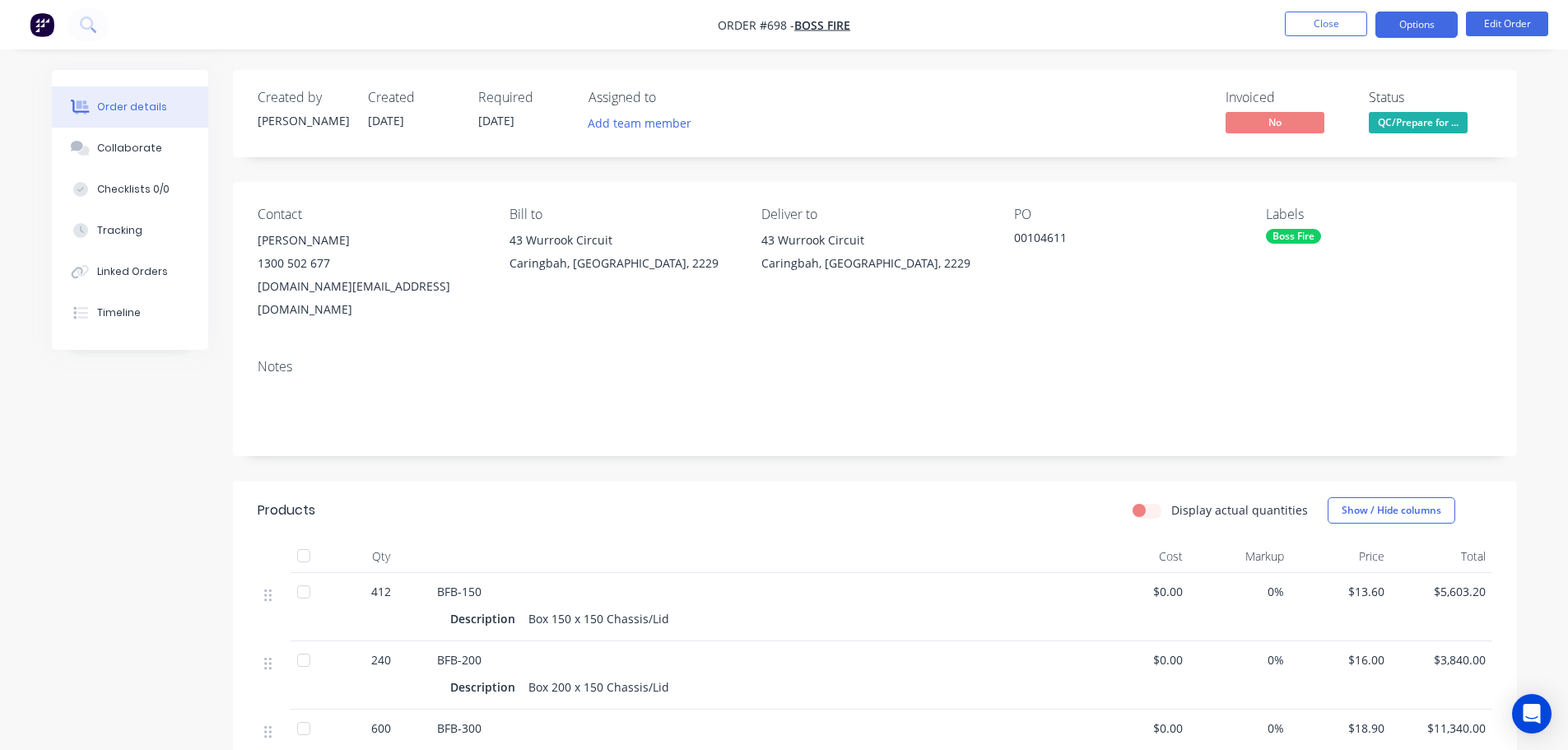
click at [1415, 27] on button "Options" at bounding box center [1416, 25] width 82 height 27
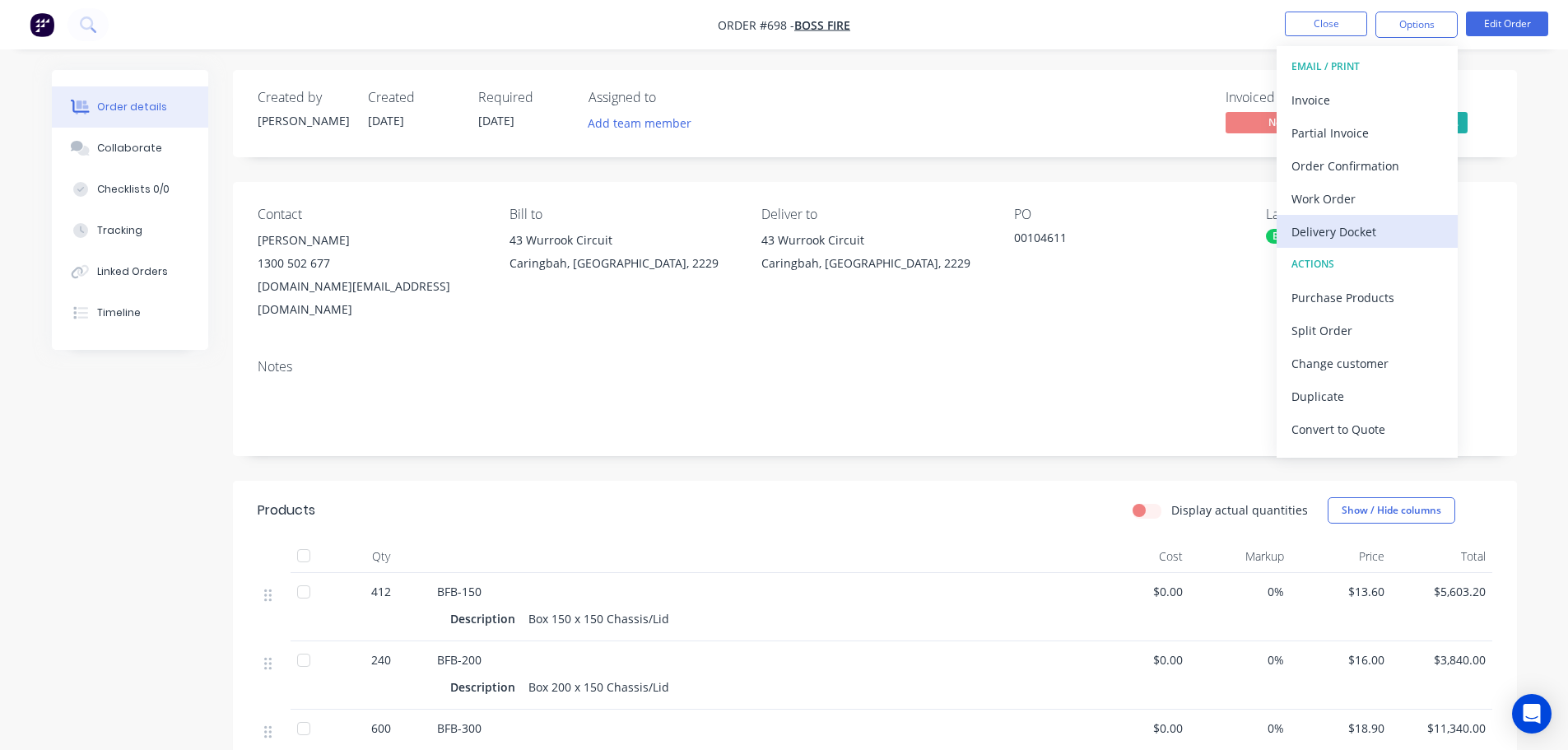
click at [1353, 241] on div "Delivery Docket" at bounding box center [1366, 232] width 151 height 24
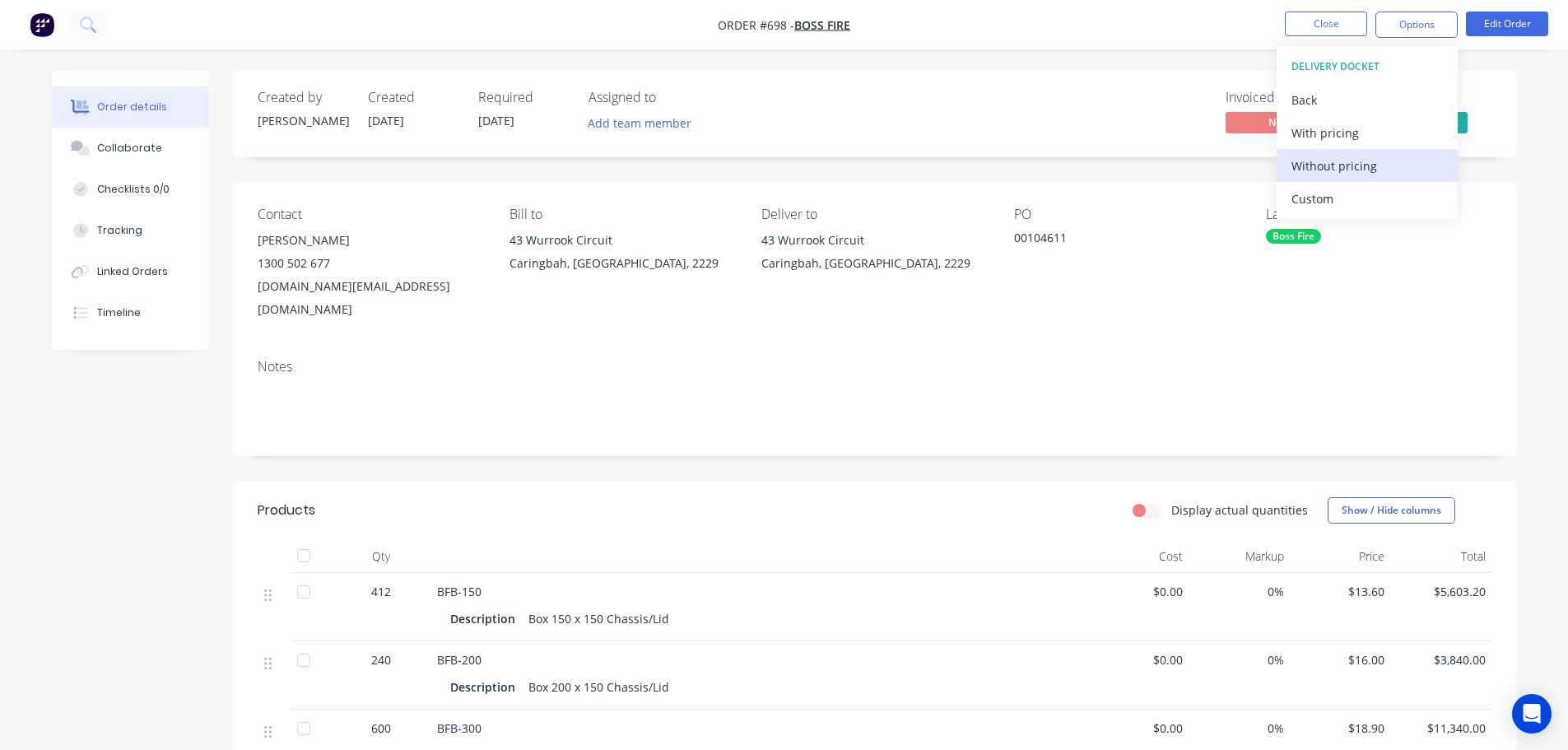
click at [1352, 170] on div "Without pricing" at bounding box center [1366, 165] width 151 height 24
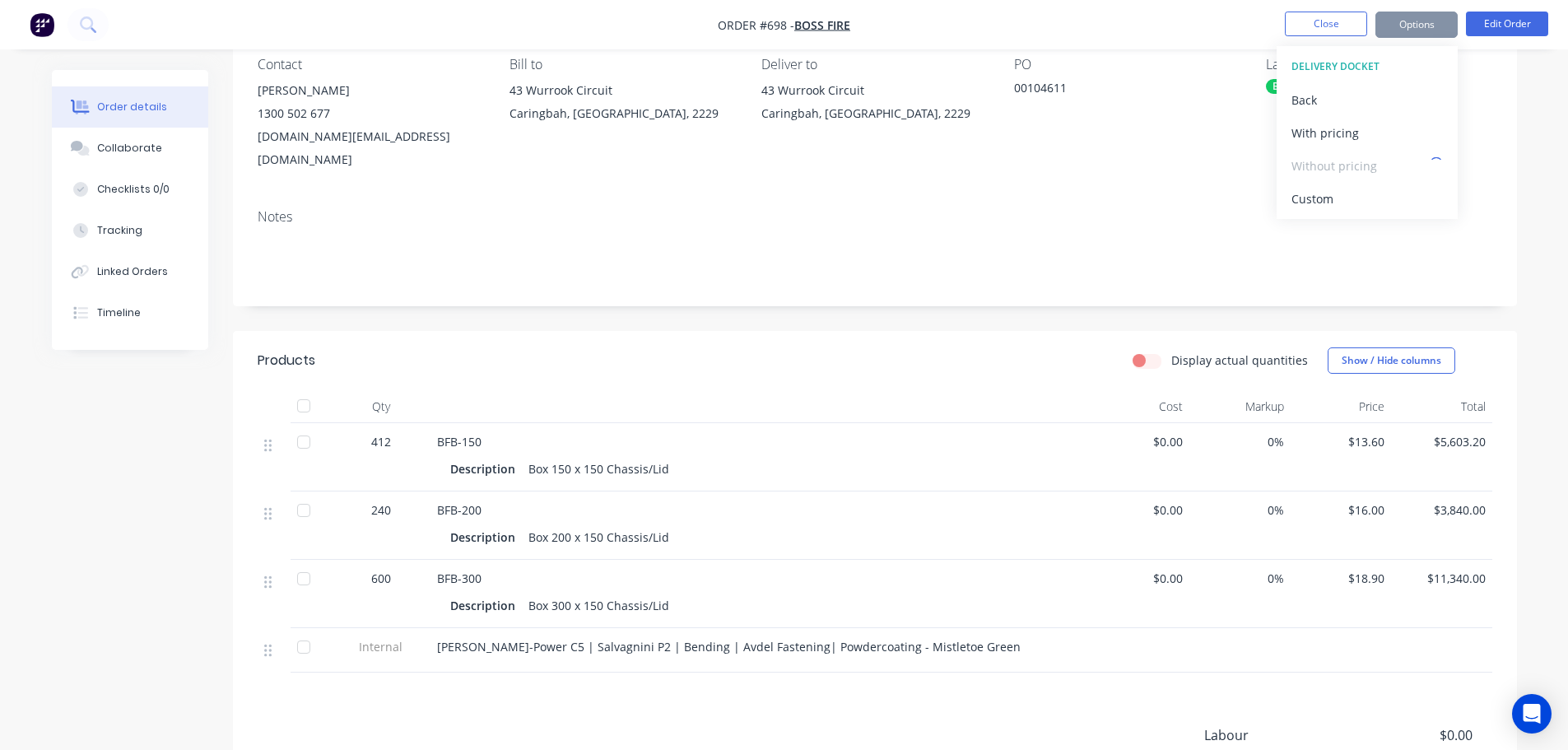
scroll to position [165, 0]
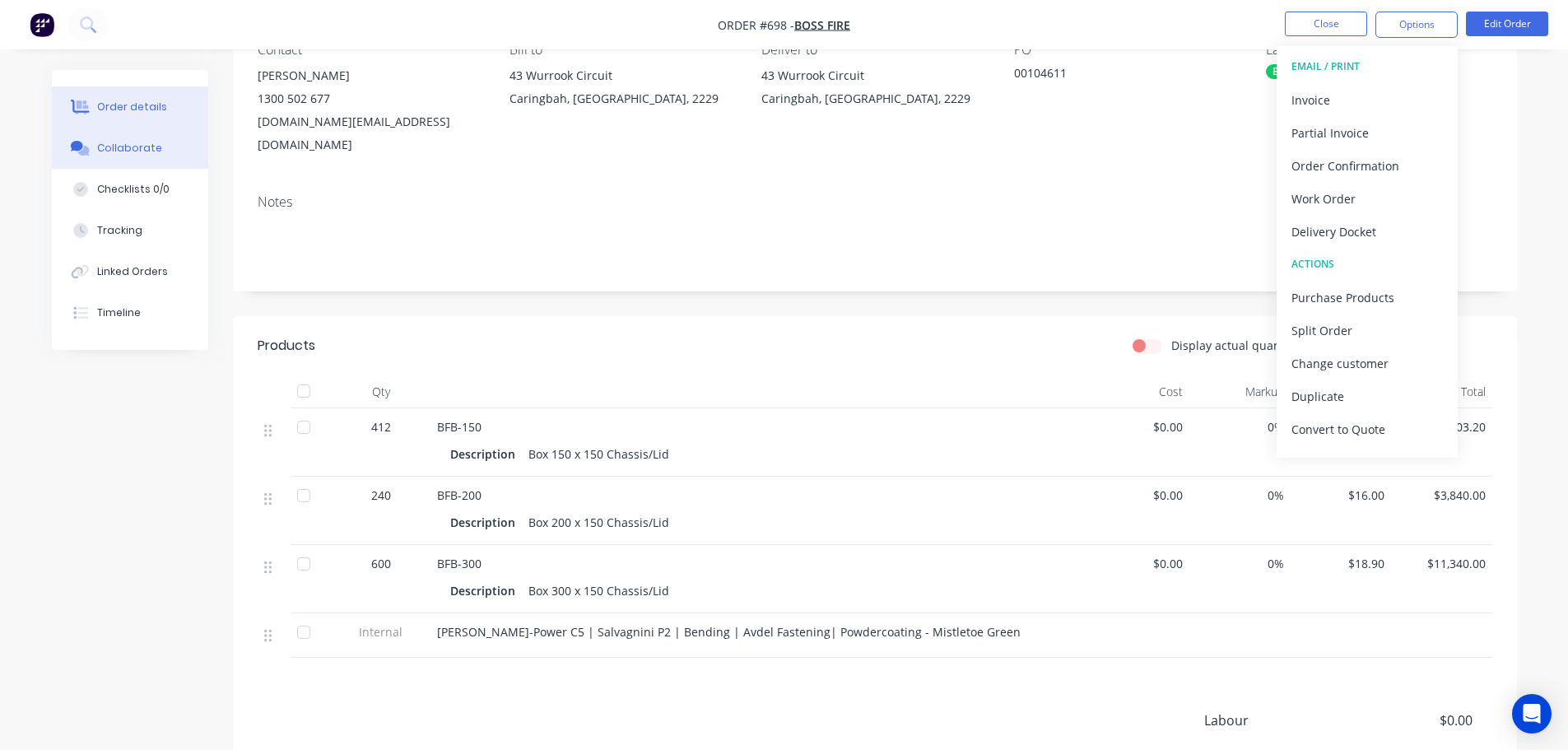
click at [144, 149] on div "Collaborate" at bounding box center [130, 148] width 65 height 15
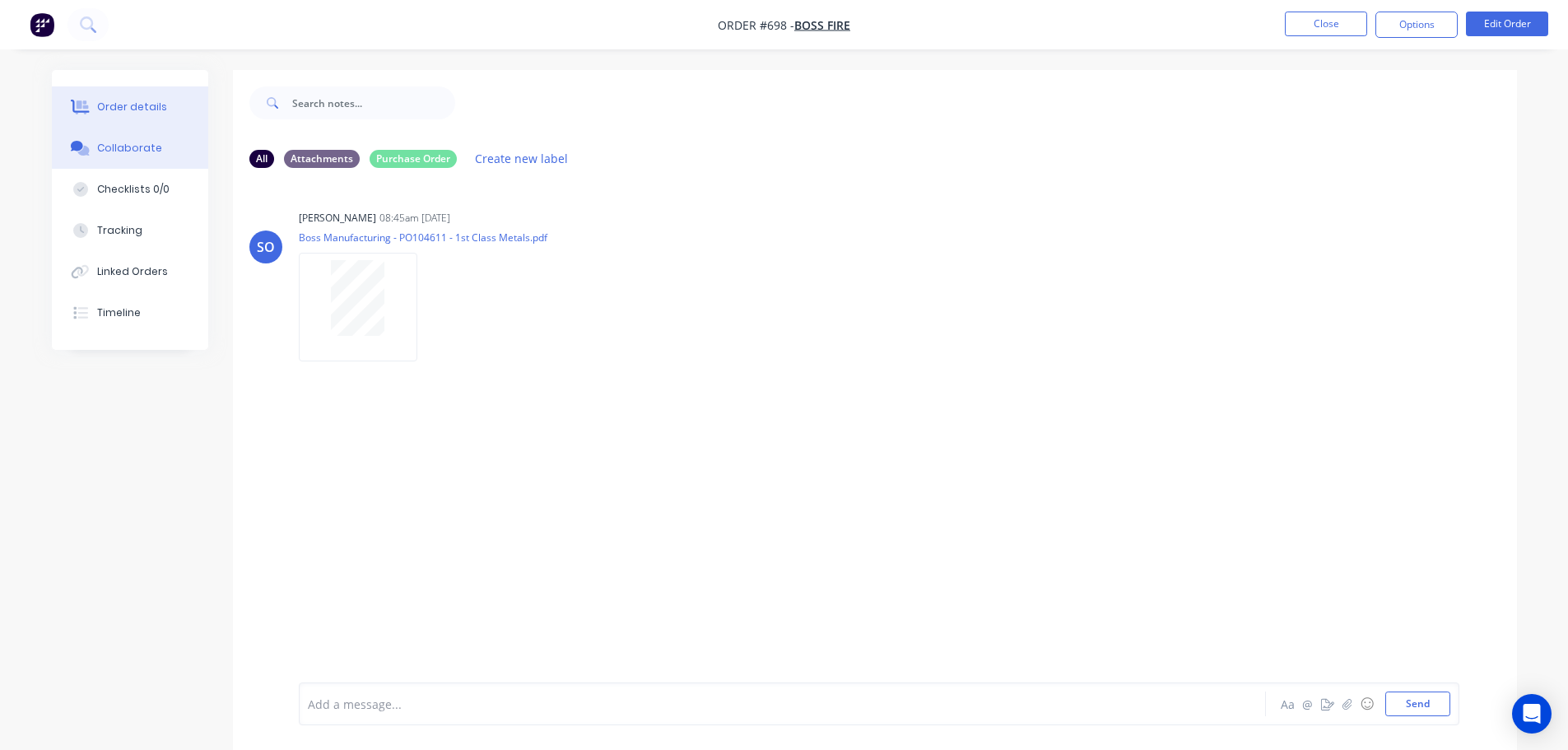
click at [145, 101] on div "Order details" at bounding box center [132, 107] width 70 height 15
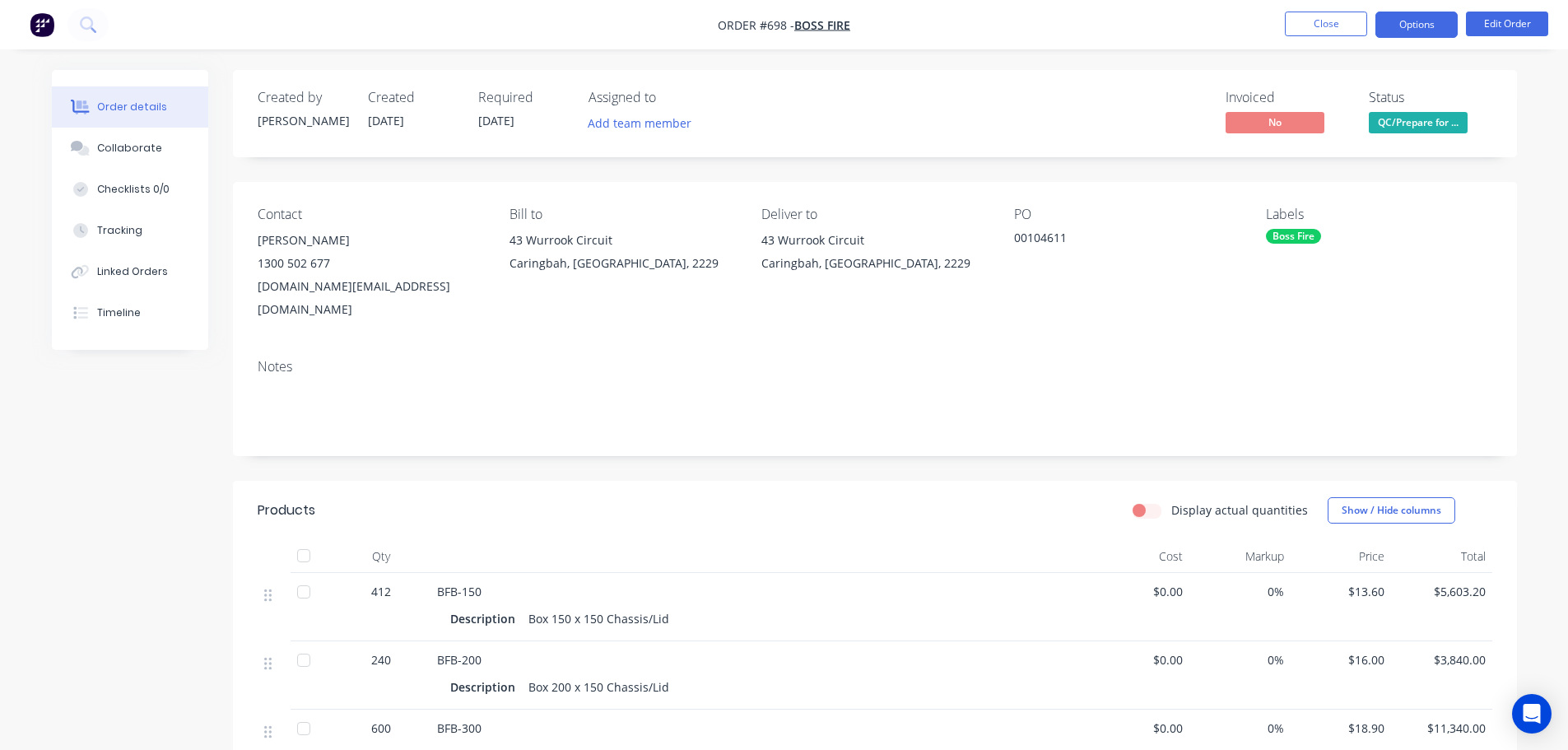
click at [1411, 33] on button "Options" at bounding box center [1416, 25] width 82 height 27
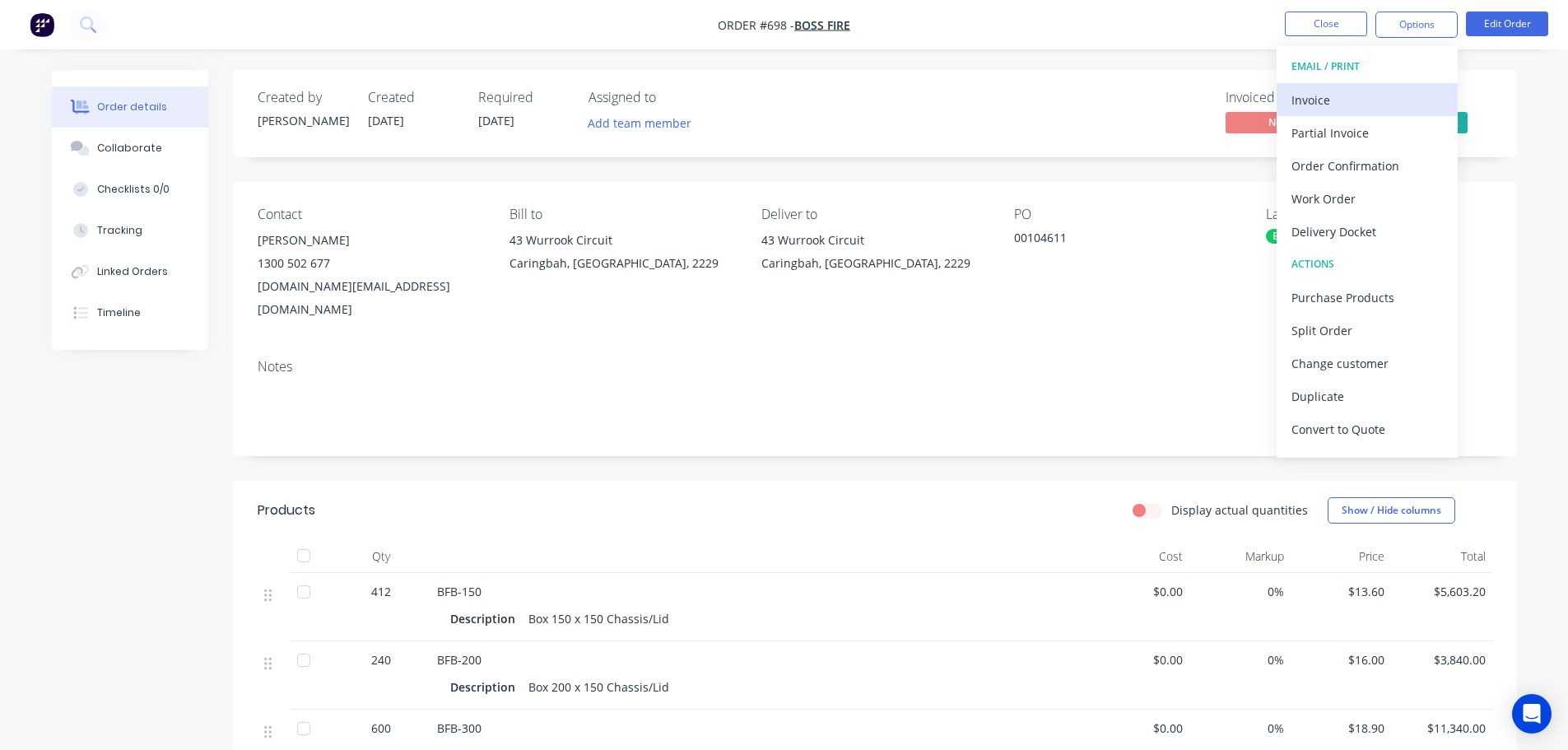
click at [1310, 102] on div "Invoice" at bounding box center [1366, 100] width 151 height 24
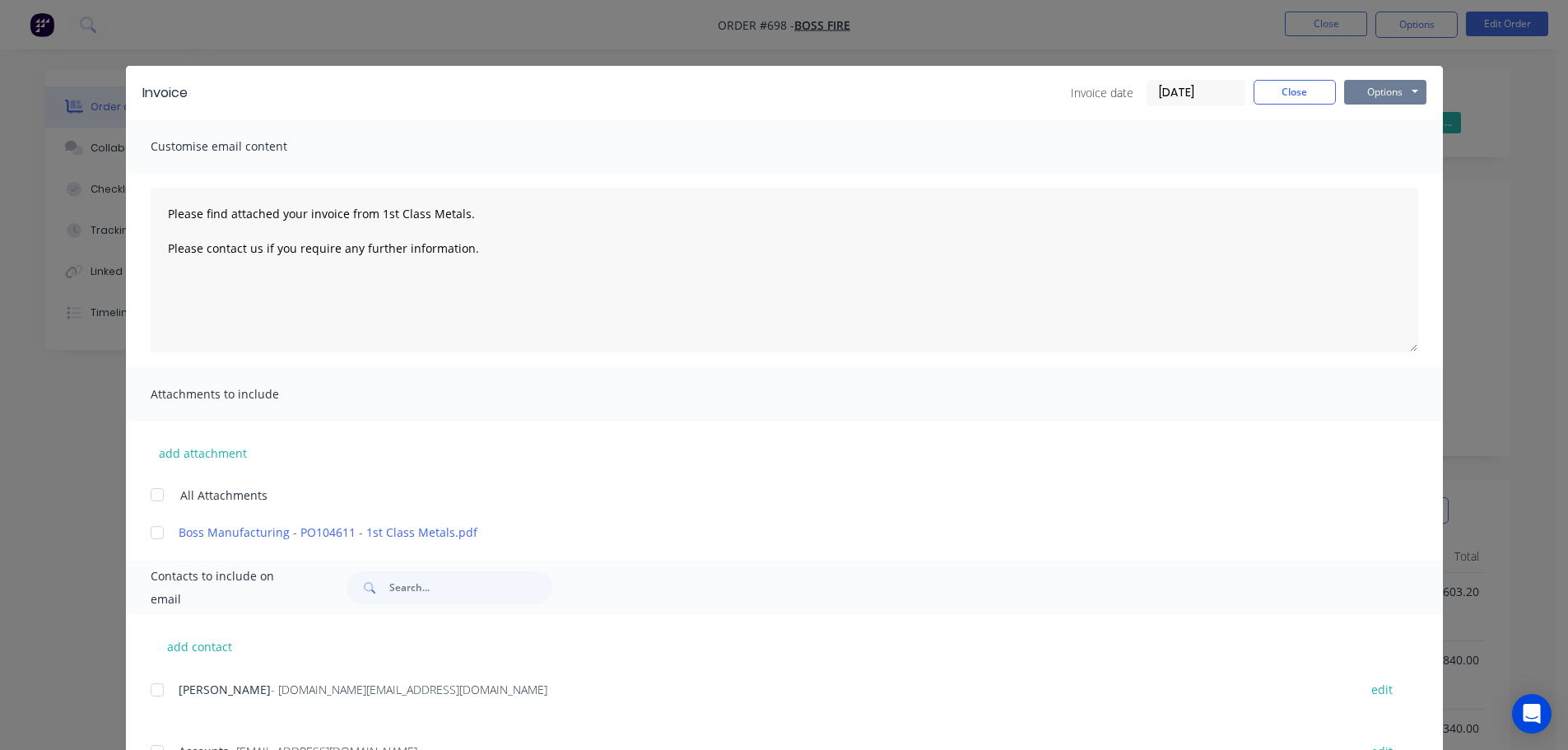
click at [1364, 93] on button "Options" at bounding box center [1384, 92] width 82 height 25
click at [1382, 146] on button "Print" at bounding box center [1396, 149] width 105 height 27
type textarea "Please find attached your invoice from 1st Class Metals. Please contact us if y…"
click at [1276, 88] on button "Close" at bounding box center [1294, 92] width 82 height 25
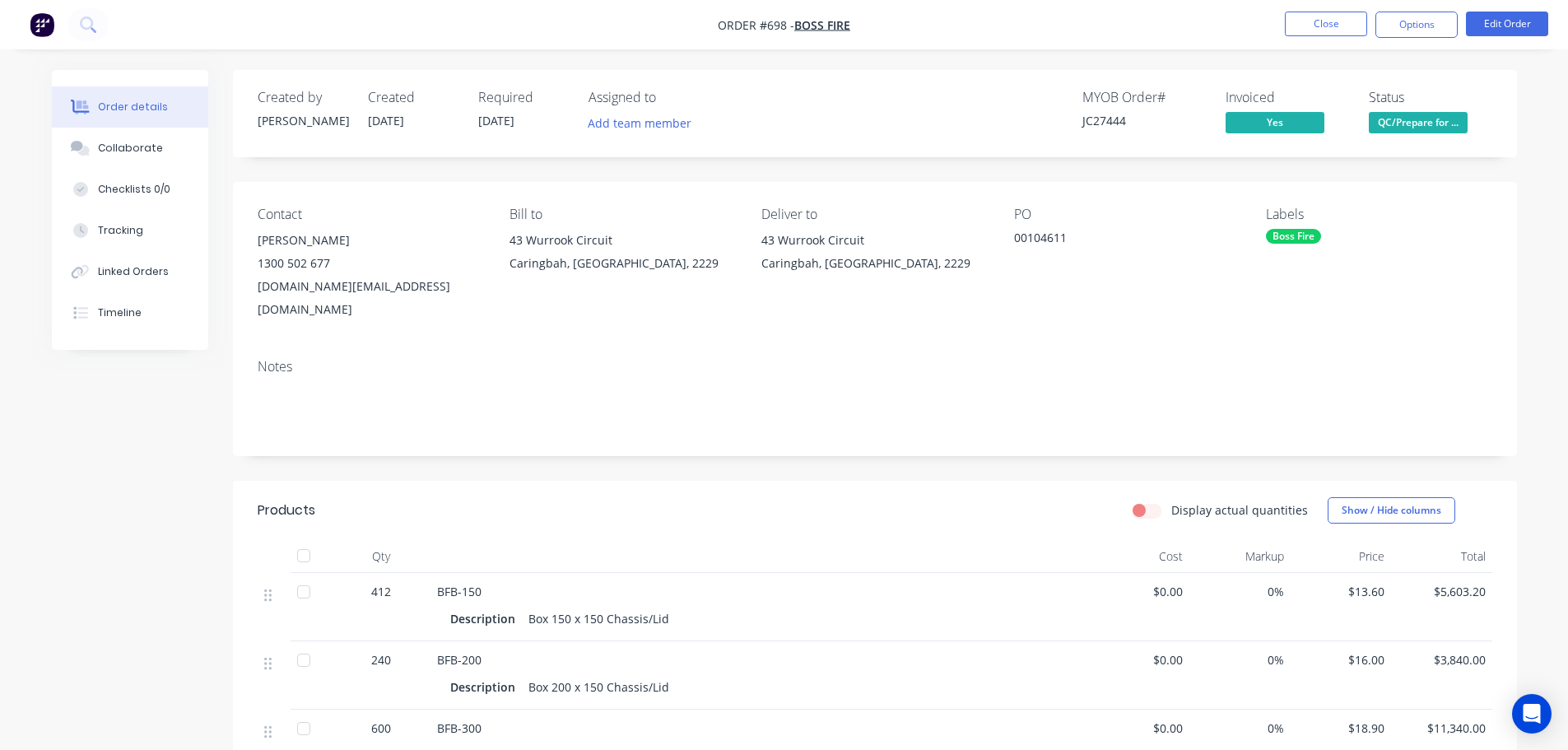
click at [1407, 125] on span "QC/Prepare for ..." at bounding box center [1418, 122] width 99 height 20
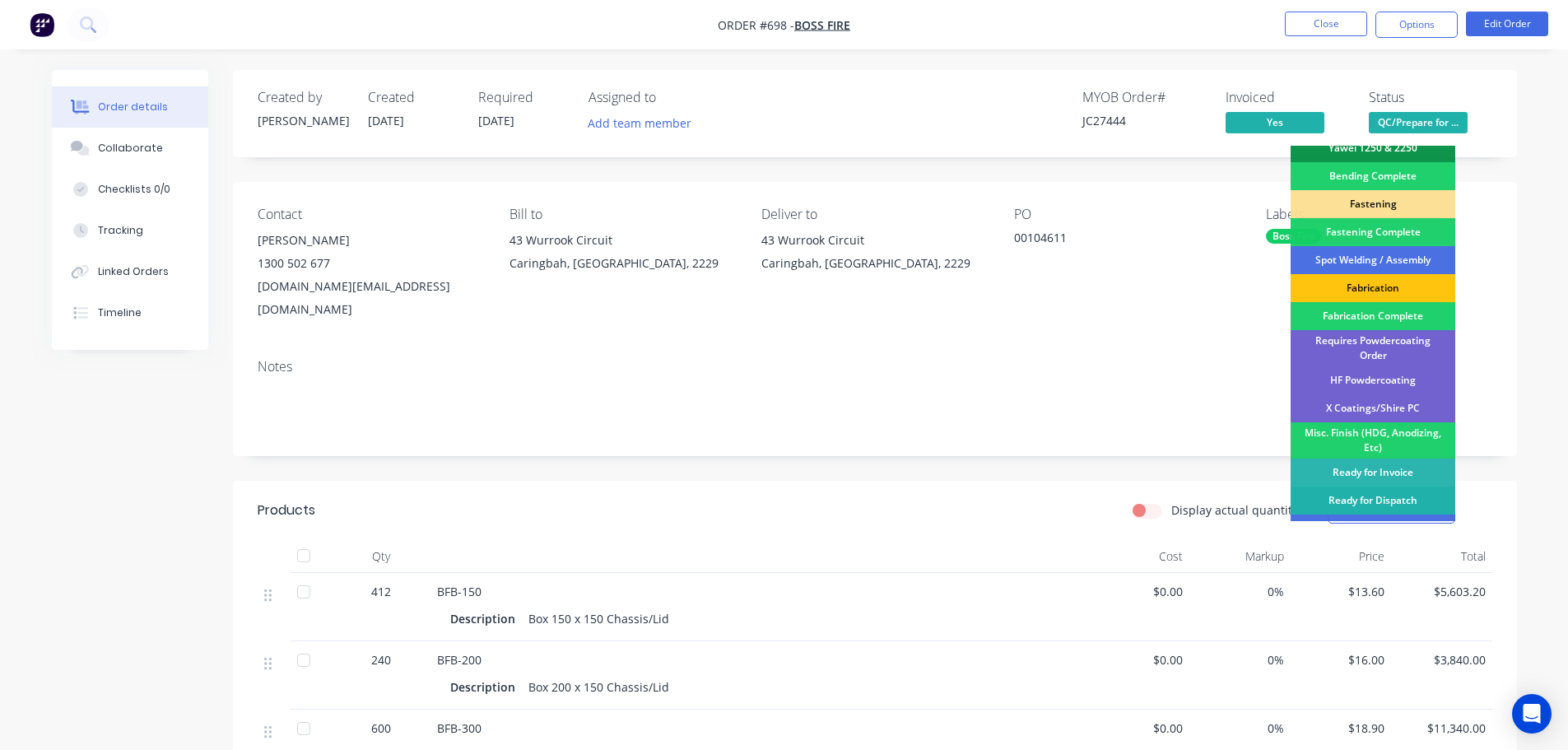
scroll to position [481, 0]
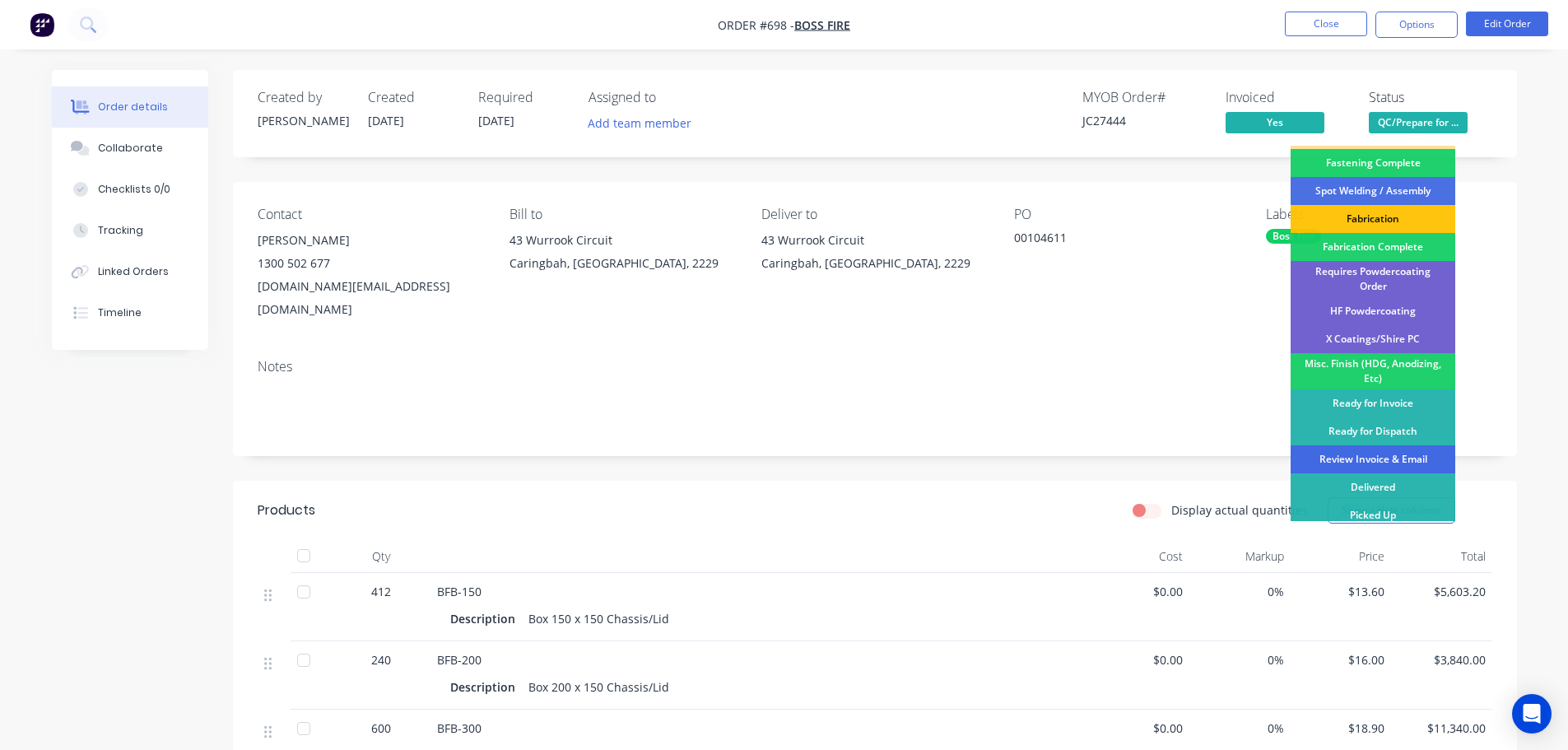
click at [1391, 454] on div "Review Invoice & Email" at bounding box center [1373, 460] width 164 height 28
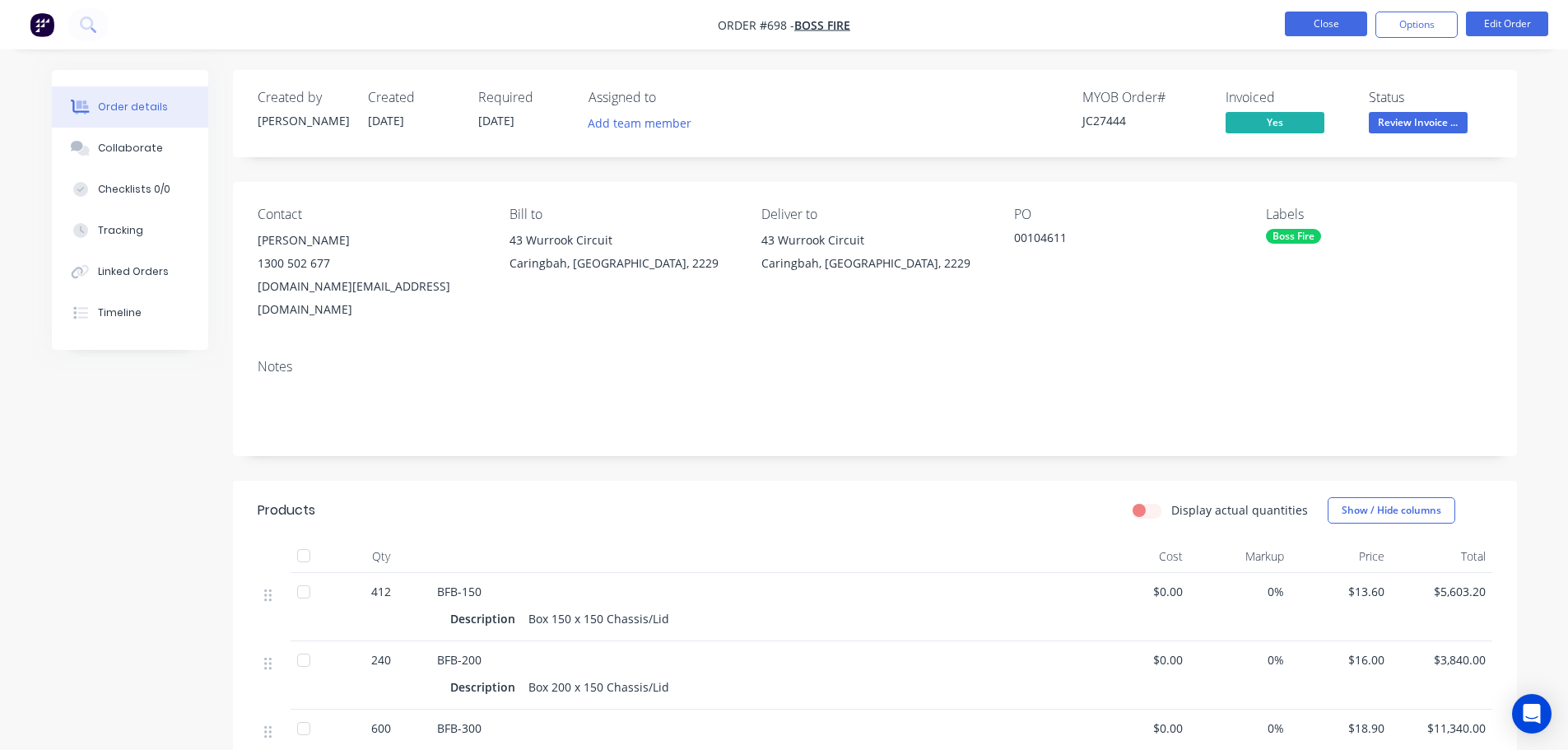
click at [1328, 27] on button "Close" at bounding box center [1325, 24] width 82 height 25
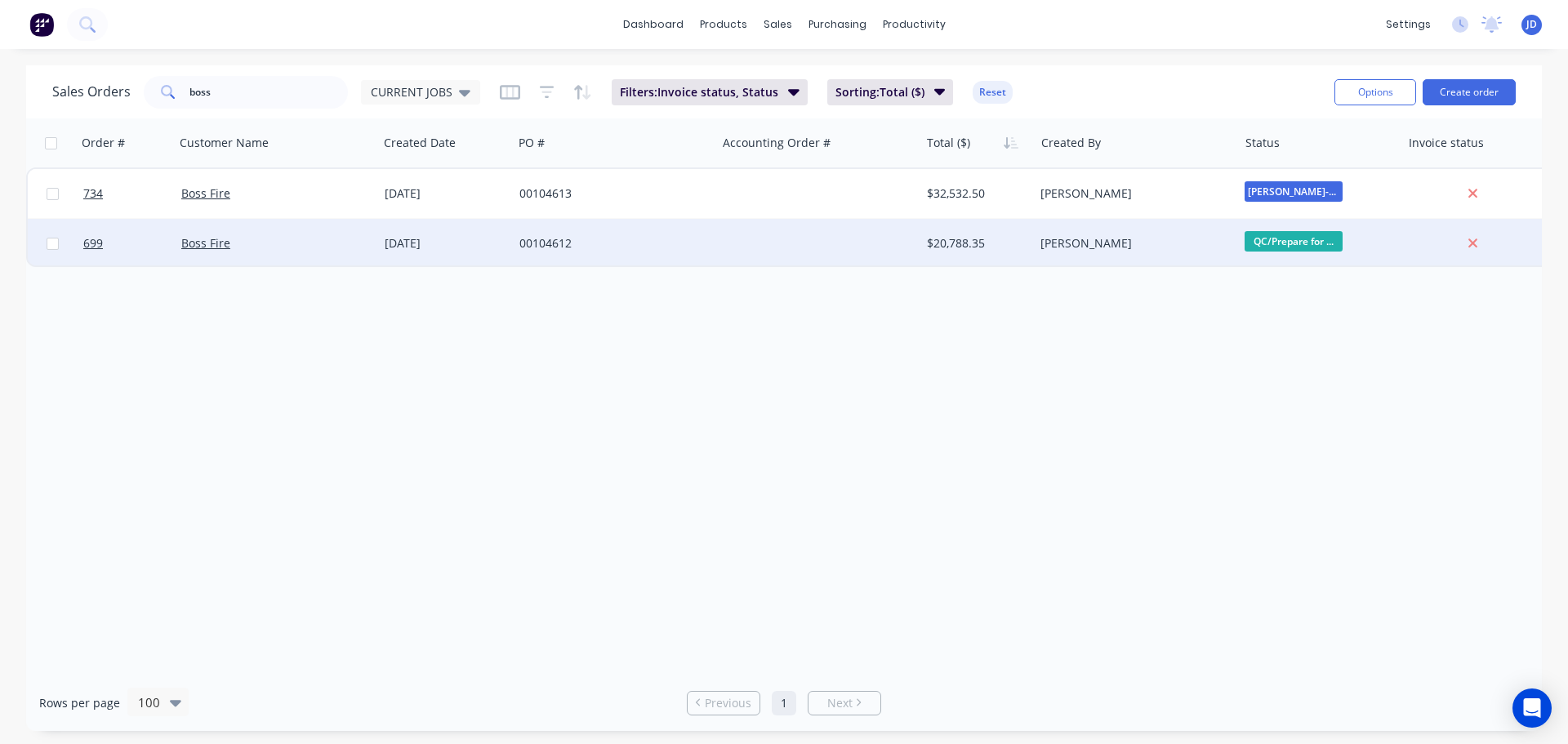
click at [831, 247] on div at bounding box center [818, 244] width 203 height 49
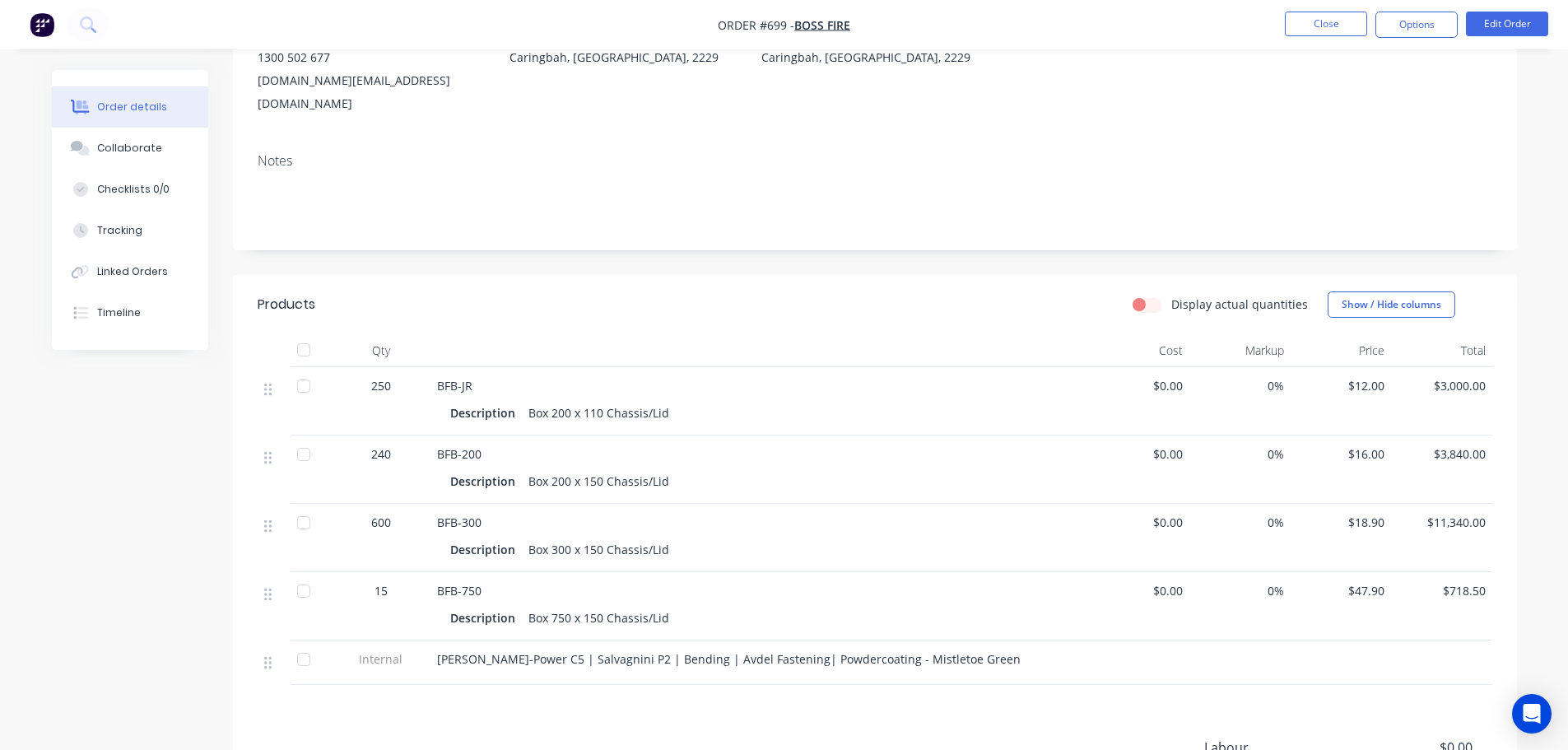
scroll to position [247, 0]
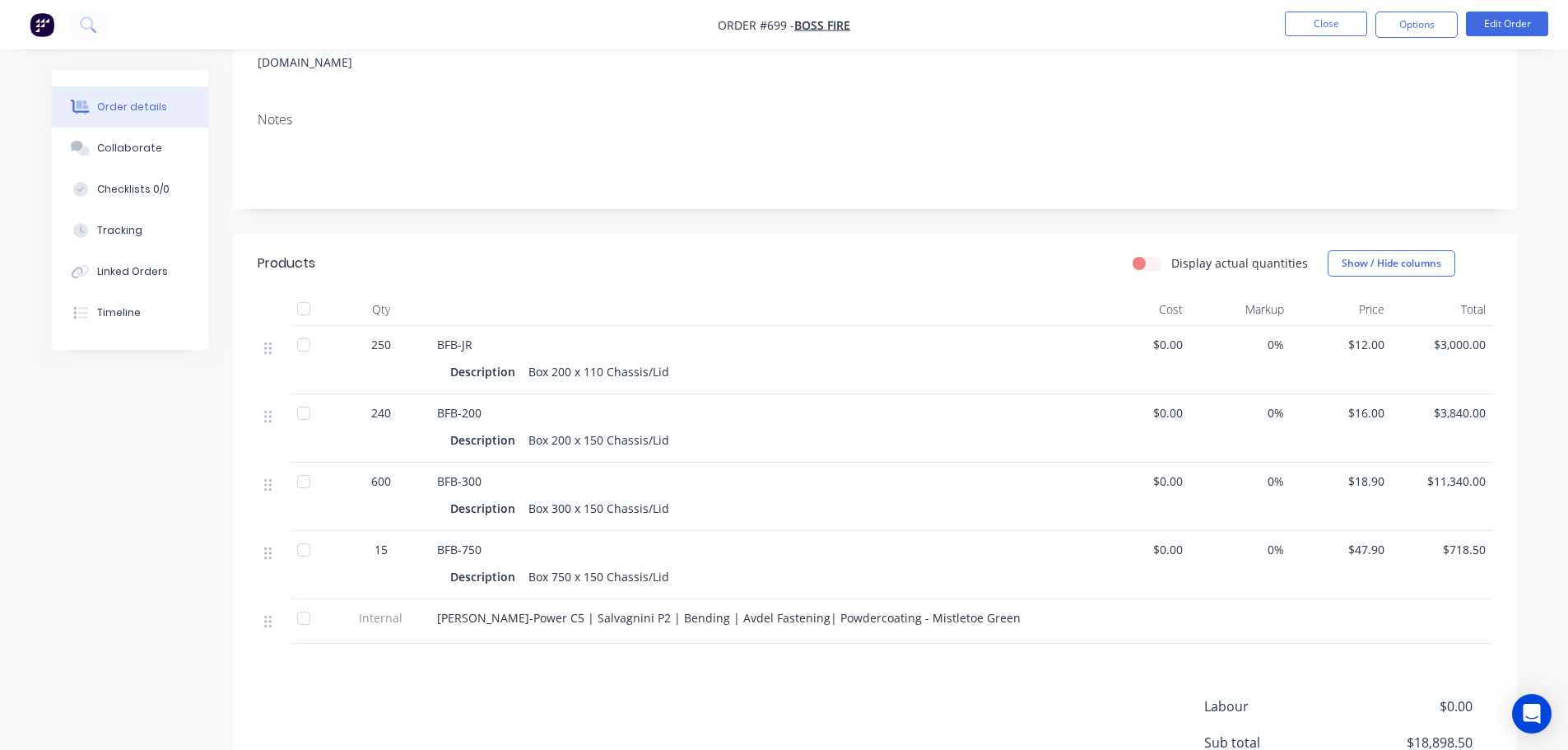
click at [301, 397] on div at bounding box center [303, 413] width 33 height 33
click at [305, 397] on div at bounding box center [303, 413] width 33 height 33
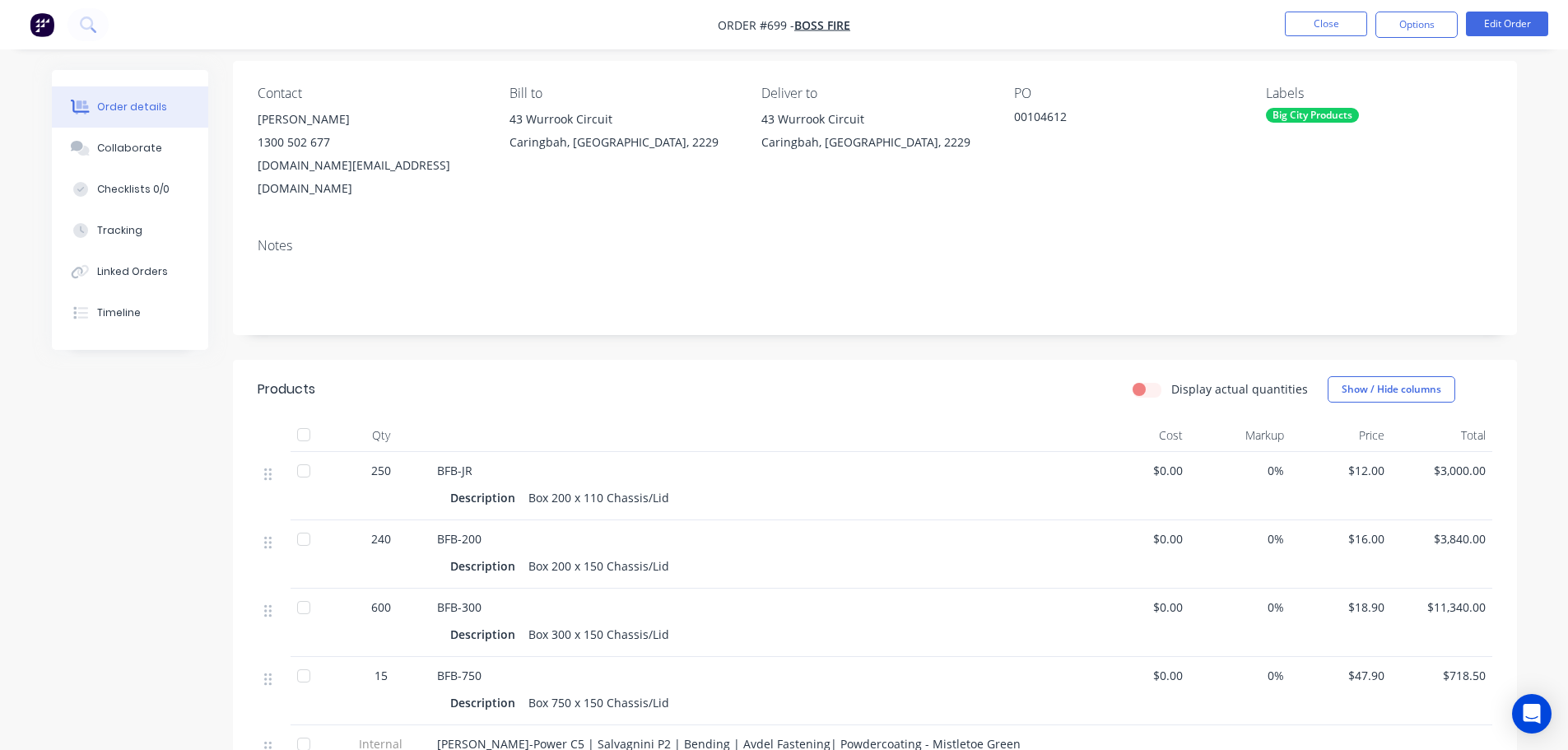
scroll to position [0, 0]
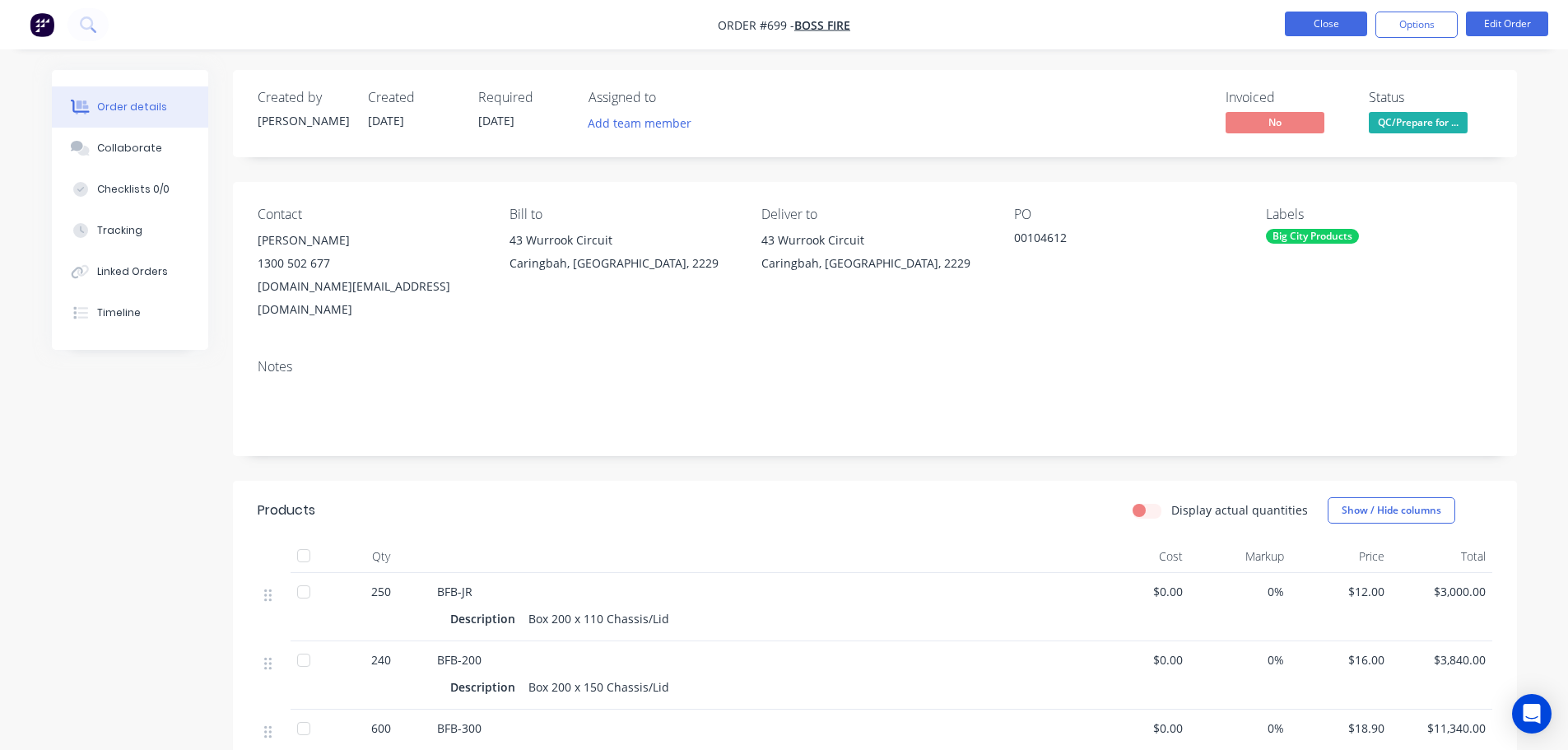
click at [1344, 14] on button "Close" at bounding box center [1325, 24] width 82 height 25
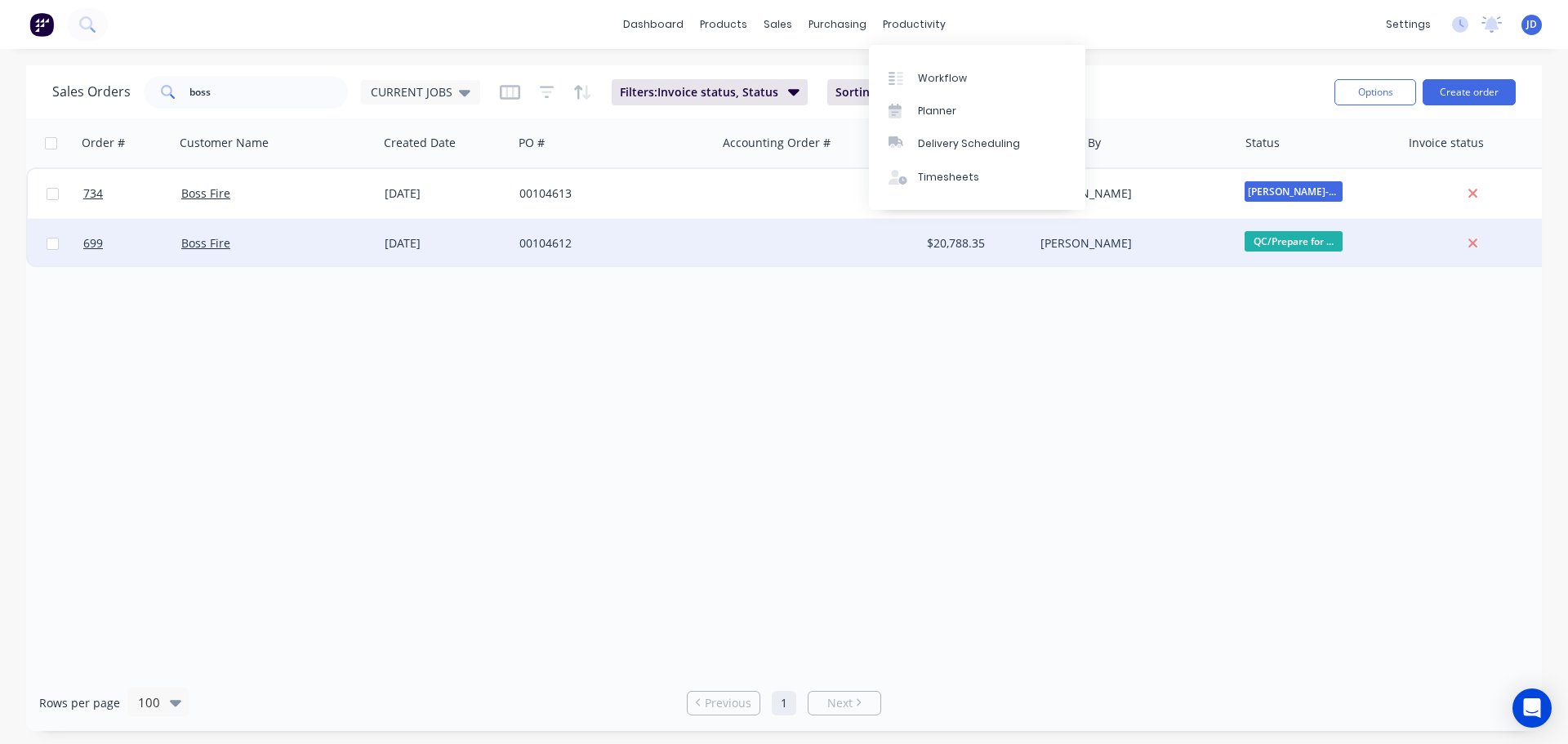
click at [541, 234] on div "00104612" at bounding box center [615, 244] width 203 height 49
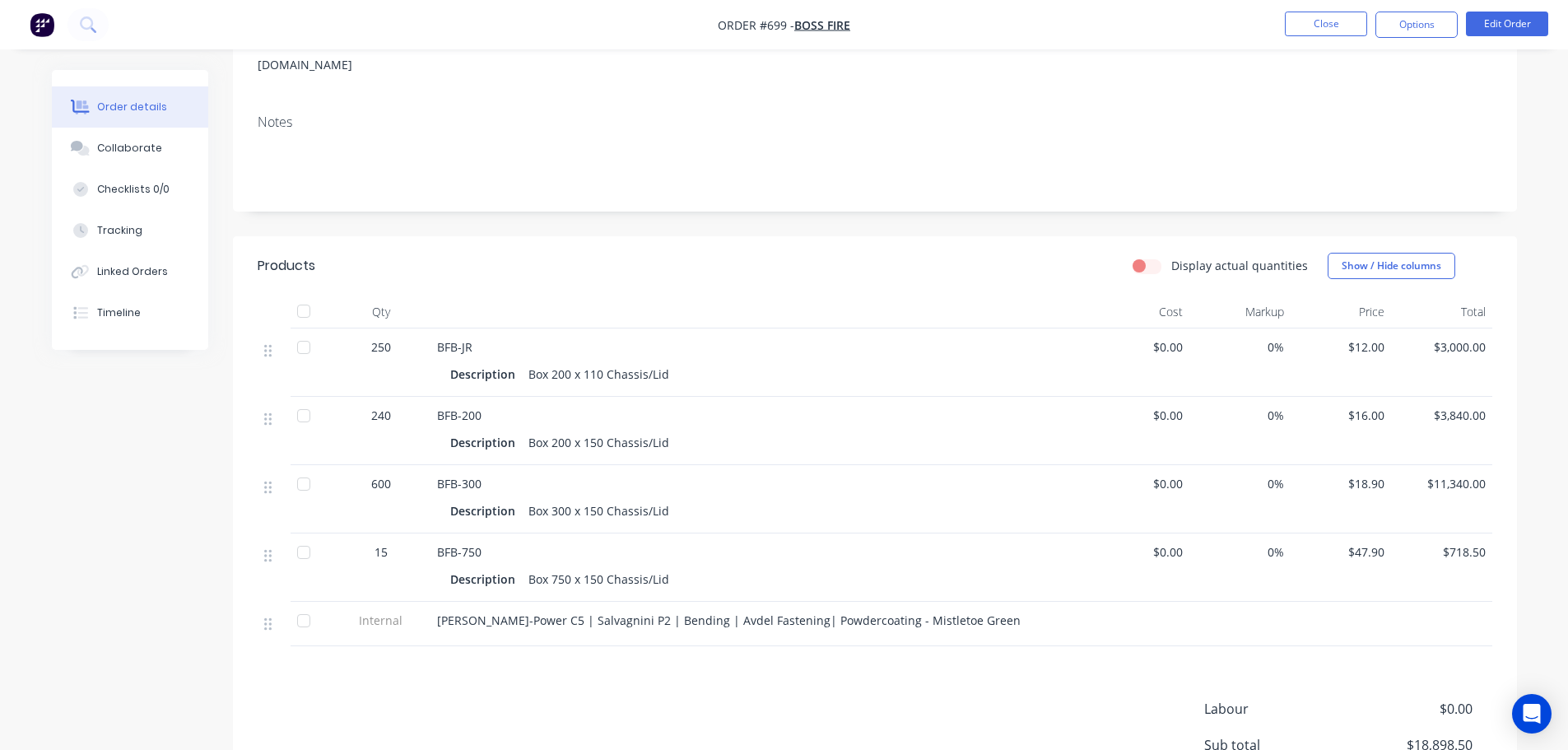
scroll to position [247, 0]
click at [1519, 15] on button "Edit Order" at bounding box center [1506, 24] width 82 height 25
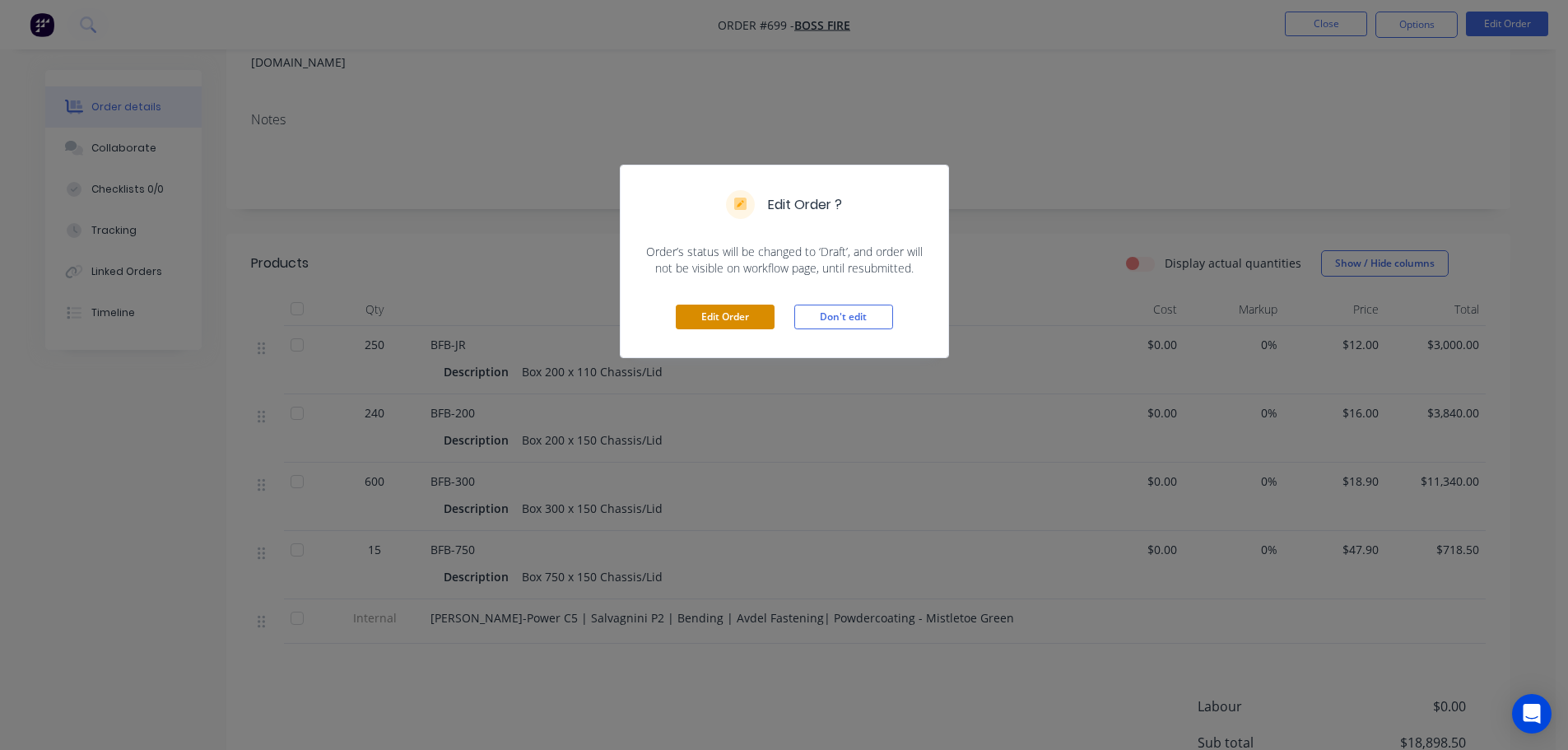
click at [712, 310] on button "Edit Order" at bounding box center [725, 318] width 99 height 25
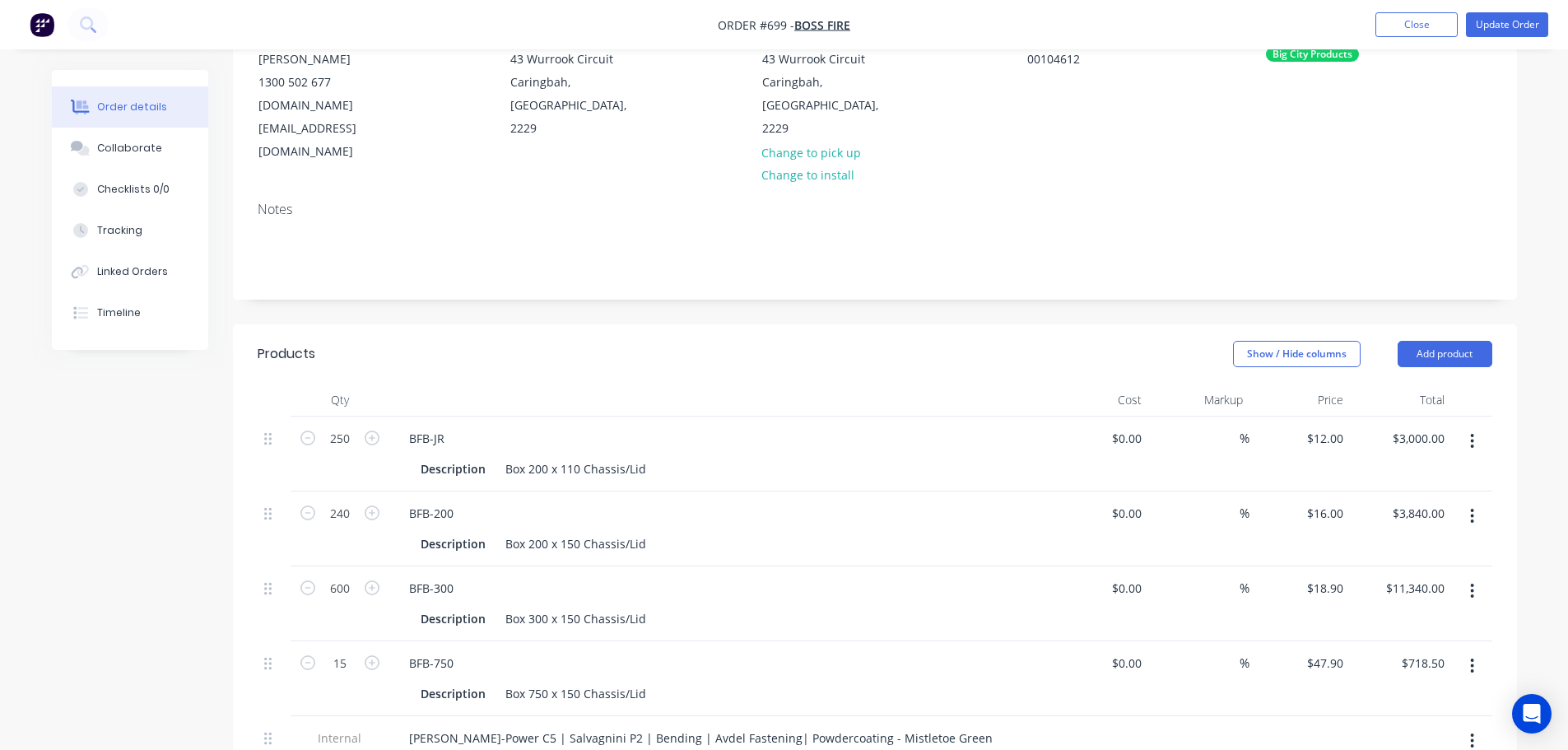
scroll to position [412, 0]
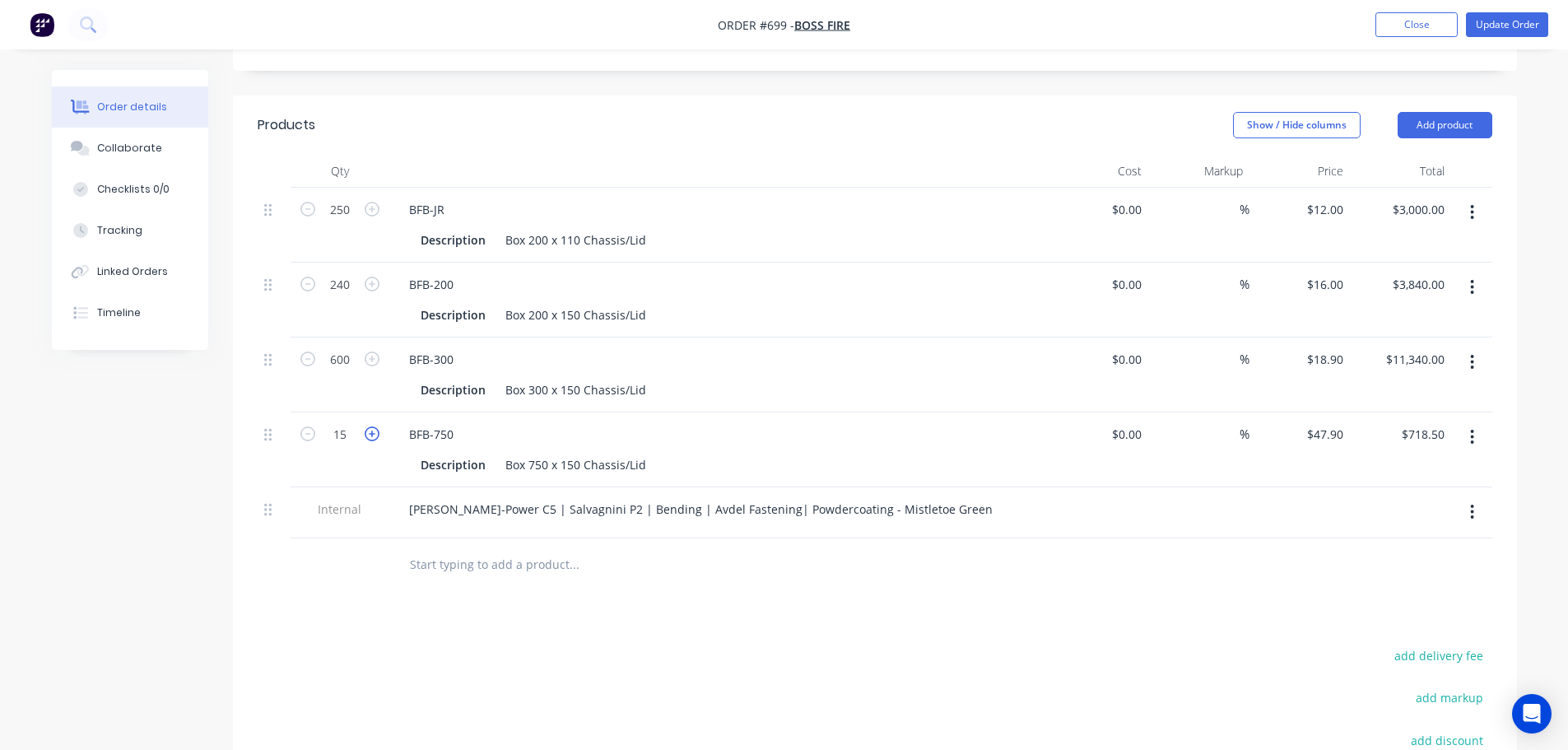
click at [366, 426] on icon "button" at bounding box center [371, 433] width 15 height 15
type input "16"
type input "$766.40"
click at [1515, 27] on button "Update Order" at bounding box center [1506, 25] width 82 height 25
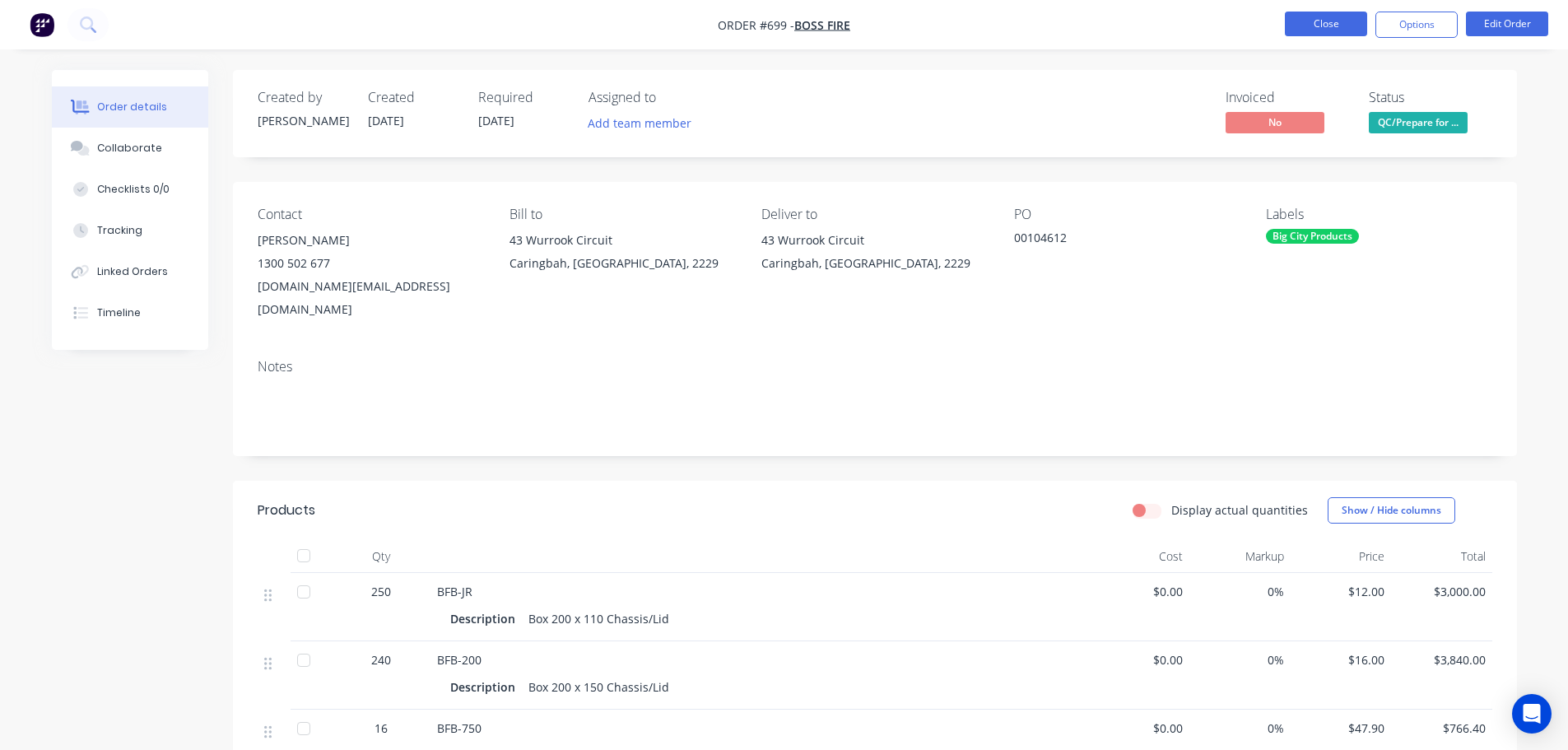
click at [1294, 24] on button "Close" at bounding box center [1325, 24] width 82 height 25
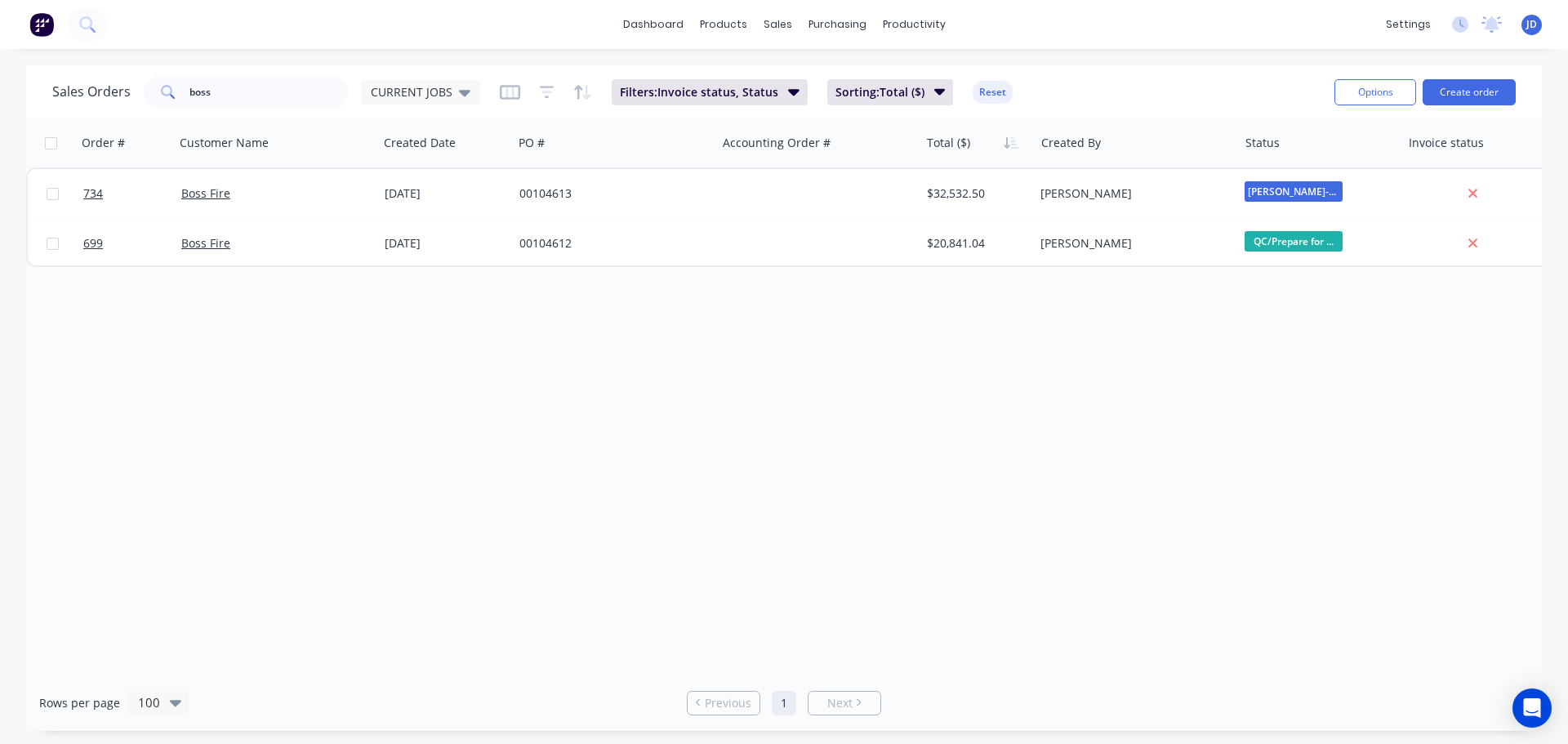
click at [1381, 273] on div "Order # Customer Name Created Date PO # Accounting Order # Total ($) Created By…" at bounding box center [784, 397] width 1515 height 556
click at [792, 71] on div at bounding box center [788, 78] width 25 height 15
click at [788, 67] on link "Sales Orders" at bounding box center [863, 77] width 217 height 32
drag, startPoint x: 273, startPoint y: 89, endPoint x: 102, endPoint y: 85, distance: 171.0
click at [144, 101] on div "boss" at bounding box center [246, 92] width 204 height 32
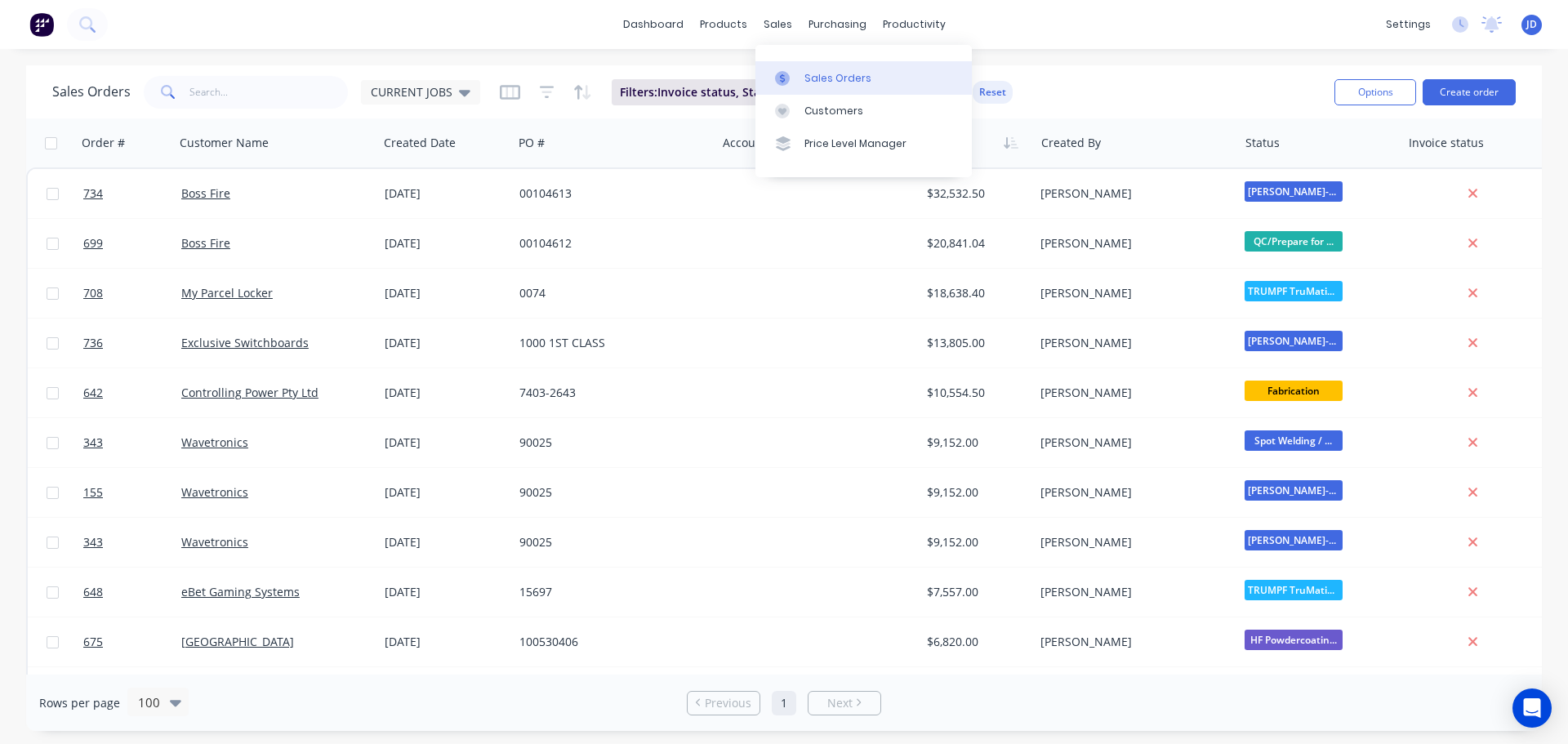
click at [794, 74] on div at bounding box center [788, 78] width 25 height 15
click at [1012, 141] on icon "button" at bounding box center [1015, 142] width 7 height 11
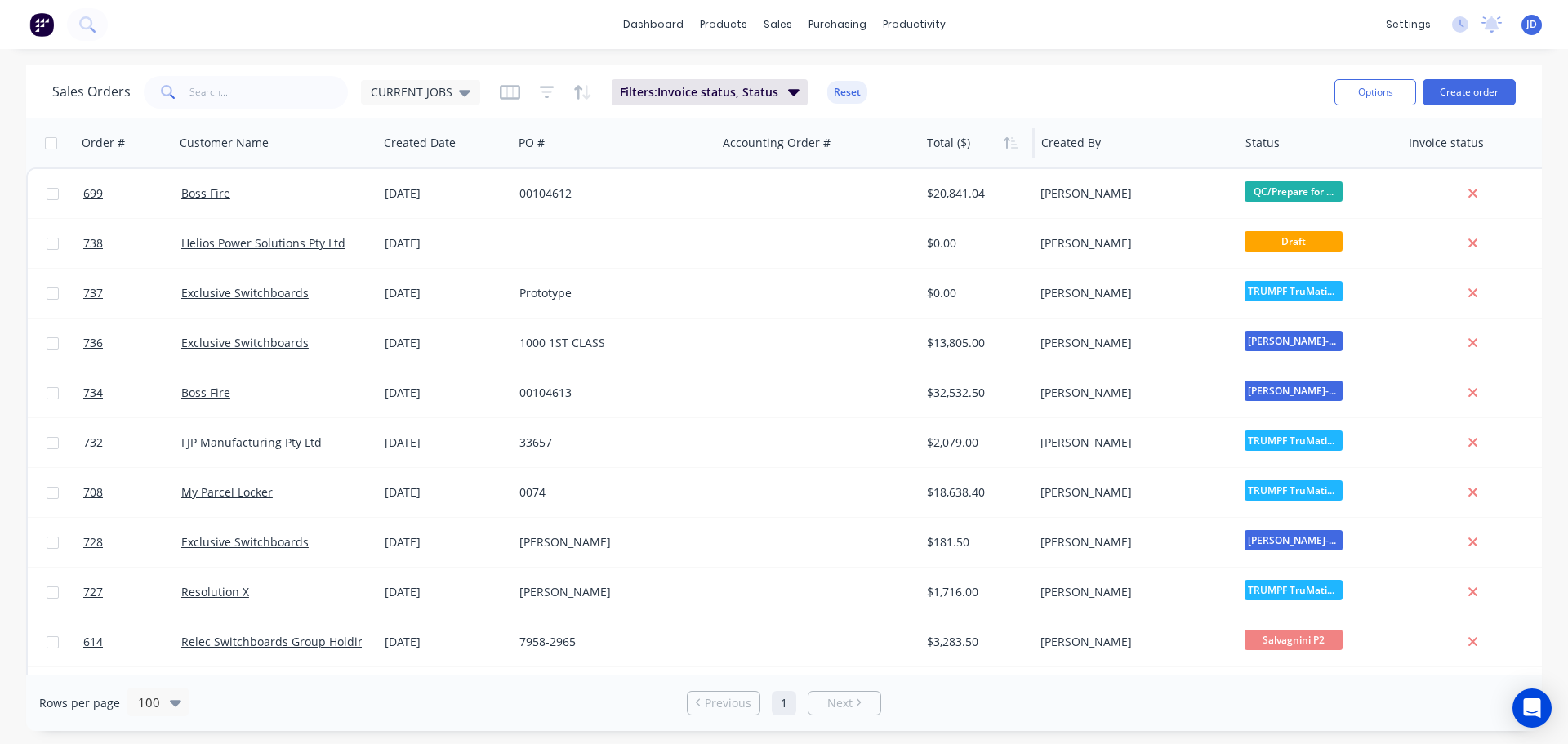
click at [1012, 141] on icon "button" at bounding box center [1015, 142] width 7 height 11
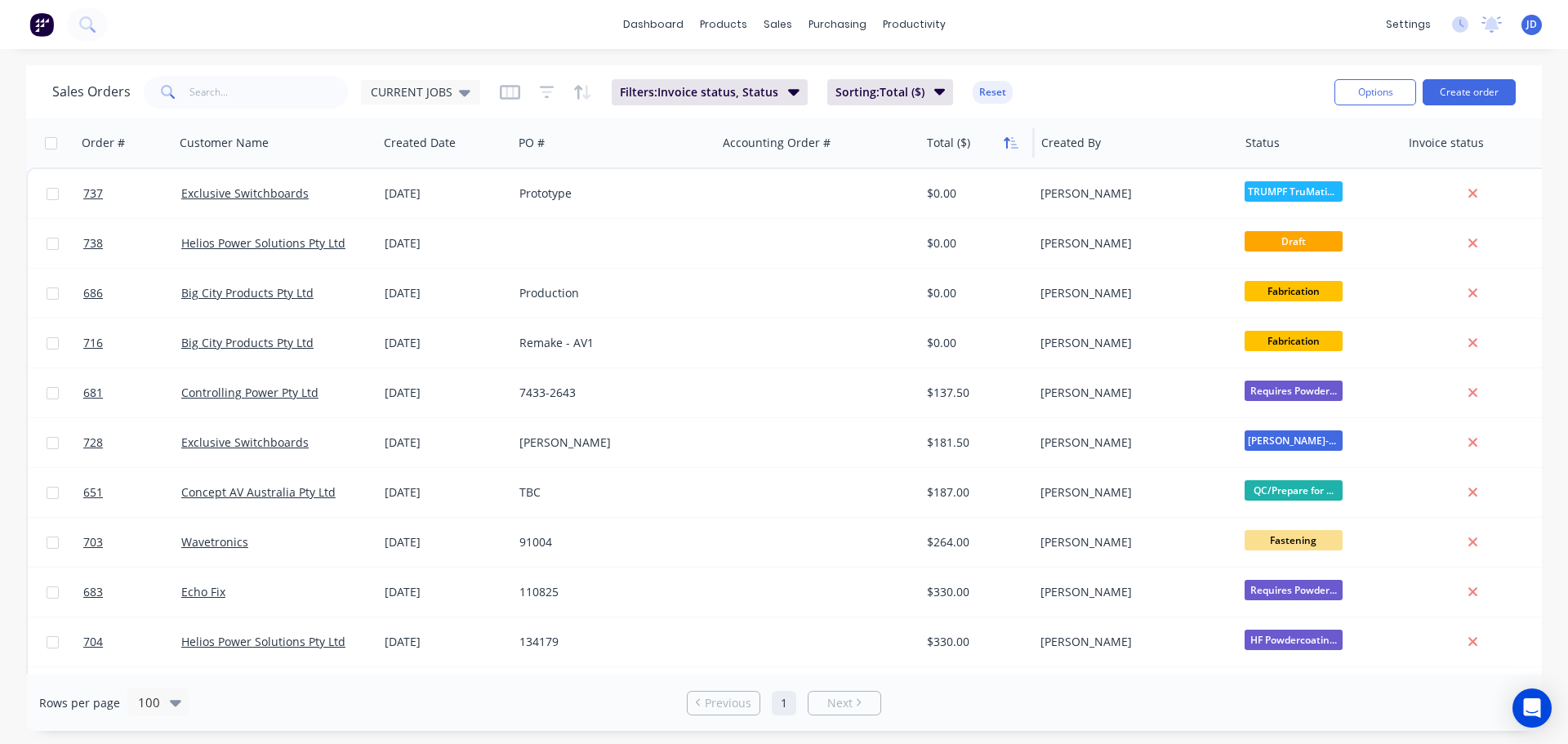
click at [1005, 141] on icon "button" at bounding box center [1010, 142] width 15 height 13
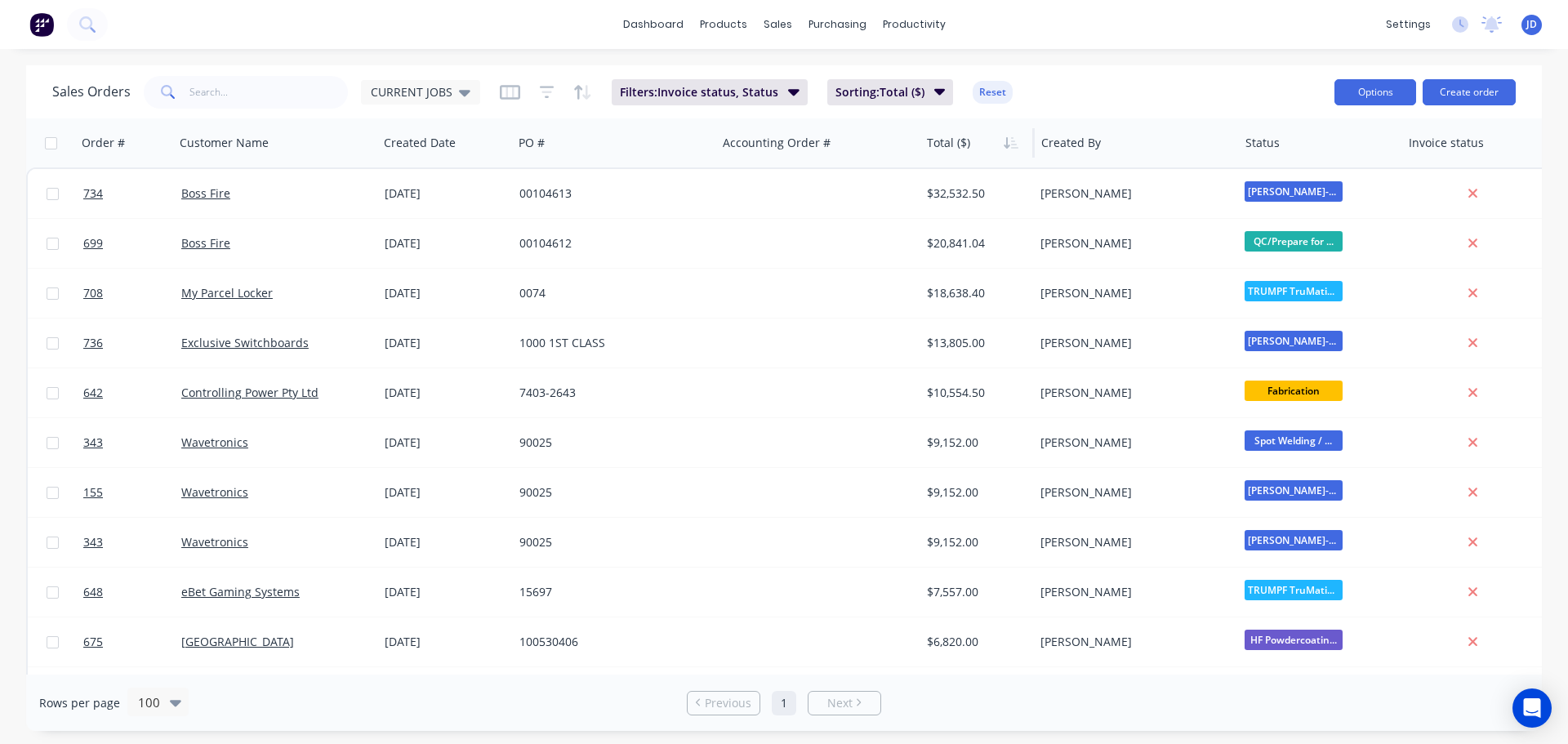
click at [1357, 92] on button "Options" at bounding box center [1374, 92] width 82 height 26
click at [1291, 196] on div "Export" at bounding box center [1325, 198] width 150 height 24
